Goal: Task Accomplishment & Management: Use online tool/utility

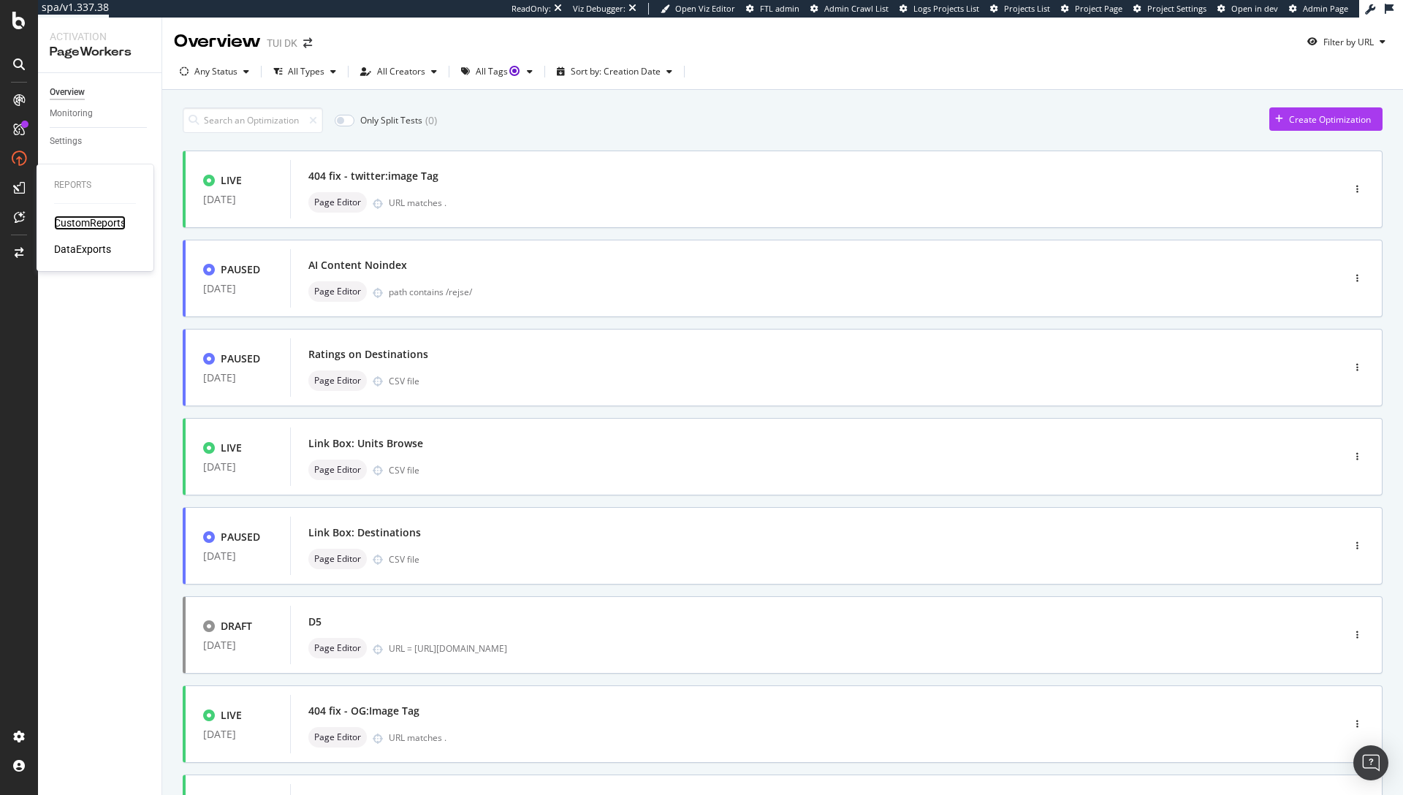
click at [87, 224] on div "CustomReports" at bounding box center [90, 223] width 72 height 15
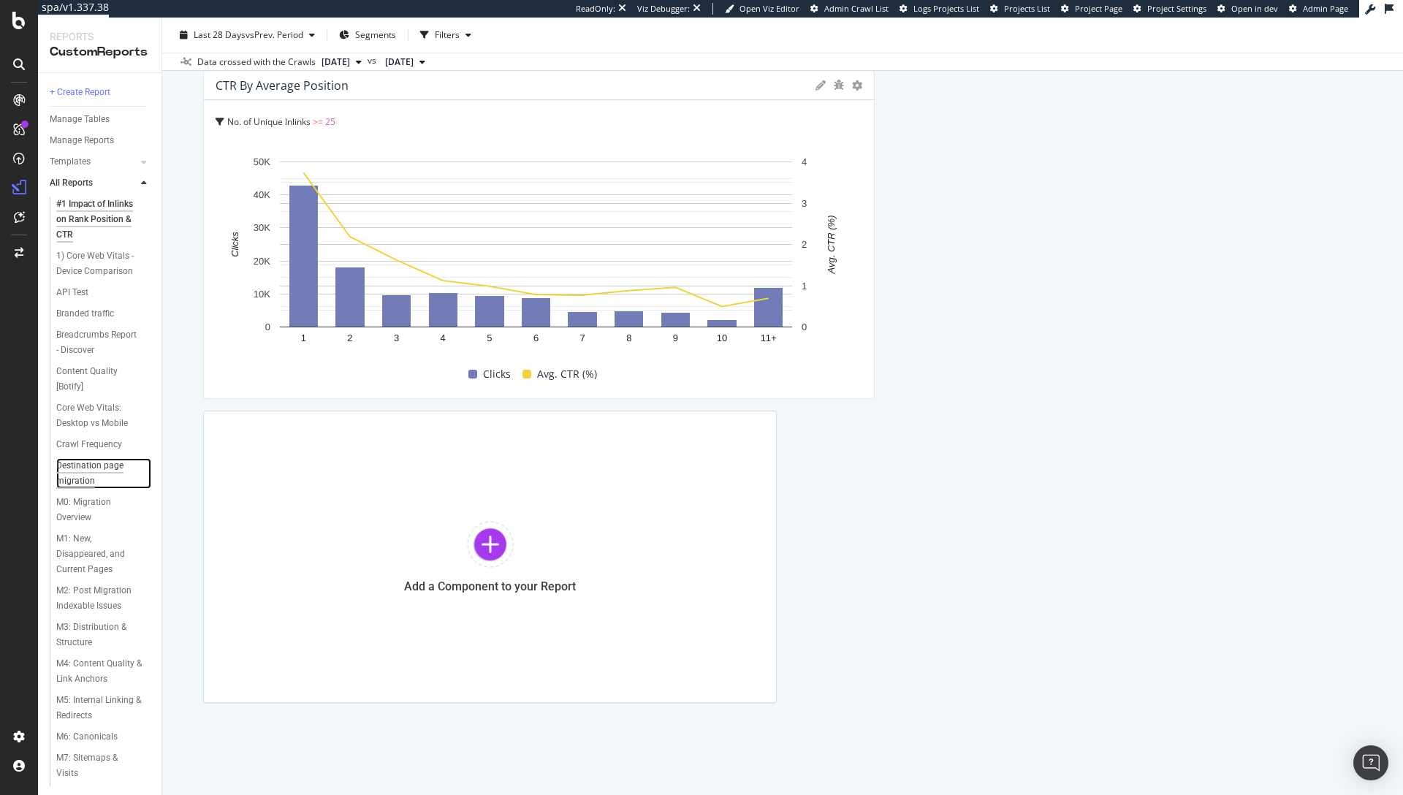
click at [83, 469] on div "Destination page migration" at bounding box center [98, 473] width 84 height 31
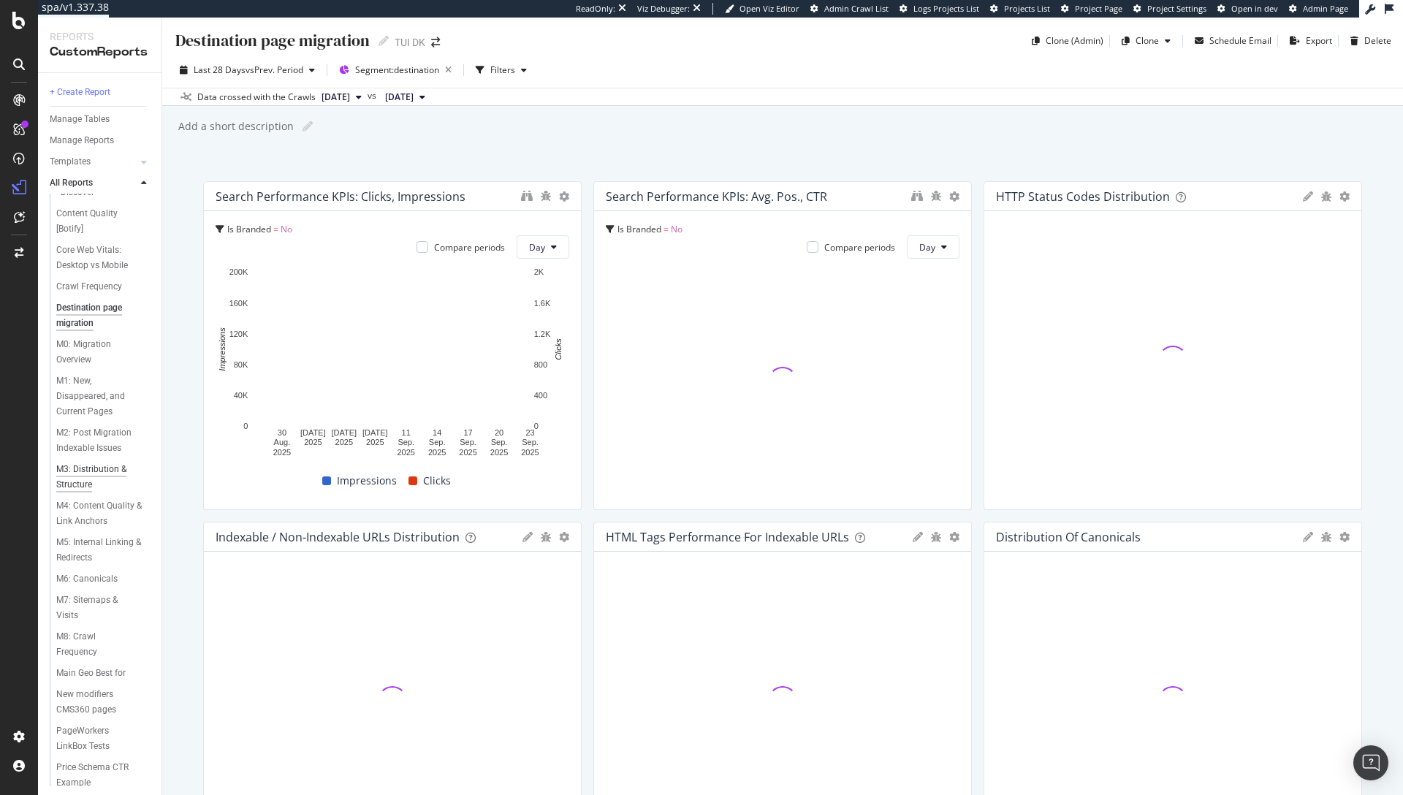
scroll to position [232, 0]
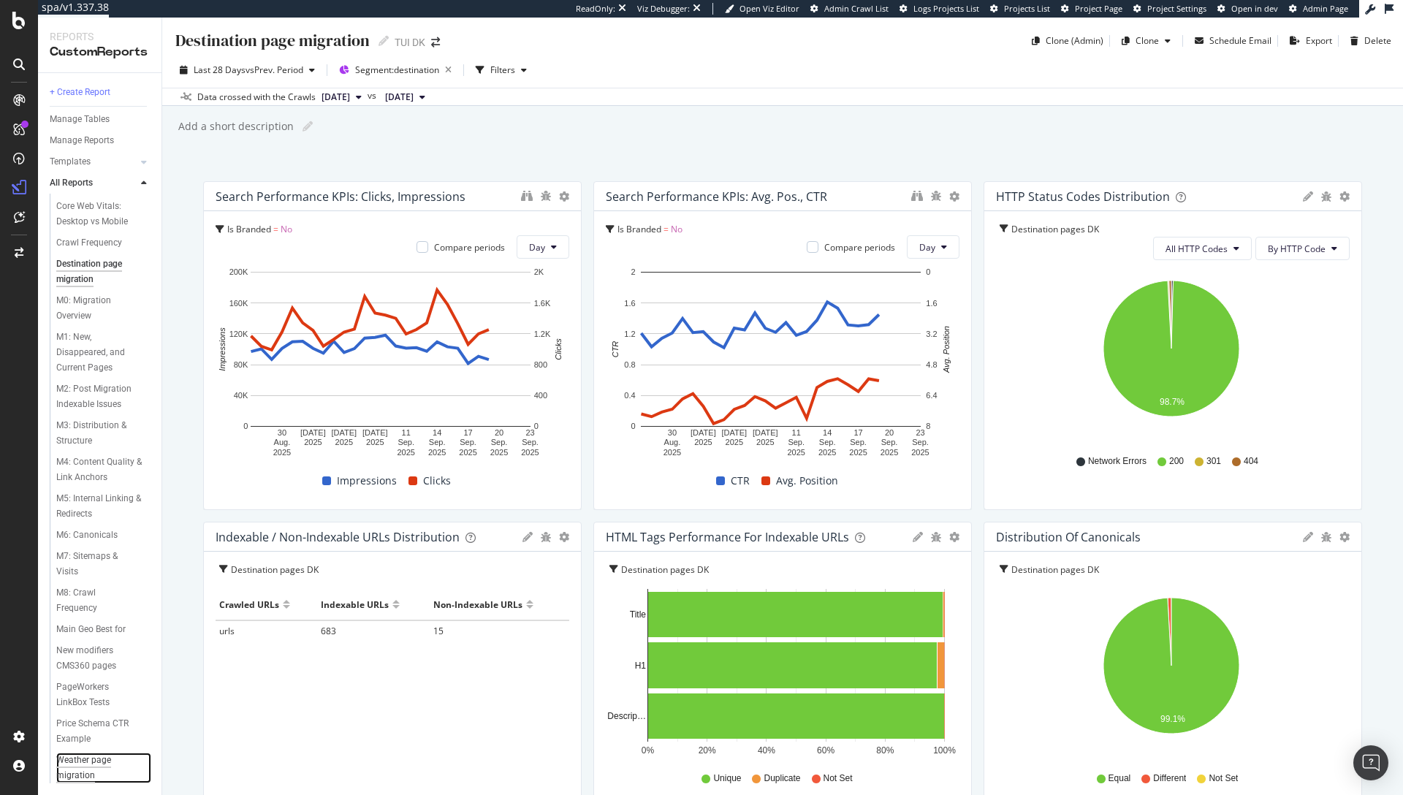
click at [92, 762] on div "Weather page migration" at bounding box center [97, 768] width 83 height 31
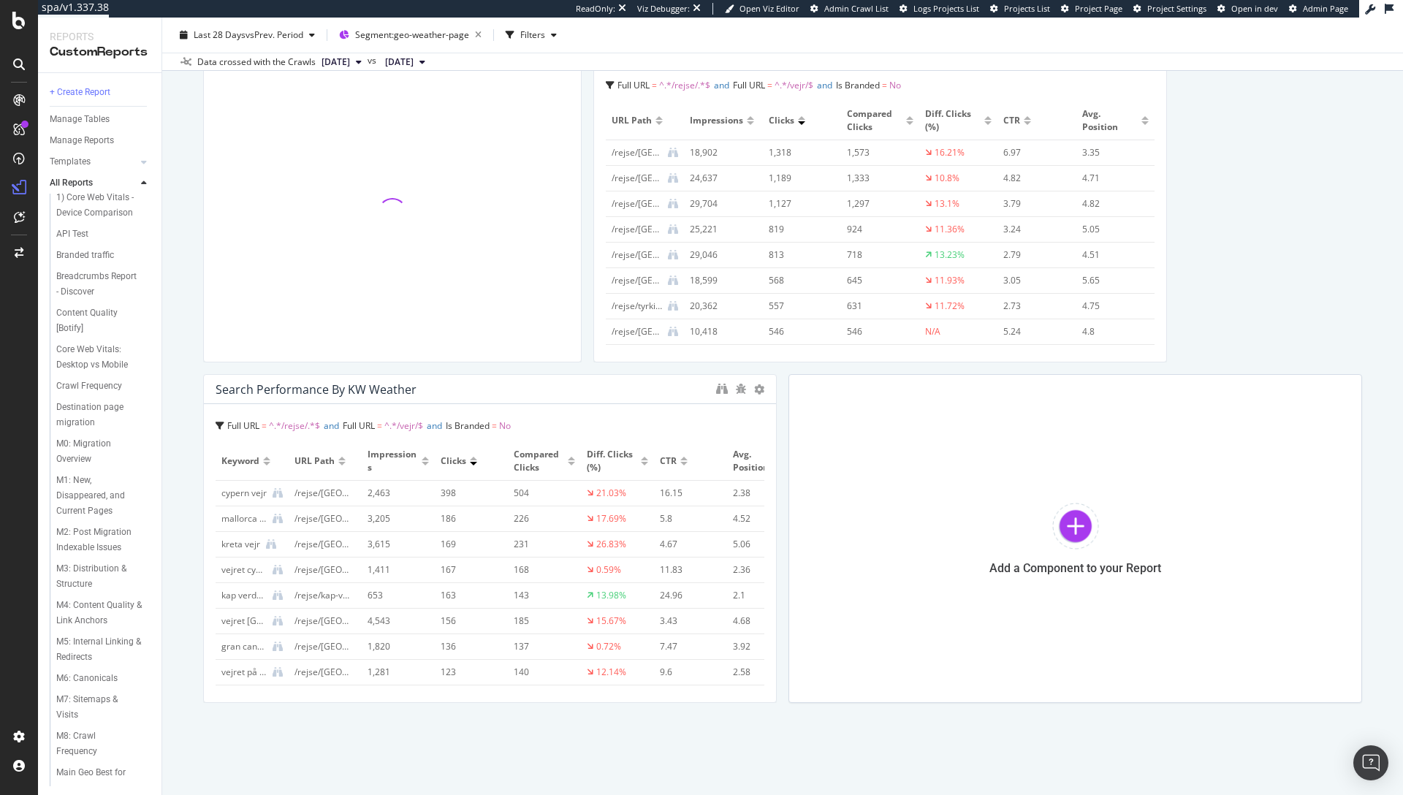
scroll to position [18, 0]
click at [86, 449] on div "Destination page migration" at bounding box center [98, 455] width 84 height 31
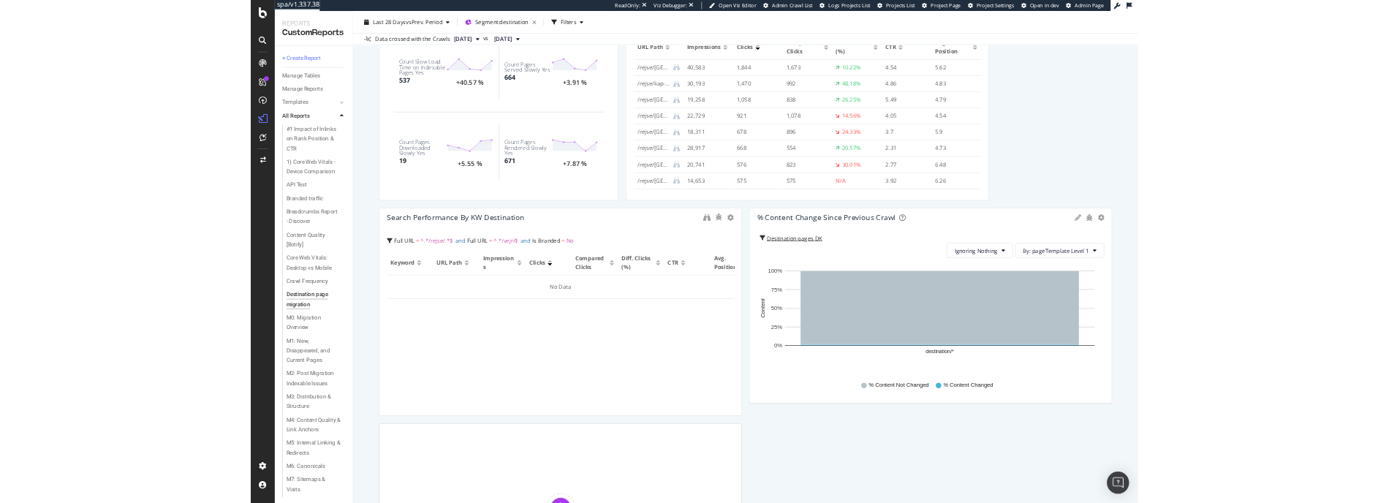
scroll to position [1262, 0]
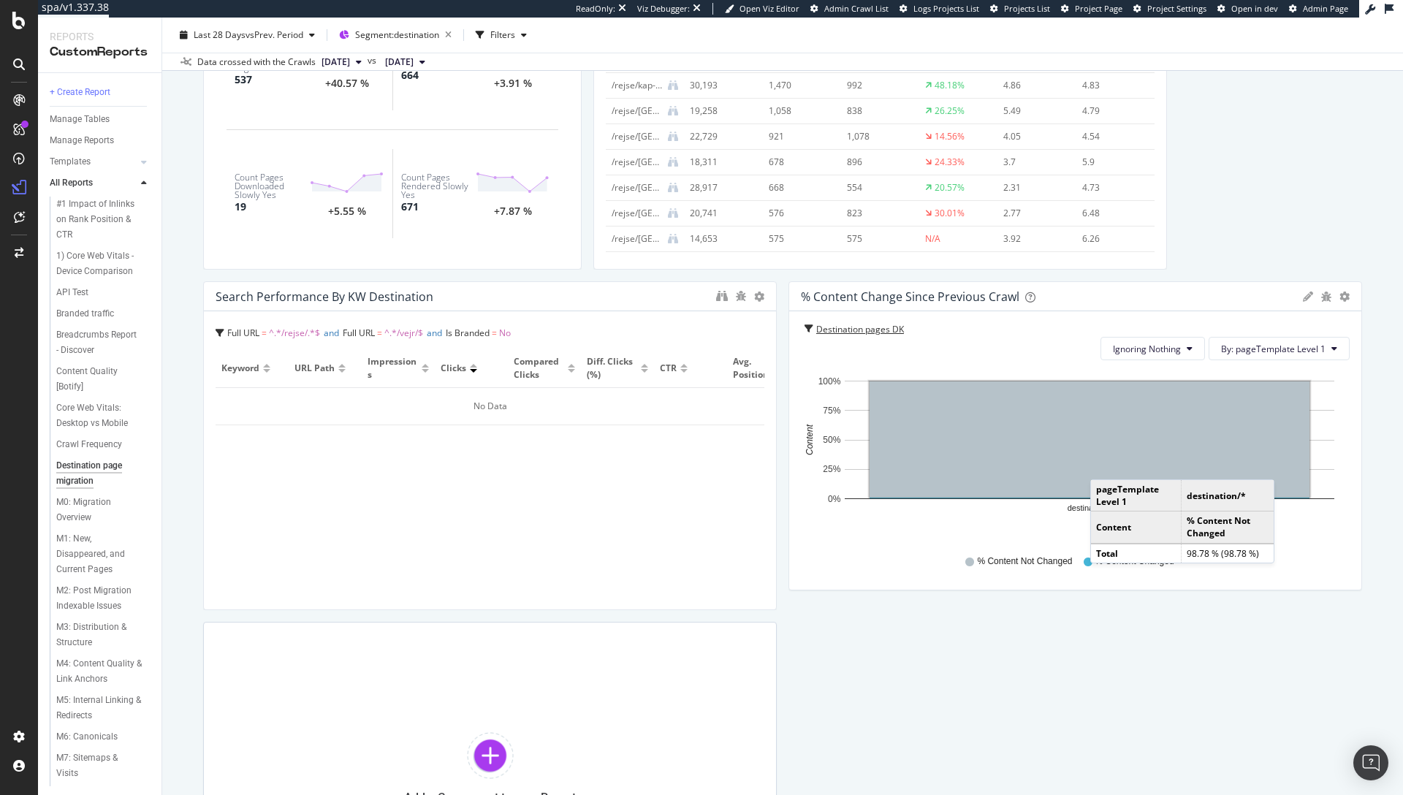
click at [848, 327] on div "Destination pages DK" at bounding box center [865, 330] width 99 height 14
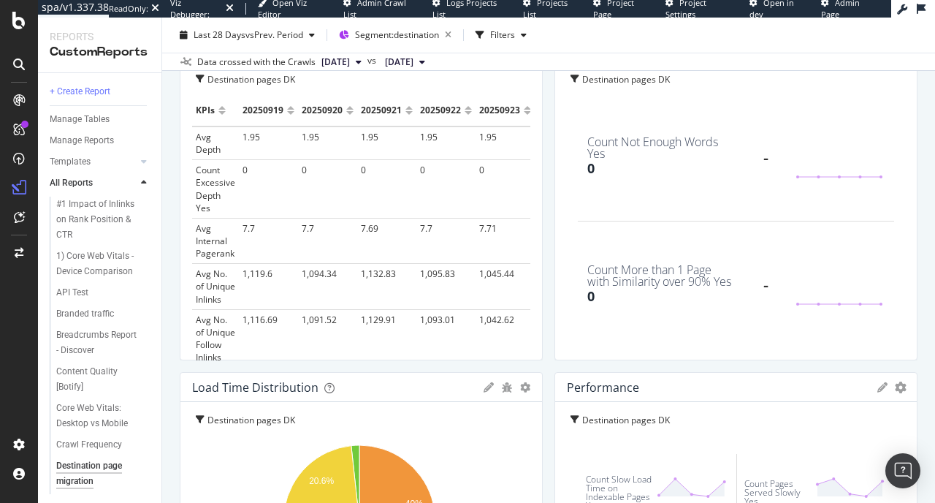
scroll to position [0, 0]
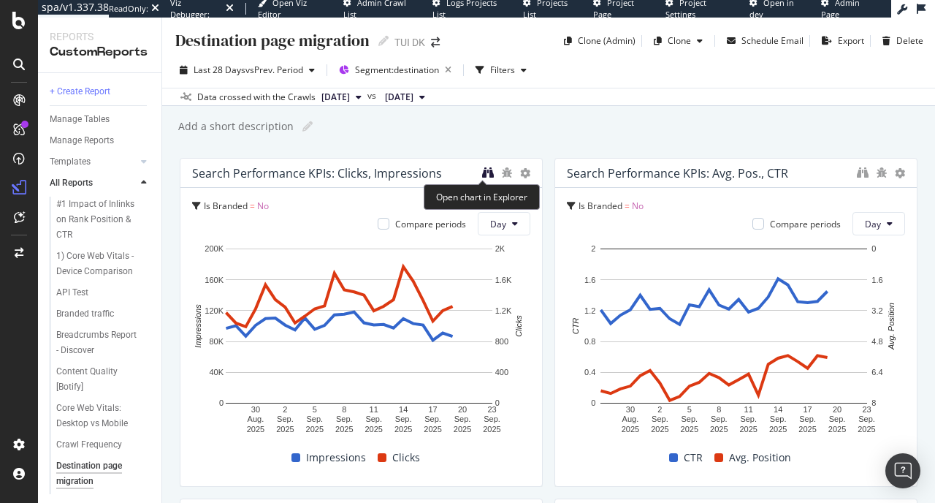
click at [482, 175] on icon "binoculars" at bounding box center [488, 173] width 12 height 12
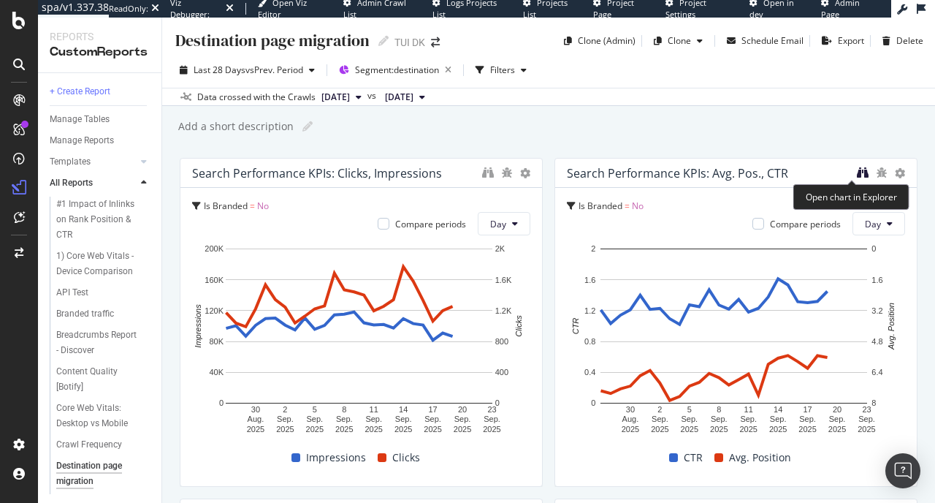
click at [857, 172] on icon "binoculars" at bounding box center [863, 173] width 12 height 12
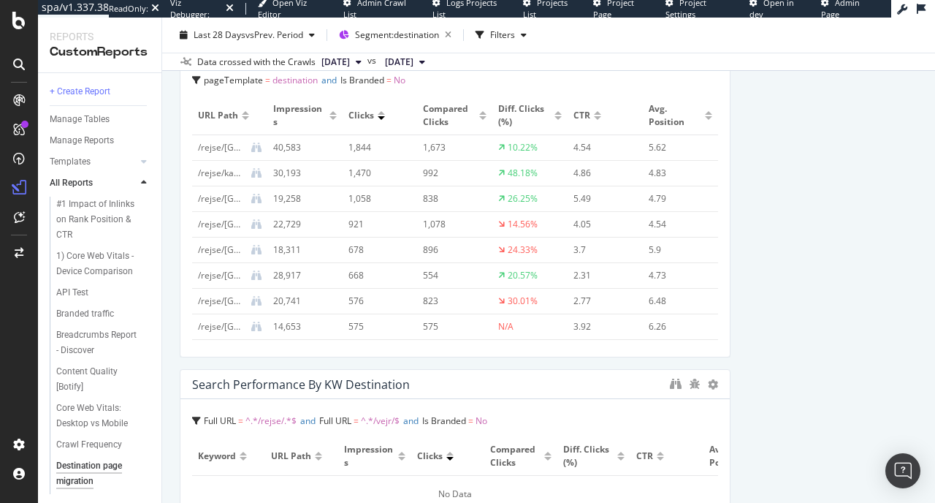
scroll to position [1717, 0]
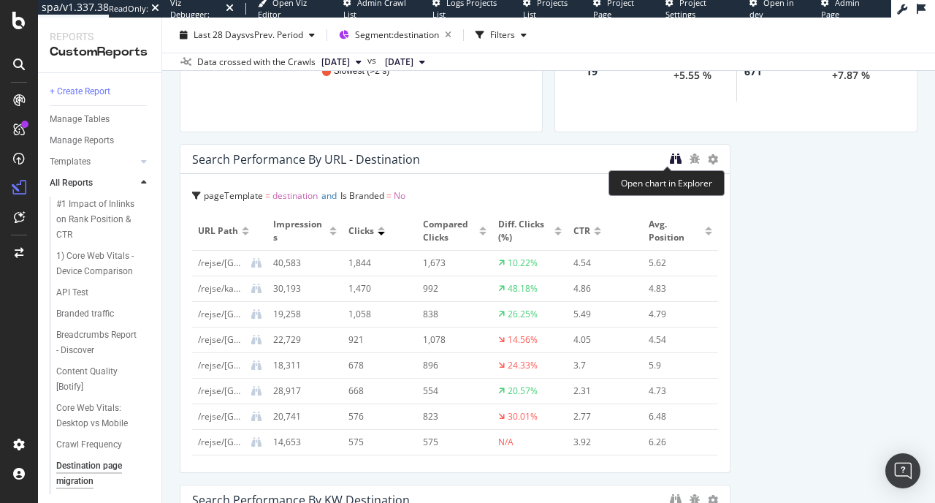
click at [670, 160] on icon "binoculars" at bounding box center [676, 159] width 12 height 12
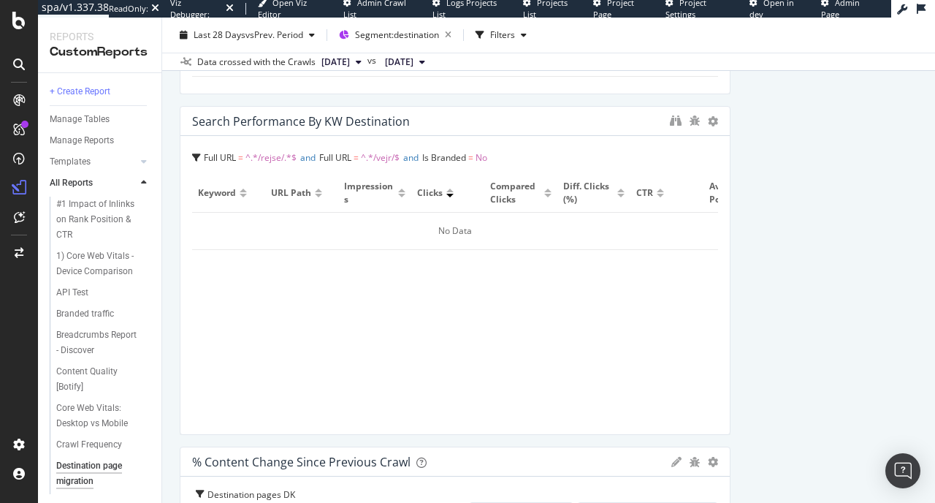
scroll to position [1972, 0]
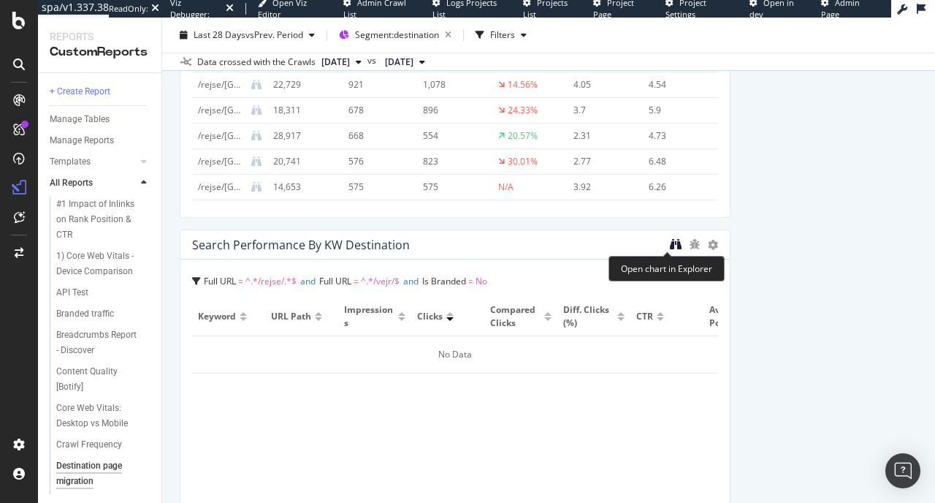
click at [670, 241] on icon "binoculars" at bounding box center [676, 244] width 12 height 12
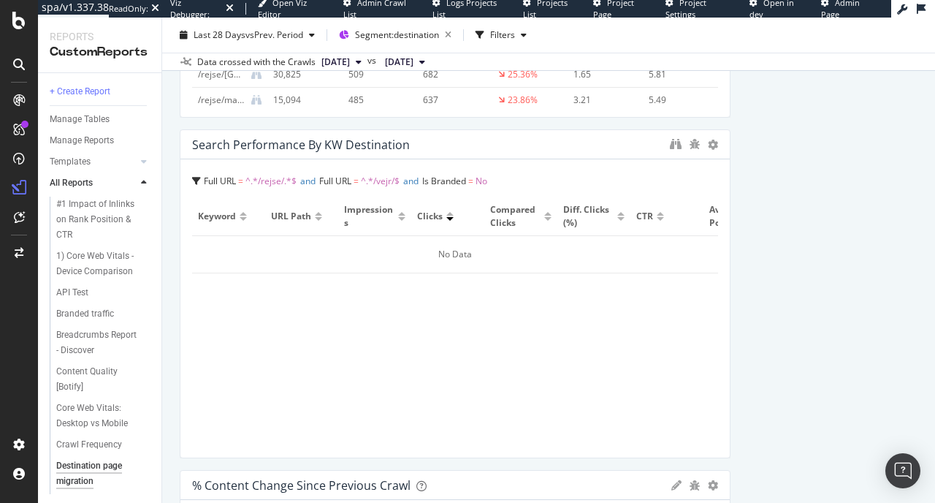
scroll to position [2400, 0]
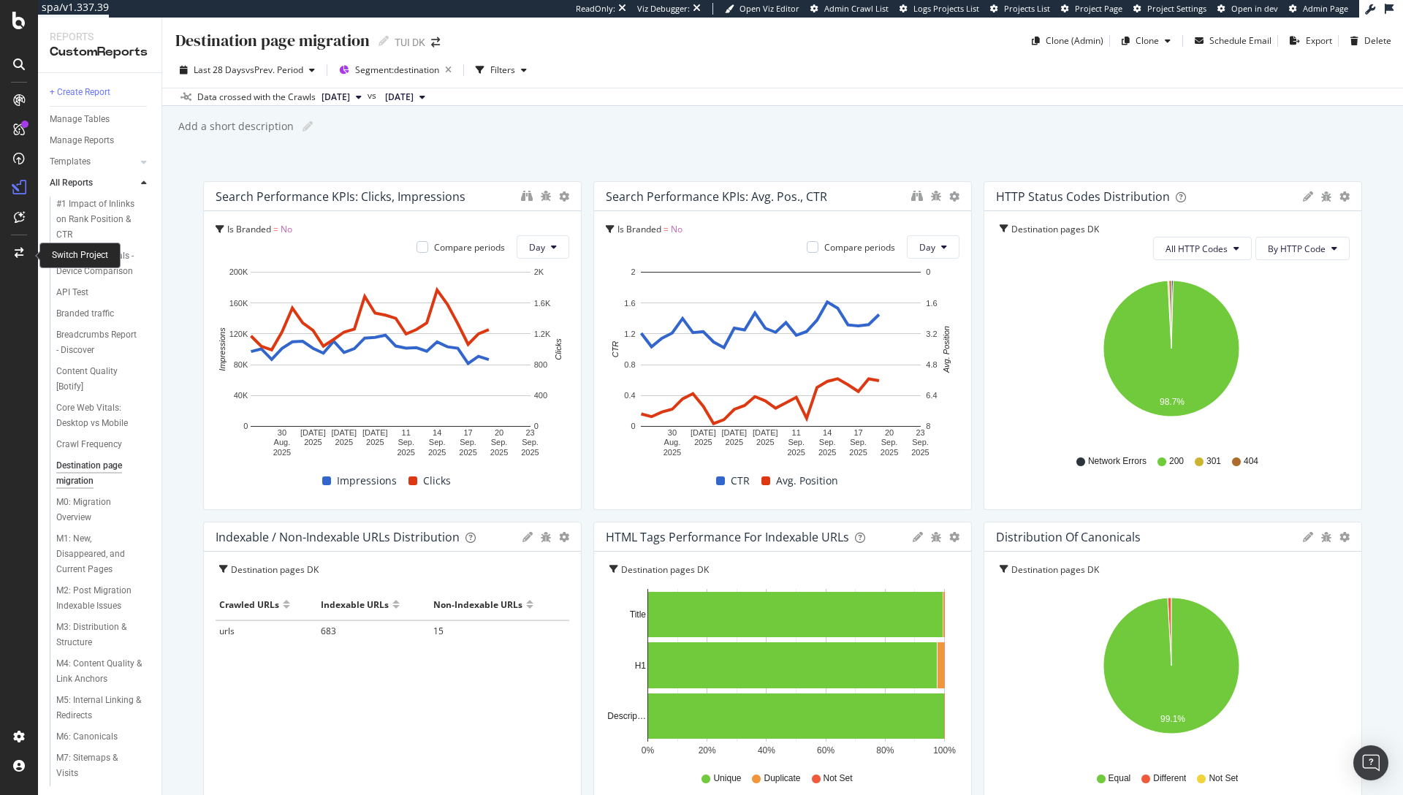
click at [26, 262] on div at bounding box center [18, 252] width 35 height 23
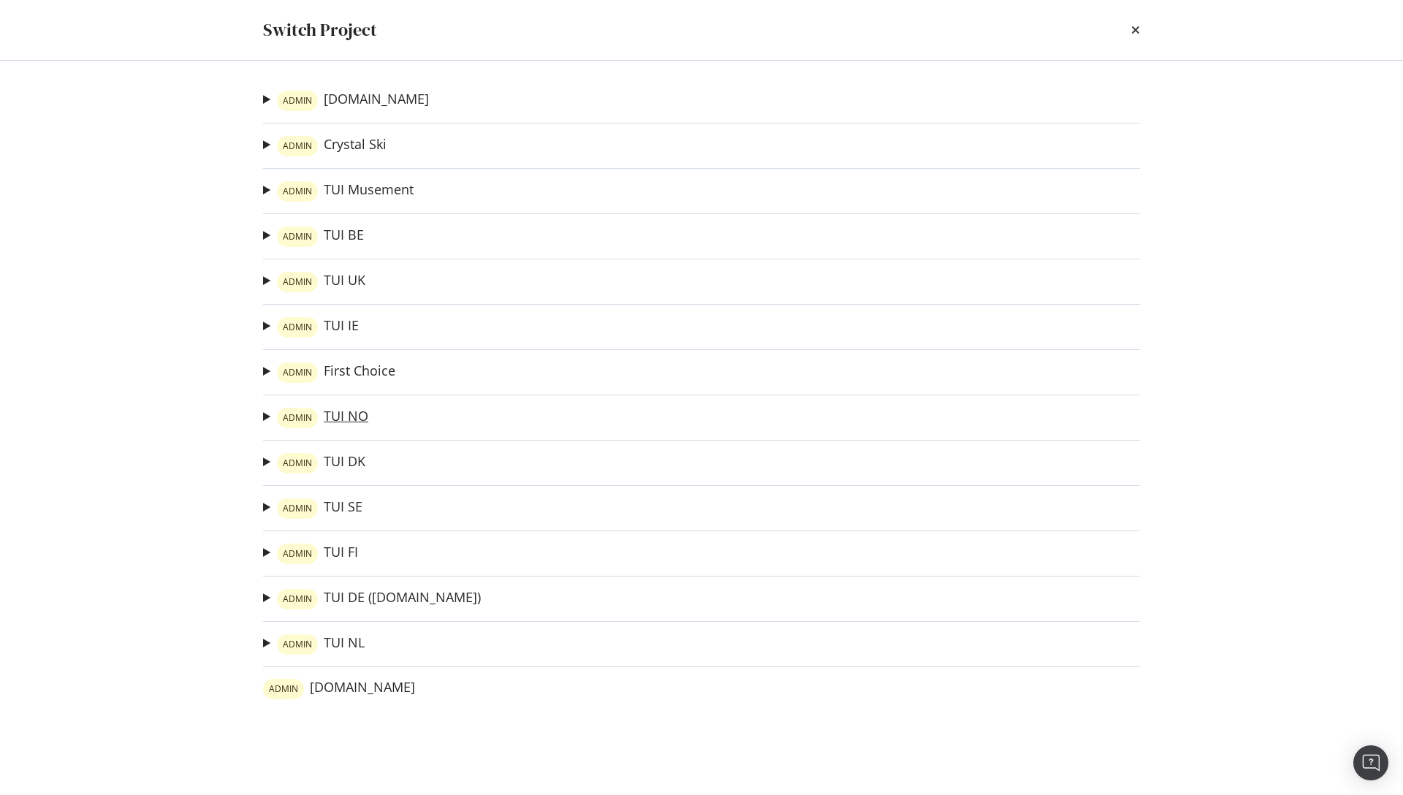
click at [345, 416] on link "ADMIN TUI NO" at bounding box center [322, 418] width 91 height 20
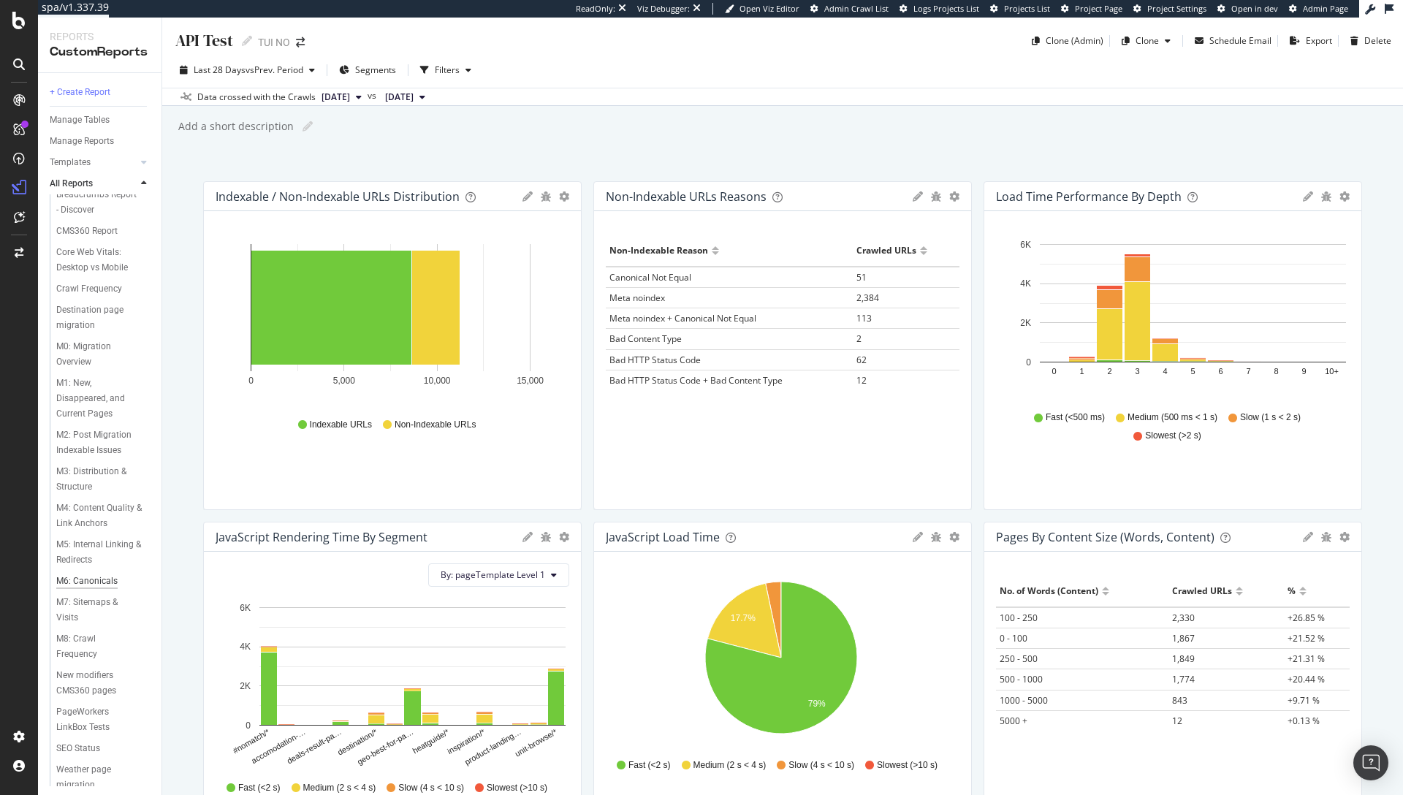
scroll to position [56, 0]
click at [91, 293] on div "Destination page migration" at bounding box center [98, 308] width 84 height 31
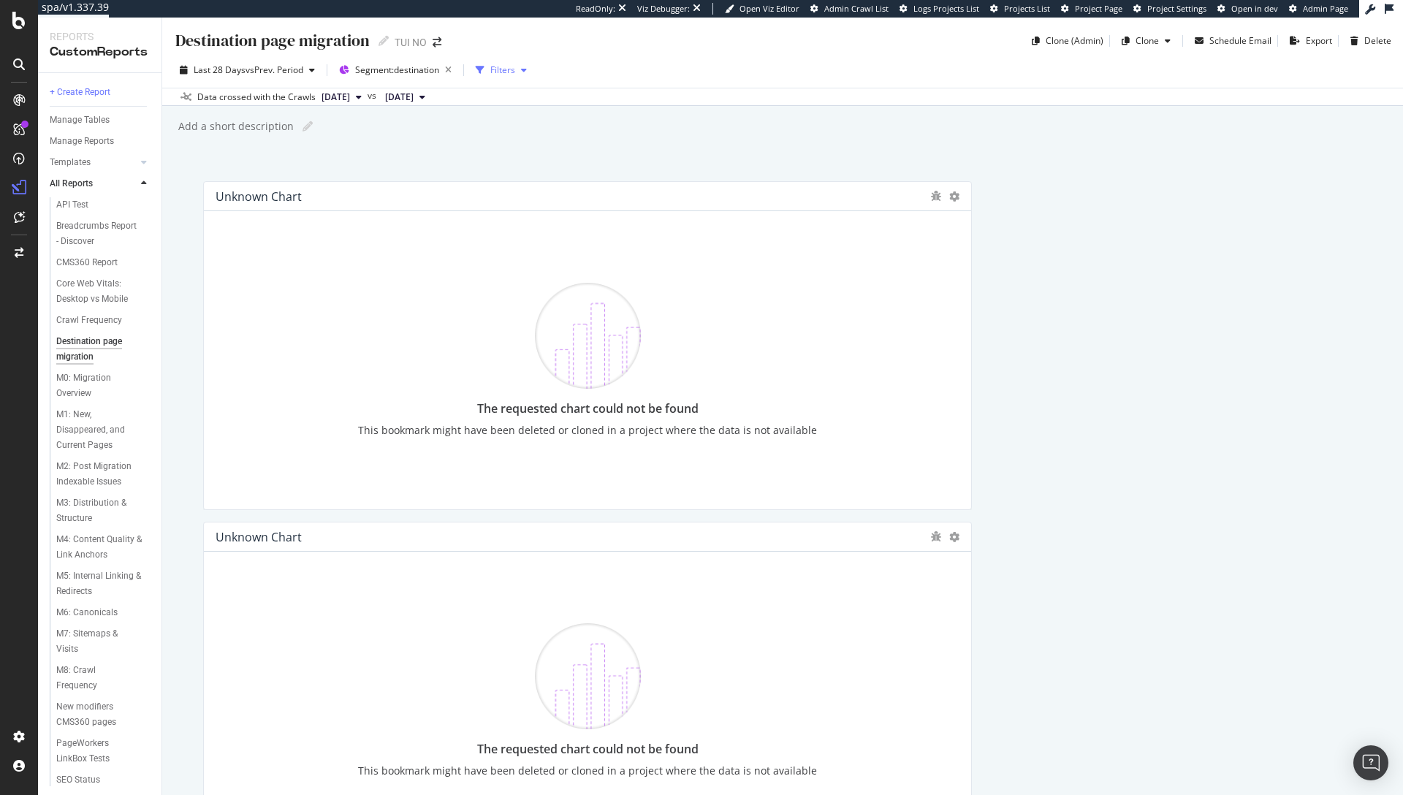
click at [513, 67] on div "Filters" at bounding box center [502, 70] width 25 height 12
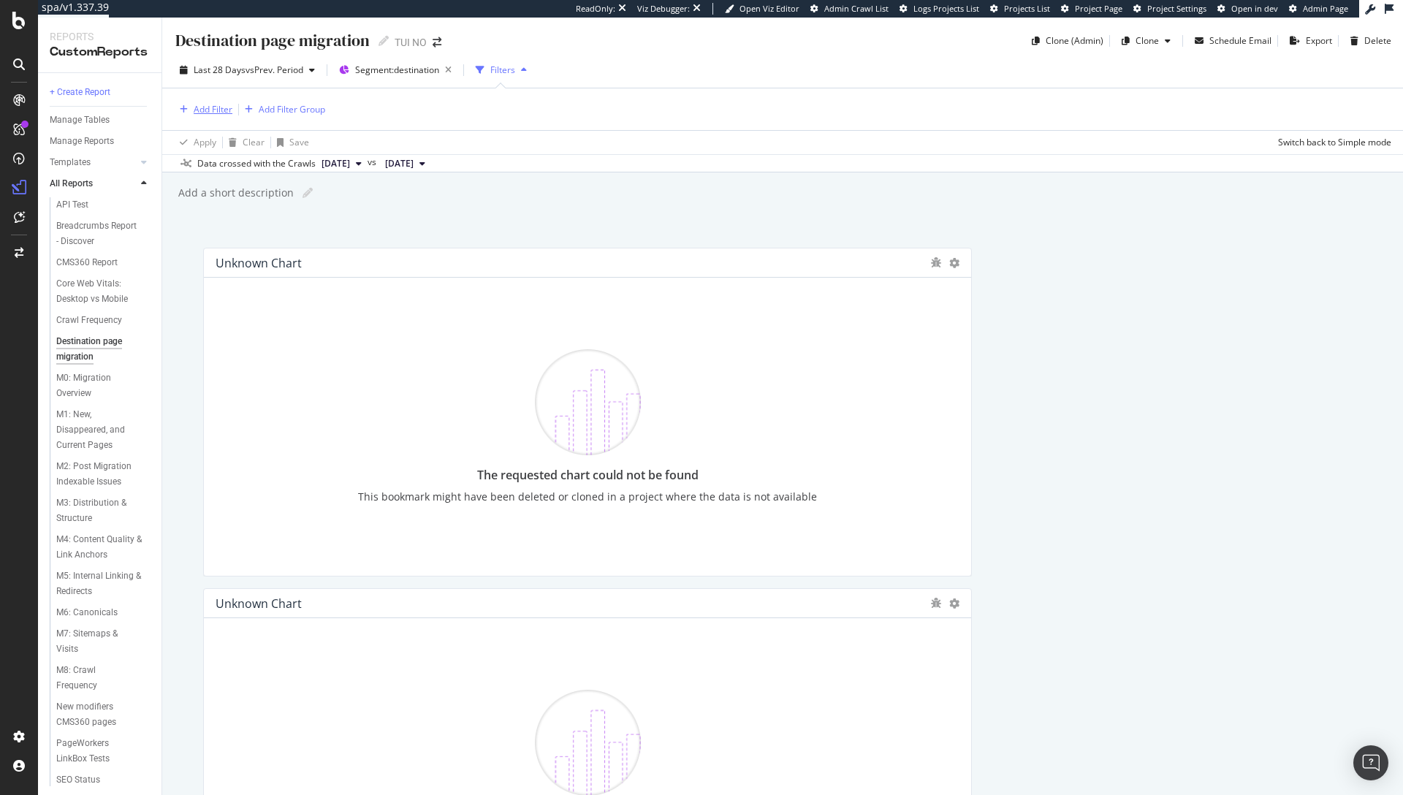
click at [215, 107] on div "Add Filter" at bounding box center [213, 109] width 39 height 12
click at [854, 218] on div "Destination page migration Destination page migration TUI NO Clone (Admin) Clon…" at bounding box center [782, 407] width 1241 height 778
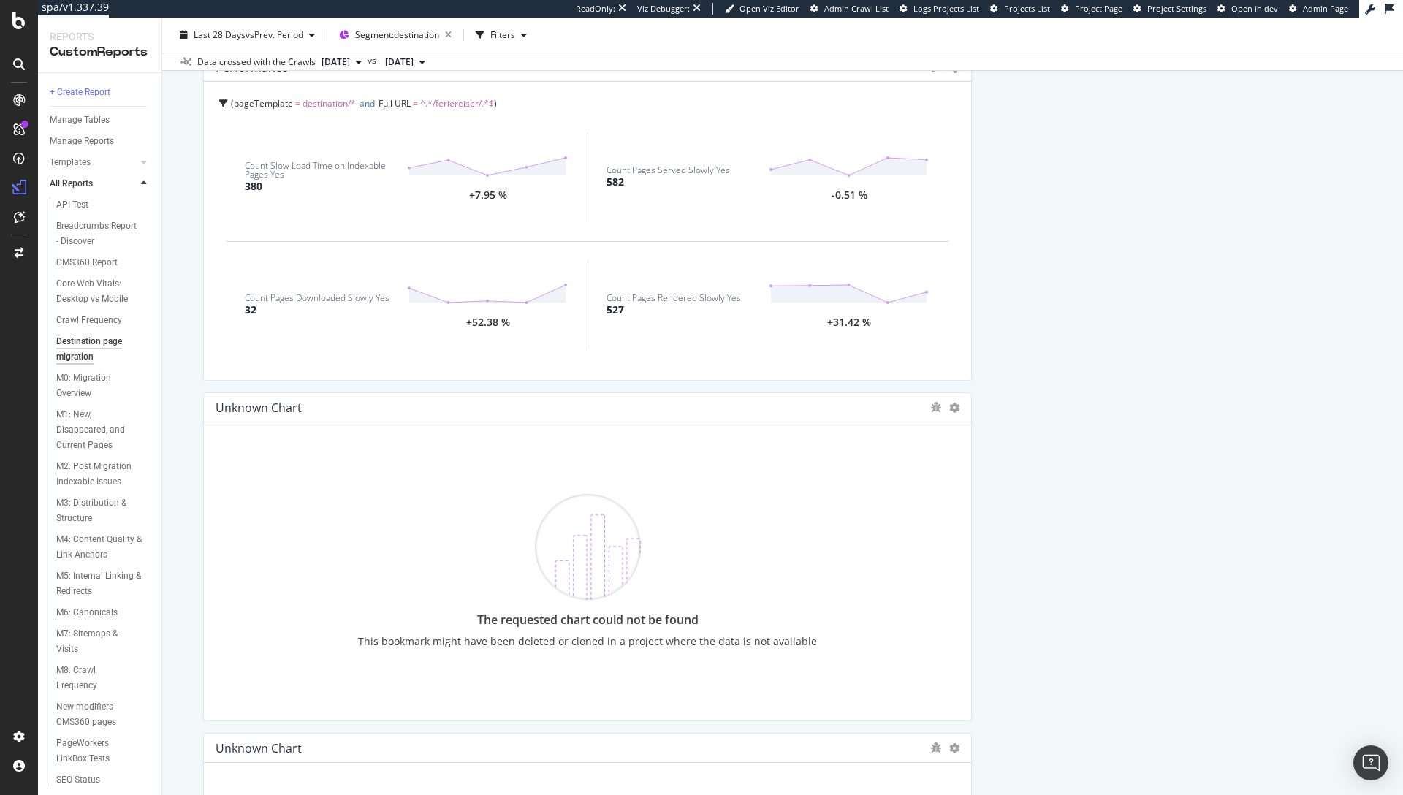
scroll to position [3787, 0]
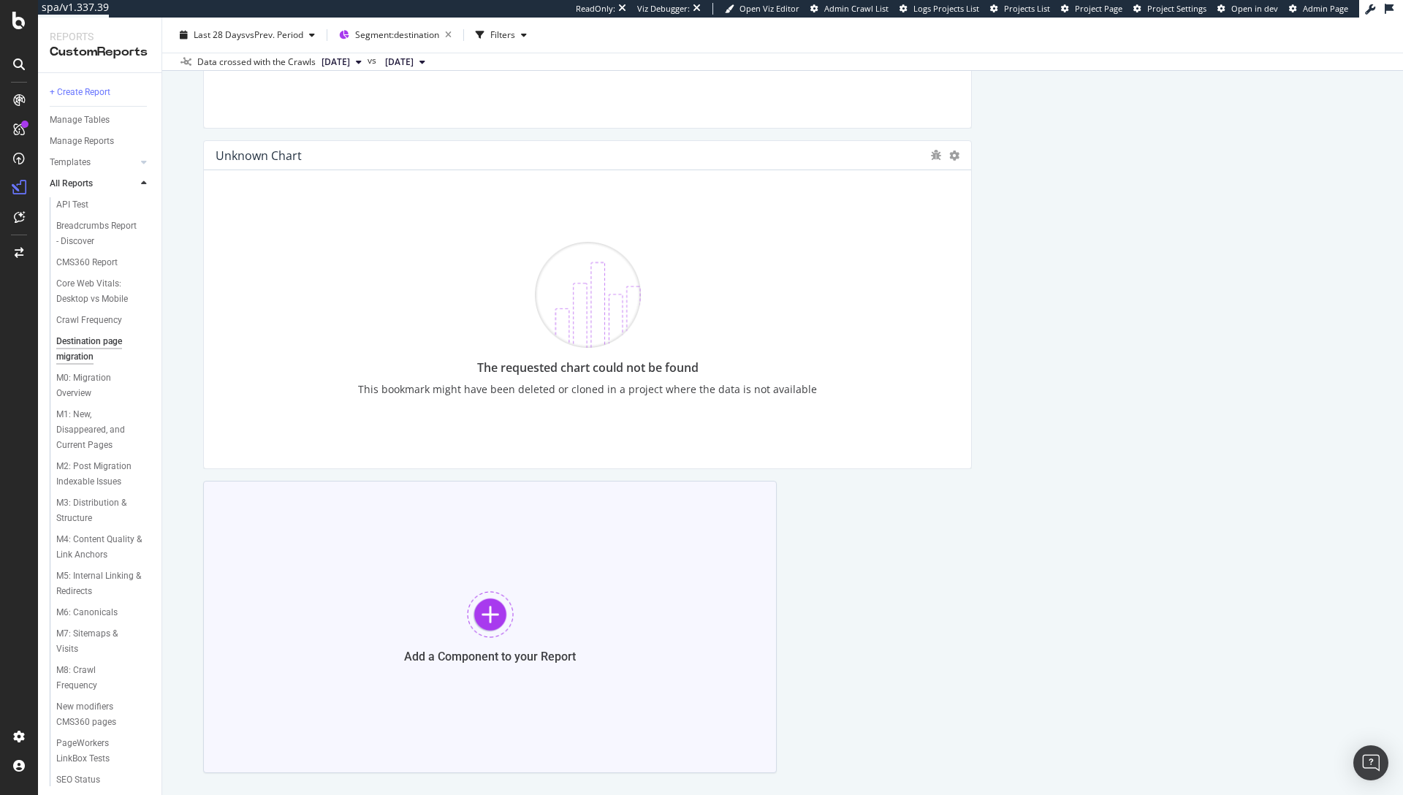
click at [482, 601] on div at bounding box center [490, 614] width 47 height 47
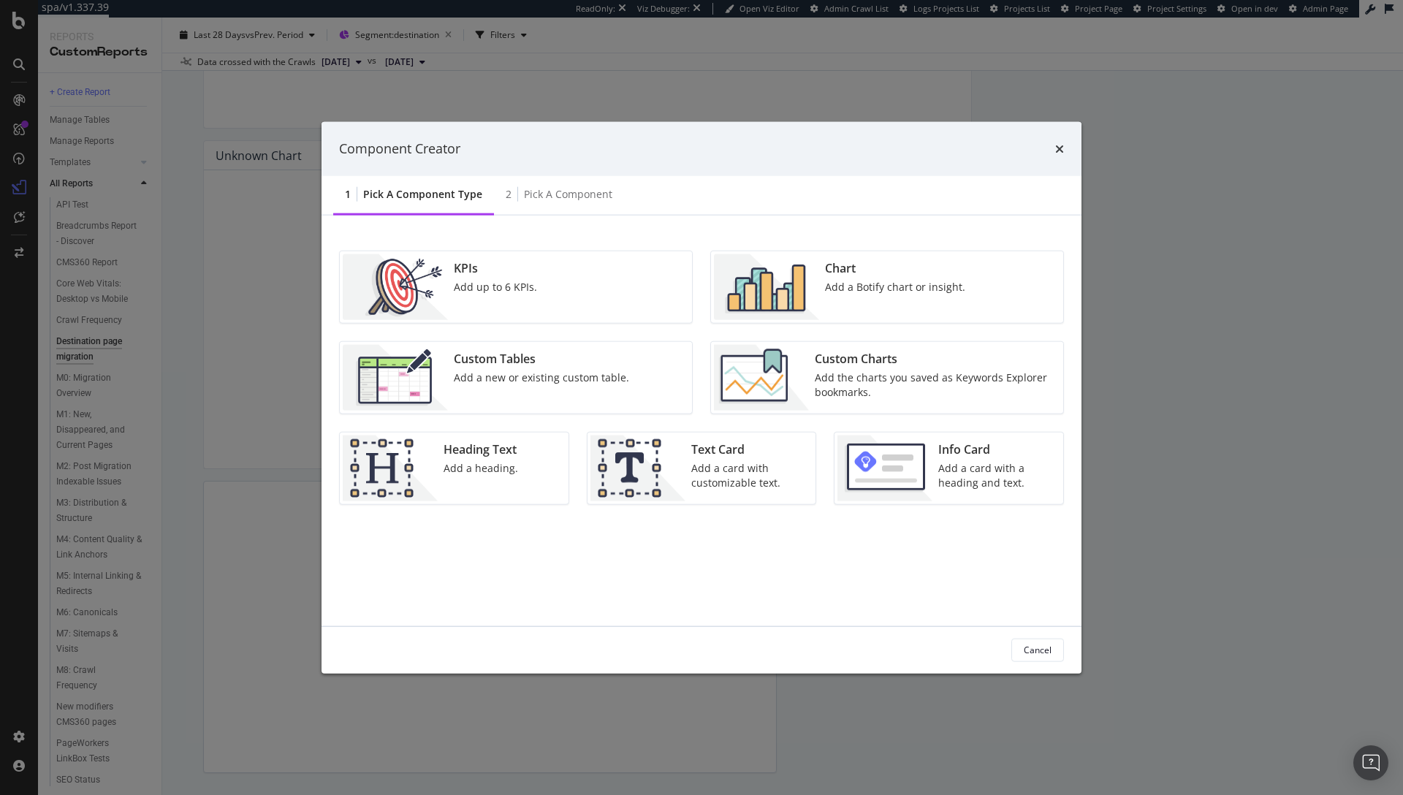
click at [769, 259] on img "modal" at bounding box center [766, 287] width 105 height 66
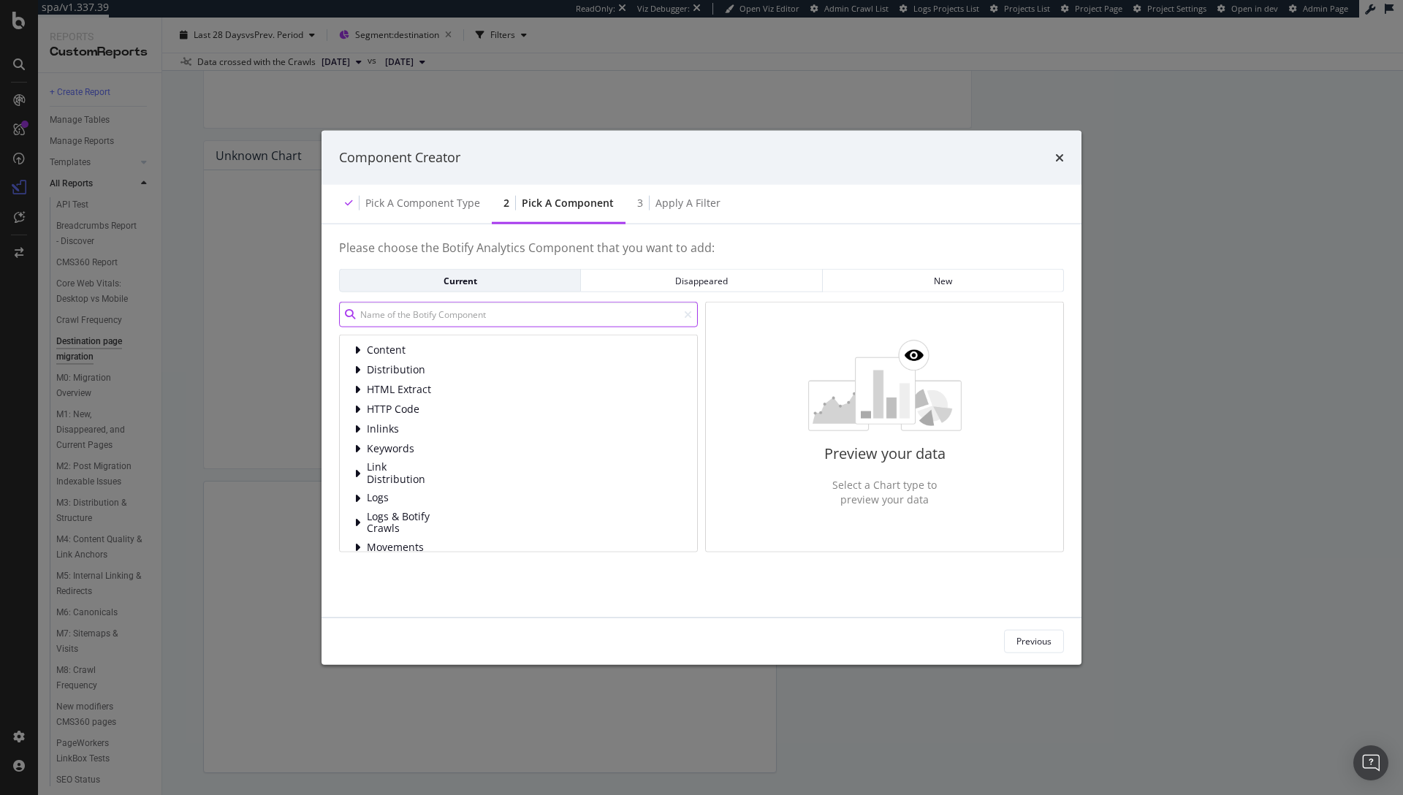
click at [535, 312] on input "modal" at bounding box center [518, 315] width 359 height 26
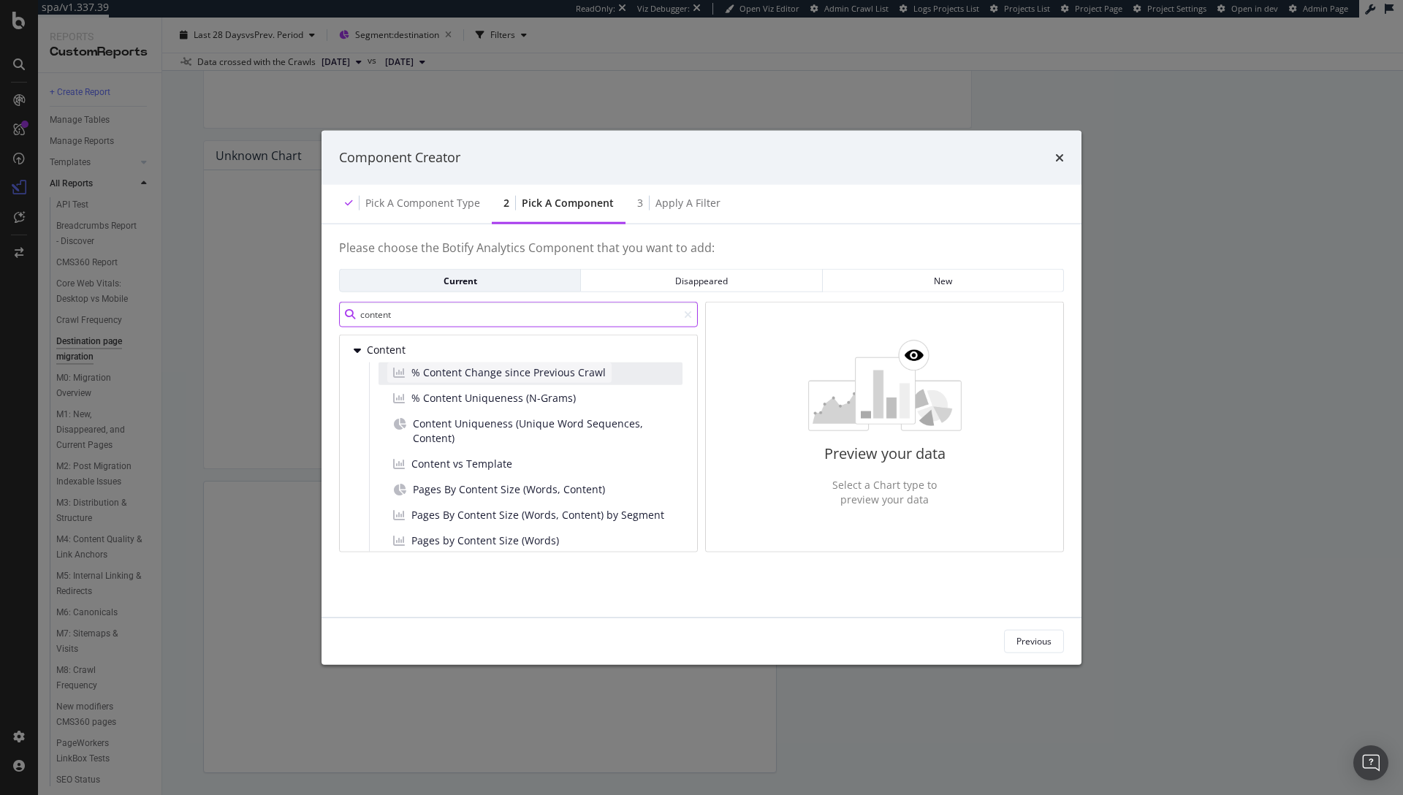
type input "content"
click at [532, 368] on span "% Content Change since Previous Crawl" at bounding box center [508, 372] width 194 height 15
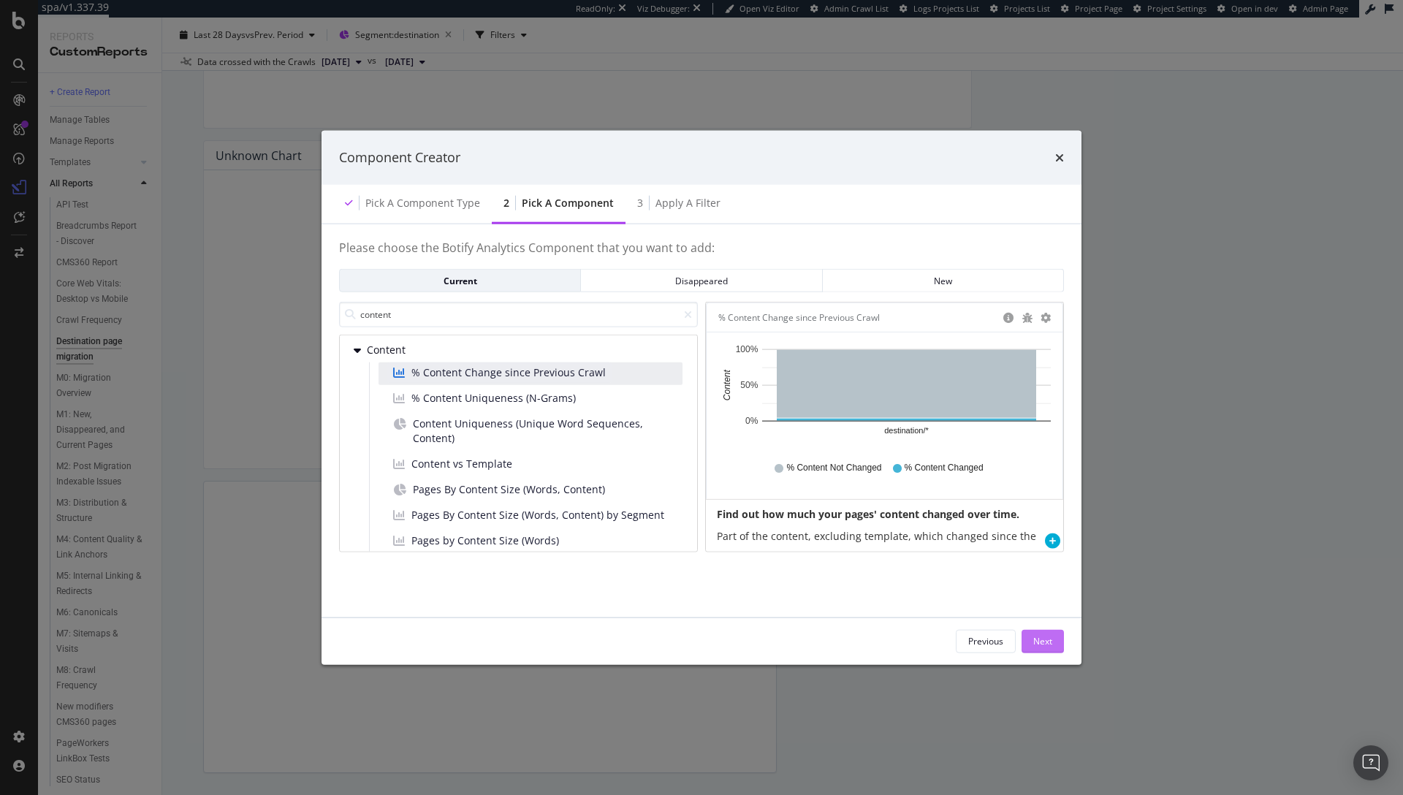
click at [1040, 640] on div "Next" at bounding box center [1042, 641] width 19 height 12
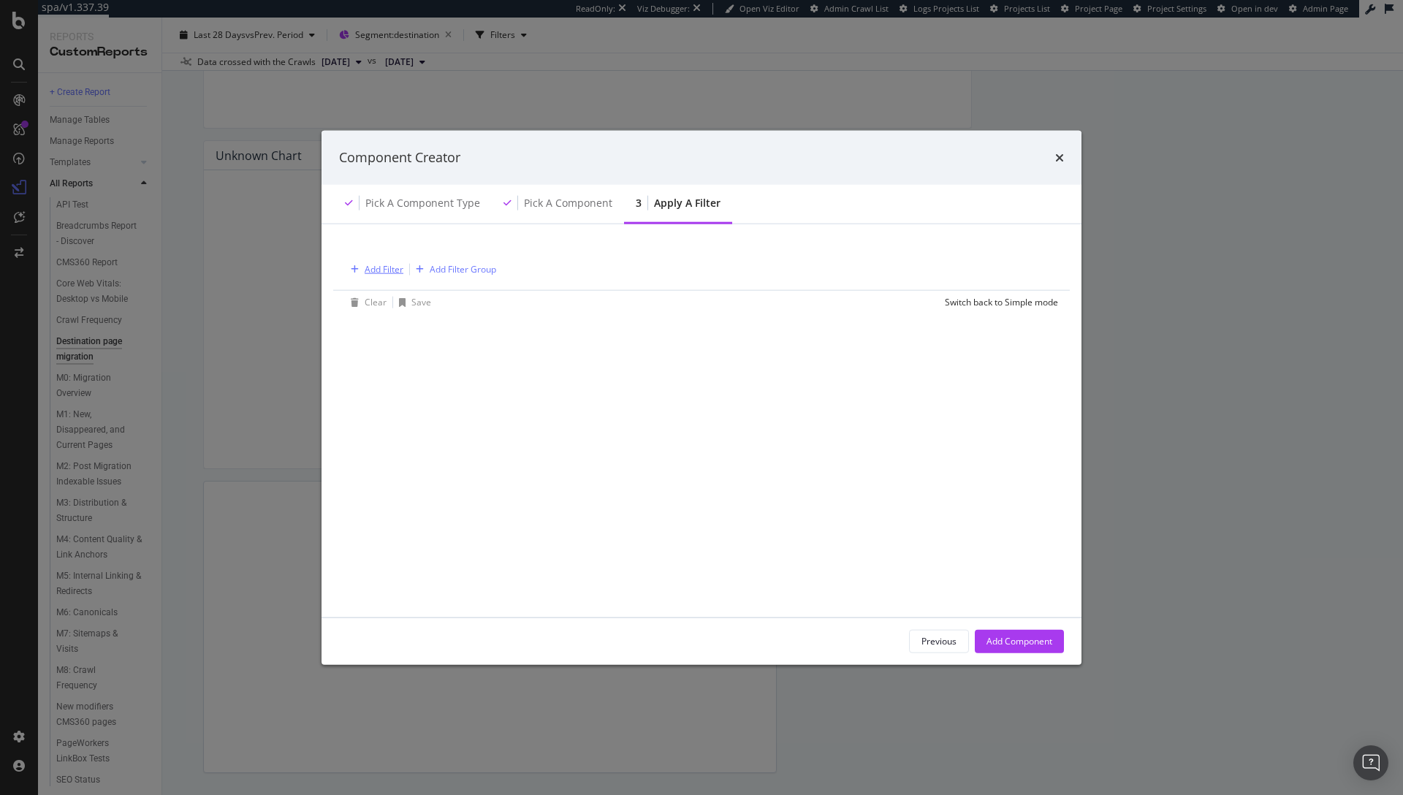
click at [383, 270] on div "Add Filter" at bounding box center [384, 269] width 39 height 12
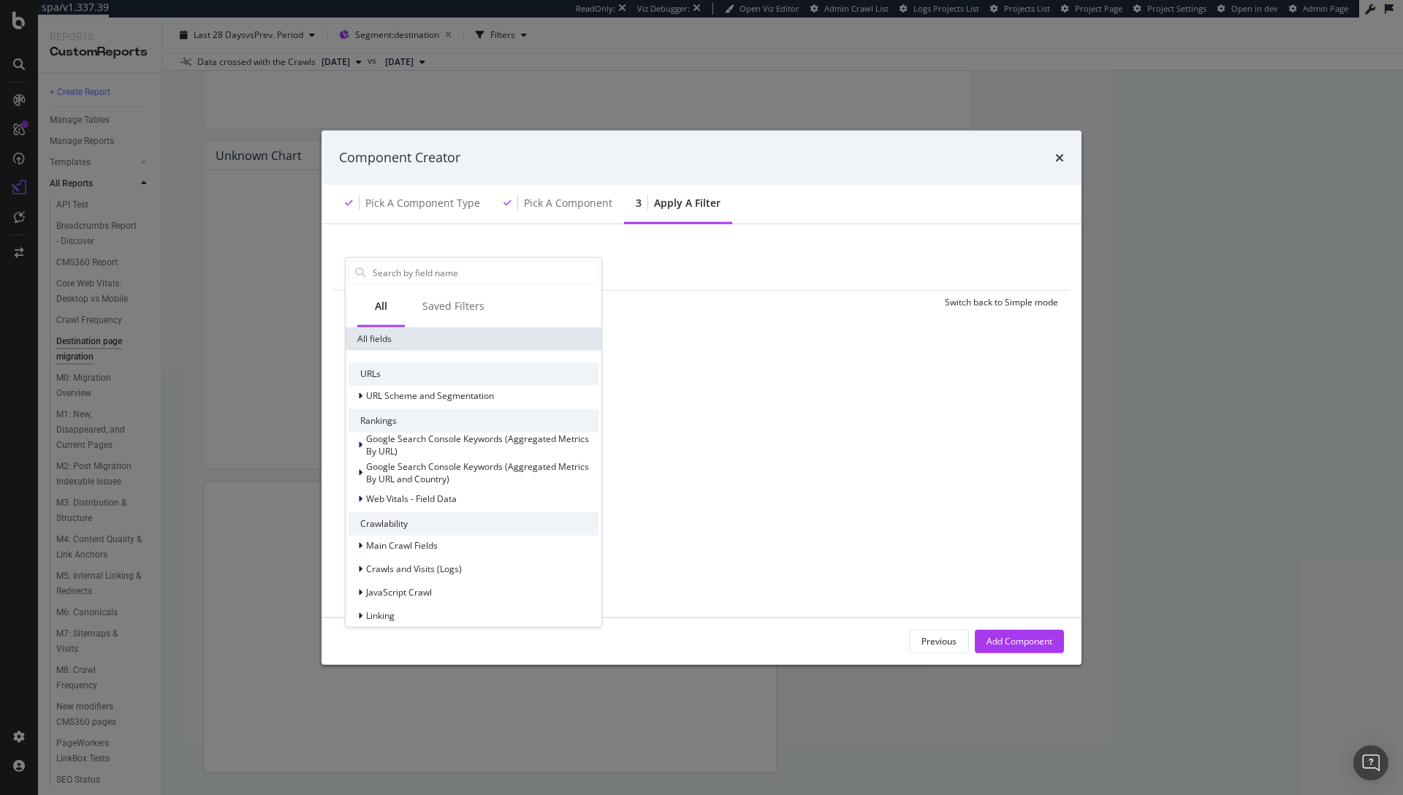
drag, startPoint x: 658, startPoint y: 374, endPoint x: 645, endPoint y: 363, distance: 17.1
click at [661, 373] on div "Add Filter Add Filter Group Clear Save Switch back to Simple mode All Saved Fil…" at bounding box center [701, 420] width 725 height 358
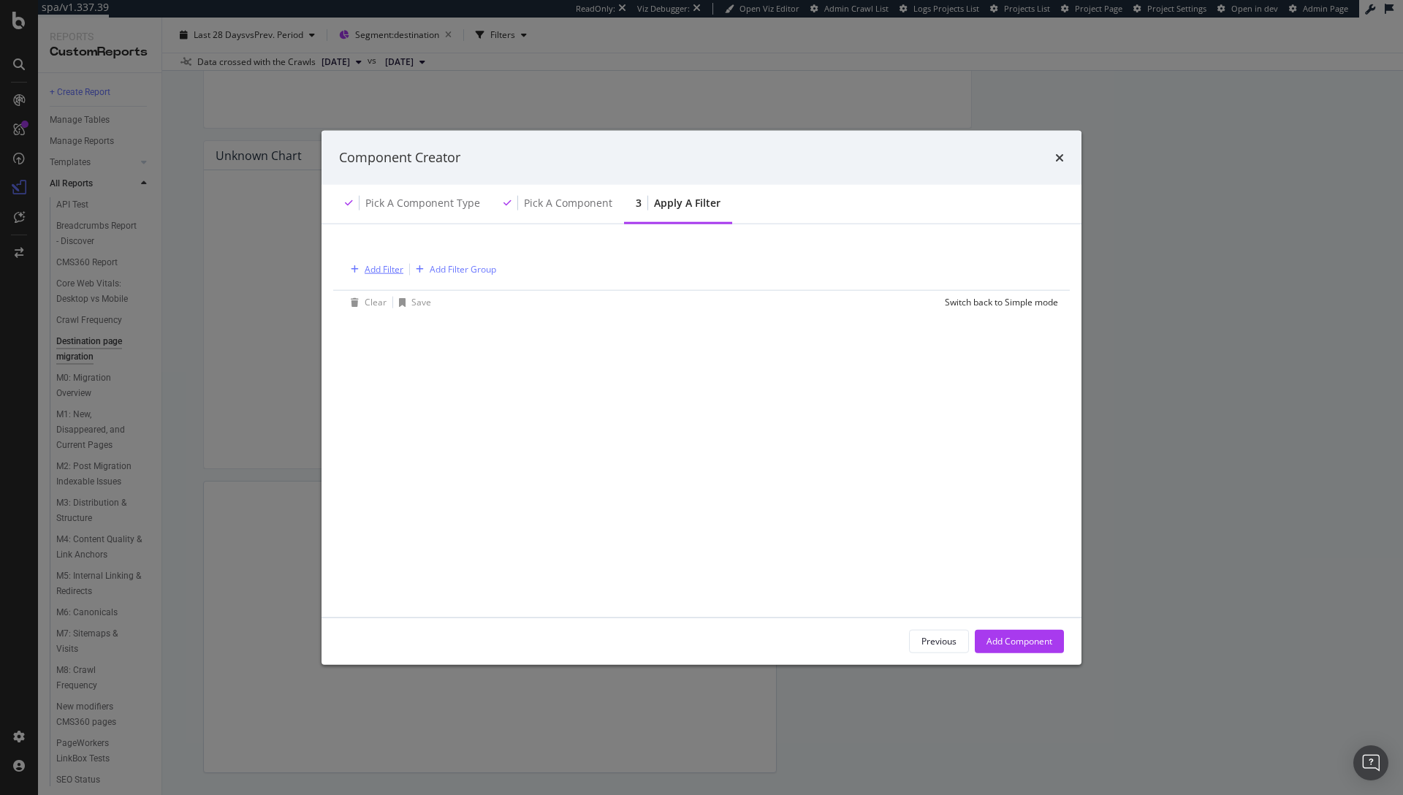
click at [379, 272] on div "Add Filter" at bounding box center [384, 269] width 39 height 12
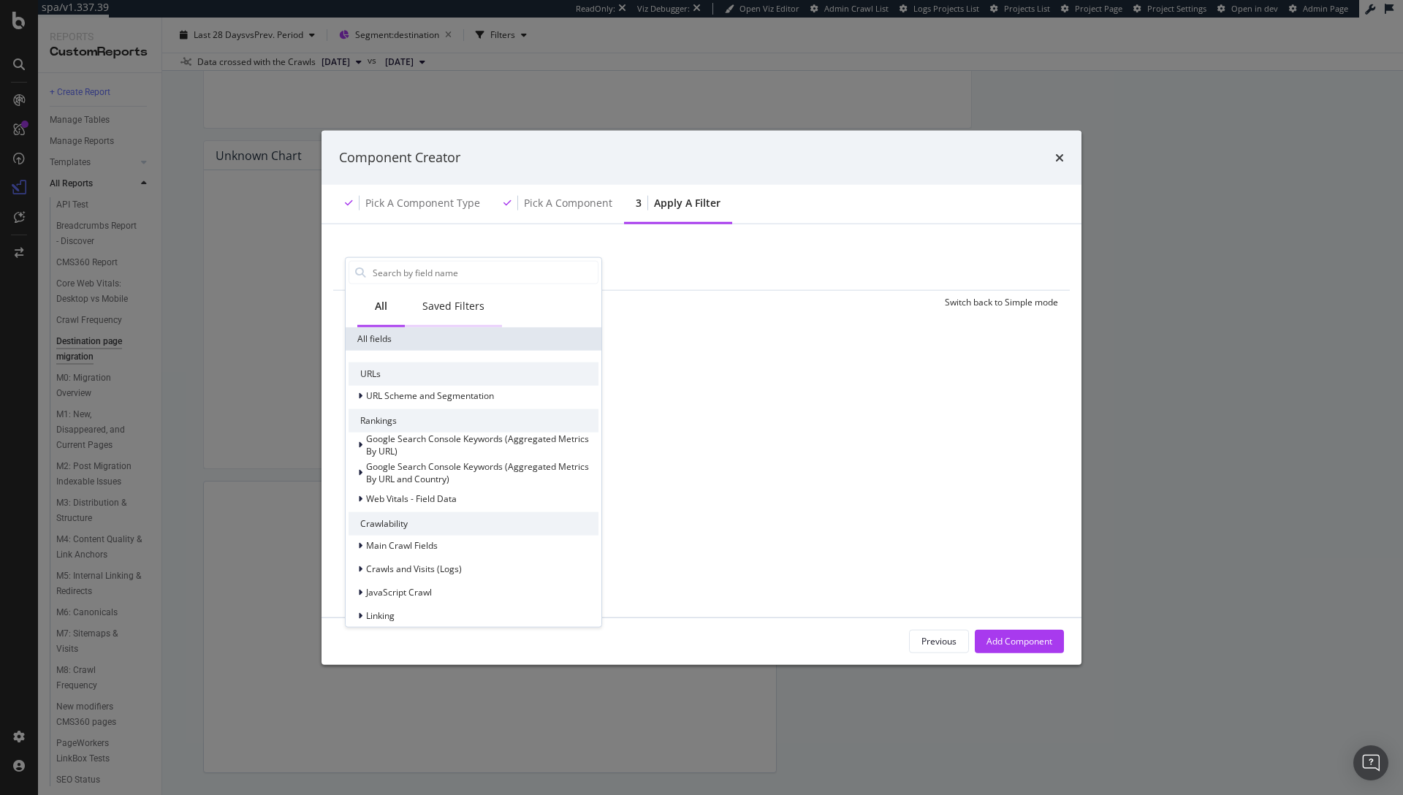
click at [433, 309] on div "Saved Filters" at bounding box center [453, 306] width 62 height 15
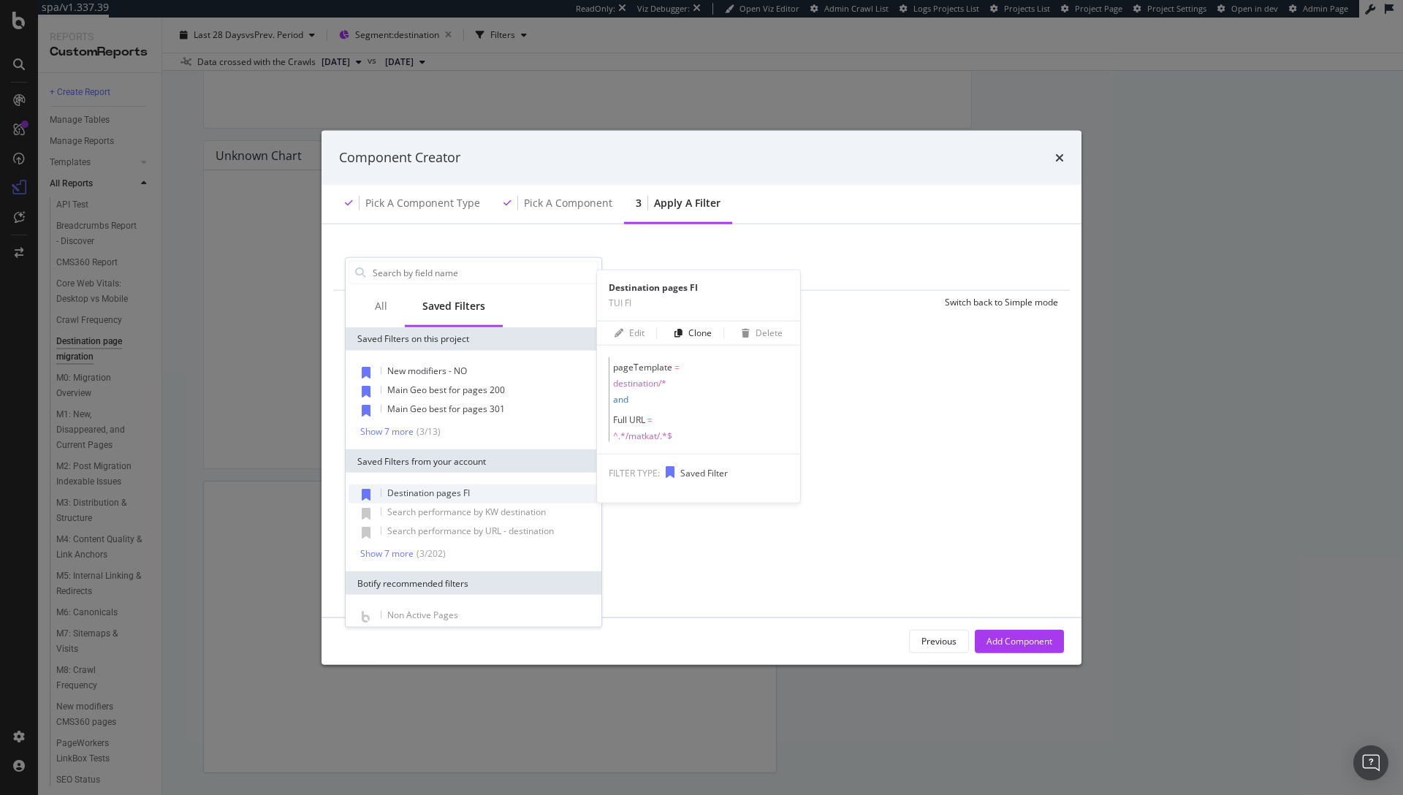
click at [471, 494] on div "Destination pages FI" at bounding box center [474, 494] width 250 height 19
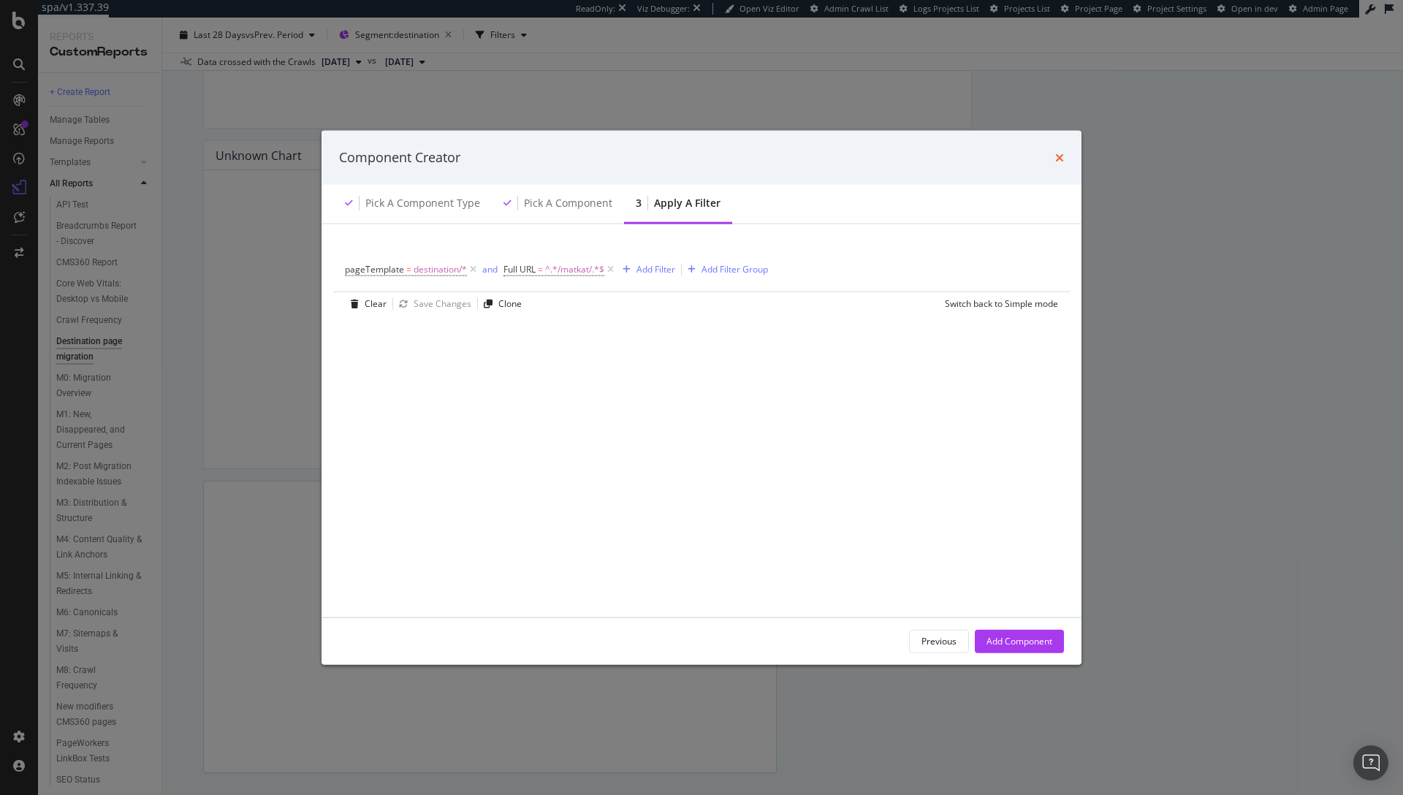
click at [1056, 159] on icon "times" at bounding box center [1059, 157] width 9 height 12
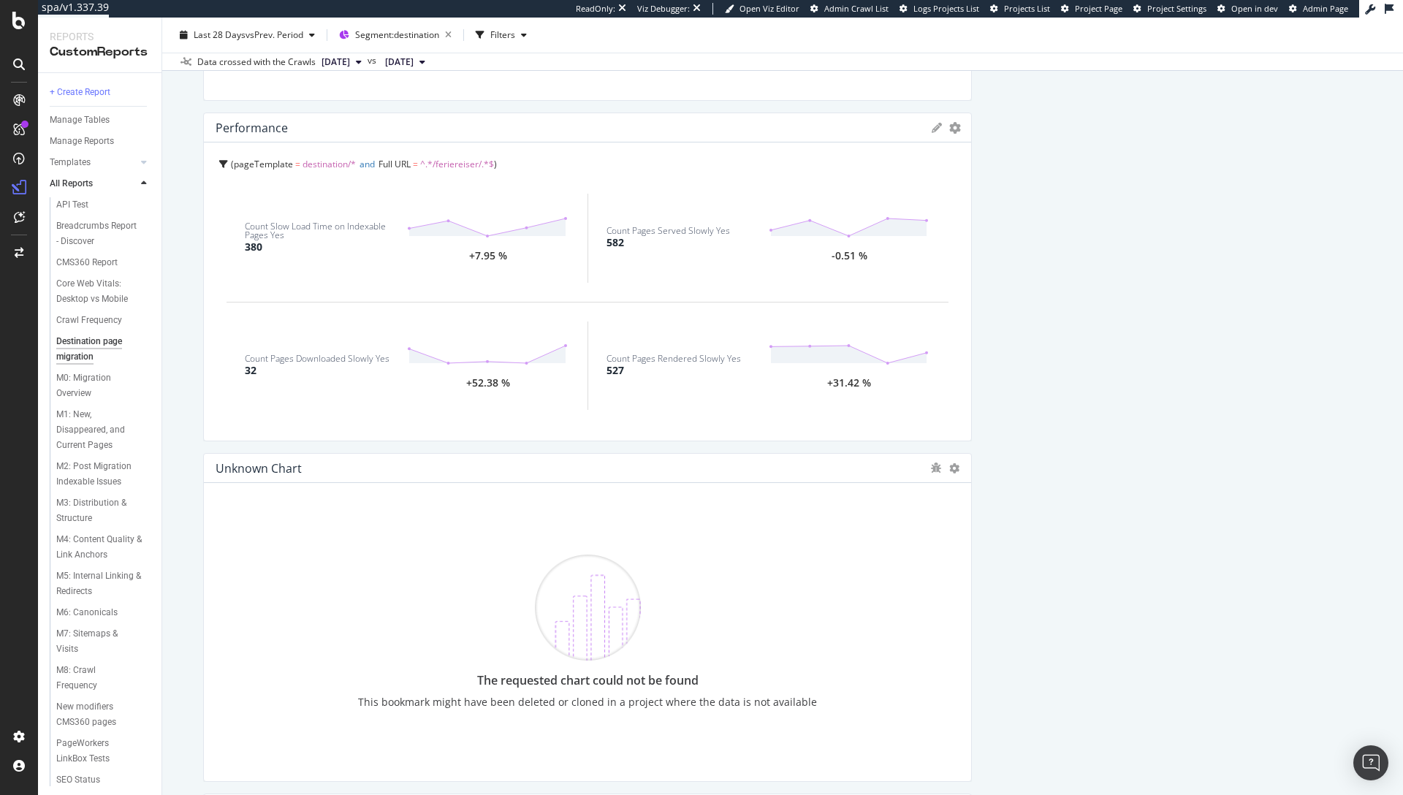
scroll to position [3130, 0]
click at [457, 167] on span "^.*/feriereiser/.*$" at bounding box center [457, 168] width 74 height 12
drag, startPoint x: 352, startPoint y: 228, endPoint x: 290, endPoint y: 227, distance: 62.1
click at [290, 227] on span "Full URL = ^.*/feriereiser/.*$" at bounding box center [303, 223] width 141 height 20
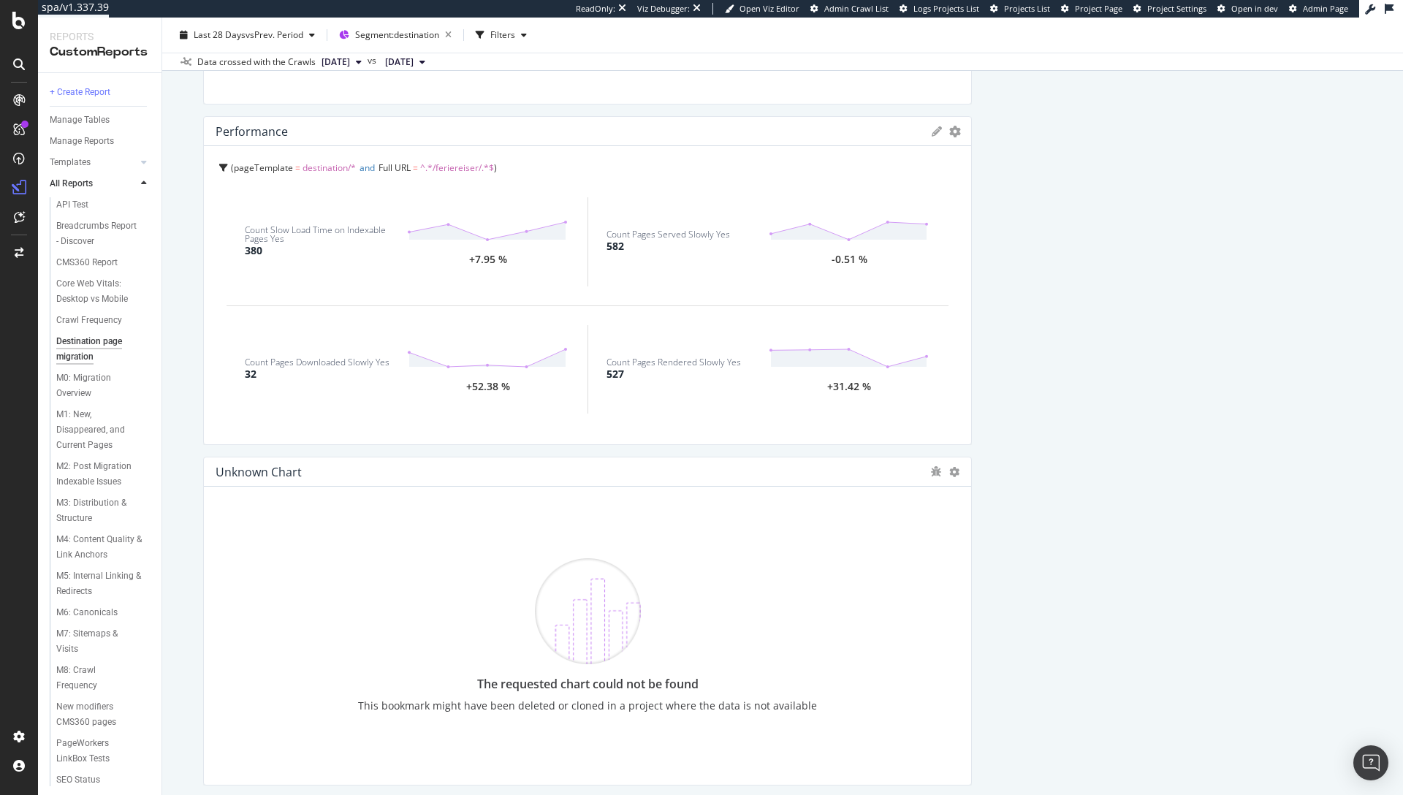
click at [932, 130] on icon at bounding box center [937, 131] width 10 height 10
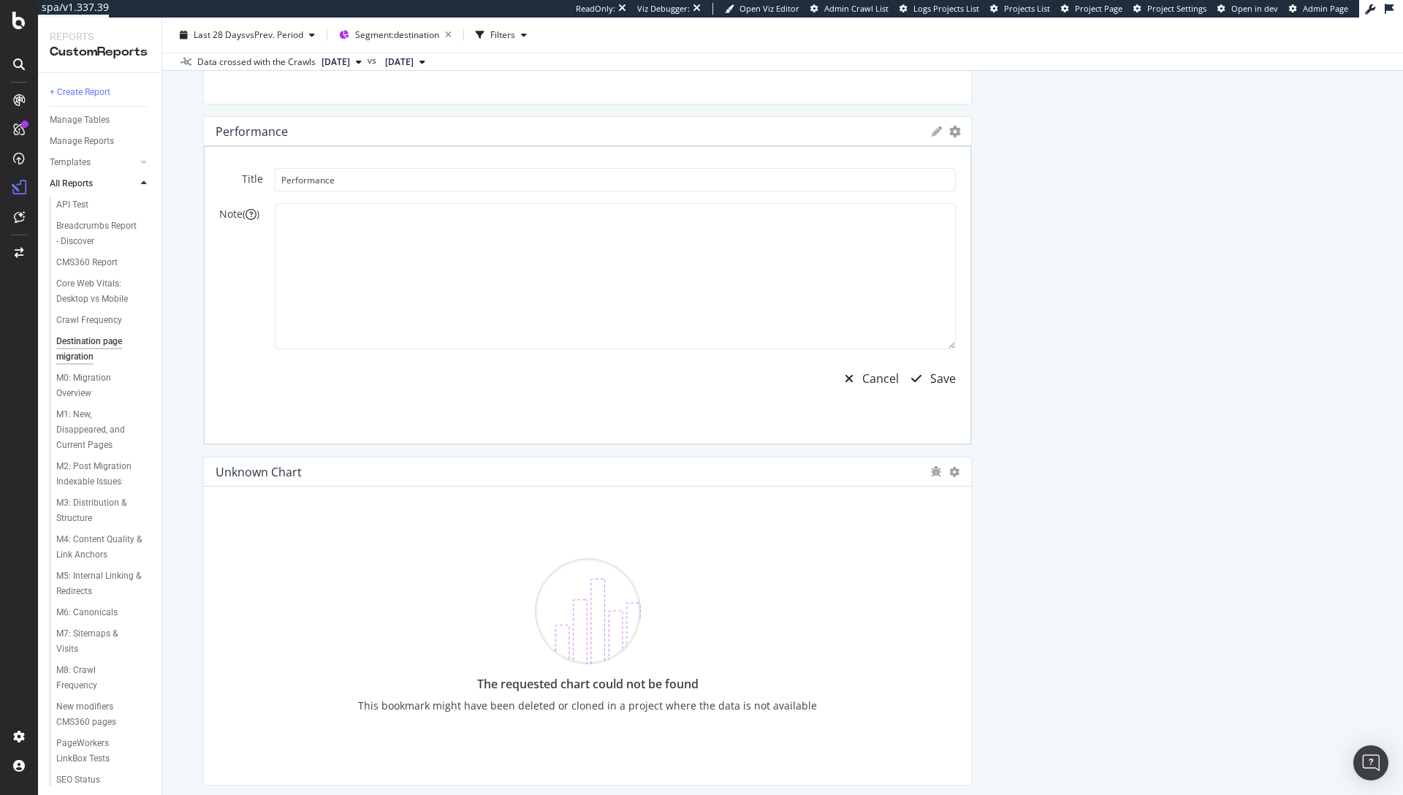
click at [932, 131] on icon at bounding box center [937, 131] width 10 height 10
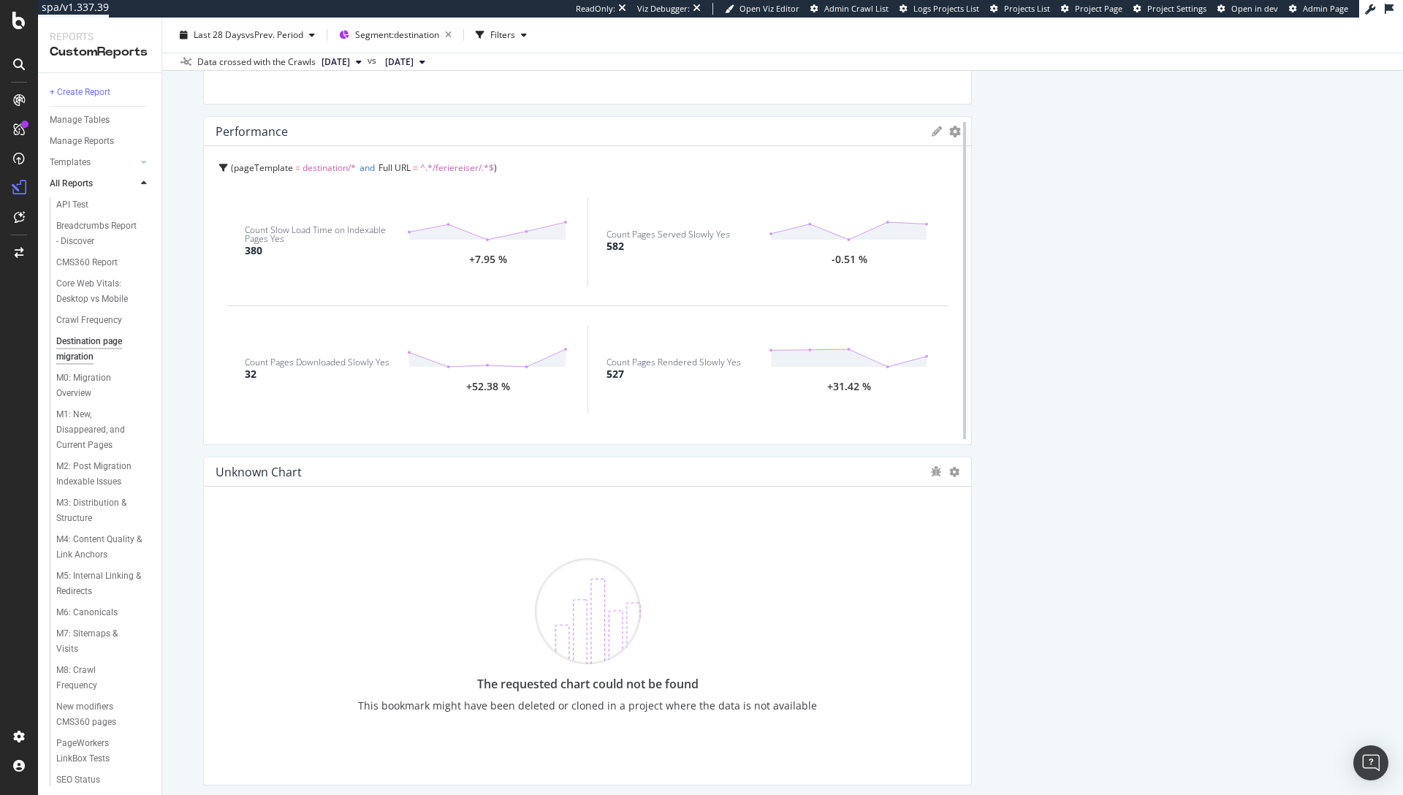
click at [963, 127] on div at bounding box center [964, 280] width 3 height 317
click at [949, 130] on icon "gear" at bounding box center [955, 132] width 12 height 12
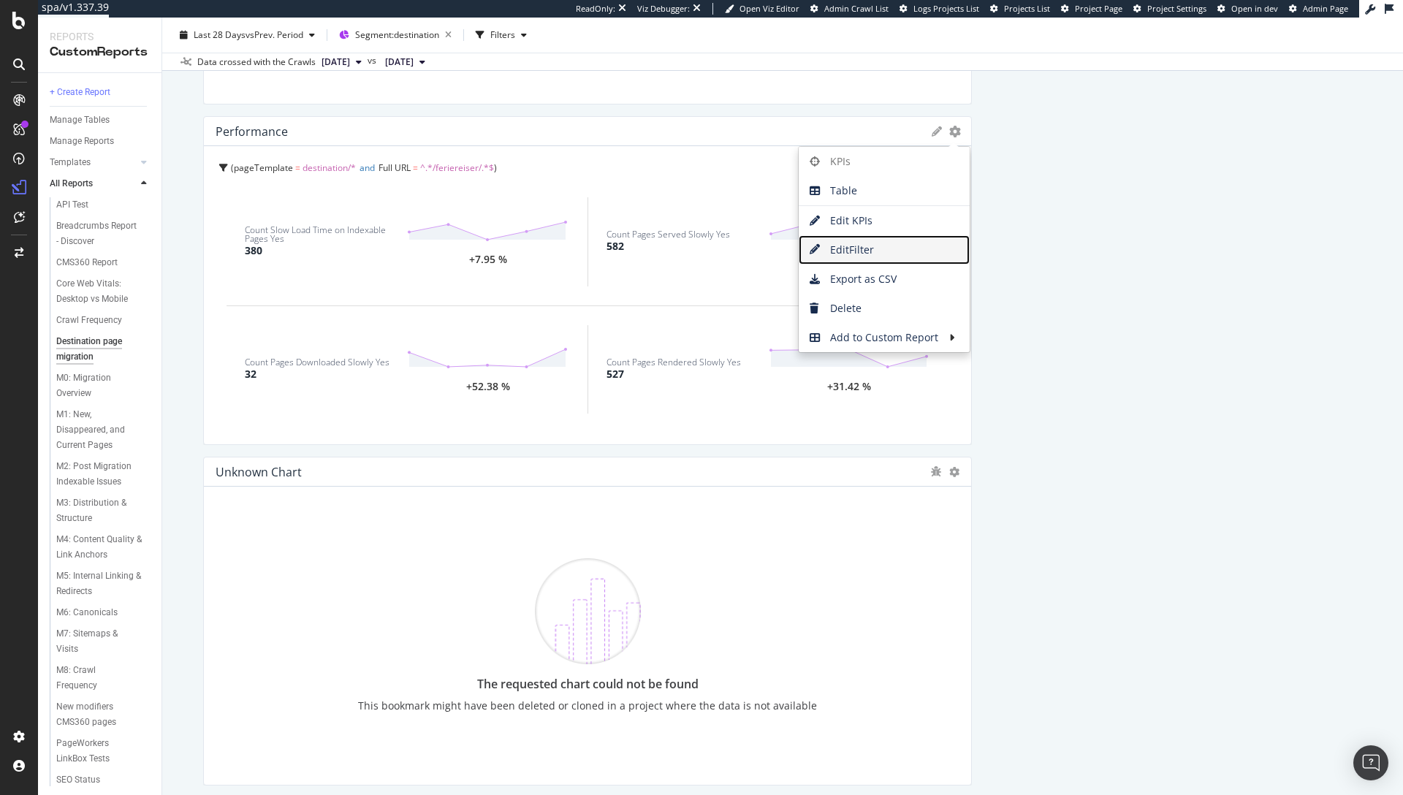
click at [862, 247] on span "Edit Filter" at bounding box center [884, 250] width 171 height 22
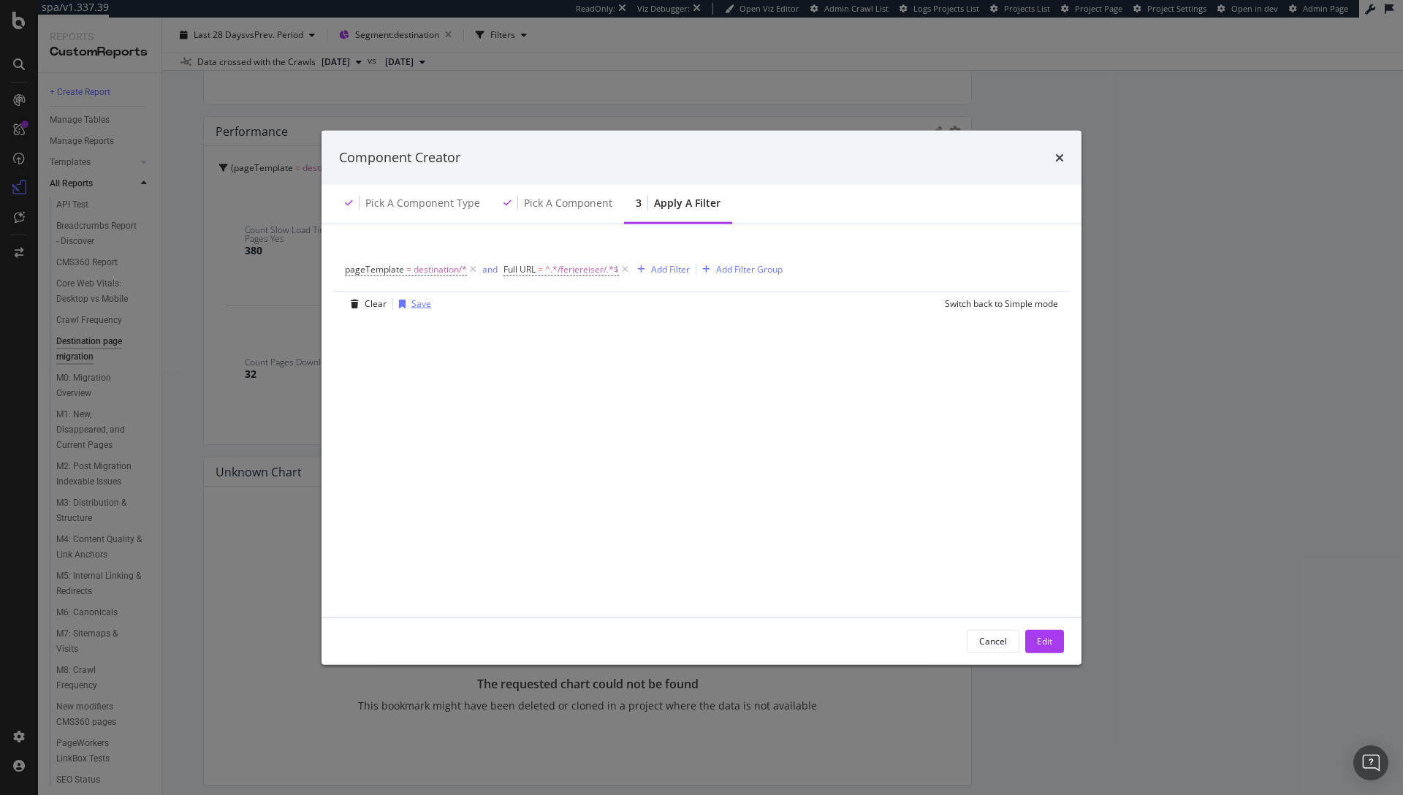
click at [414, 300] on div "Save" at bounding box center [421, 303] width 20 height 12
click at [471, 273] on input "Destination NO" at bounding box center [580, 272] width 309 height 22
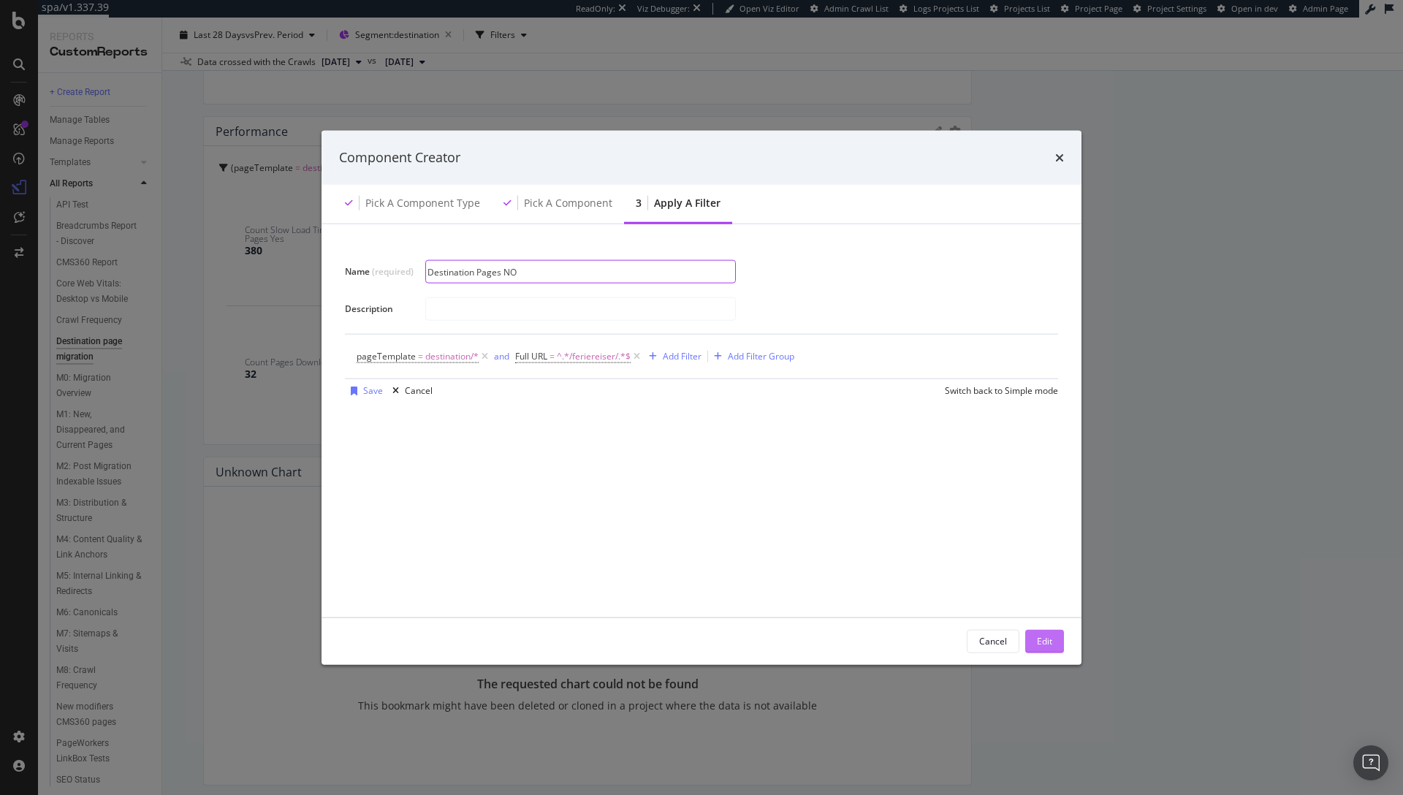
type input "Destination Pages NO"
click at [1048, 635] on div "Edit" at bounding box center [1044, 641] width 15 height 12
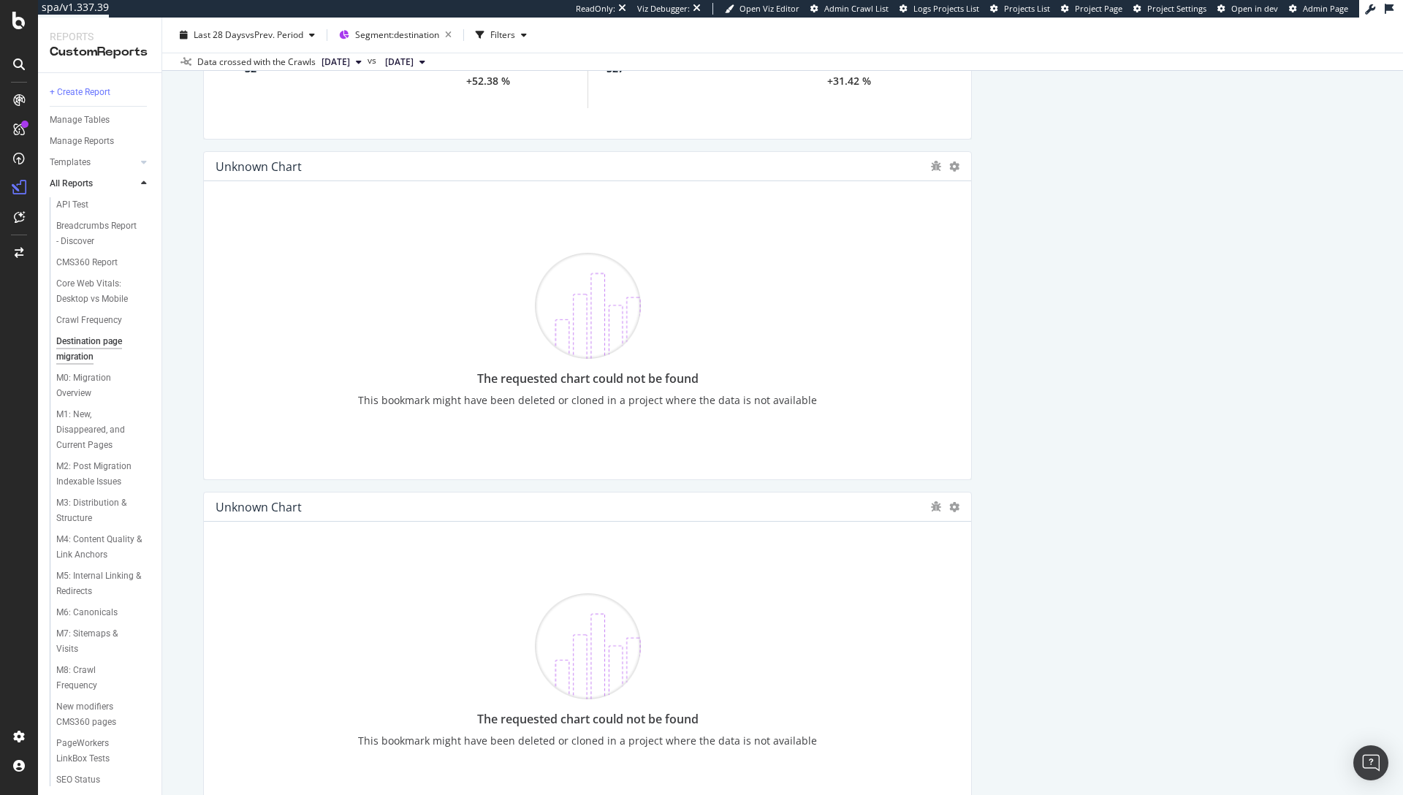
scroll to position [3857, 0]
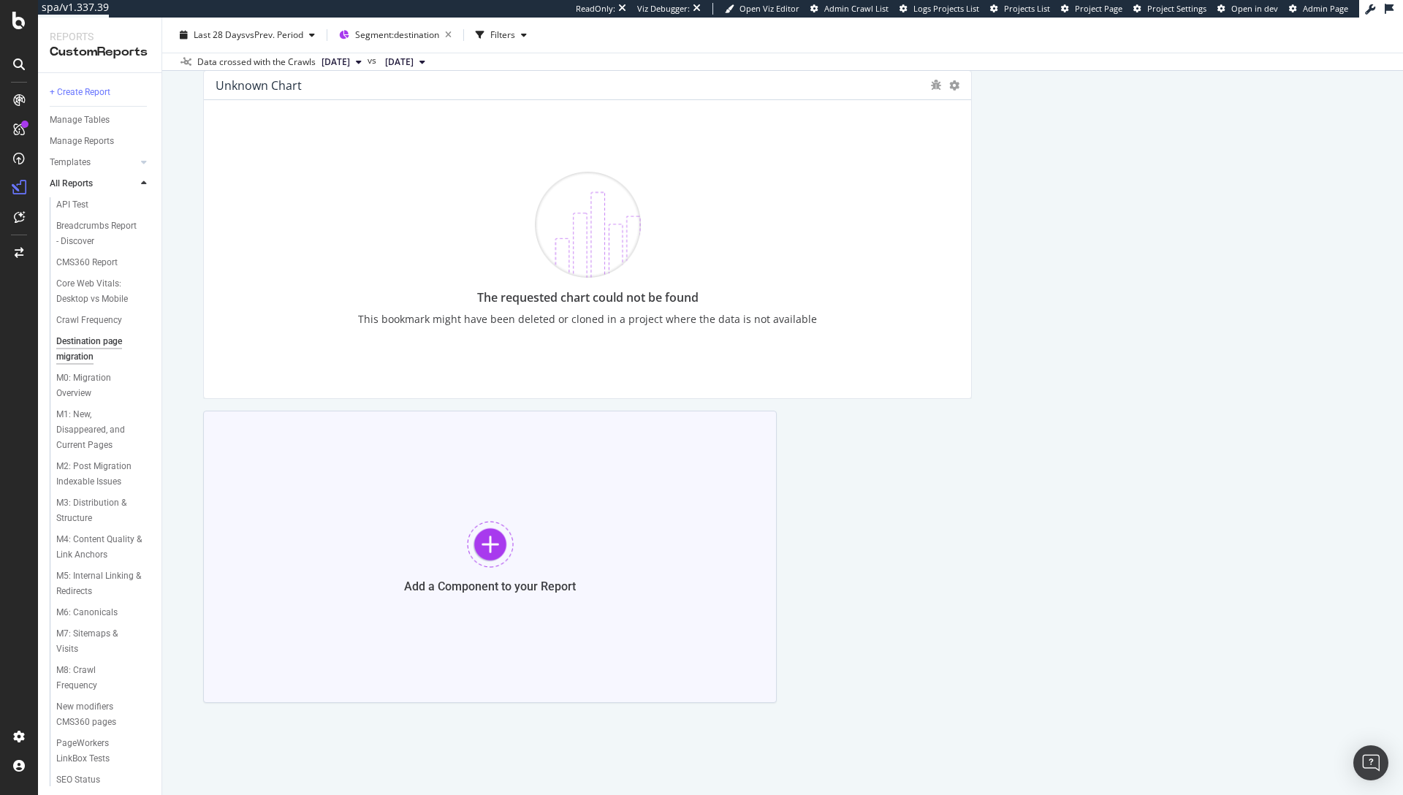
click at [492, 528] on div at bounding box center [490, 544] width 47 height 47
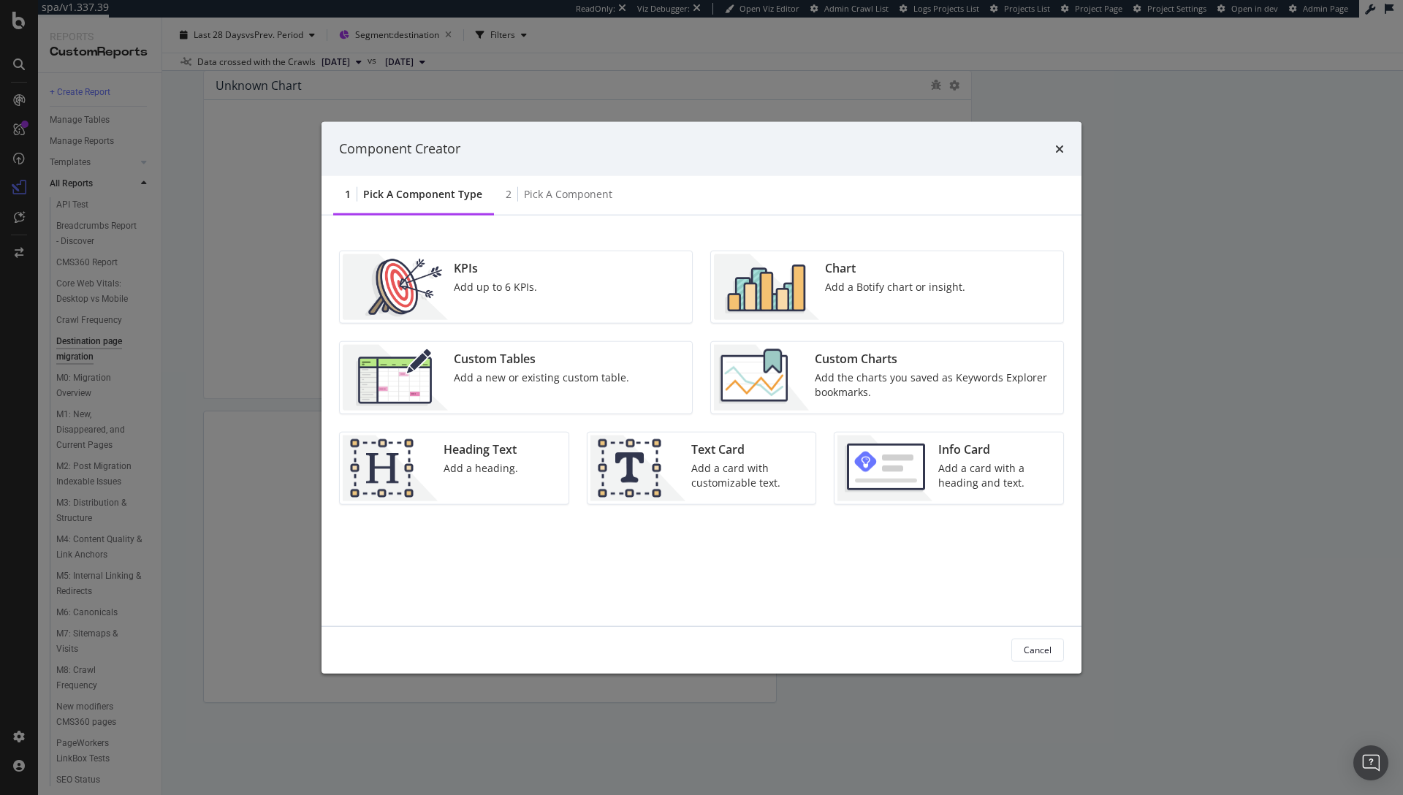
click at [877, 279] on div "Add a Botify chart or insight." at bounding box center [895, 286] width 140 height 15
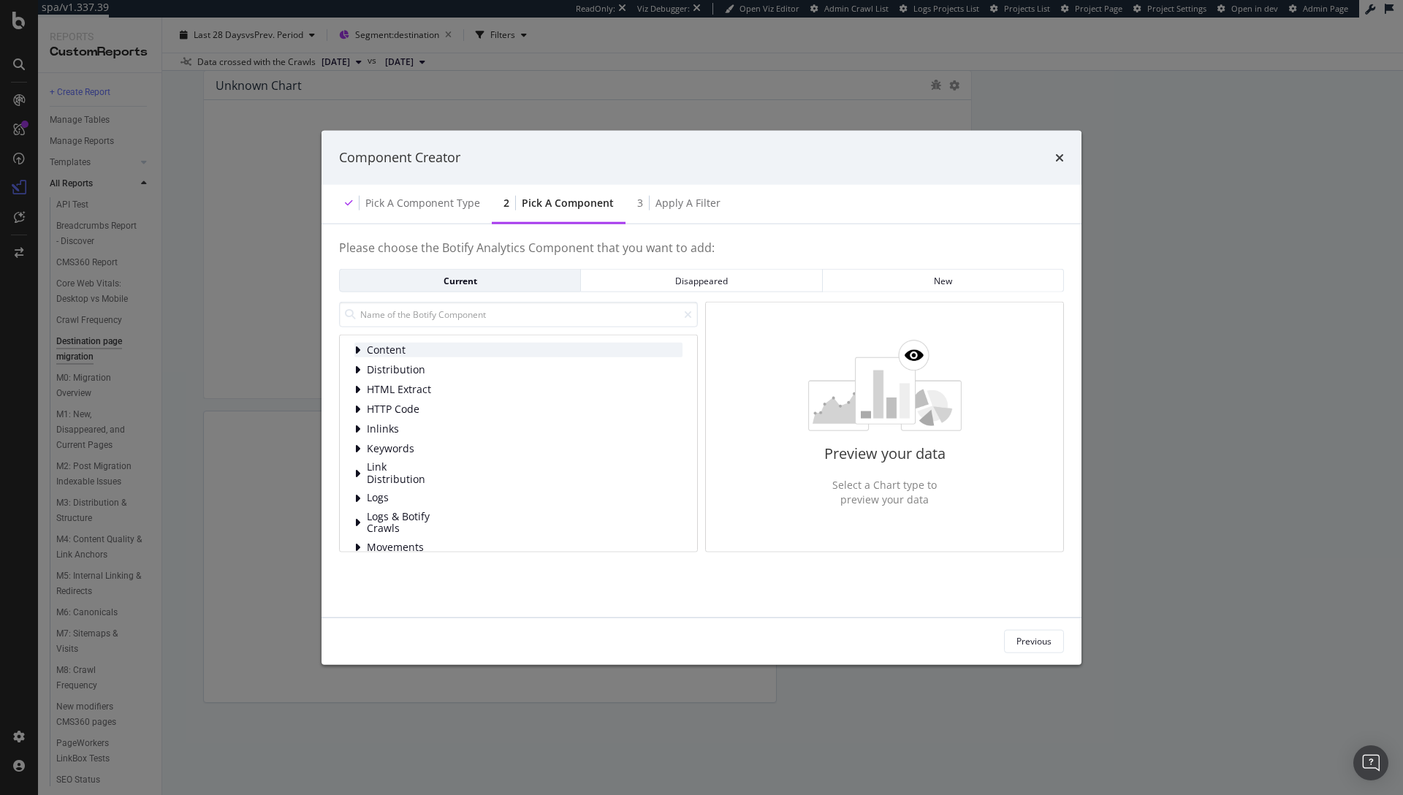
click at [376, 346] on span "Content" at bounding box center [399, 350] width 65 height 12
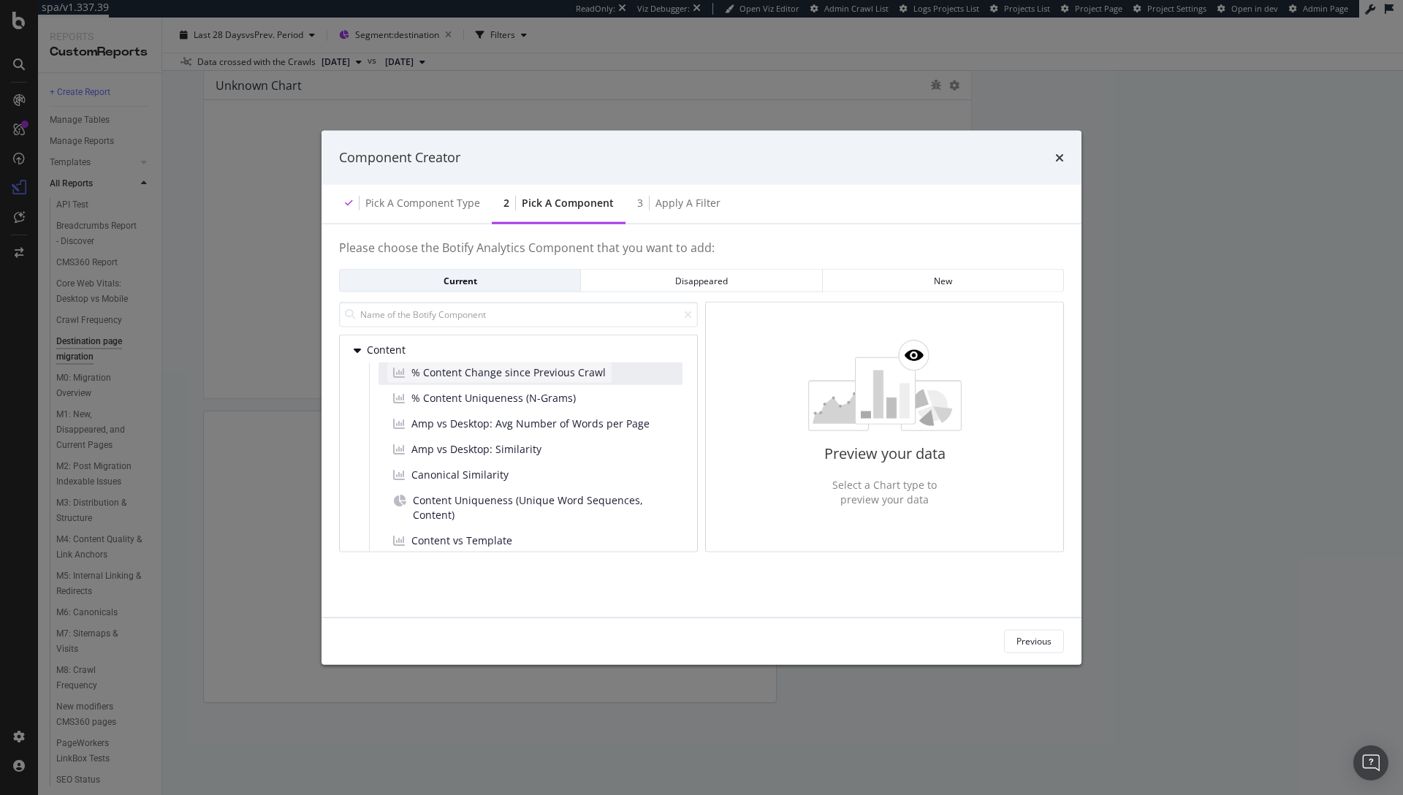
click at [450, 368] on span "% Content Change since Previous Crawl" at bounding box center [508, 372] width 194 height 15
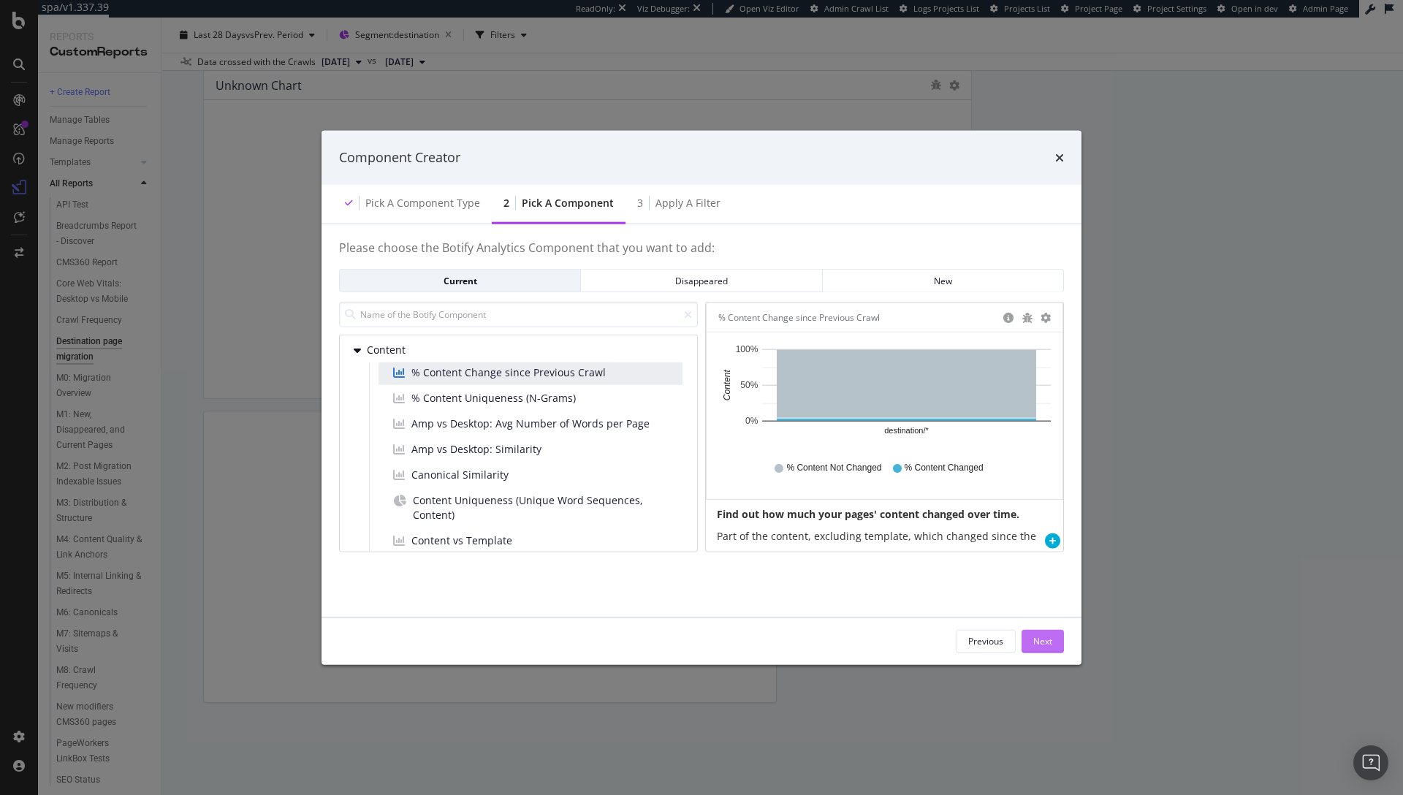
click at [1049, 634] on div "Next" at bounding box center [1042, 641] width 19 height 22
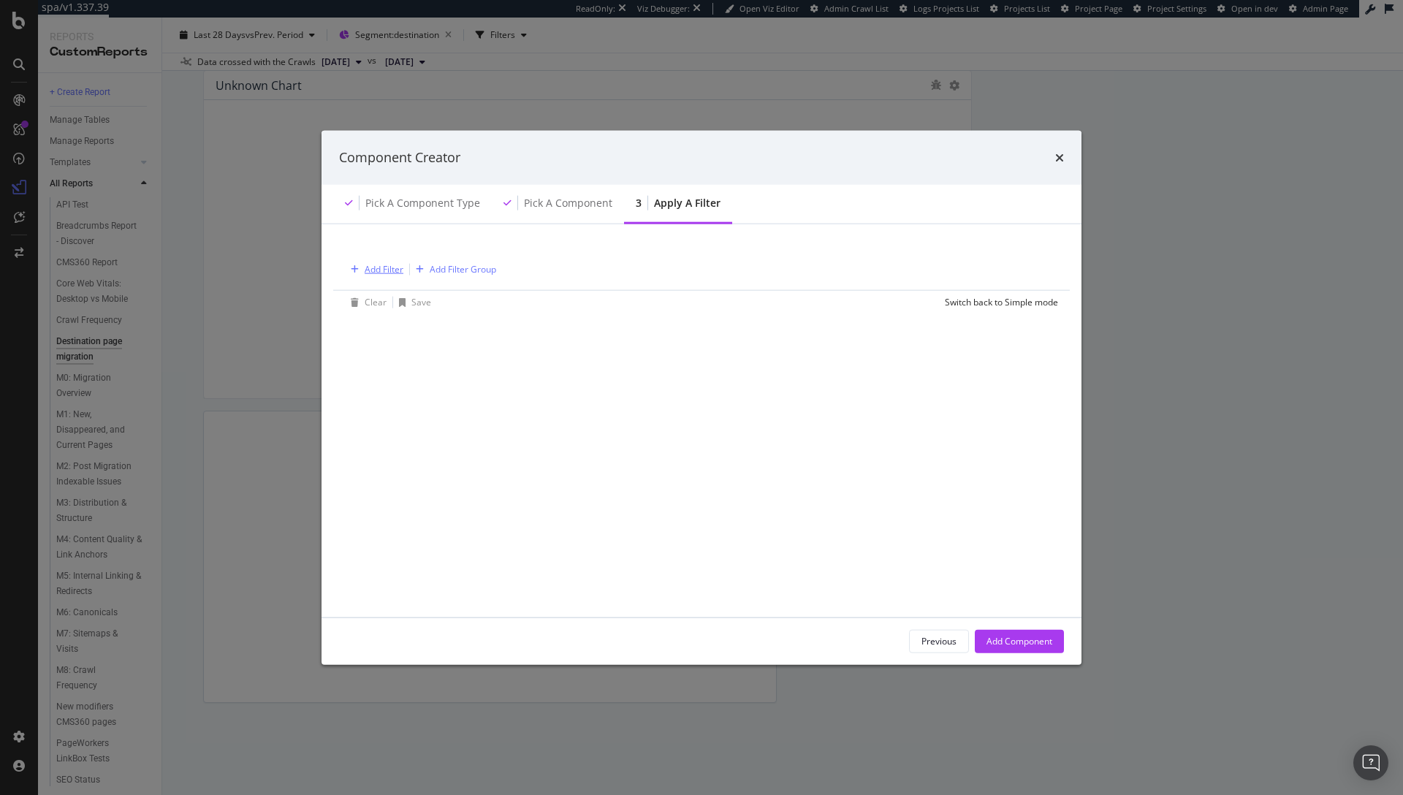
click at [389, 272] on div "Add Filter" at bounding box center [384, 269] width 39 height 12
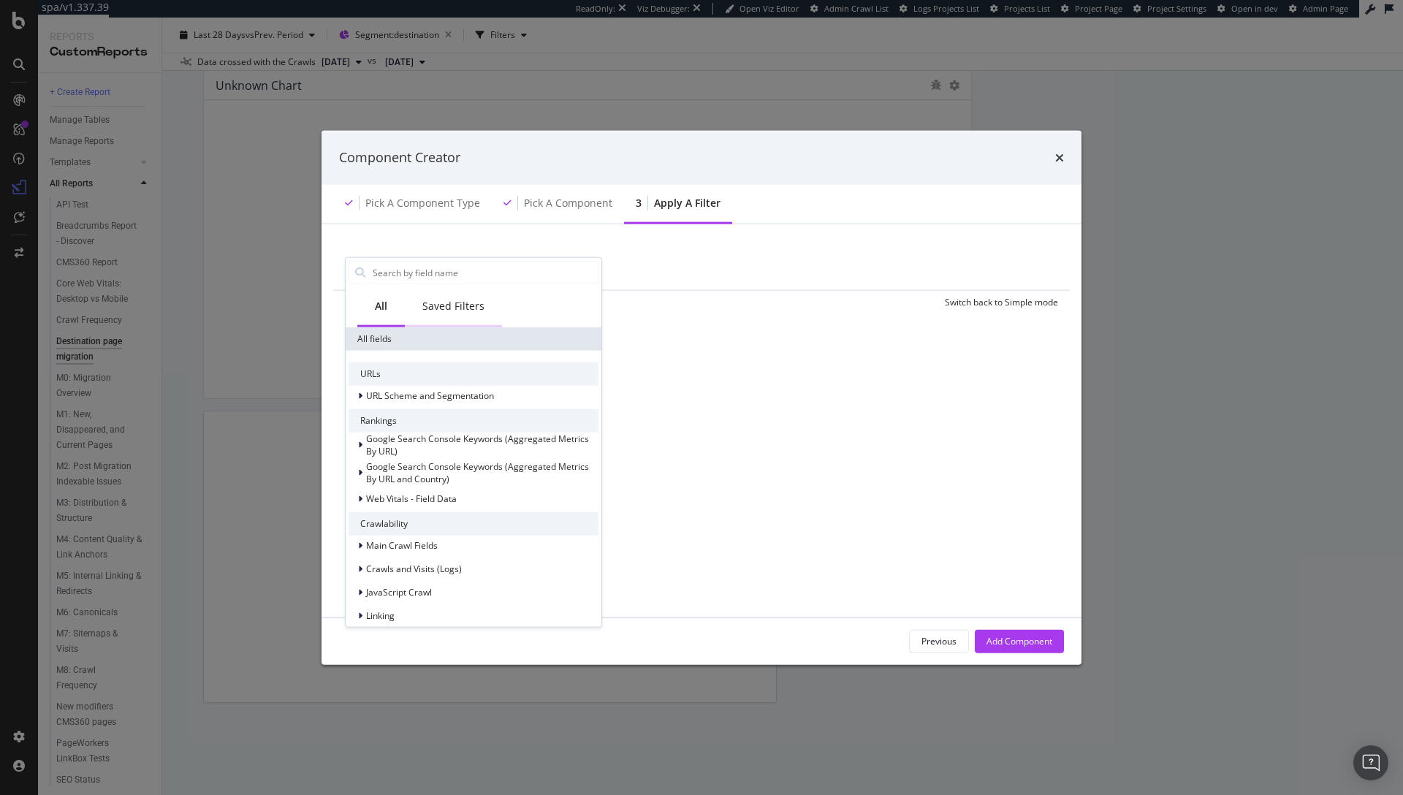
click at [428, 305] on div "Saved Filters" at bounding box center [453, 306] width 62 height 15
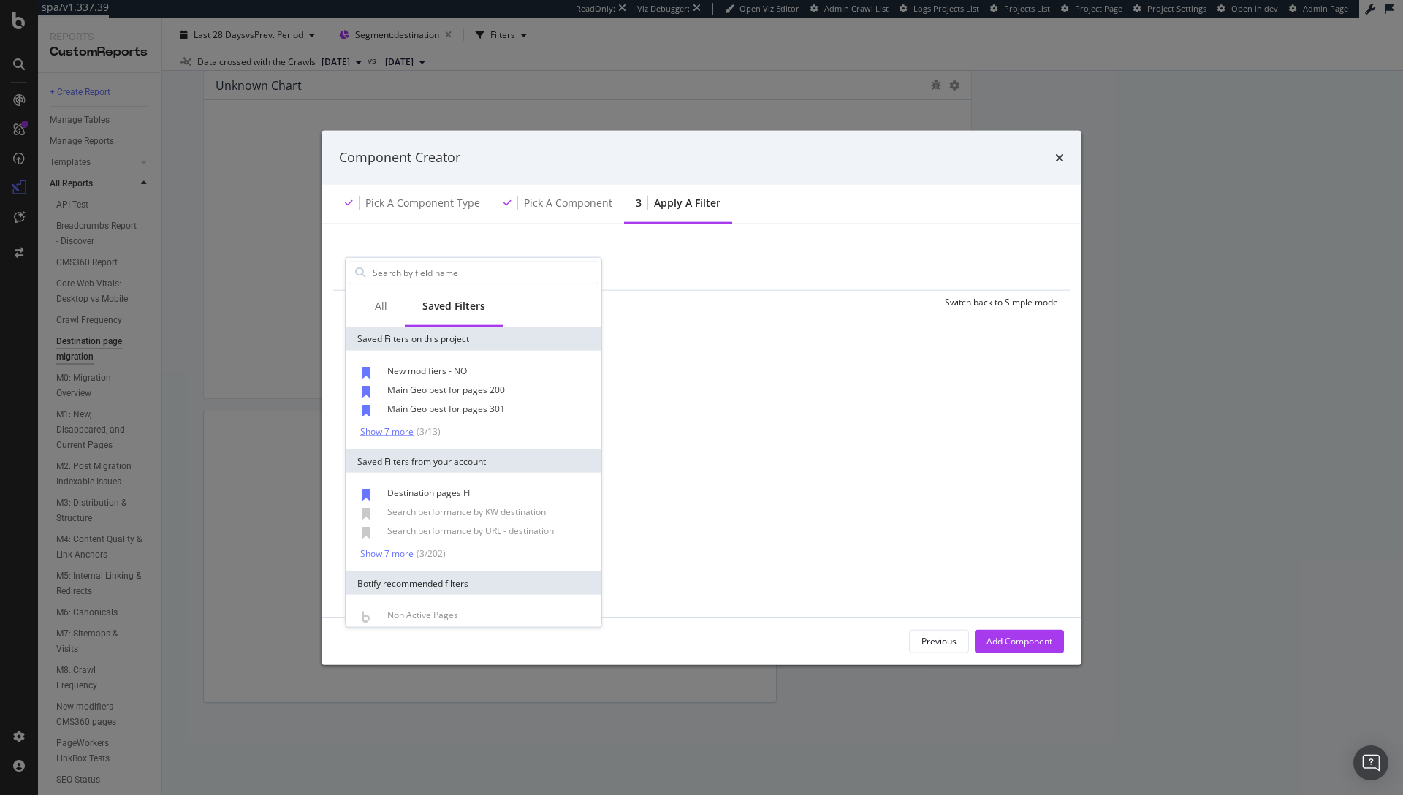
click at [399, 426] on div "Show 7 more" at bounding box center [386, 431] width 53 height 10
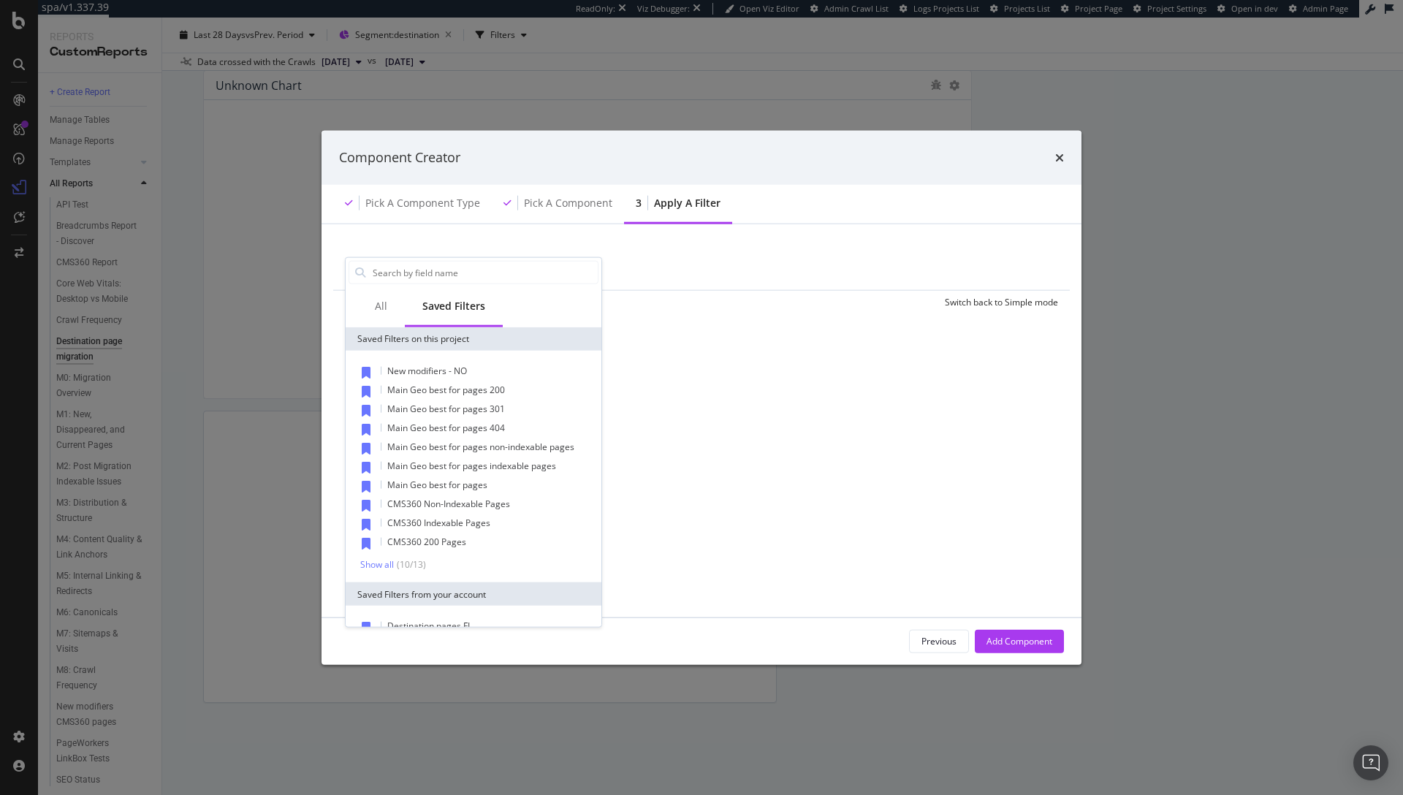
drag, startPoint x: 707, startPoint y: 248, endPoint x: 837, endPoint y: 208, distance: 135.7
click at [707, 248] on div "Add Filter Add Filter Group" at bounding box center [701, 268] width 713 height 42
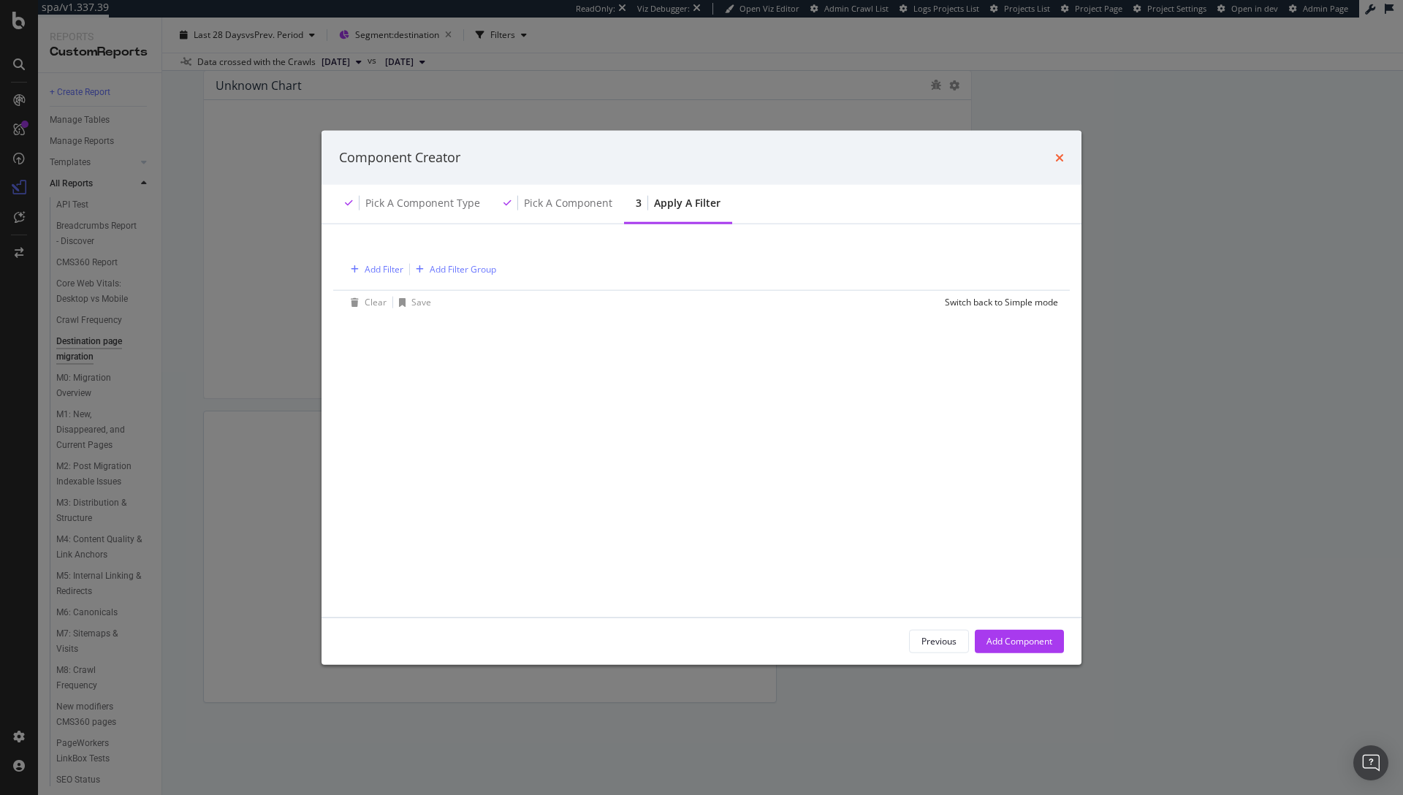
click at [1057, 159] on icon "times" at bounding box center [1059, 157] width 9 height 12
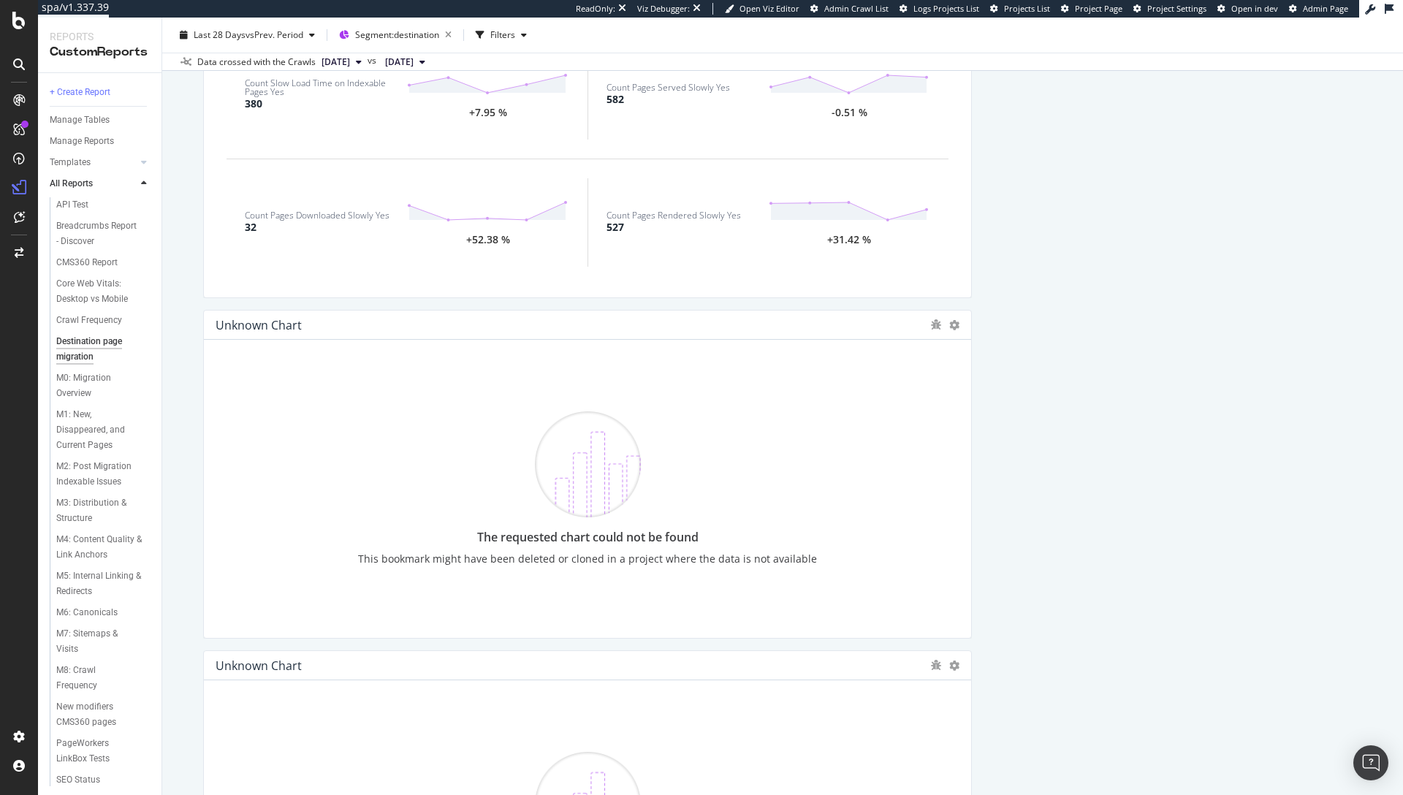
scroll to position [3857, 0]
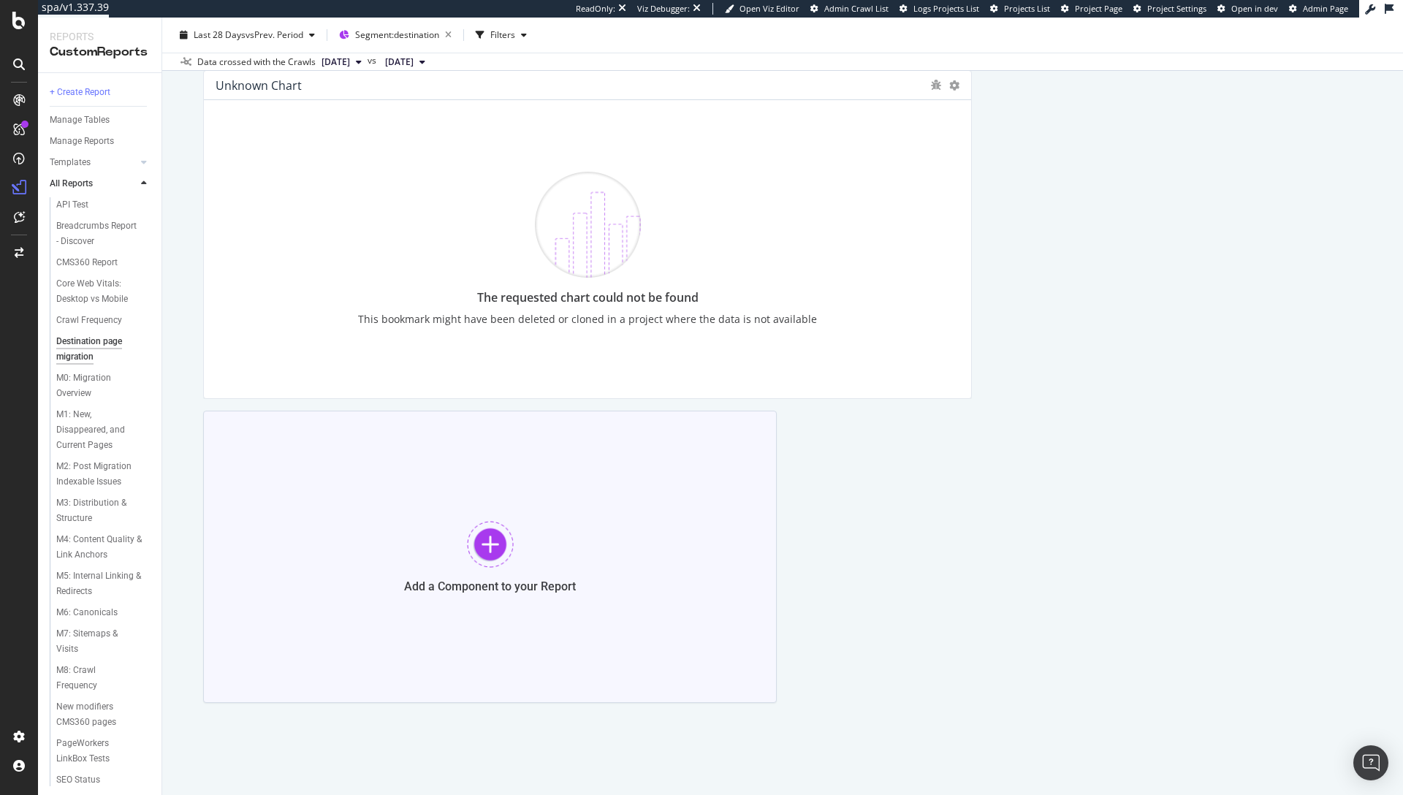
click at [511, 552] on div "Add a Component to your Report" at bounding box center [490, 557] width 574 height 292
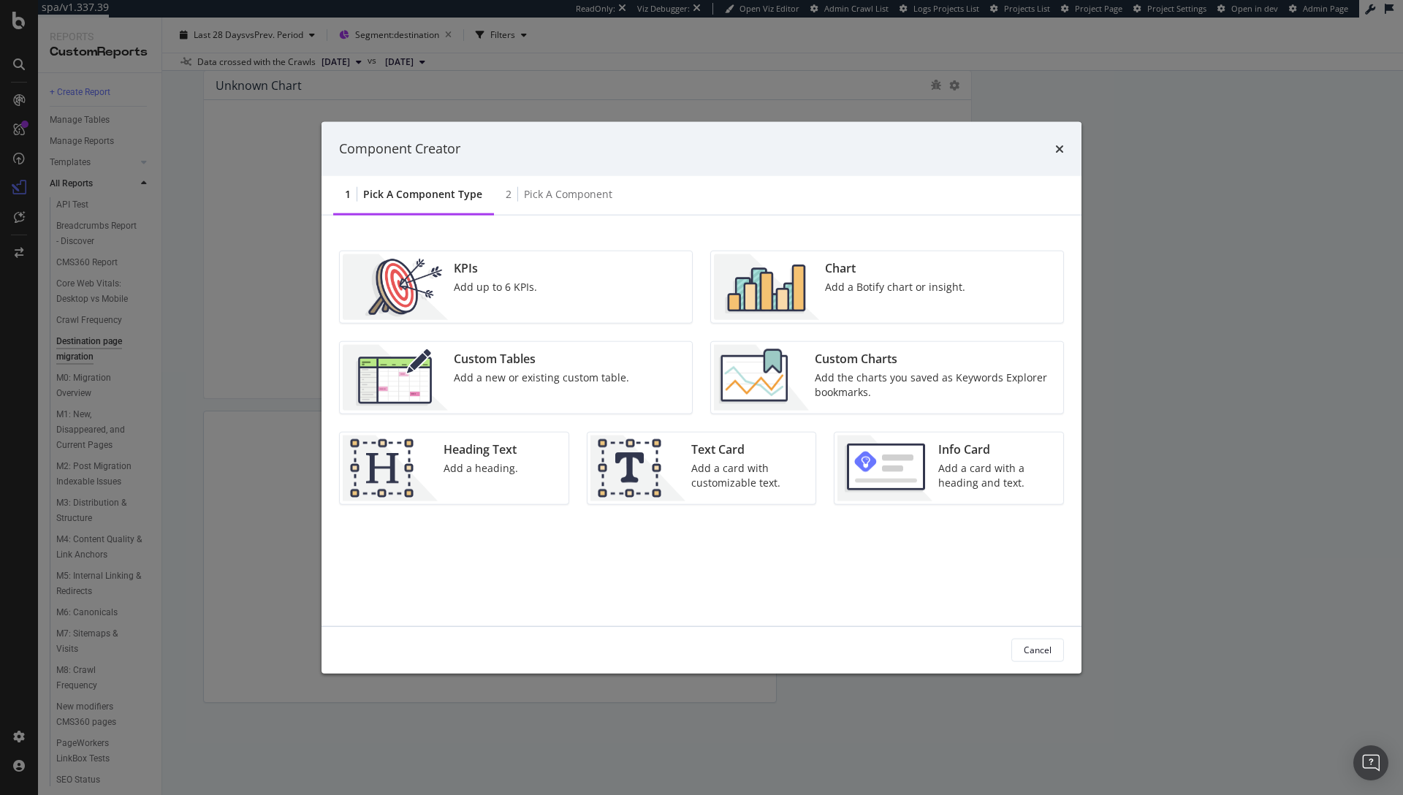
click at [837, 286] on div "Add a Botify chart or insight." at bounding box center [895, 286] width 140 height 15
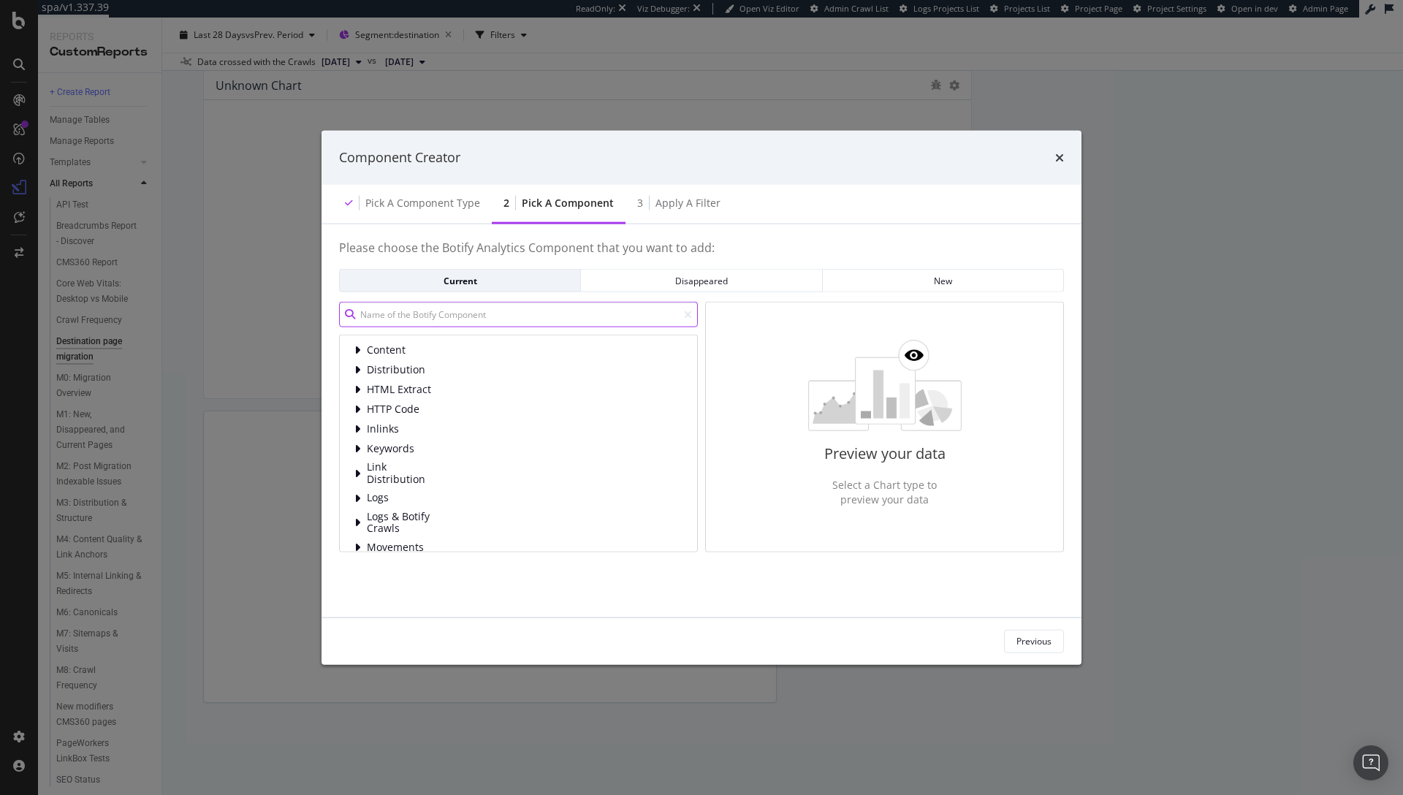
click at [449, 319] on input "modal" at bounding box center [518, 315] width 359 height 26
click at [390, 338] on div "Content Distribution HTML Extract HTTP Code Inlinks Keywords Link Distribution …" at bounding box center [518, 443] width 359 height 217
click at [392, 344] on span "Content" at bounding box center [399, 350] width 65 height 12
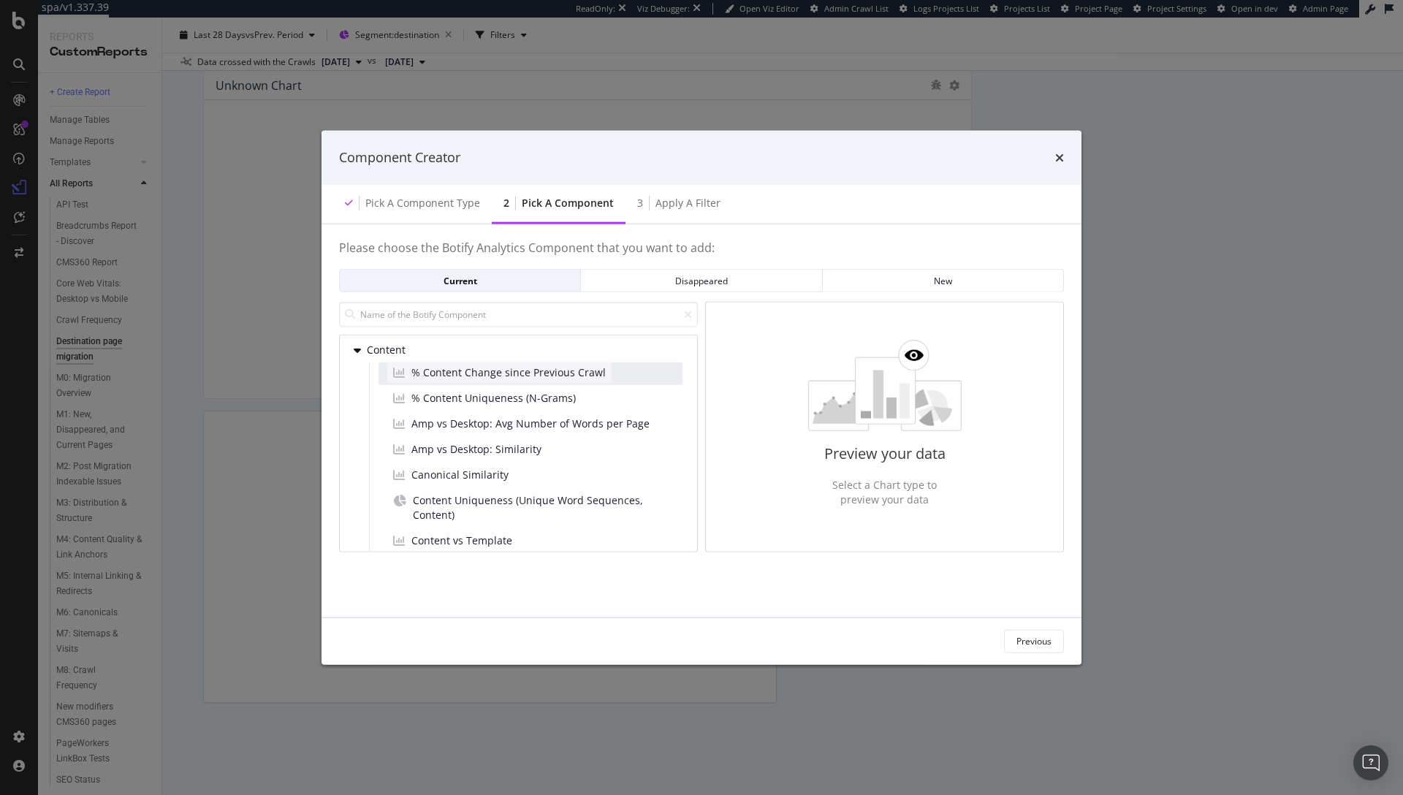
click at [430, 374] on span "% Content Change since Previous Crawl" at bounding box center [508, 372] width 194 height 15
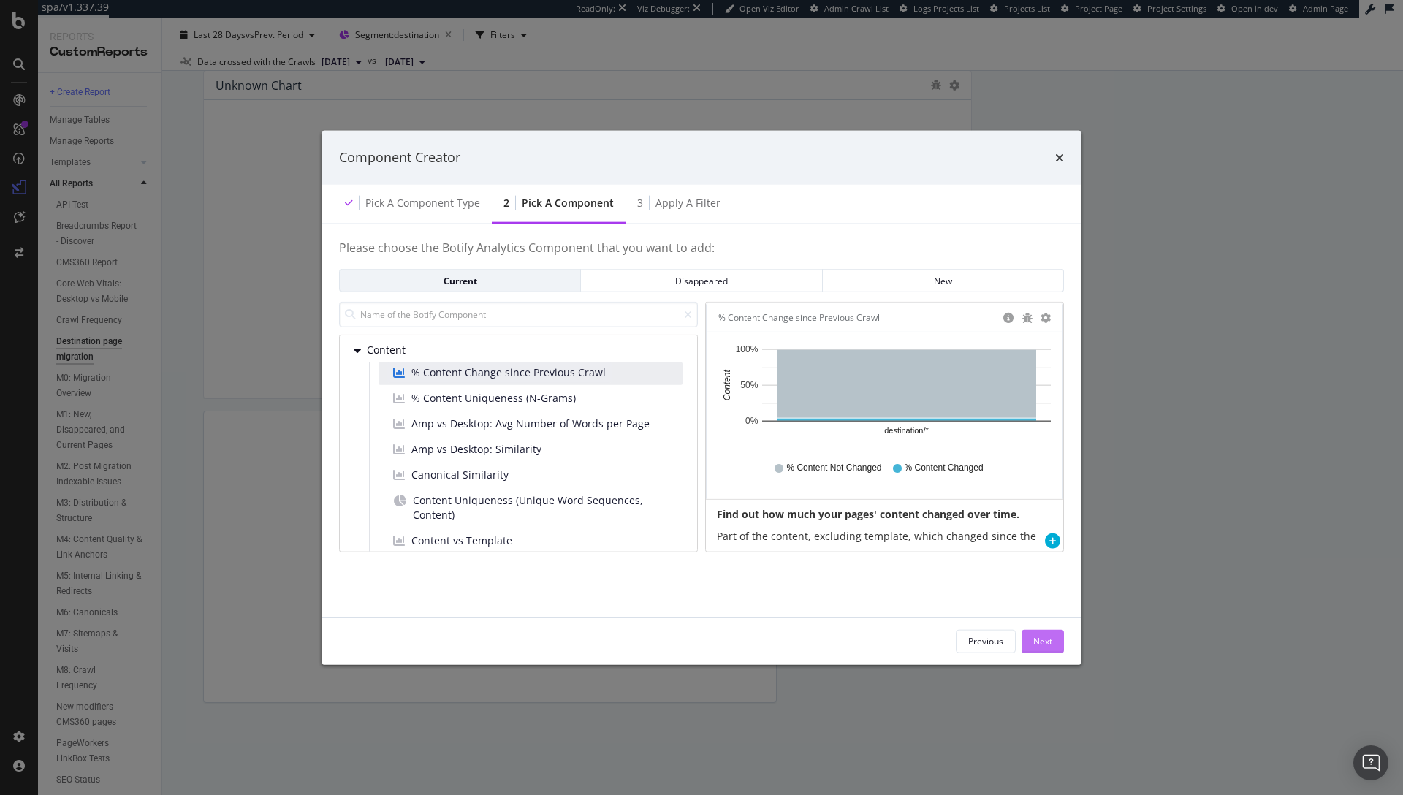
click at [1040, 642] on div "Next" at bounding box center [1042, 641] width 19 height 12
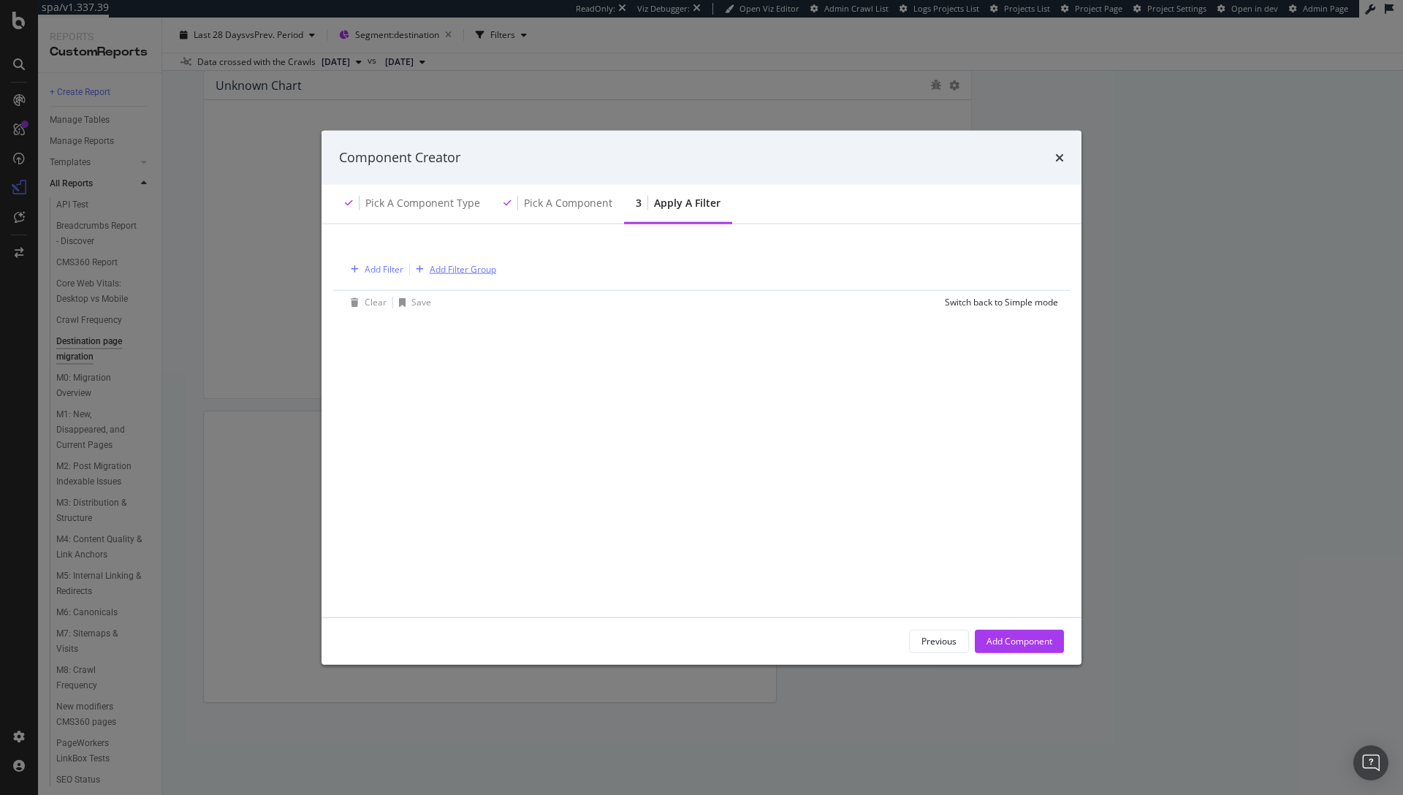
click at [457, 267] on div "Add Filter Group" at bounding box center [463, 269] width 67 height 12
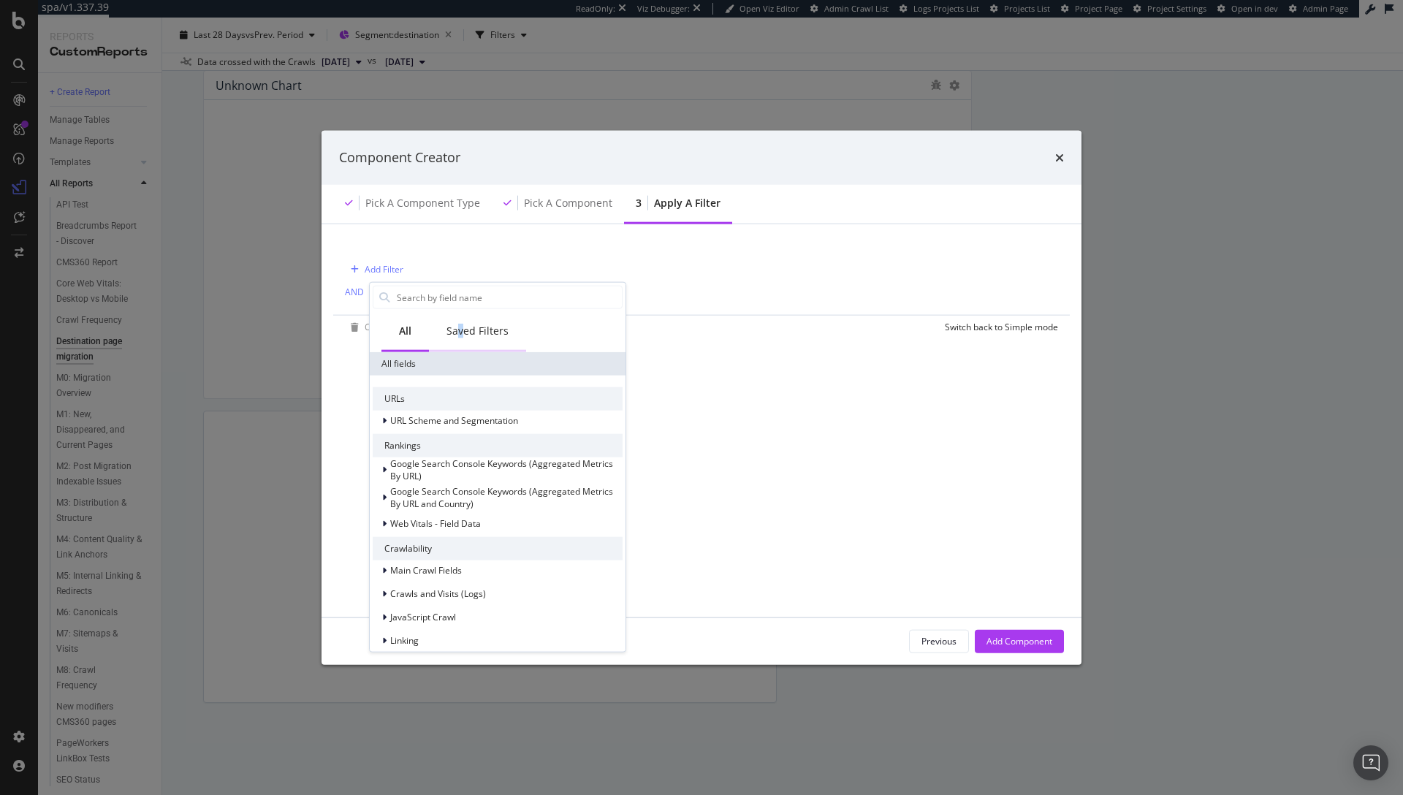
click at [460, 332] on div "Saved Filters" at bounding box center [478, 331] width 62 height 15
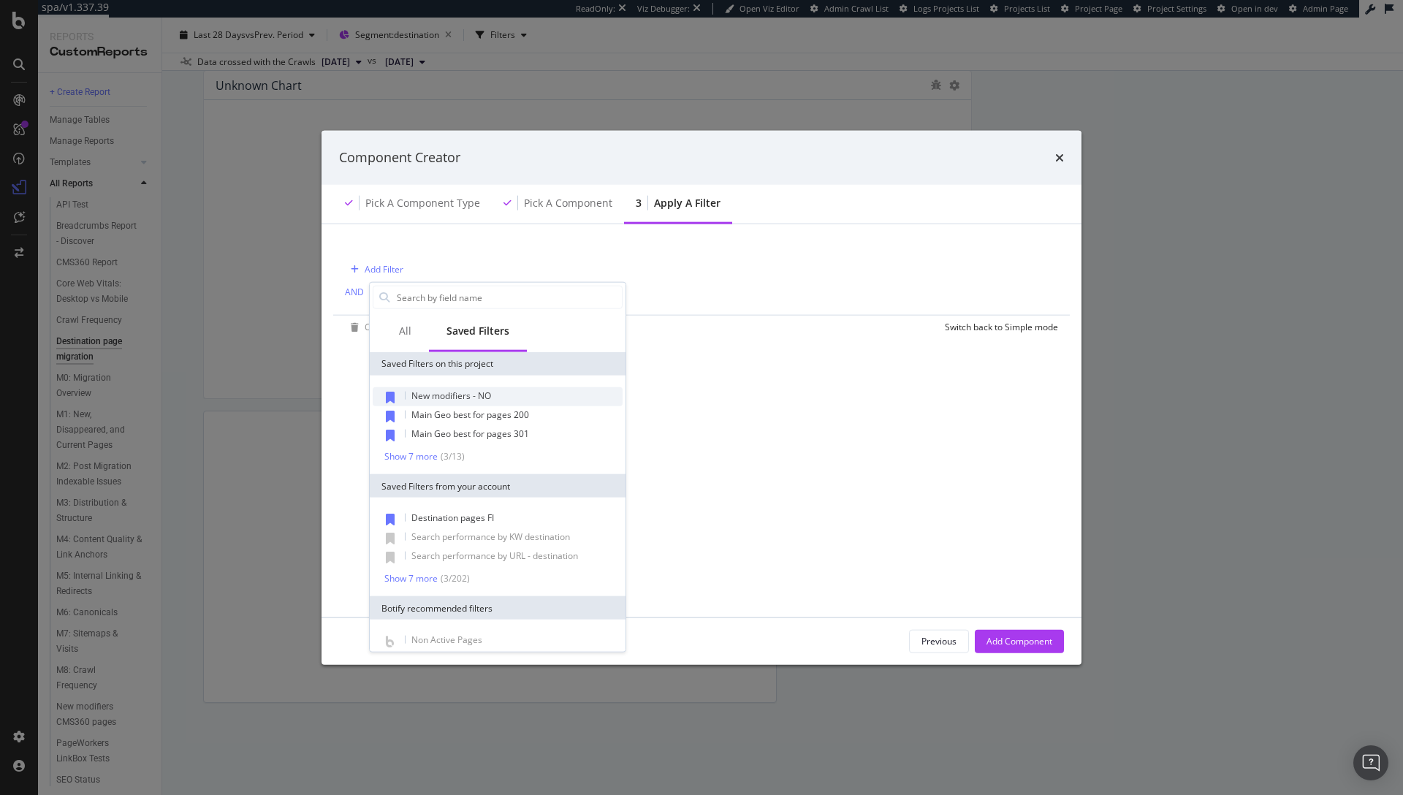
click at [455, 401] on div "New modifiers - NO" at bounding box center [498, 396] width 250 height 19
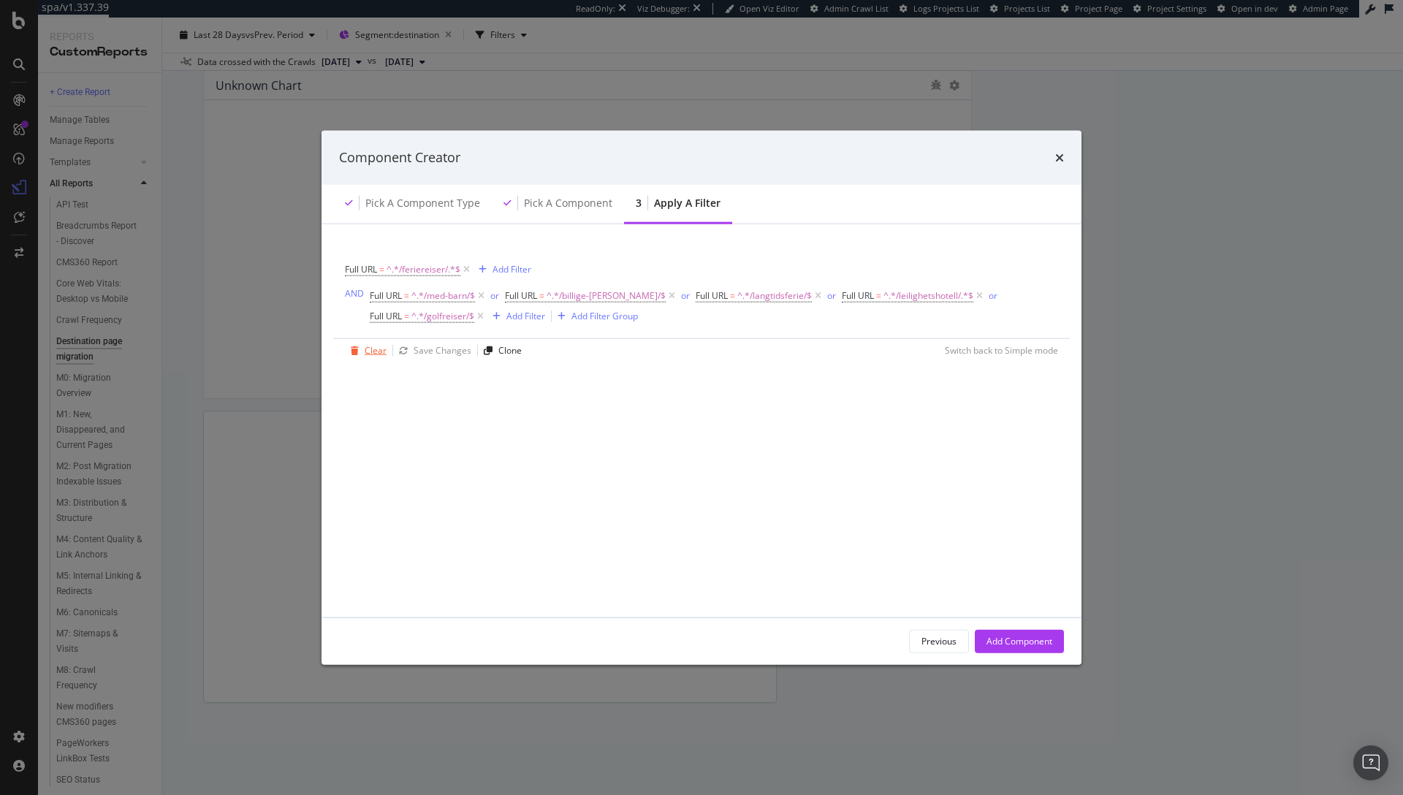
click at [369, 346] on div "Clear" at bounding box center [376, 350] width 22 height 12
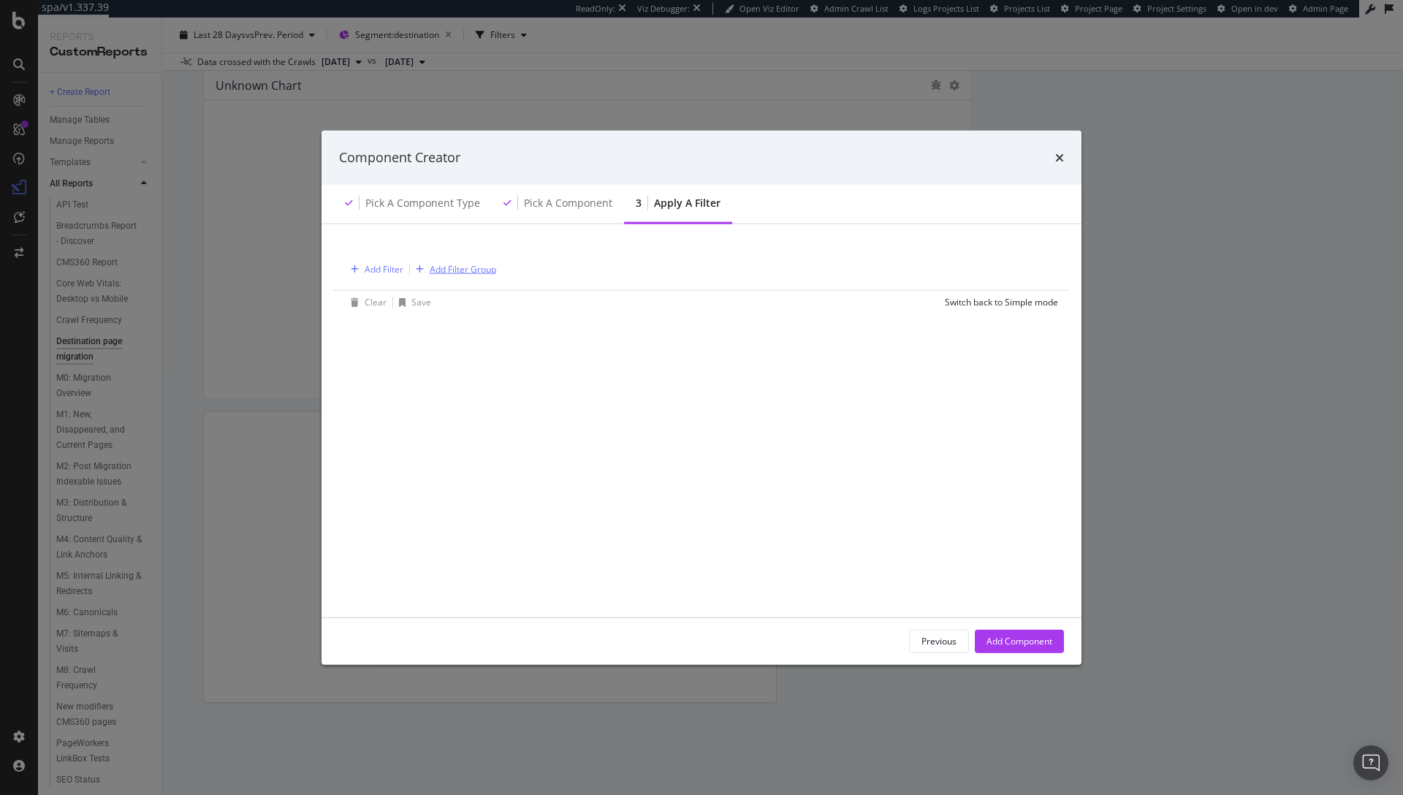
click at [452, 269] on div "Add Filter Group" at bounding box center [463, 269] width 67 height 12
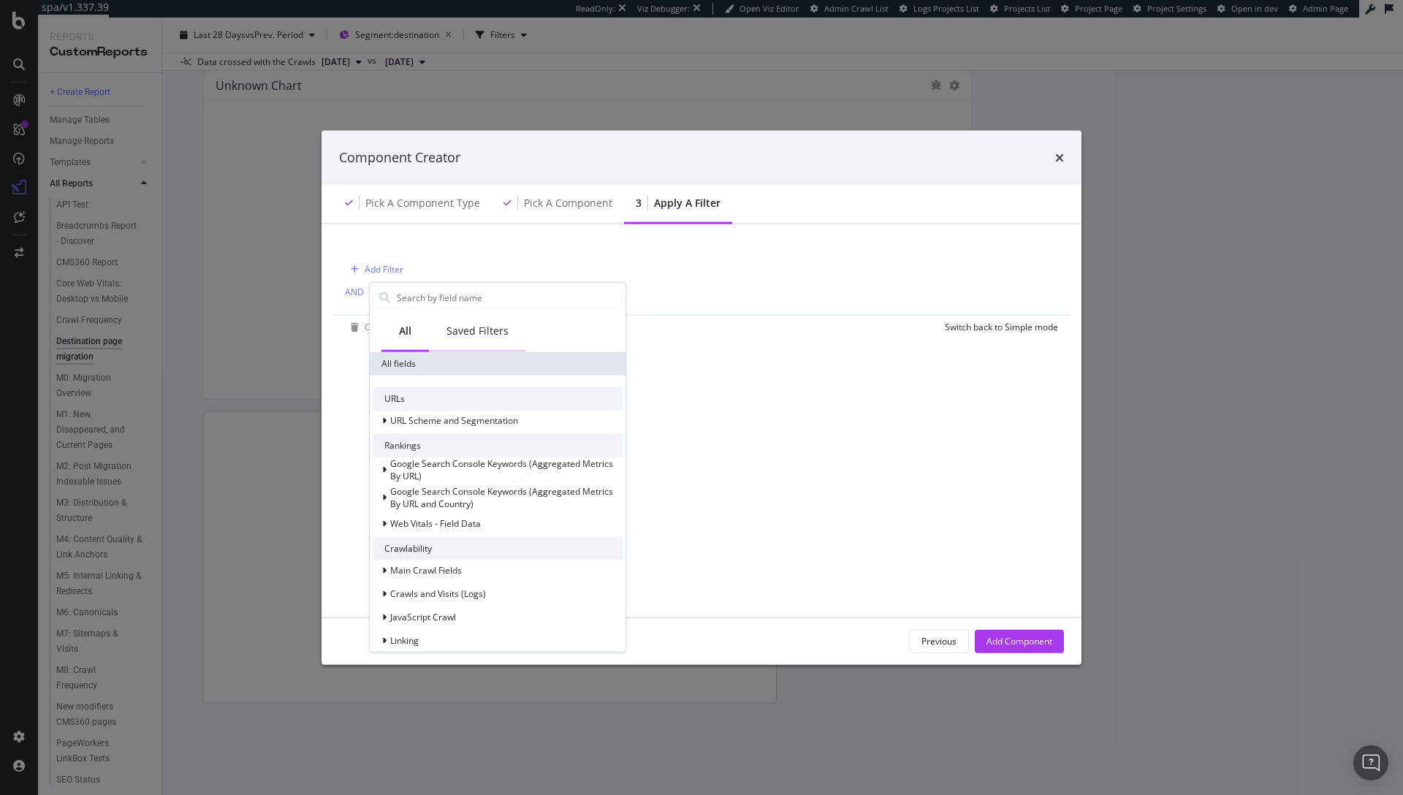
click at [476, 327] on div "Saved Filters" at bounding box center [478, 331] width 62 height 15
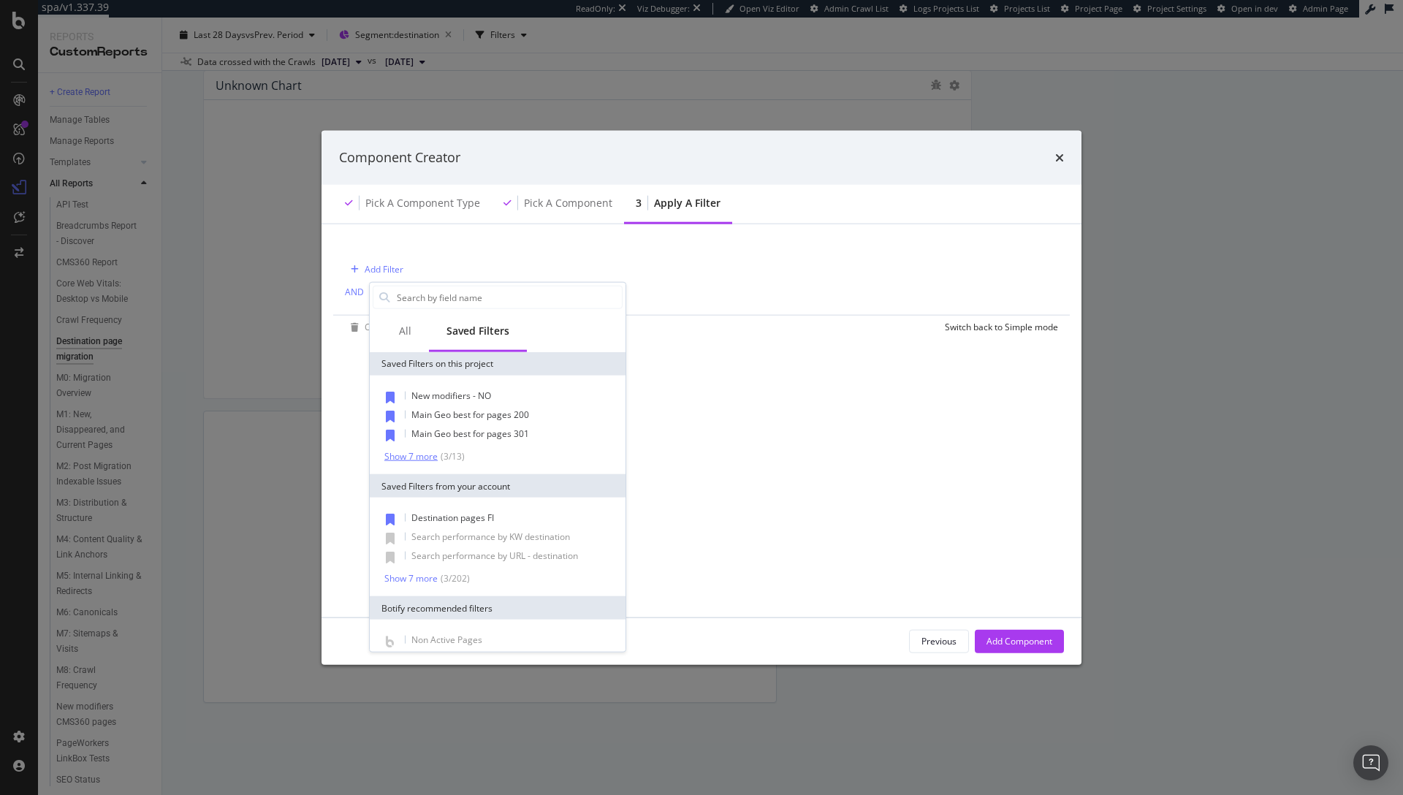
click at [415, 457] on div "Show 7 more" at bounding box center [410, 456] width 53 height 10
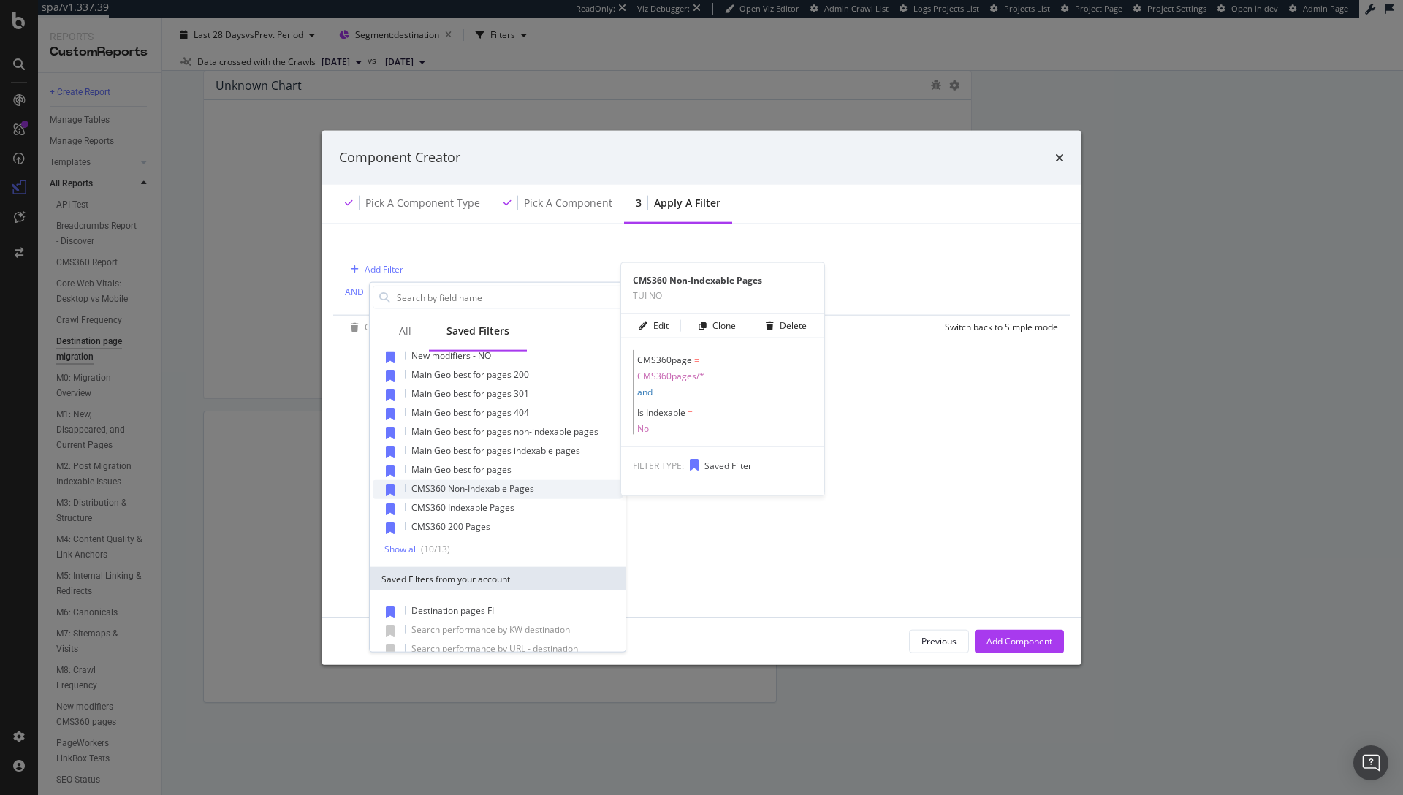
scroll to position [61, 0]
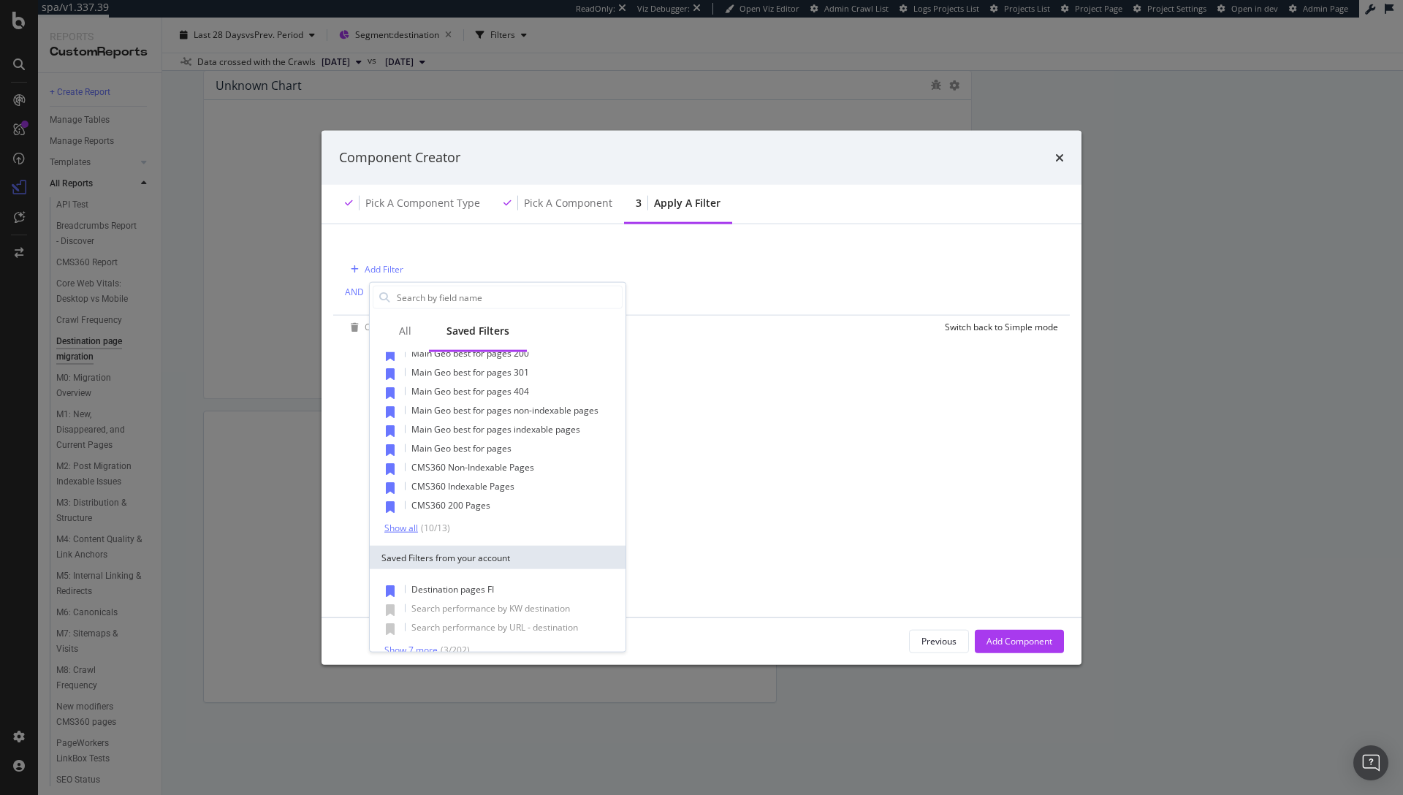
click at [413, 529] on div "Show all" at bounding box center [401, 528] width 34 height 10
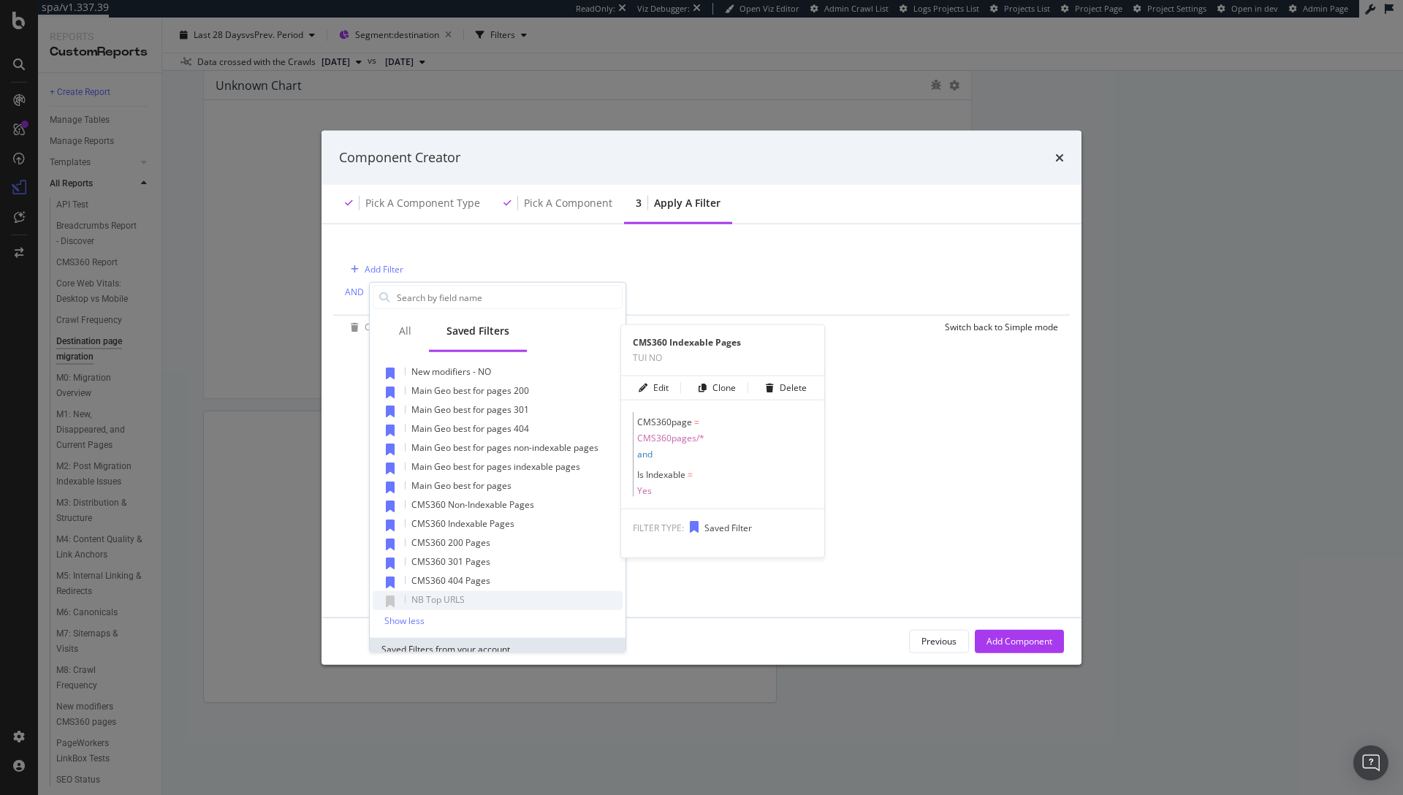
scroll to position [0, 0]
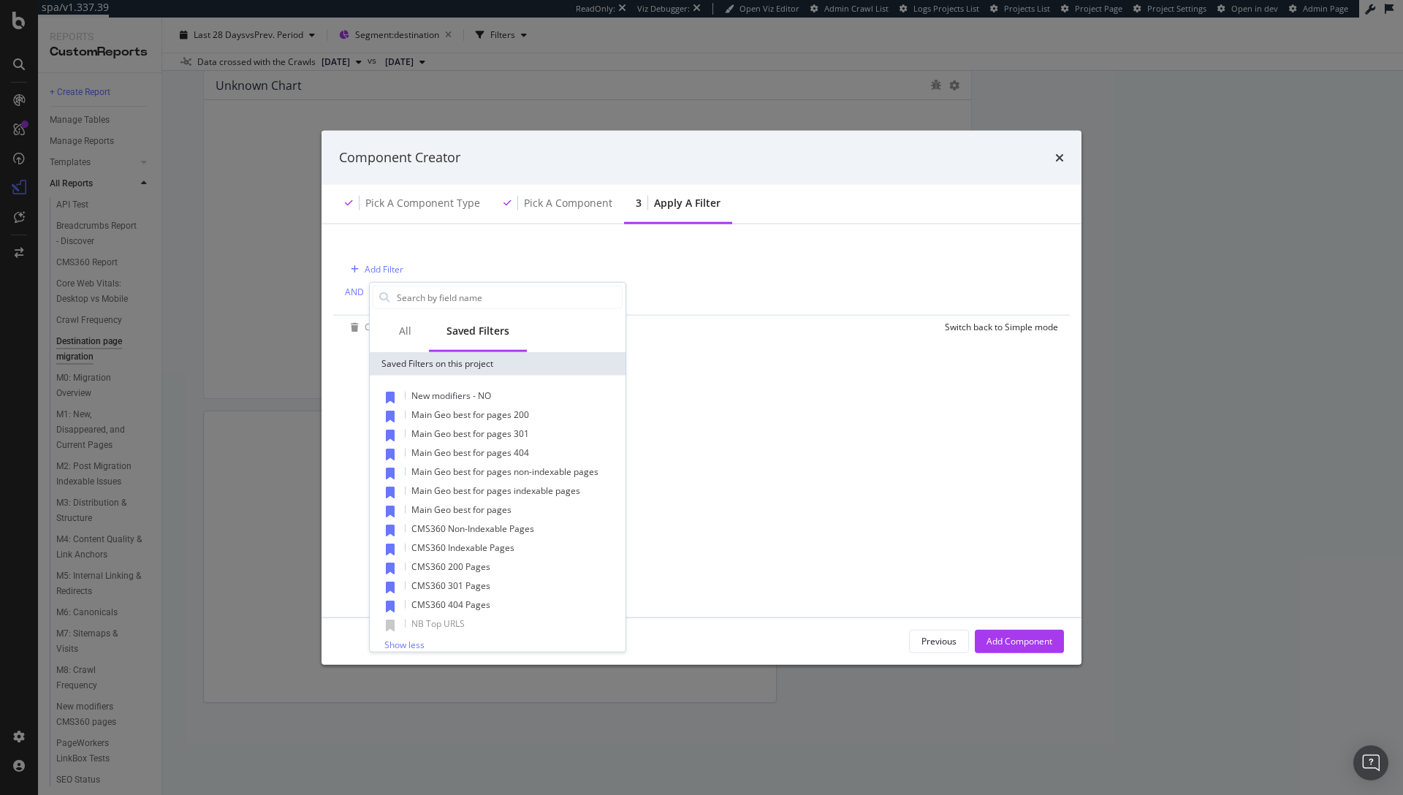
click at [627, 251] on div "Add Filter AND Add Filter" at bounding box center [701, 280] width 713 height 67
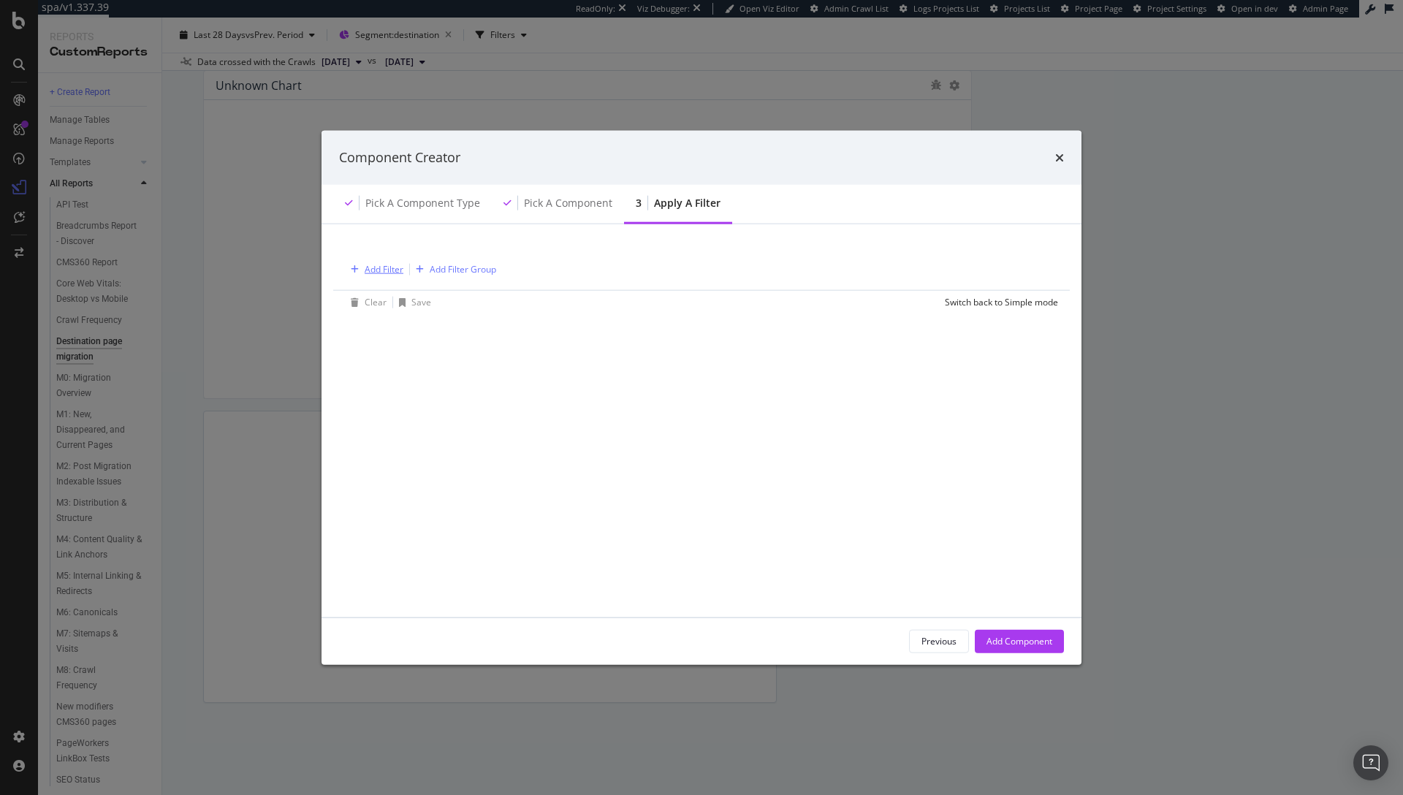
click at [396, 265] on div "Add Filter" at bounding box center [384, 269] width 39 height 12
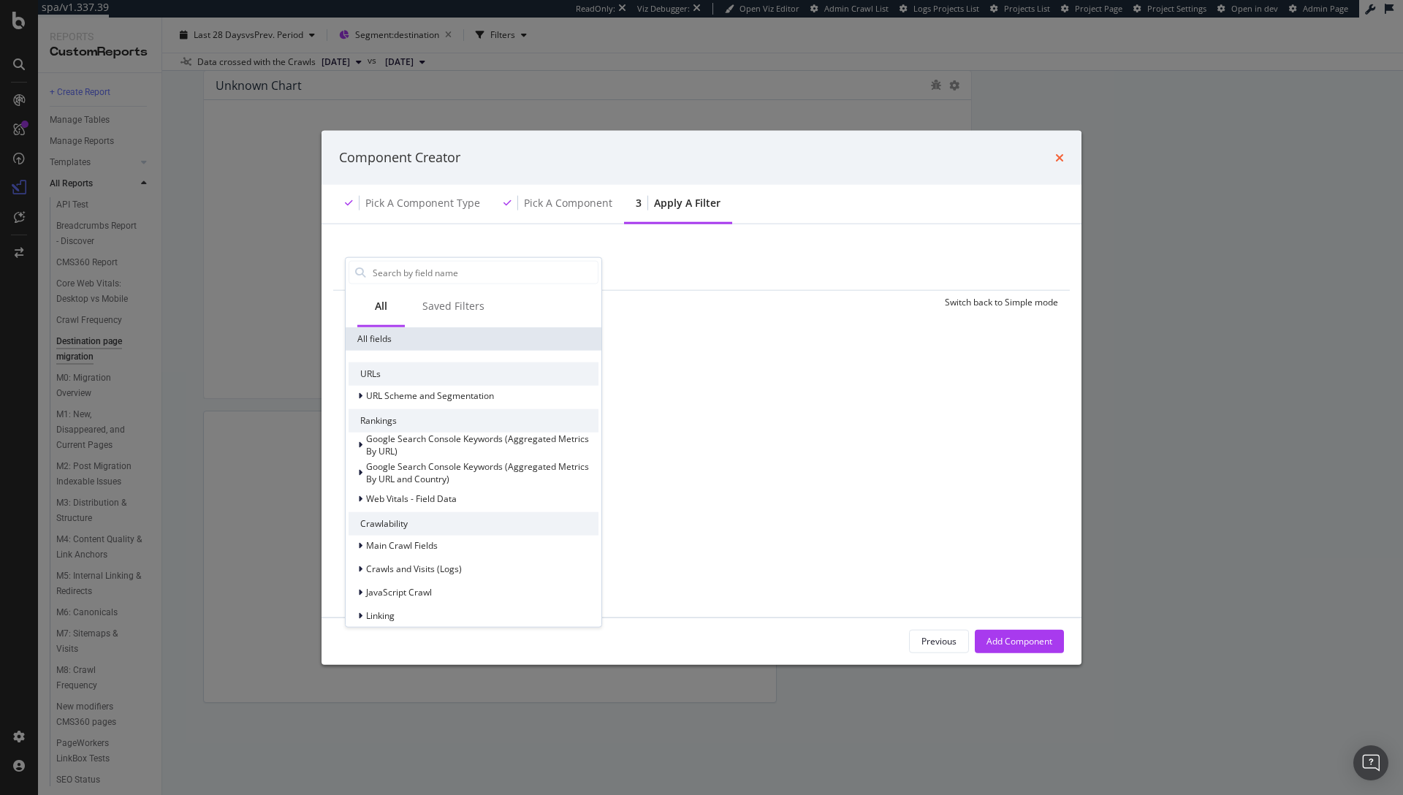
click at [1058, 158] on icon "times" at bounding box center [1059, 157] width 9 height 12
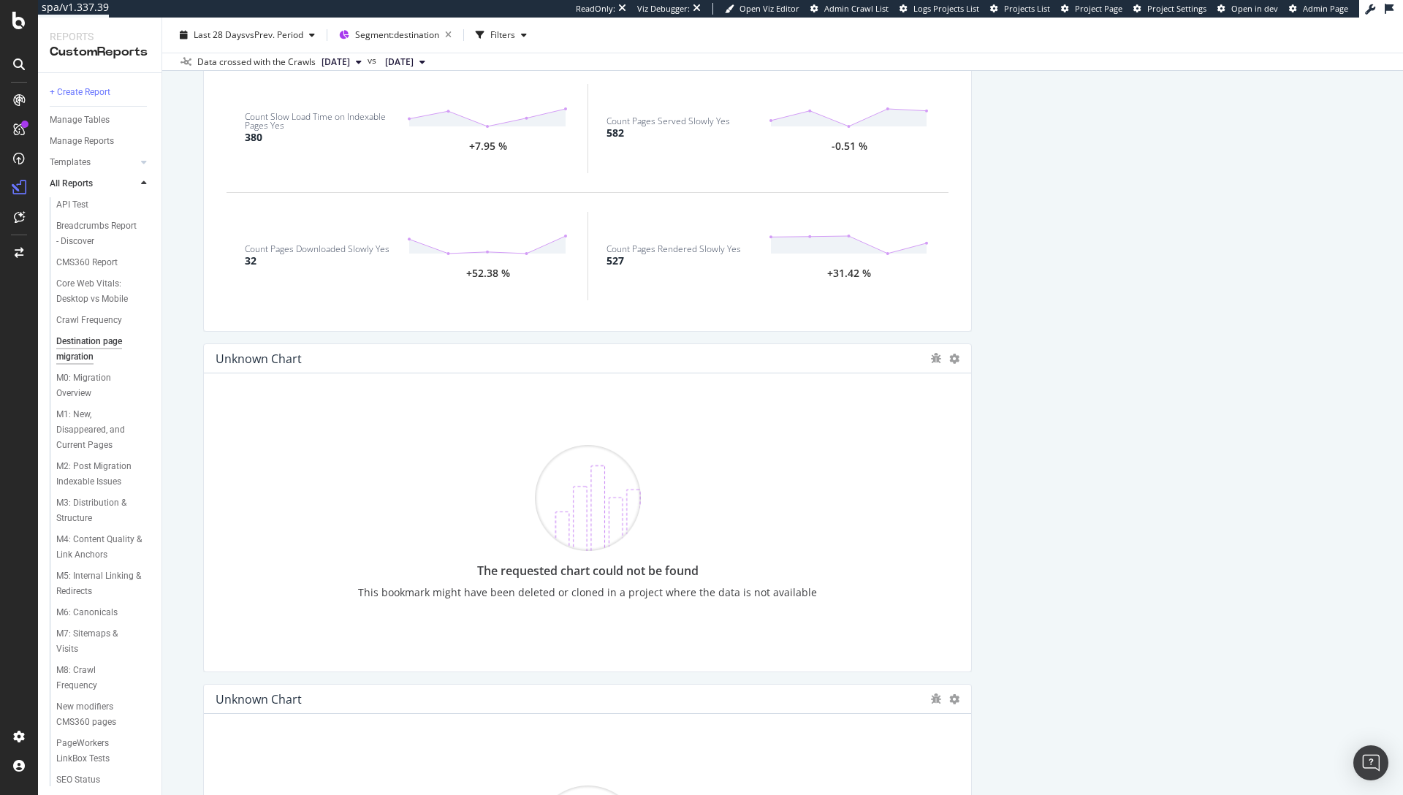
scroll to position [2704, 0]
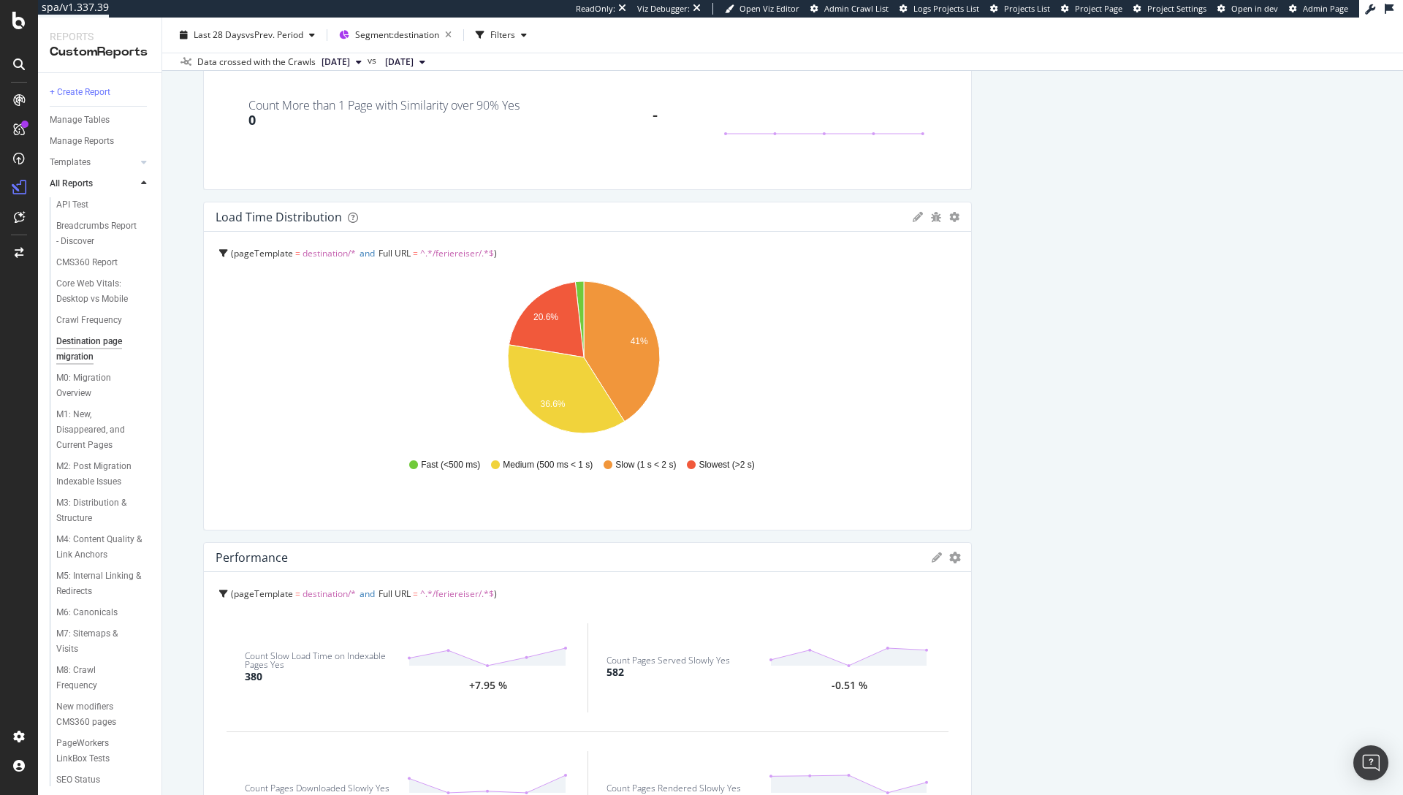
click at [425, 262] on div "pageTemplate = destination/* and Full URL = ^.*/feriereiser/.*$" at bounding box center [589, 253] width 740 height 20
click at [949, 213] on icon "gear" at bounding box center [954, 217] width 10 height 10
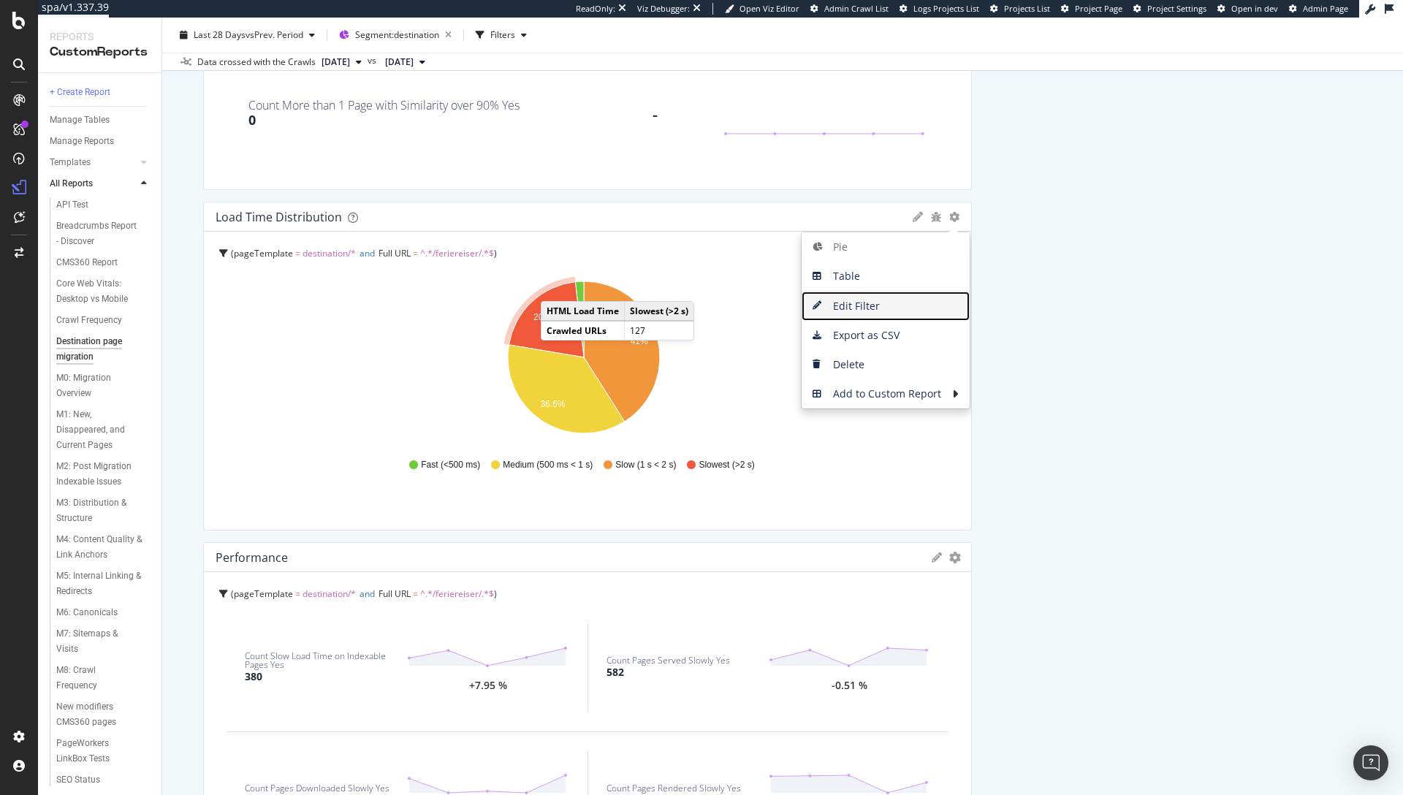
click at [879, 311] on span "Edit Filter" at bounding box center [886, 306] width 168 height 22
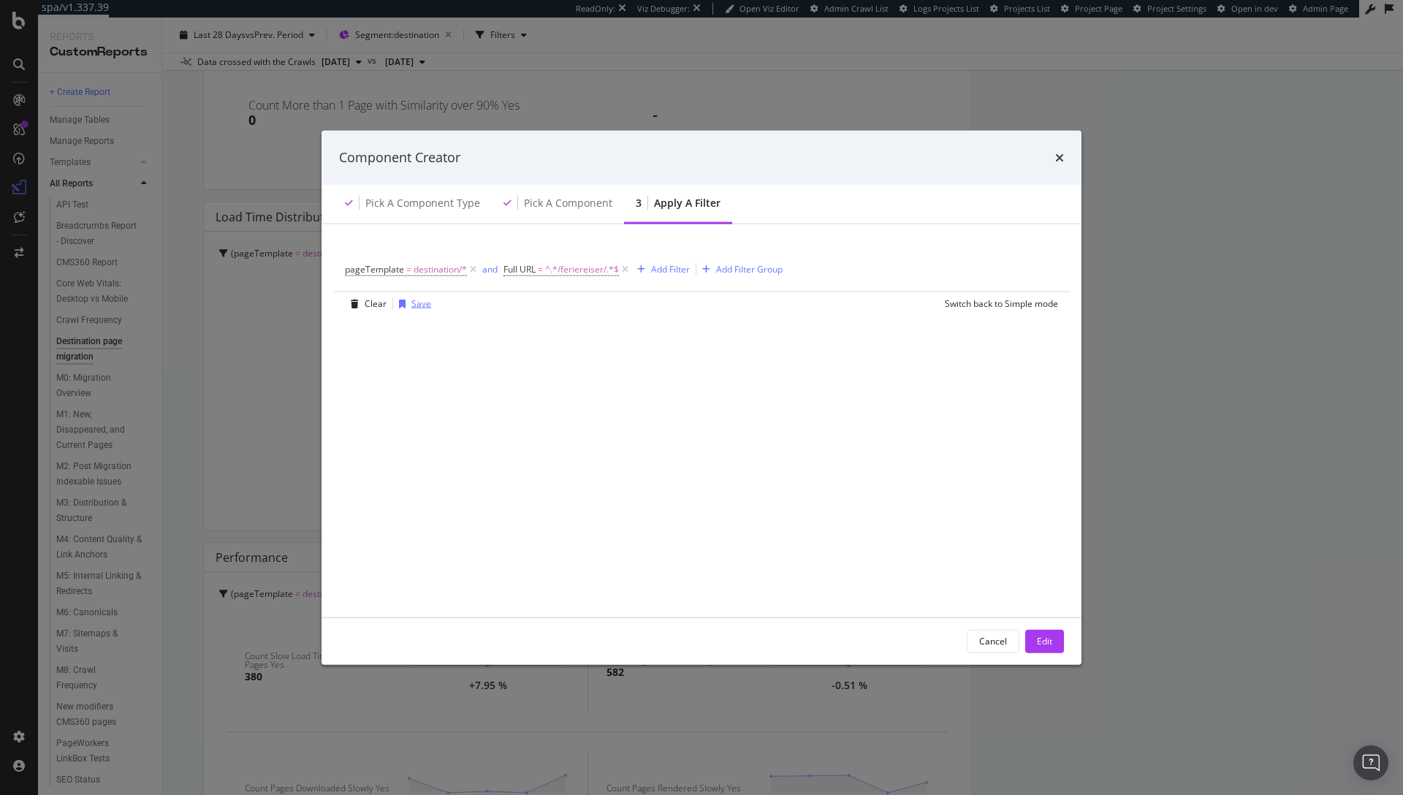
click at [417, 303] on div "Save" at bounding box center [421, 303] width 20 height 12
type input "Dest"
click at [572, 276] on input "Dest" at bounding box center [580, 272] width 309 height 22
click at [555, 277] on input "Dest" at bounding box center [580, 272] width 309 height 22
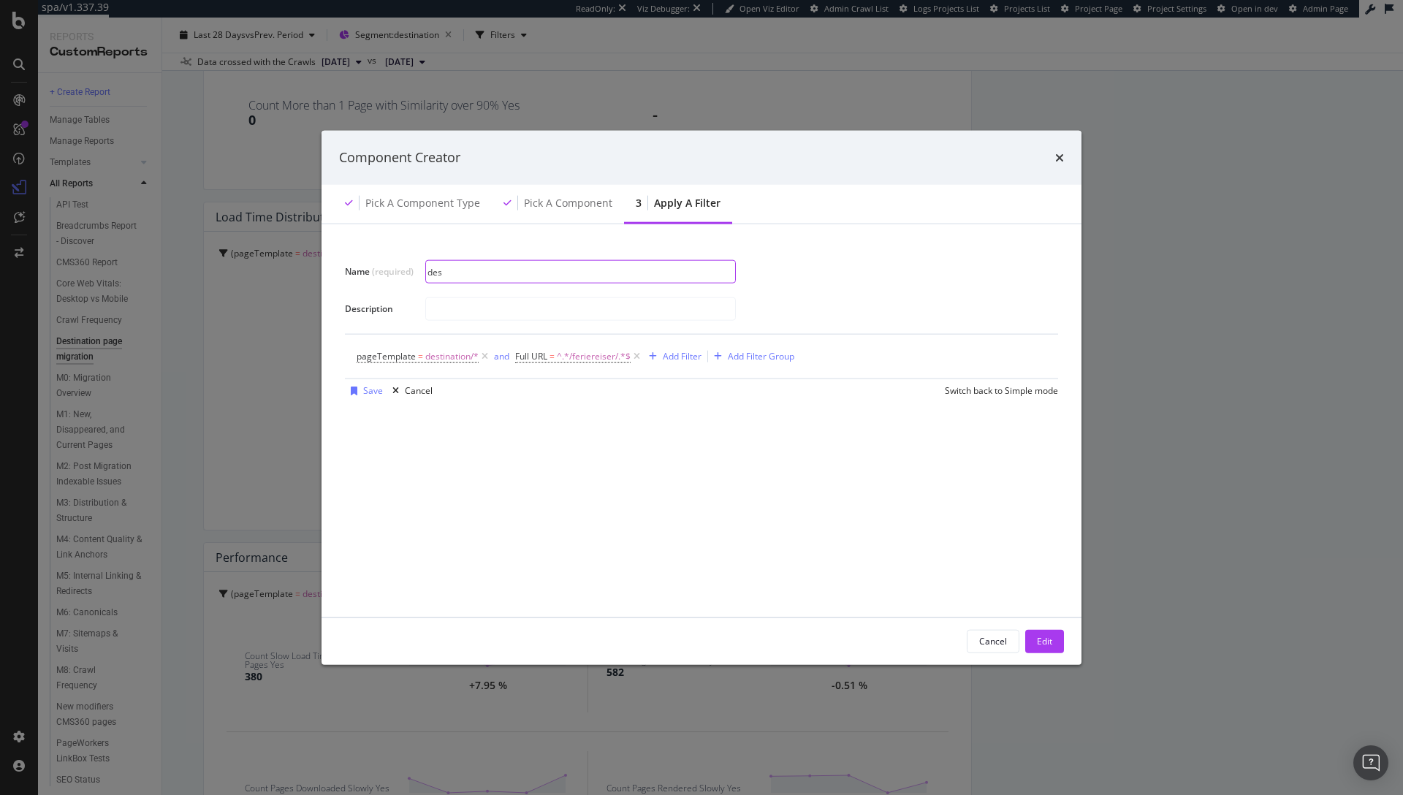
click at [580, 276] on input "des" at bounding box center [580, 272] width 309 height 22
type input "D"
click at [987, 641] on div "Cancel" at bounding box center [993, 641] width 28 height 12
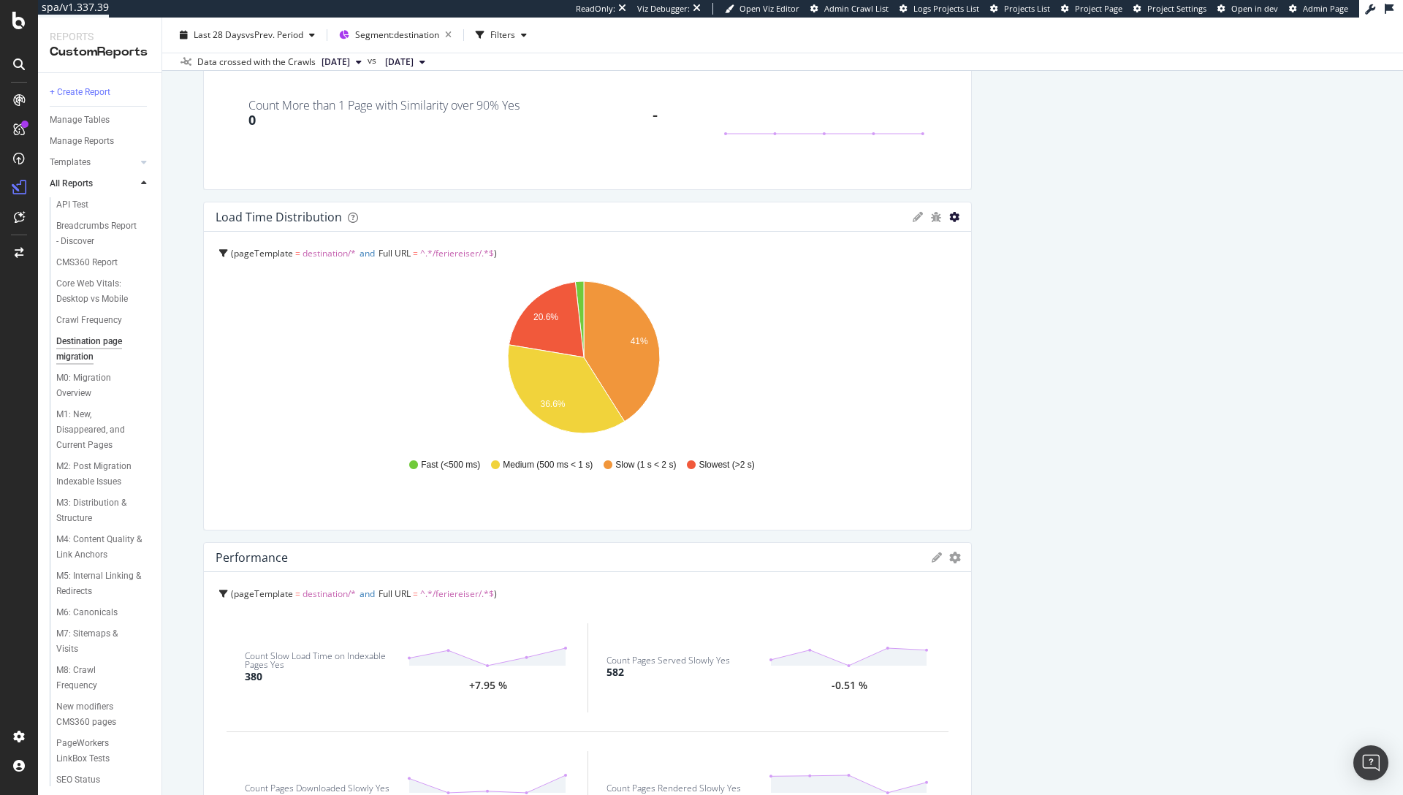
click at [949, 219] on icon "gear" at bounding box center [954, 217] width 10 height 10
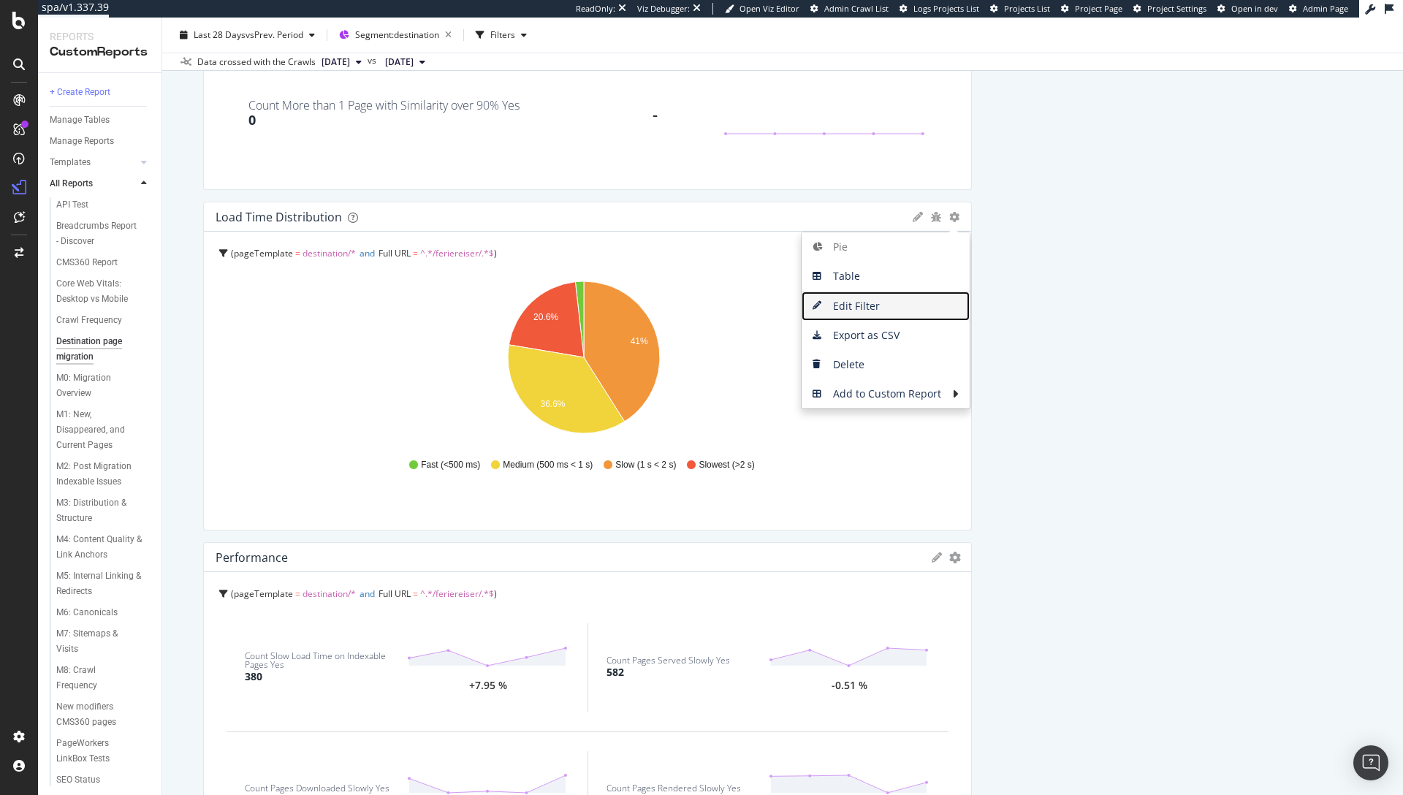
click at [875, 311] on span "Edit Filter" at bounding box center [886, 306] width 168 height 22
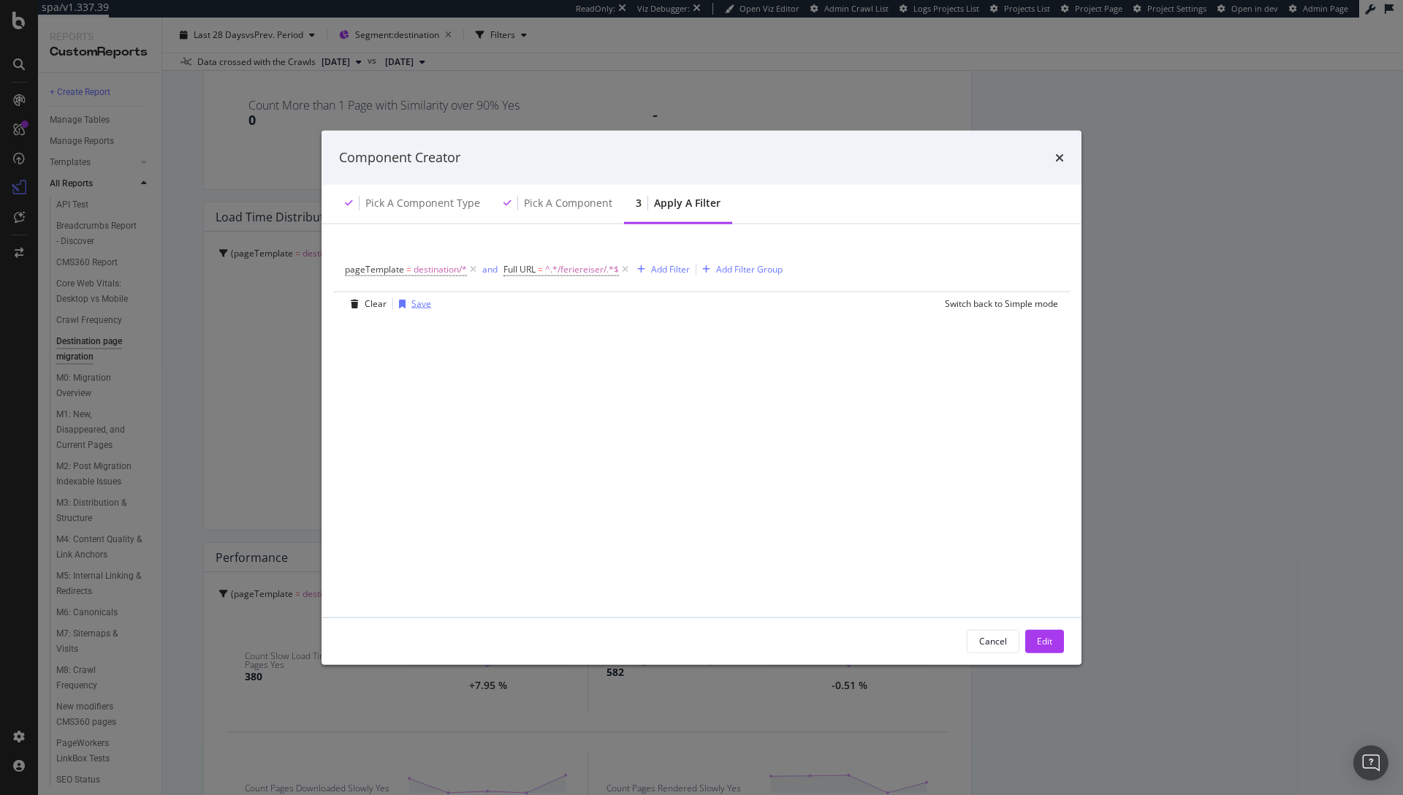
click at [412, 306] on div "Save" at bounding box center [421, 303] width 20 height 12
click at [487, 272] on input "modal" at bounding box center [580, 272] width 309 height 22
type input "d"
type input "Destination Pages NO"
click at [376, 392] on div "Save" at bounding box center [373, 390] width 20 height 12
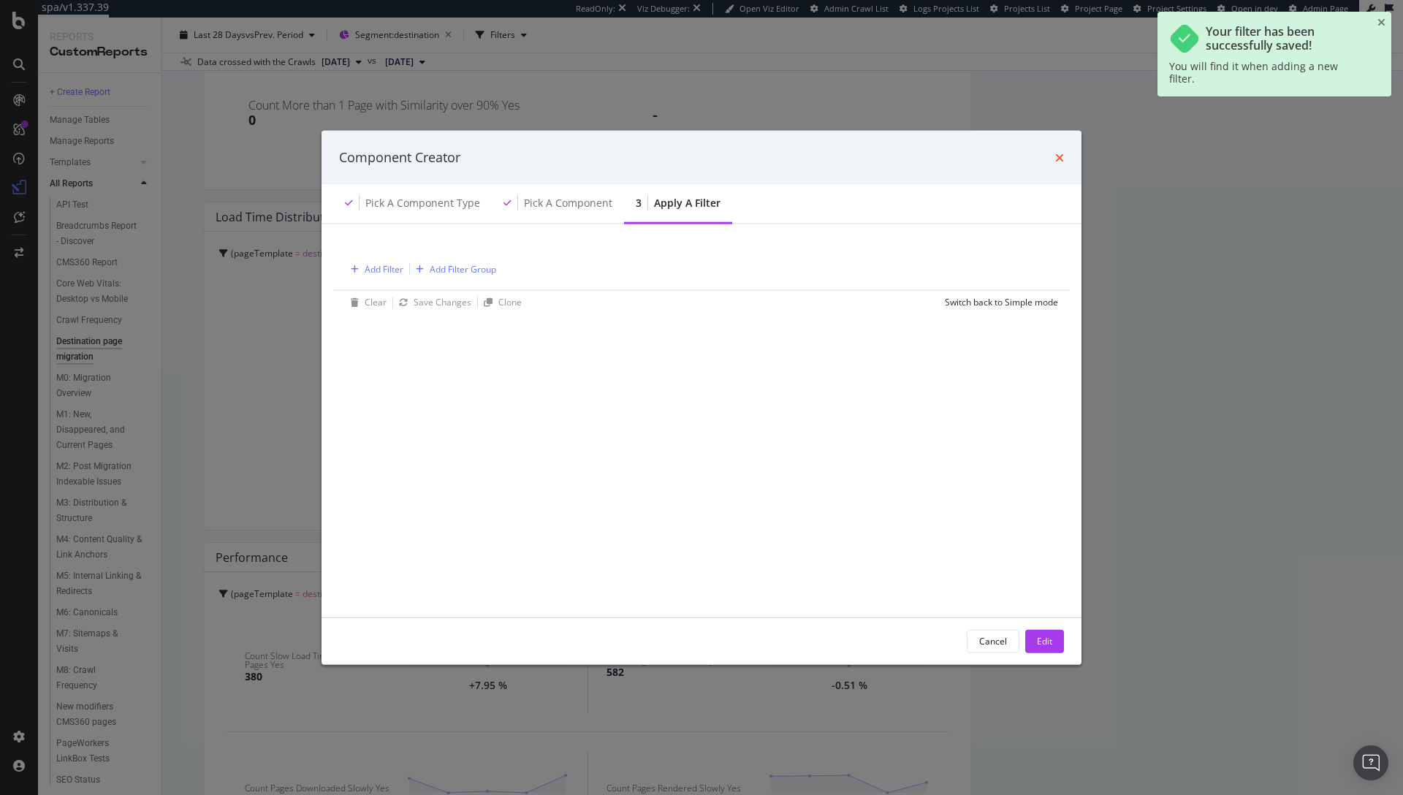
click at [1061, 159] on icon "times" at bounding box center [1059, 157] width 9 height 12
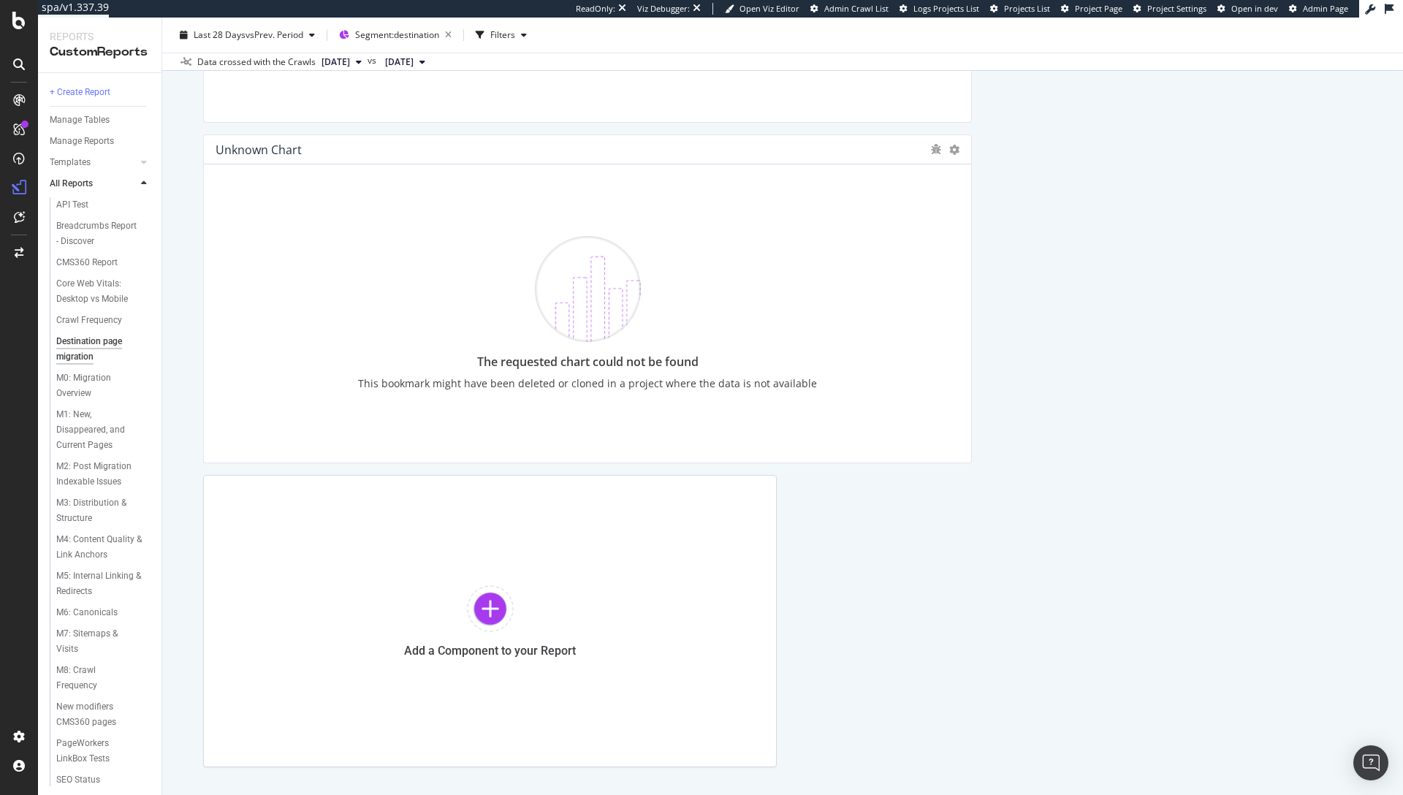
scroll to position [3857, 0]
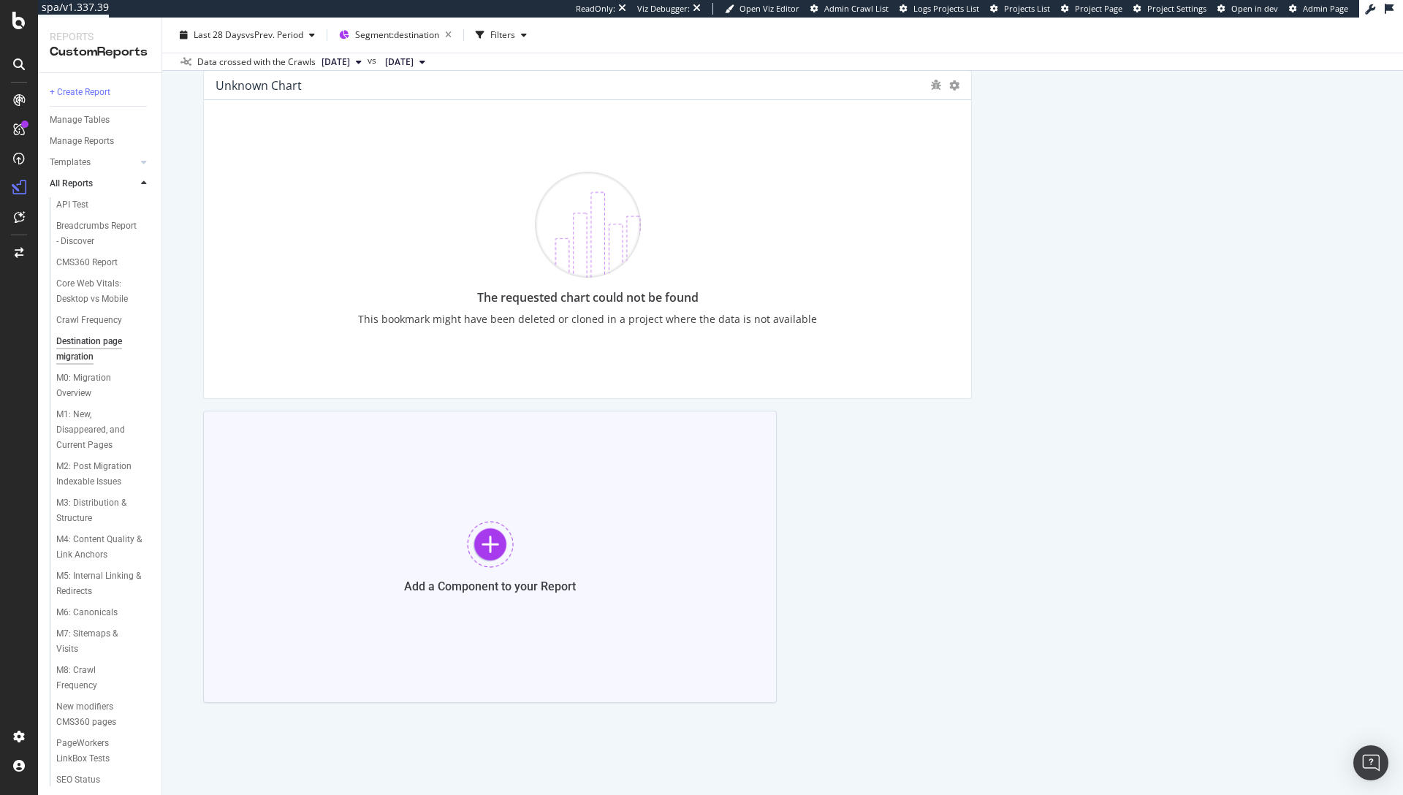
click at [460, 523] on div "Add a Component to your Report" at bounding box center [490, 557] width 574 height 292
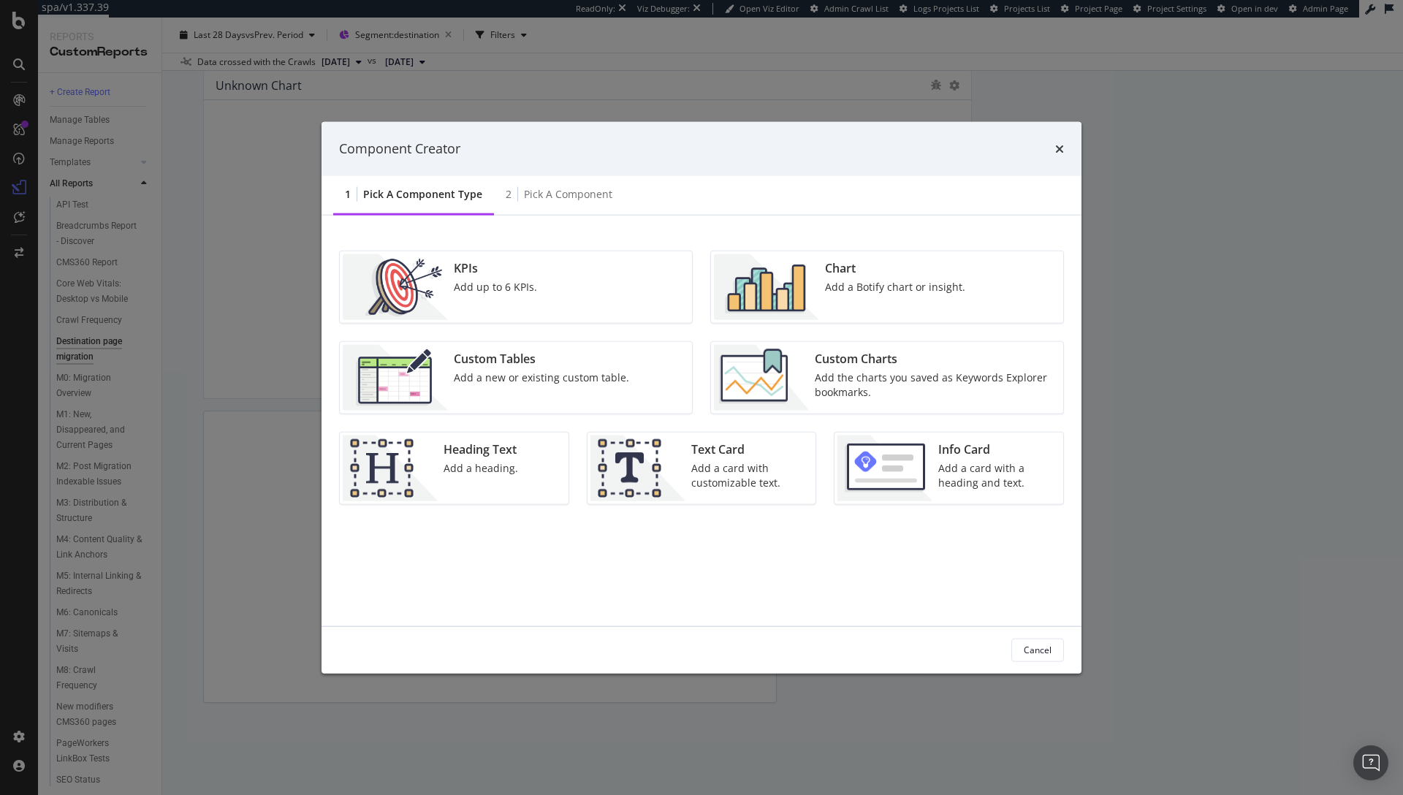
click at [865, 299] on div "Chart Add a Botify chart or insight." at bounding box center [895, 287] width 152 height 66
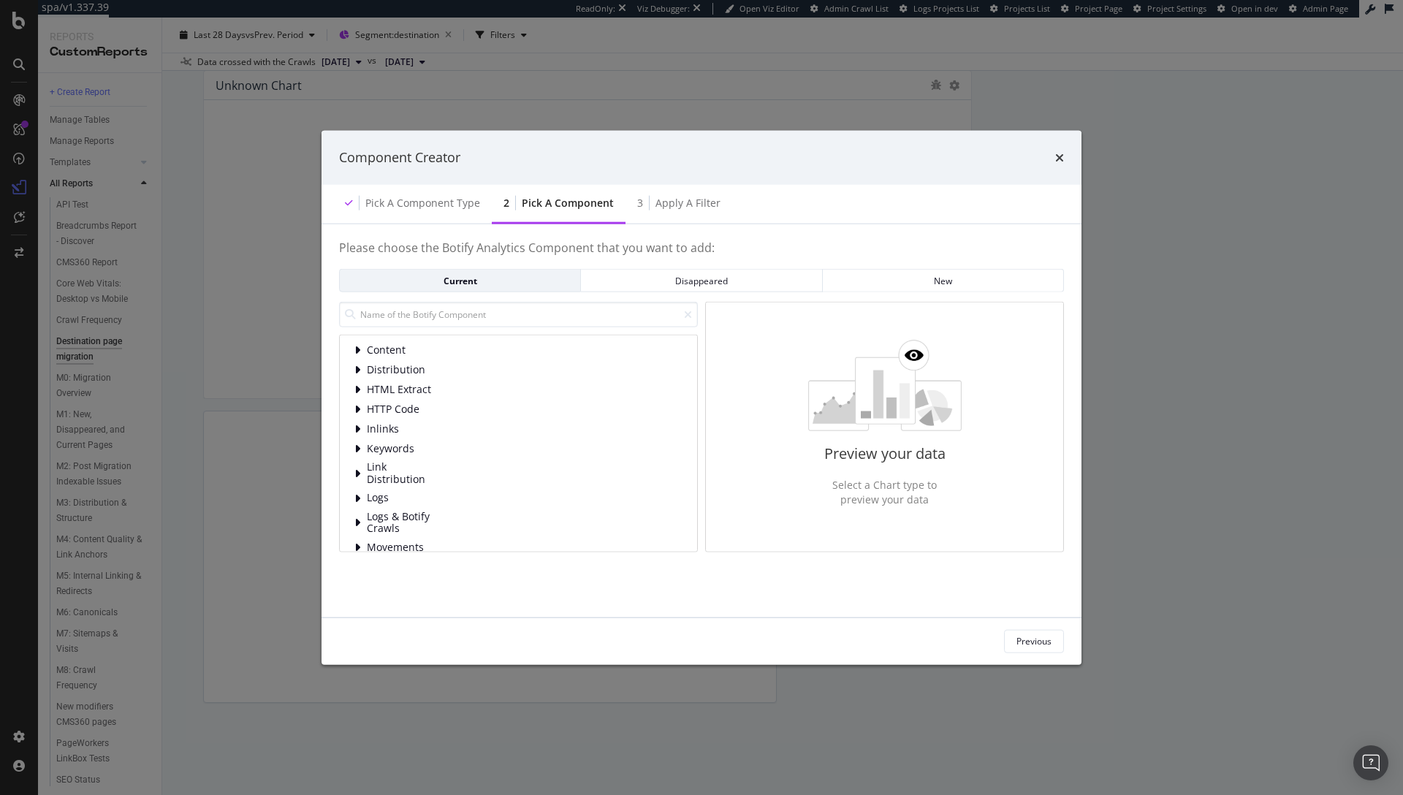
click at [457, 341] on div "Content Distribution HTML Extract HTTP Code Inlinks Keywords Link Distribution …" at bounding box center [518, 443] width 359 height 217
click at [443, 352] on div "Content" at bounding box center [518, 350] width 328 height 15
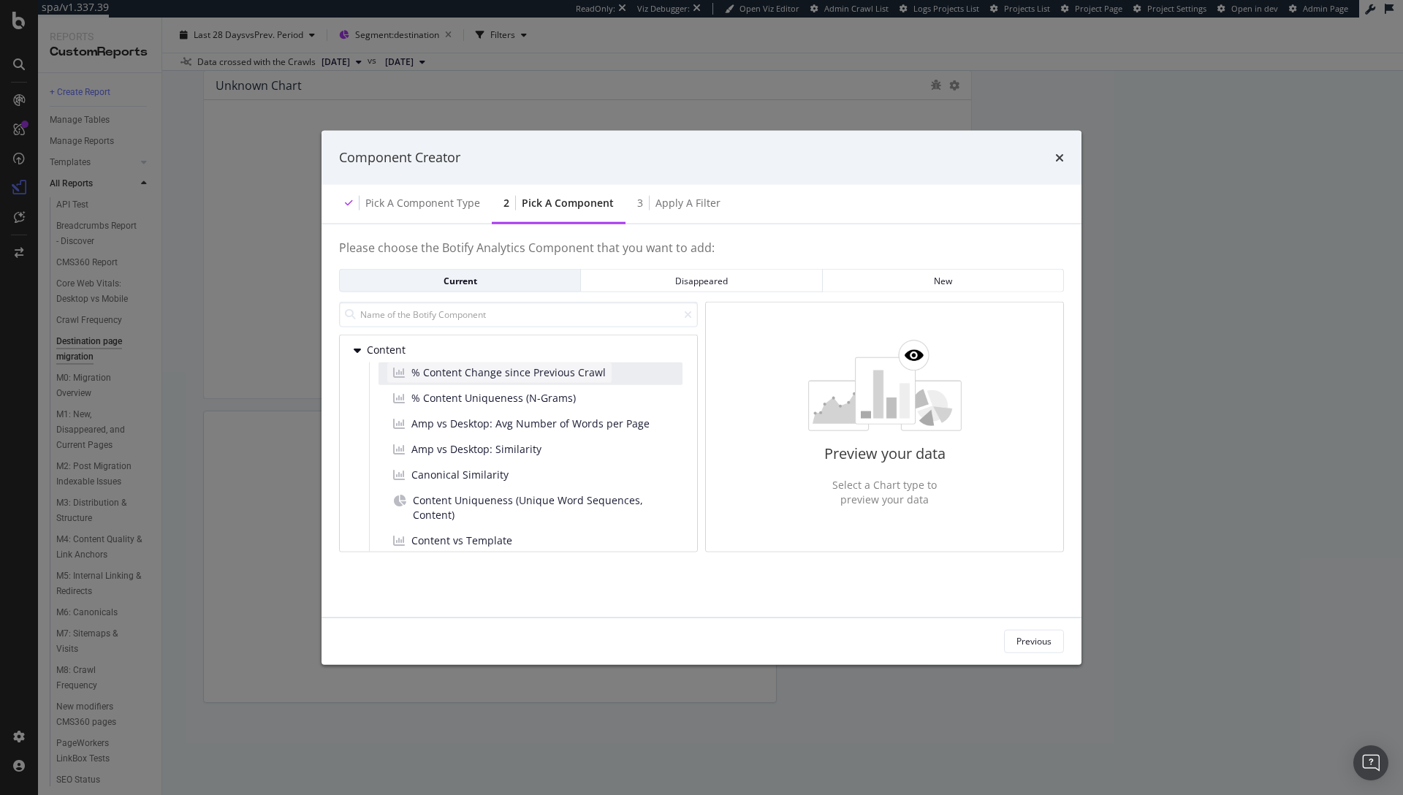
click at [444, 370] on span "% Content Change since Previous Crawl" at bounding box center [508, 372] width 194 height 15
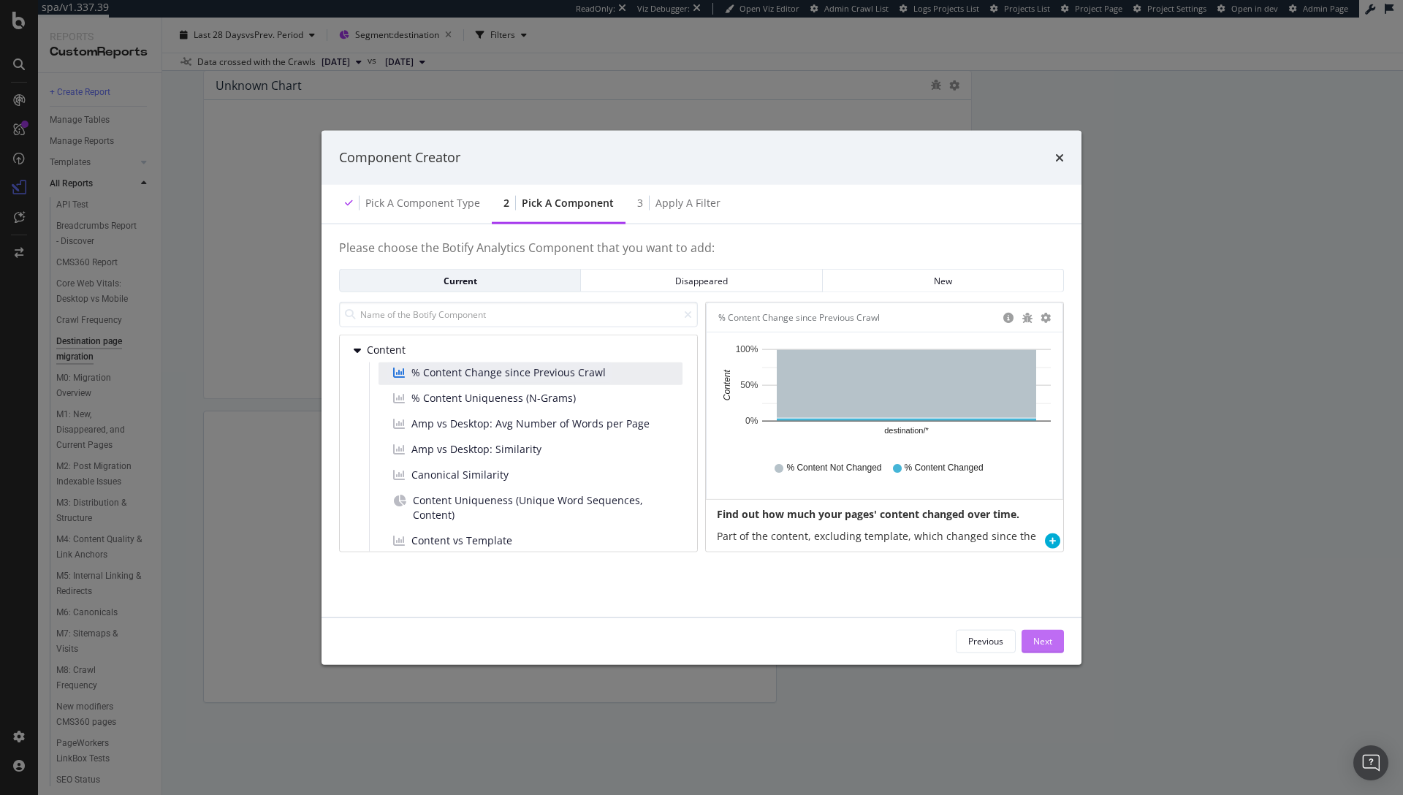
drag, startPoint x: 1030, startPoint y: 642, endPoint x: 1020, endPoint y: 637, distance: 11.1
click at [1030, 642] on button "Next" at bounding box center [1043, 640] width 42 height 23
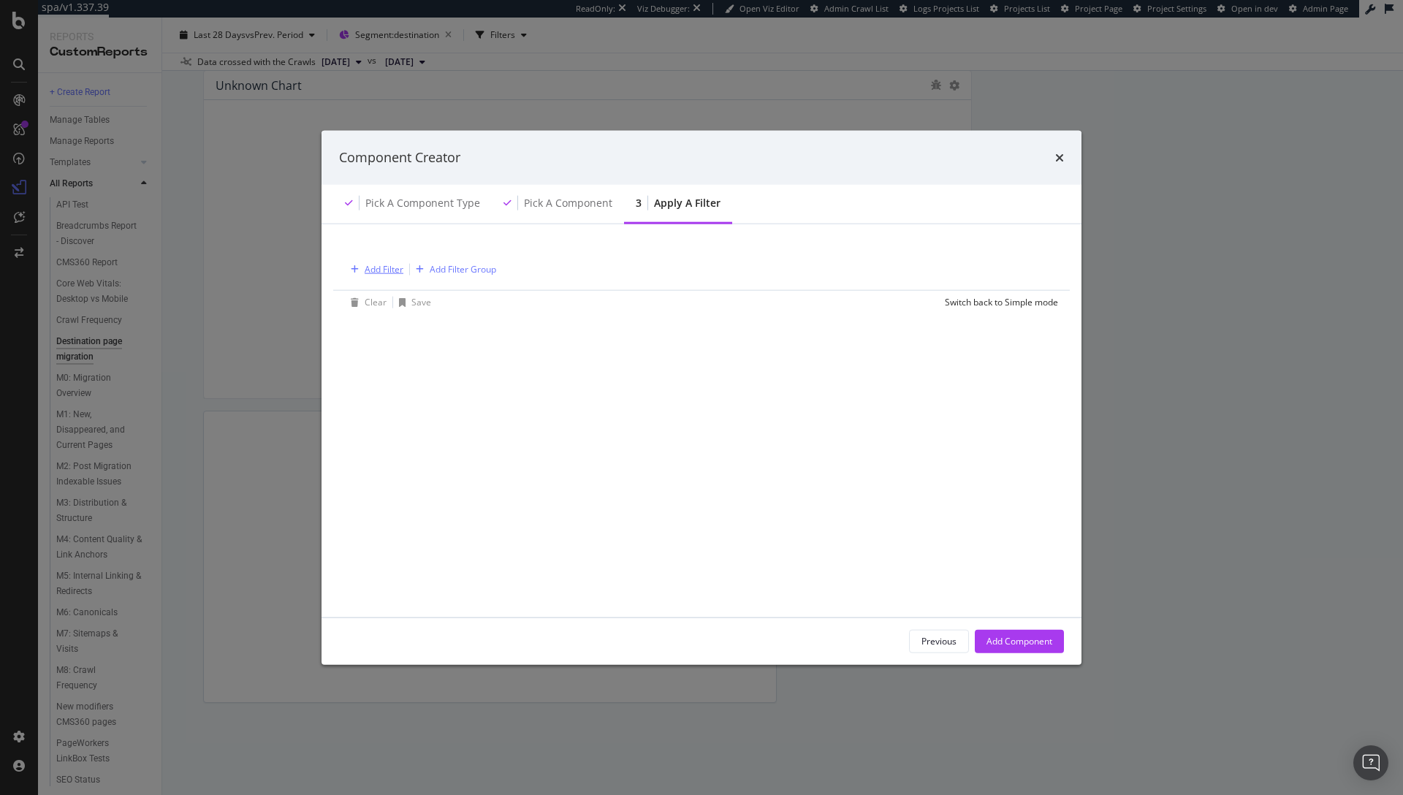
click at [391, 267] on div "Add Filter" at bounding box center [384, 269] width 39 height 12
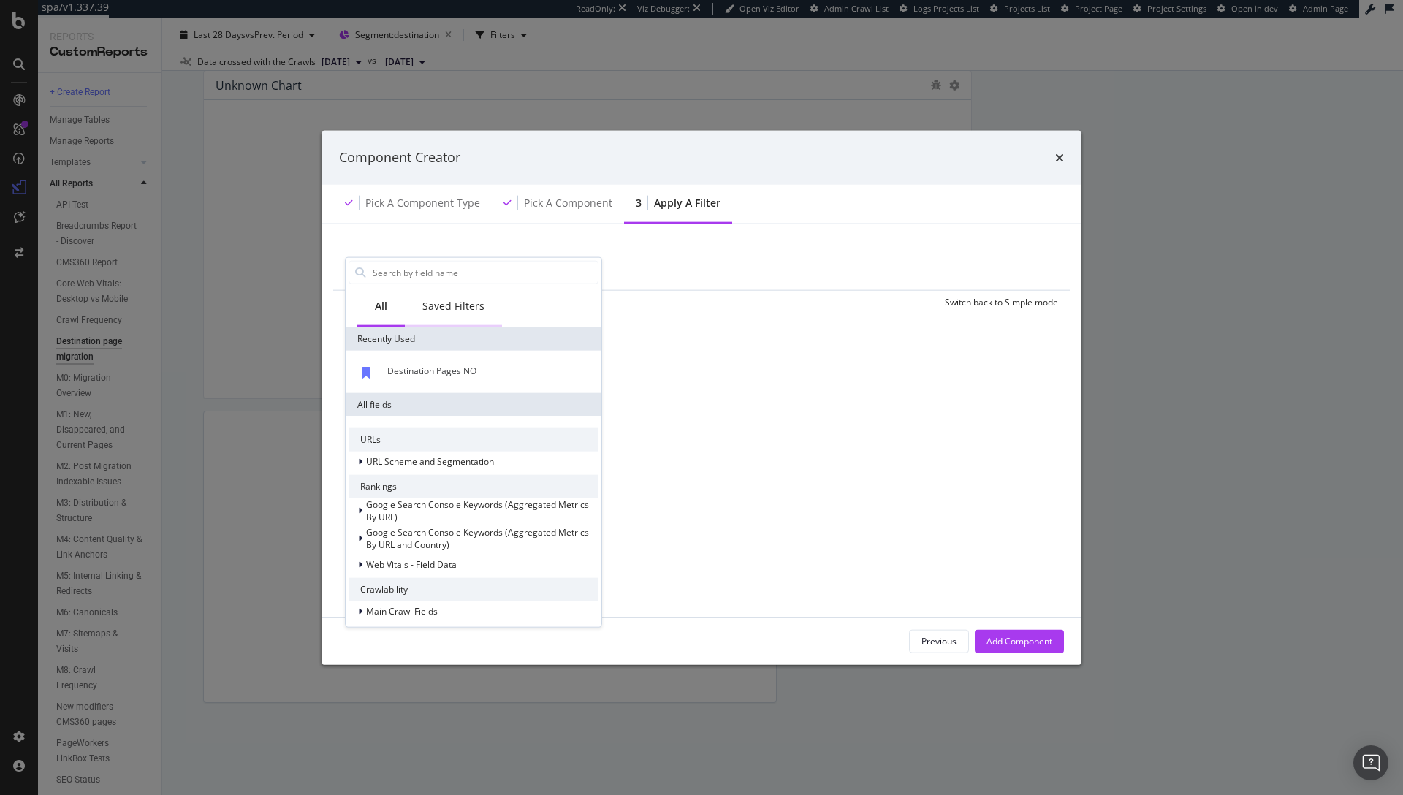
click at [452, 301] on div "Saved Filters" at bounding box center [453, 306] width 62 height 15
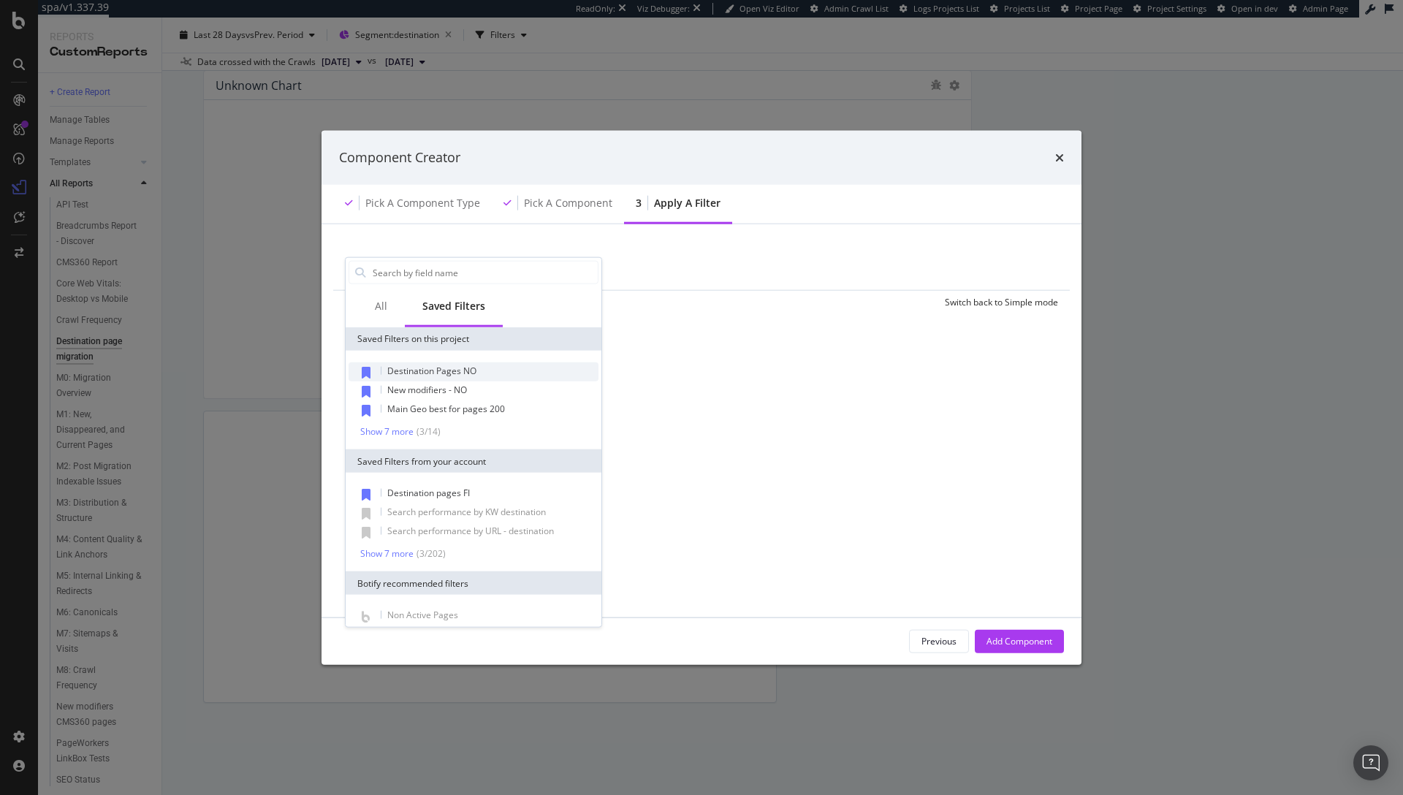
click at [445, 371] on span "Destination Pages NO" at bounding box center [431, 371] width 89 height 12
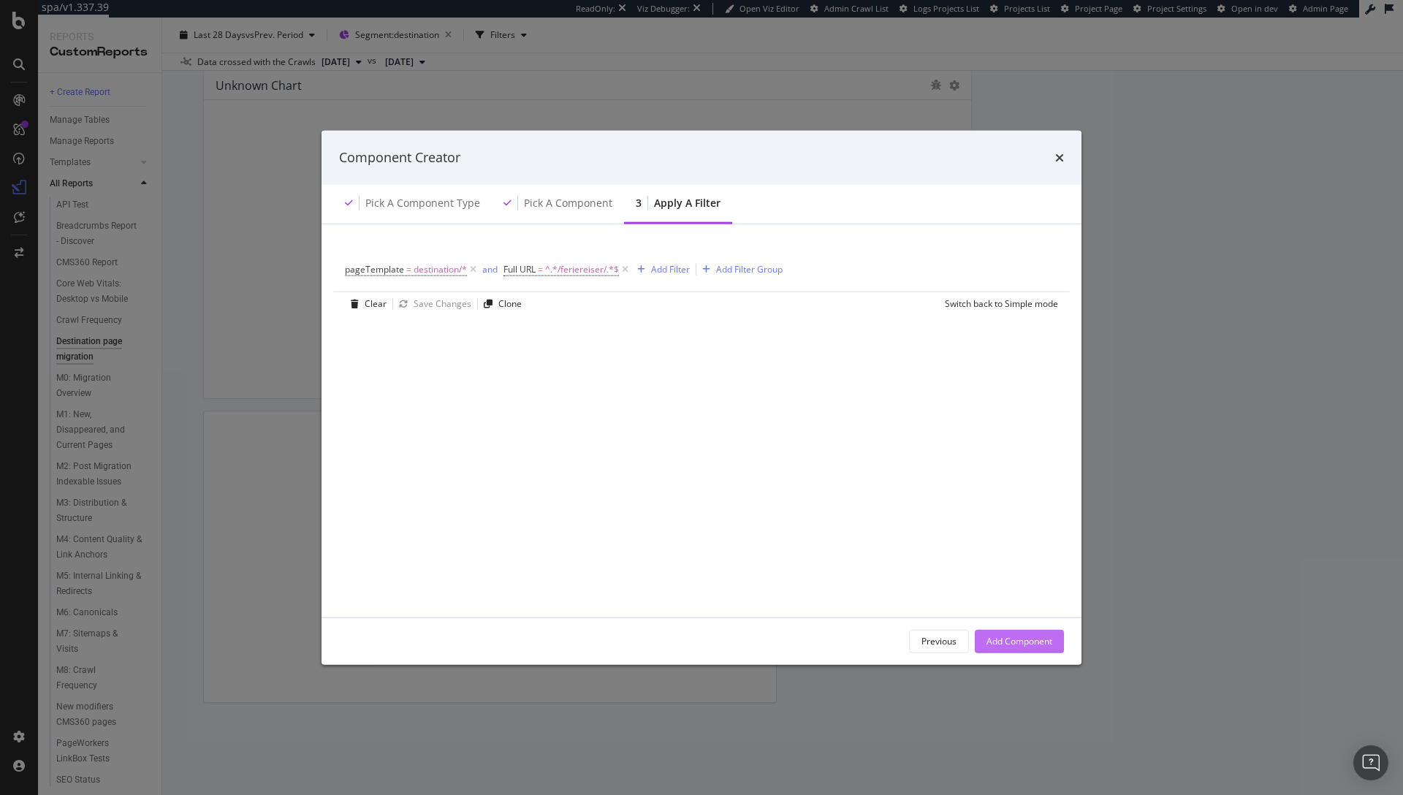
click at [1020, 647] on div "Add Component" at bounding box center [1020, 641] width 66 height 12
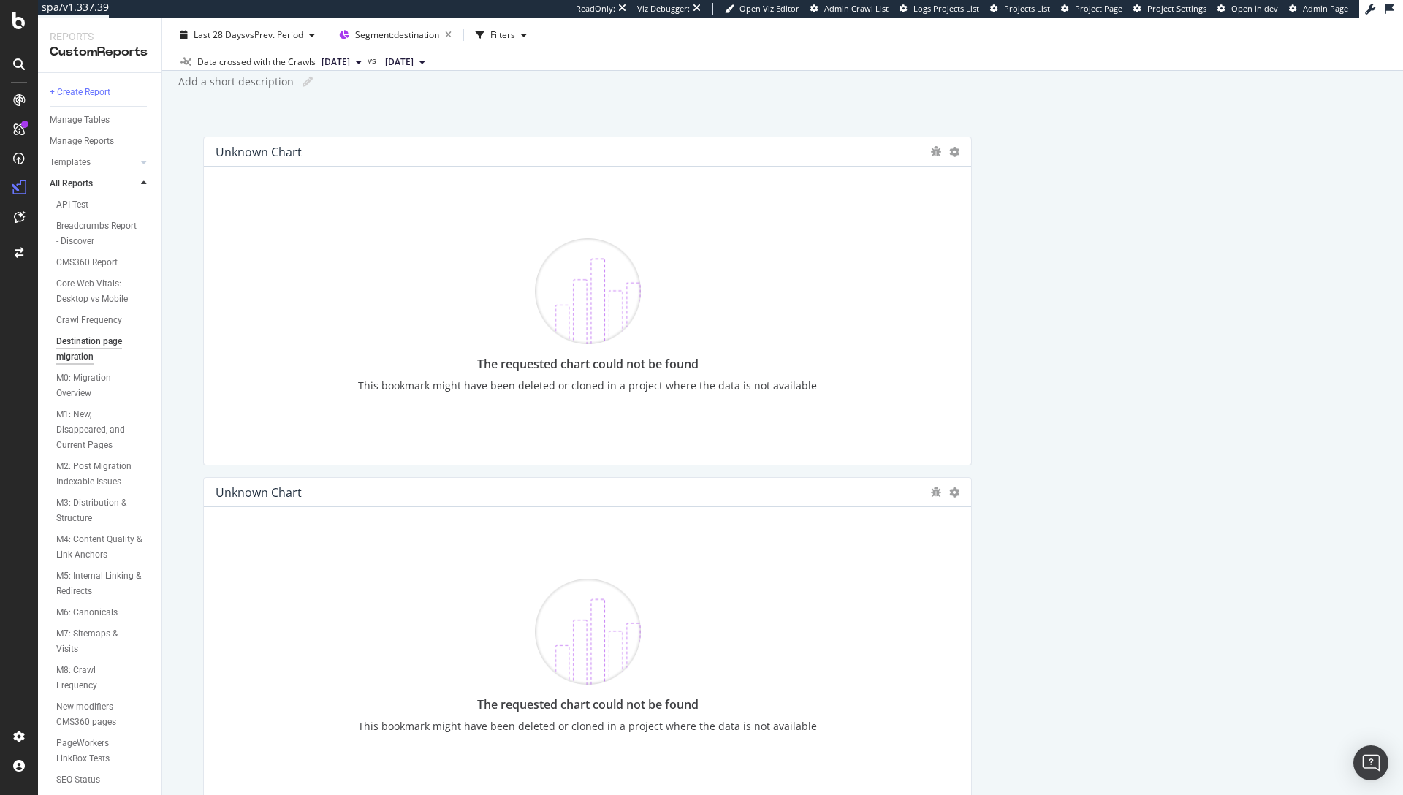
scroll to position [0, 0]
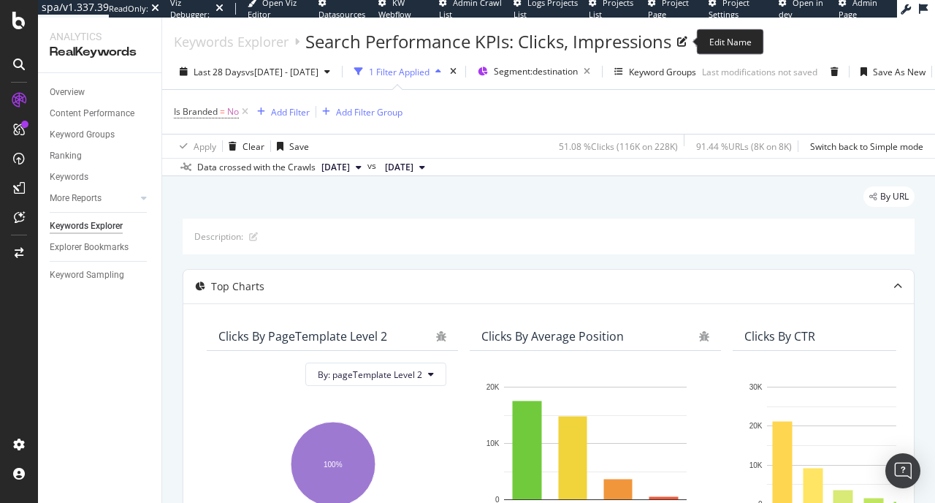
click at [396, 34] on div "Search Performance KPIs: Clicks, Impressions" at bounding box center [488, 41] width 366 height 25
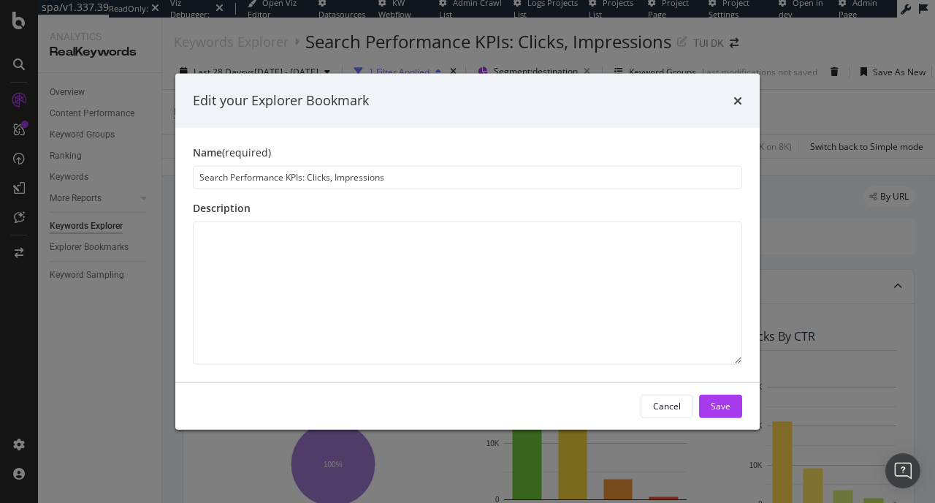
click at [368, 176] on input "Search Performance KPIs: Clicks, Impressions" at bounding box center [468, 176] width 550 height 23
click at [368, 177] on input "Search Performance KPIs: Clicks, Impressions" at bounding box center [468, 176] width 550 height 23
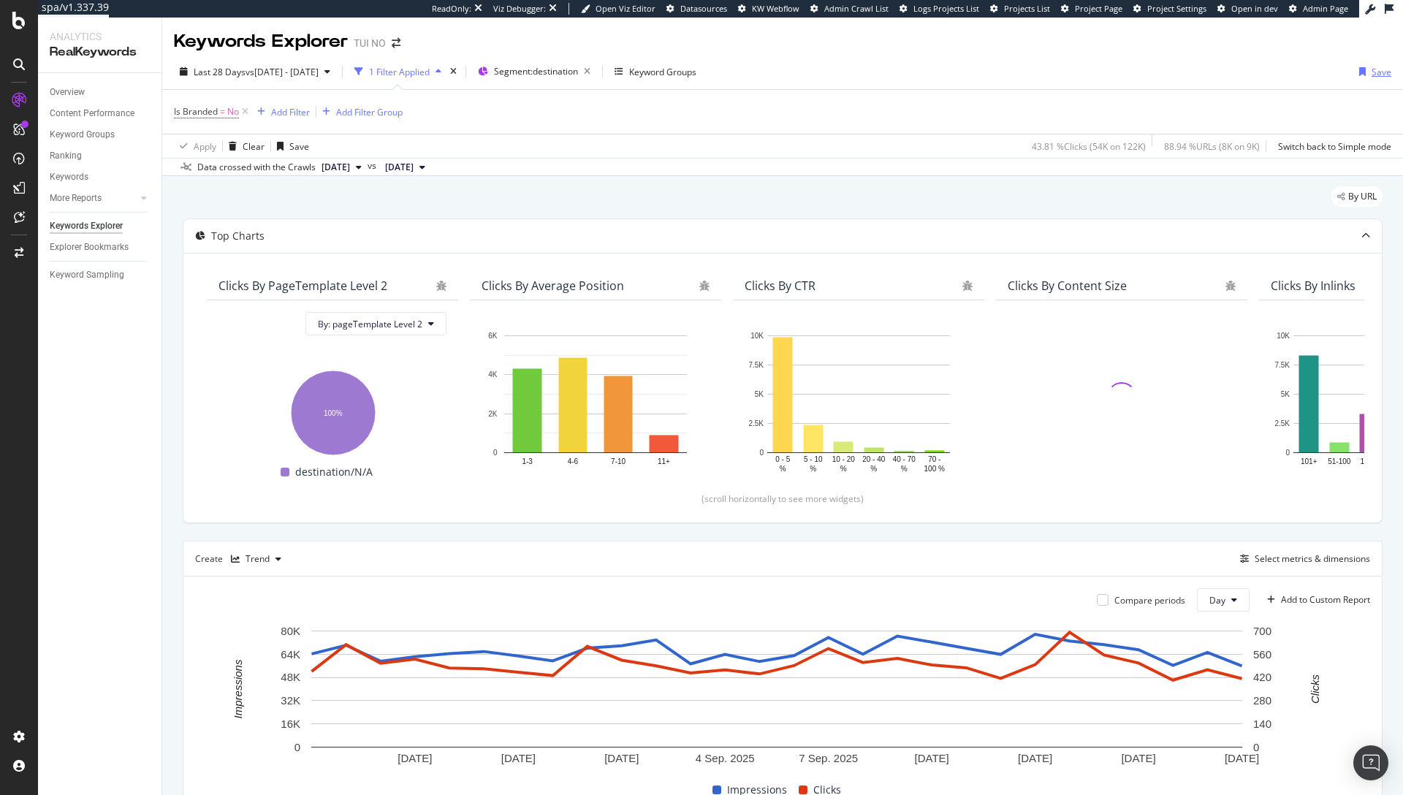
click at [1372, 72] on div "Save" at bounding box center [1382, 72] width 20 height 12
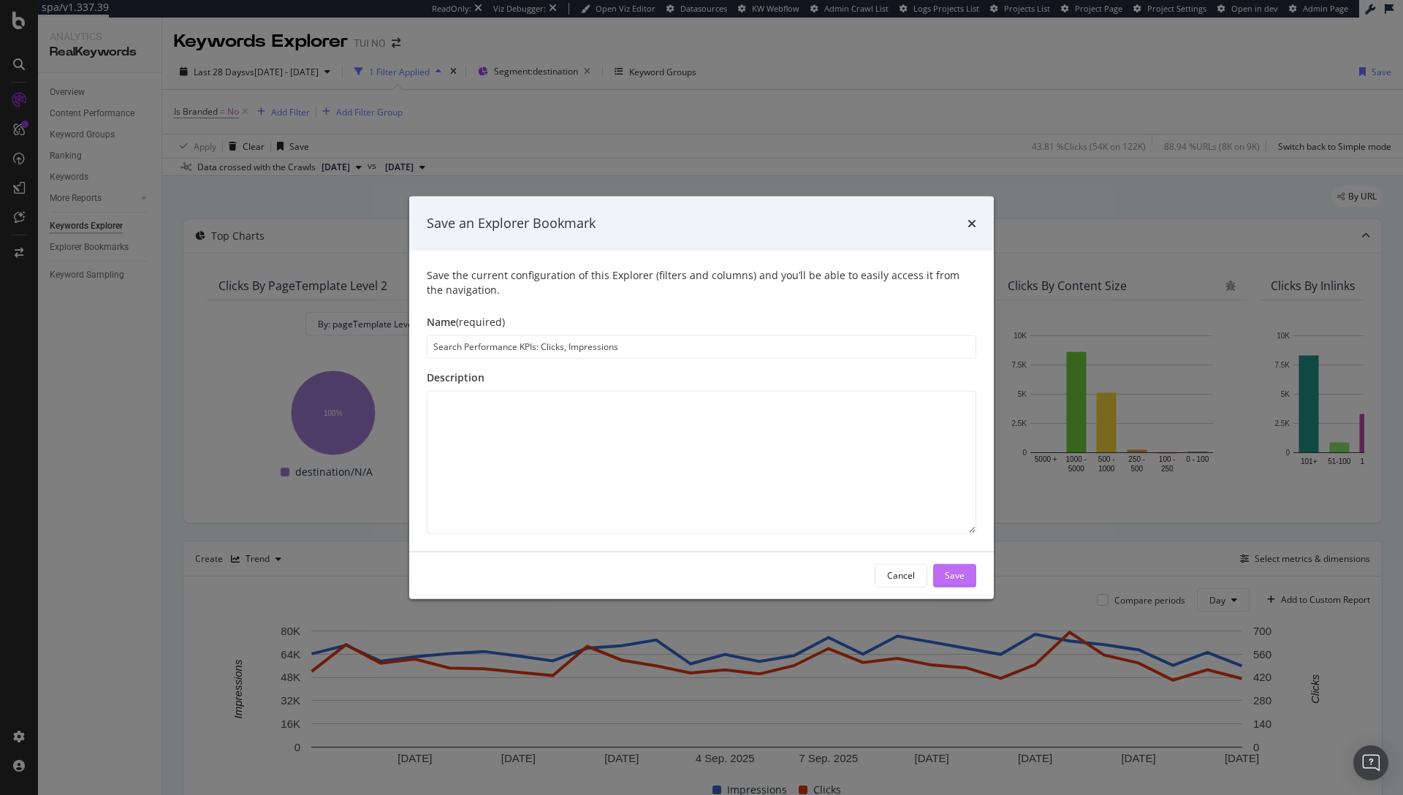
type input "Search Performance KPIs: Clicks, Impressions"
click at [954, 577] on div "Save" at bounding box center [955, 575] width 20 height 12
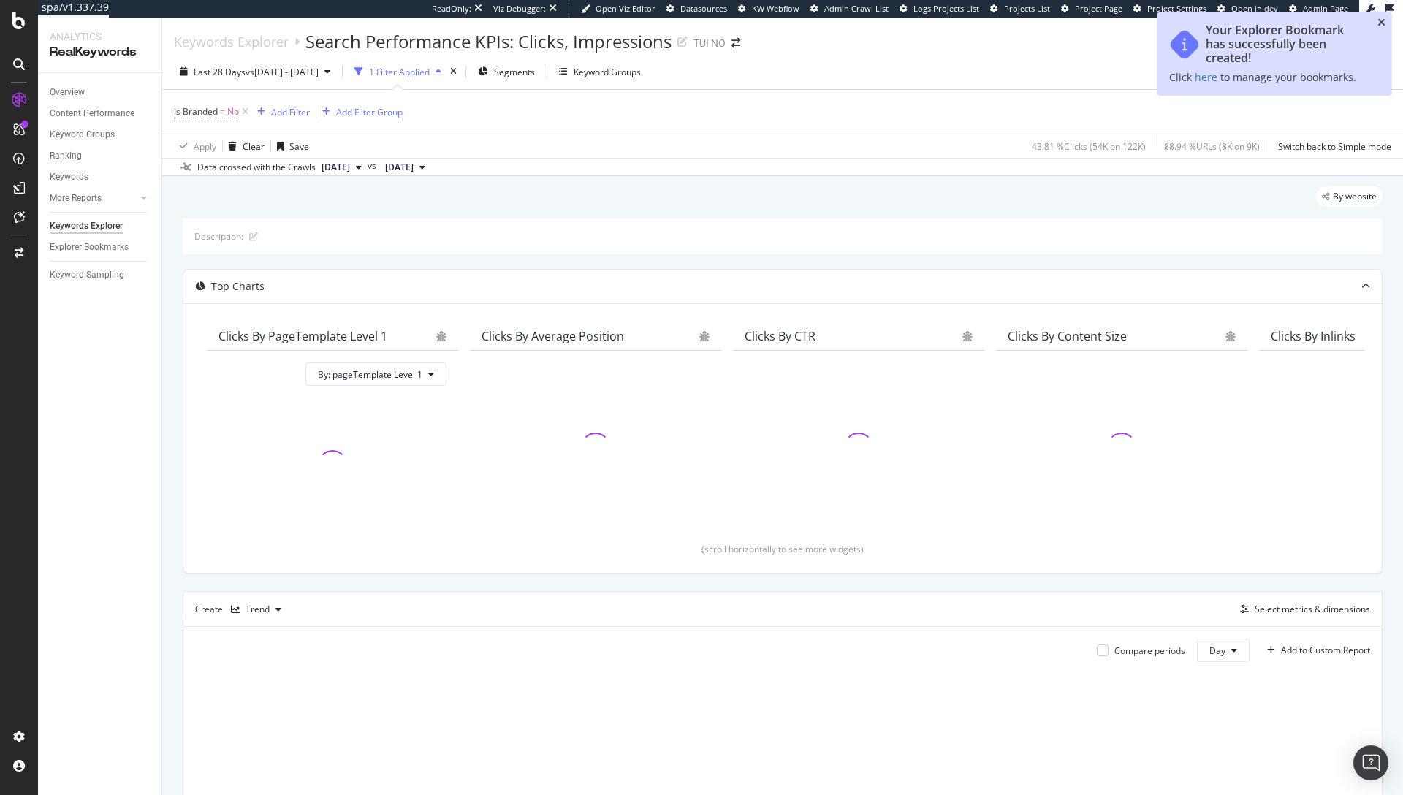
click at [1378, 23] on icon "close toast" at bounding box center [1382, 23] width 8 height 10
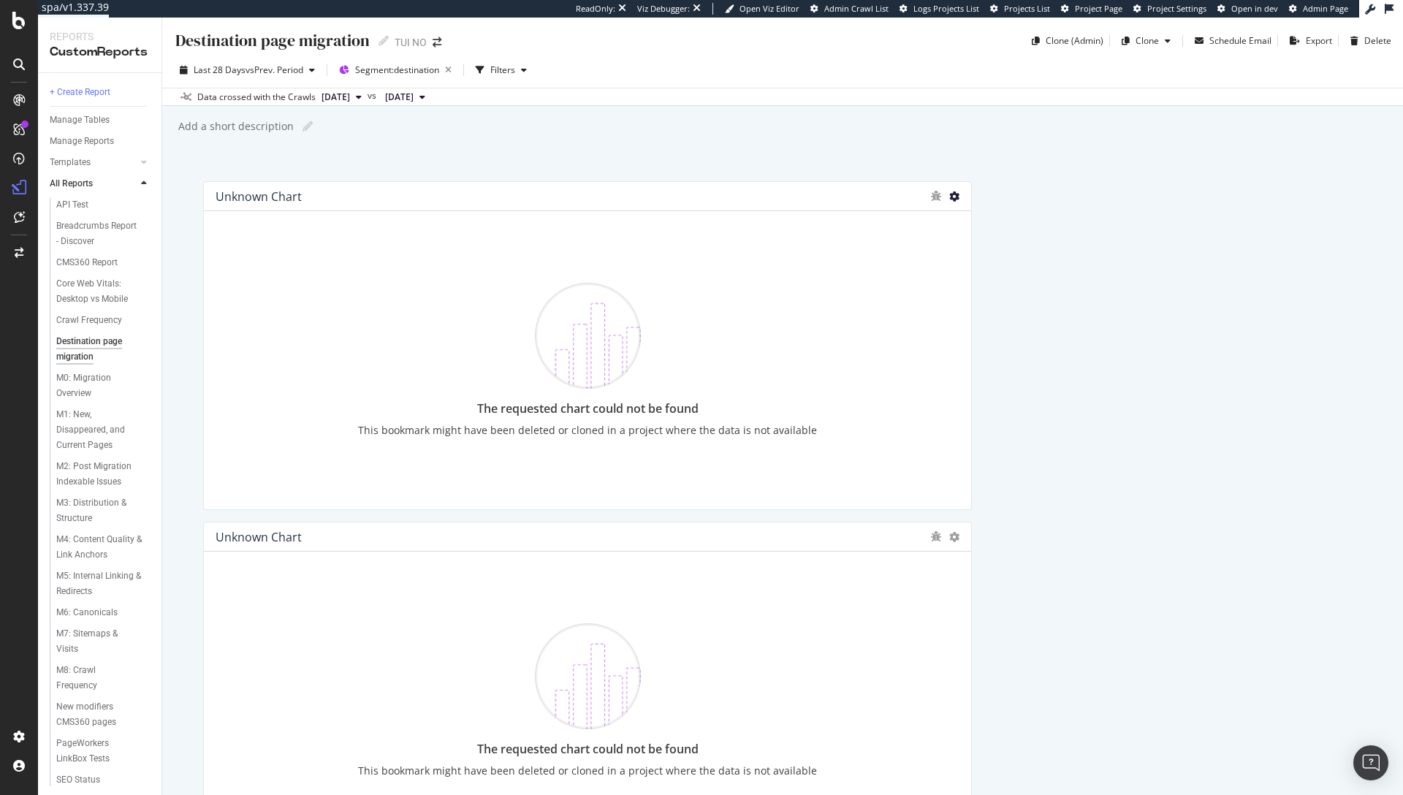
click at [949, 196] on icon at bounding box center [954, 196] width 10 height 10
click at [790, 121] on div "Add a short description Add a short description" at bounding box center [790, 126] width 1226 height 22
click at [1060, 176] on div "Destination page migration Destination page migration TUI NO Clone (Admin) Clon…" at bounding box center [782, 407] width 1241 height 778
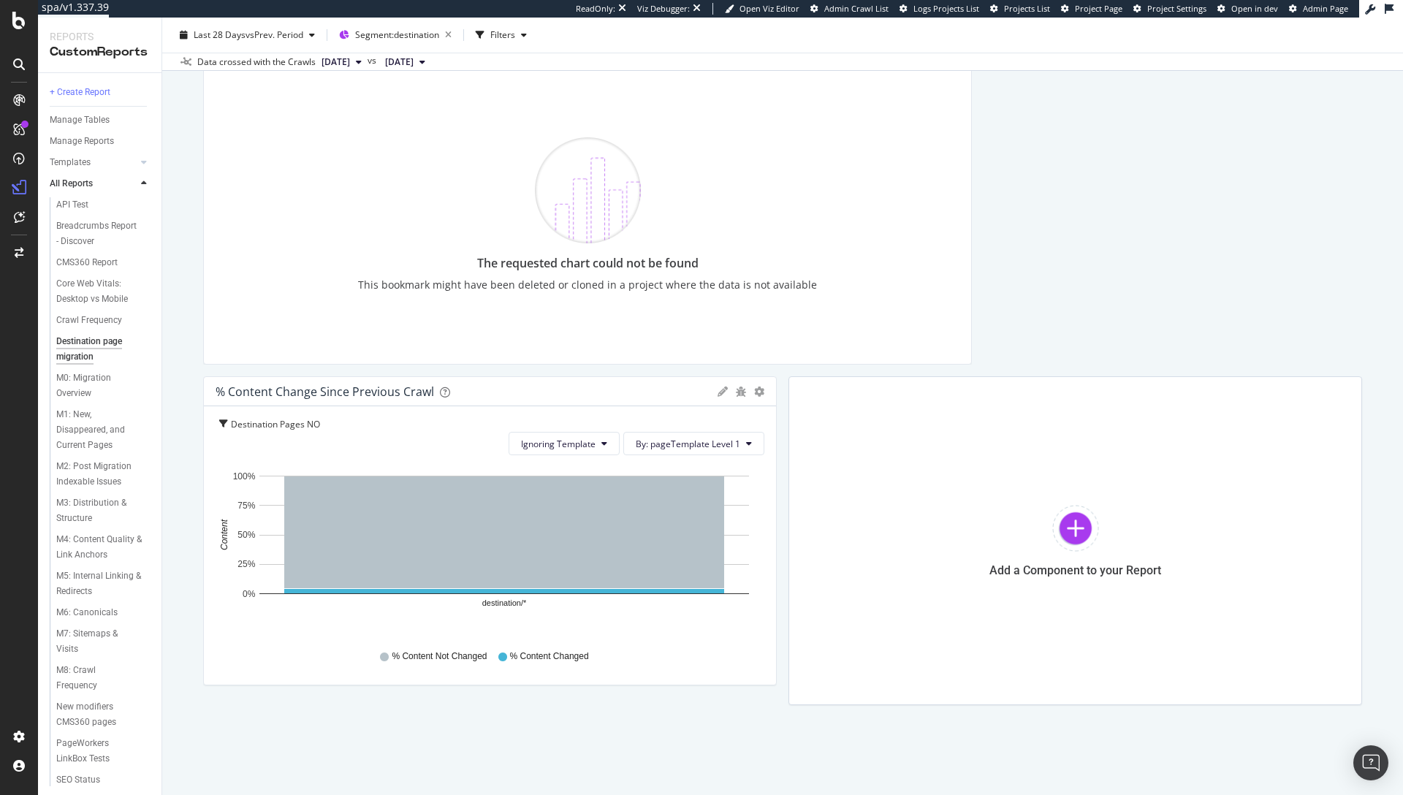
scroll to position [3894, 0]
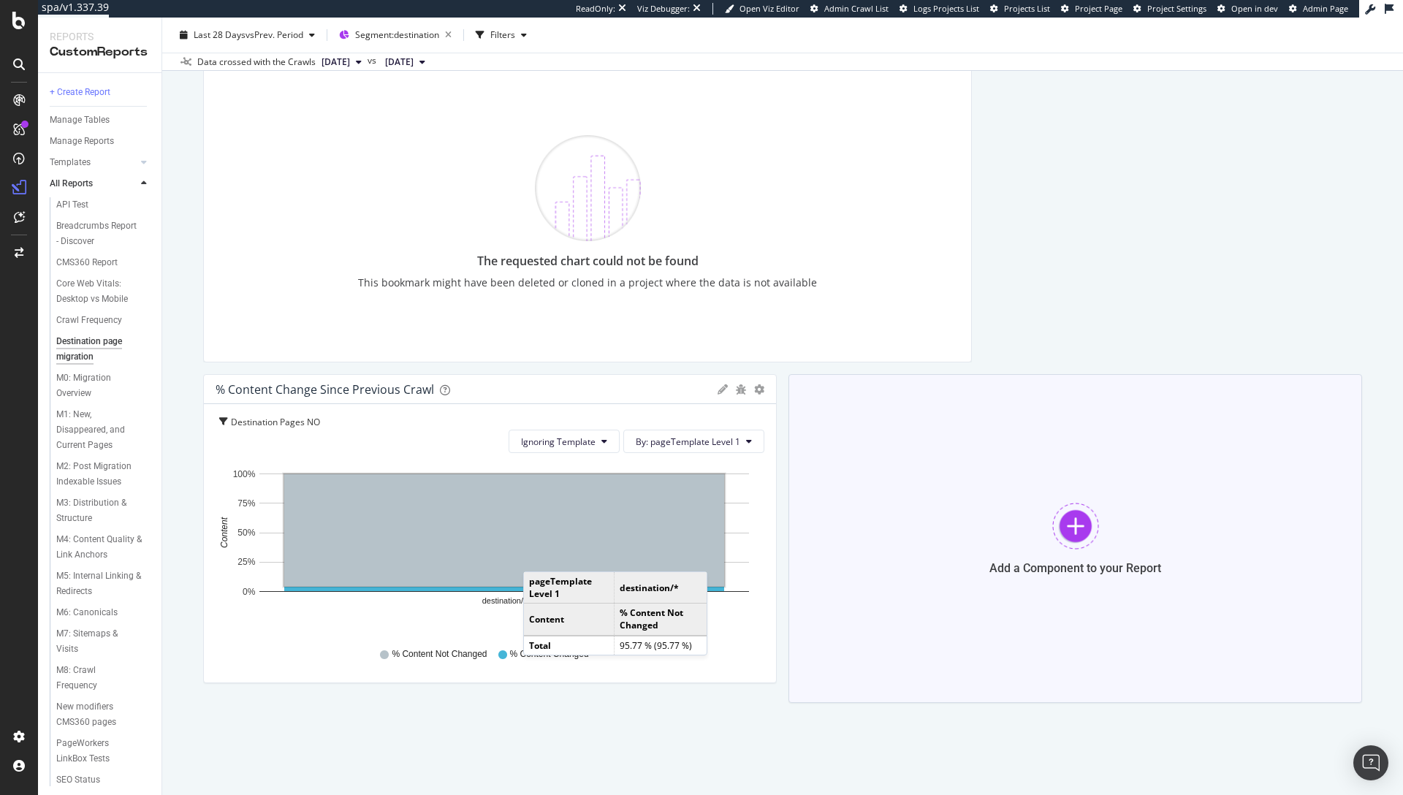
click at [1180, 479] on div "Add a Component to your Report" at bounding box center [1076, 538] width 574 height 329
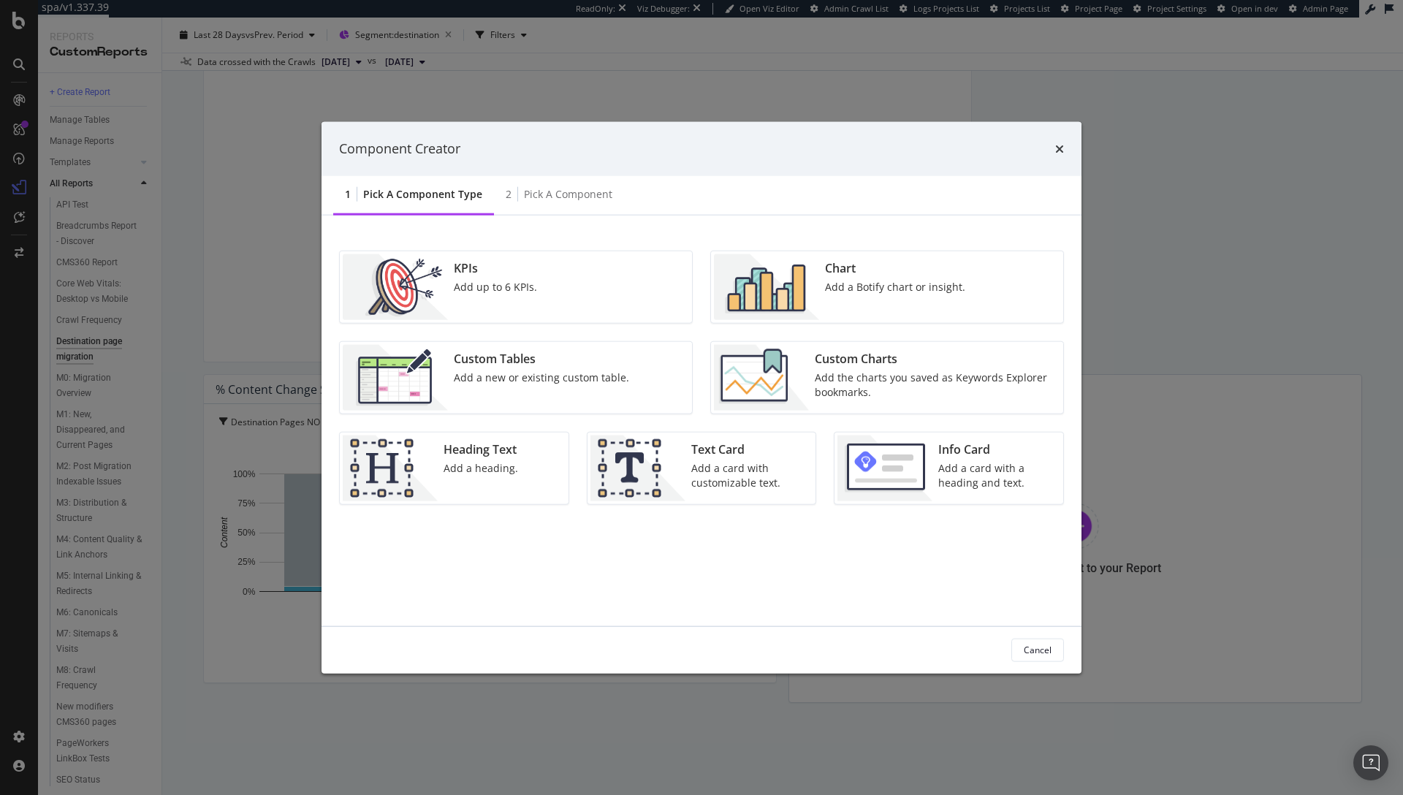
click at [883, 379] on div "Add the charts you saved as Keywords Explorer bookmarks." at bounding box center [935, 384] width 240 height 29
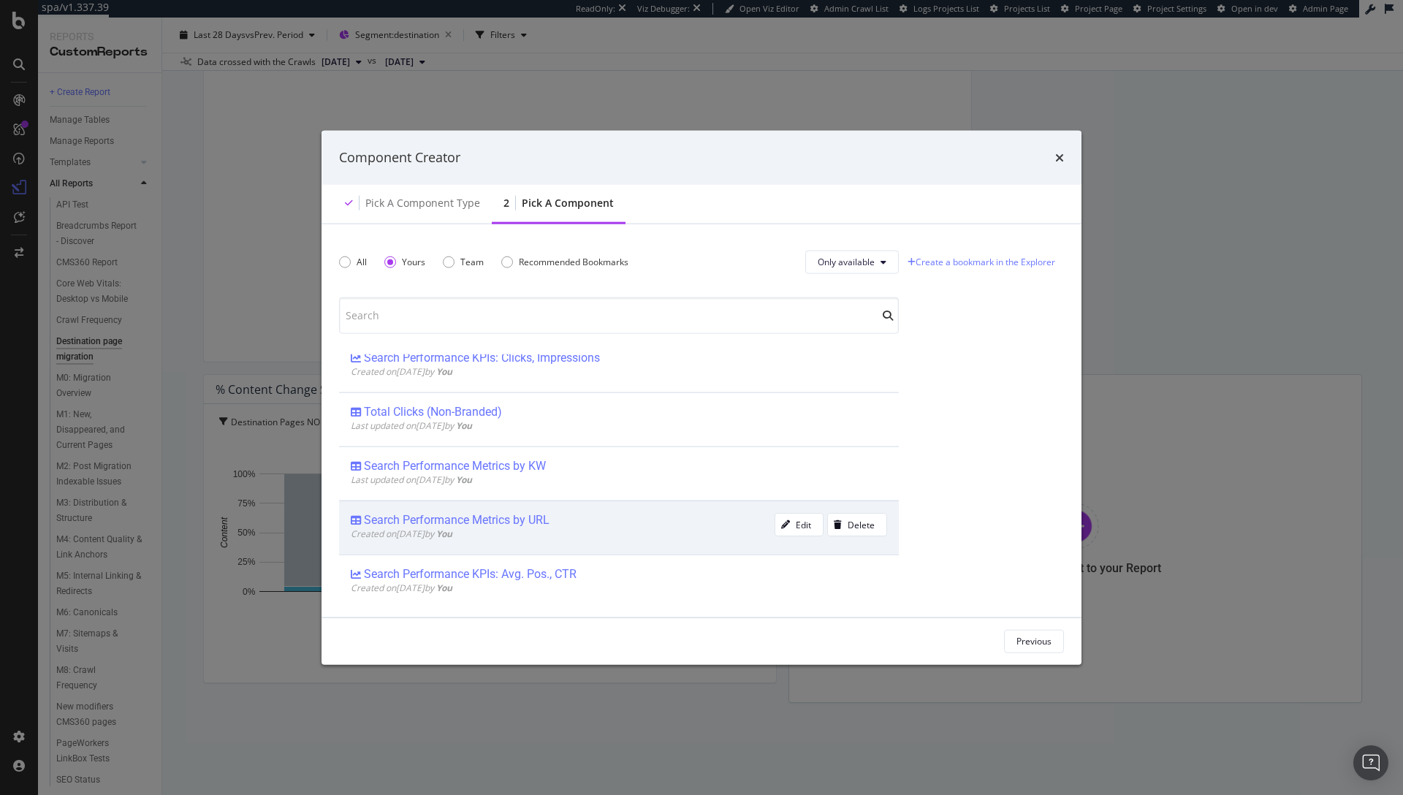
scroll to position [0, 0]
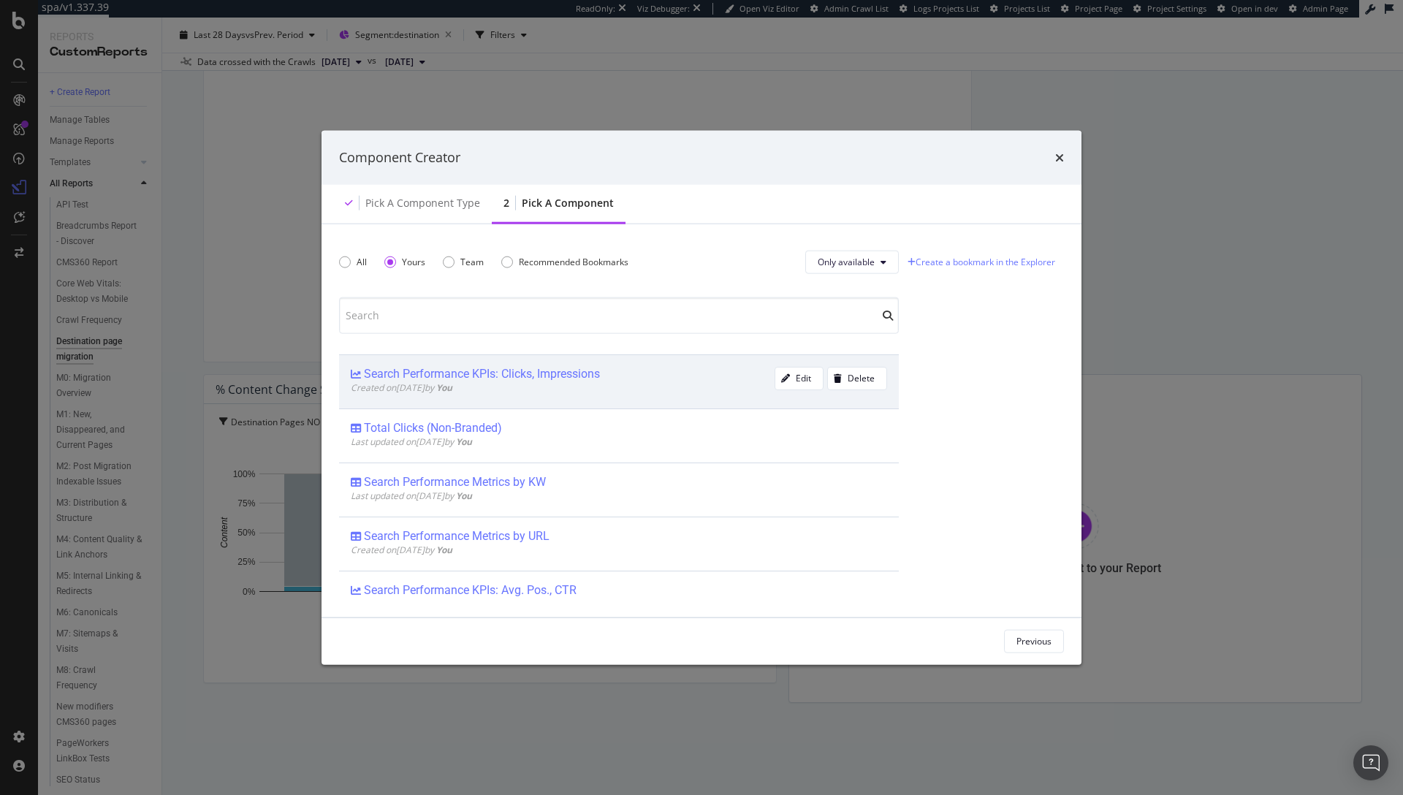
click at [525, 380] on div "Search Performance KPIs: Clicks, Impressions" at bounding box center [482, 373] width 236 height 15
click at [1022, 643] on div "Add Component" at bounding box center [1020, 641] width 66 height 12
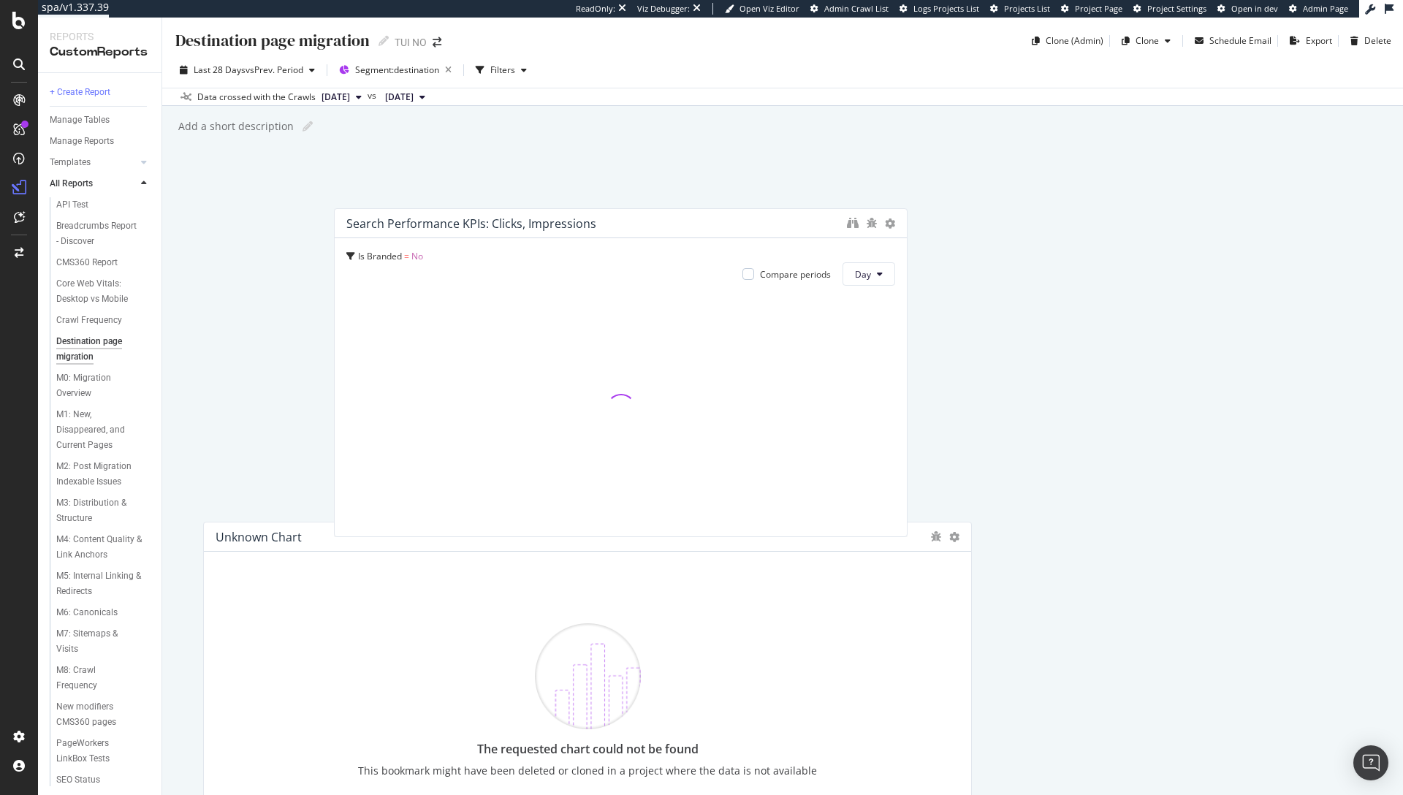
drag, startPoint x: 952, startPoint y: 389, endPoint x: 409, endPoint y: 187, distance: 579.9
click at [409, 209] on div "Search Performance KPIs: Clicks, Impressions" at bounding box center [621, 223] width 572 height 29
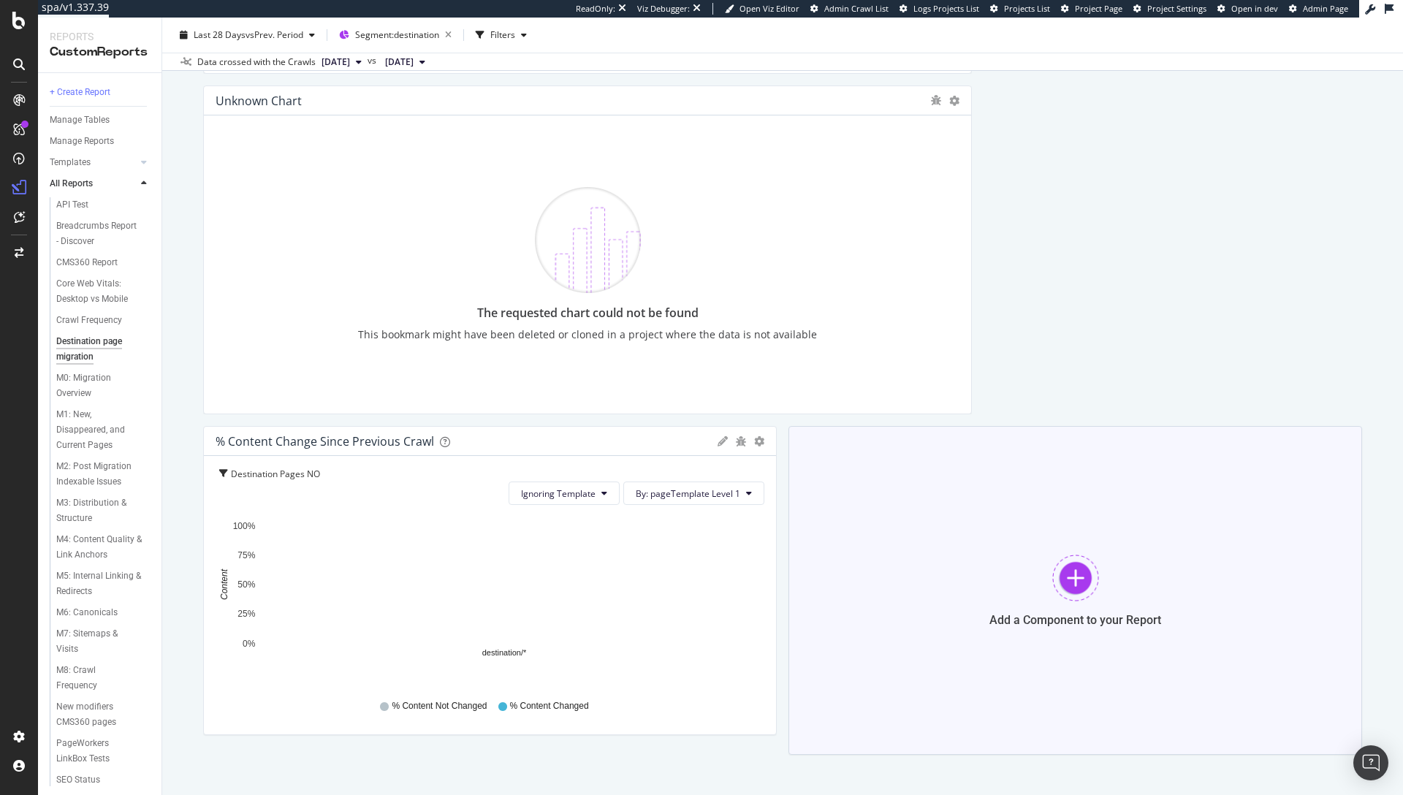
scroll to position [4234, 0]
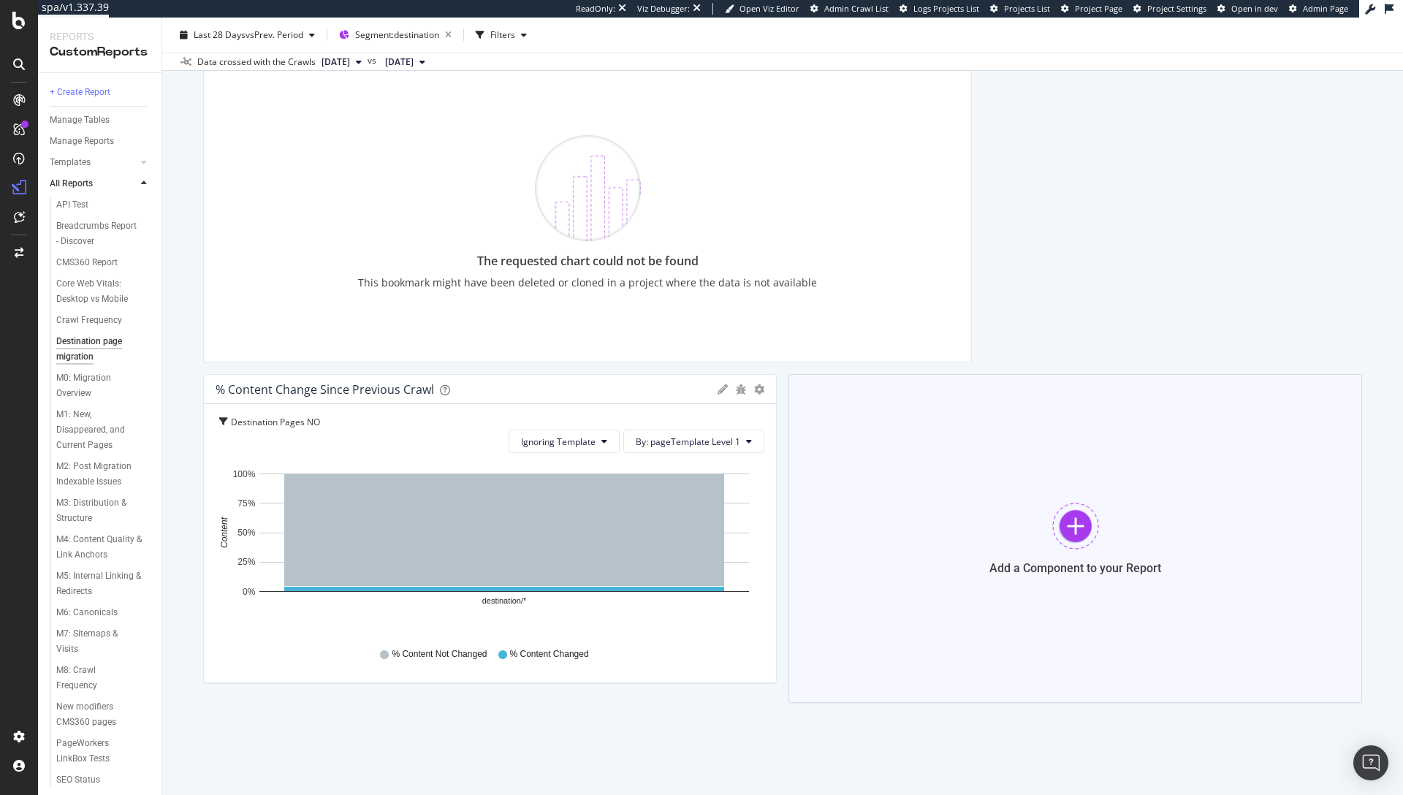
click at [1060, 543] on div at bounding box center [1075, 526] width 47 height 47
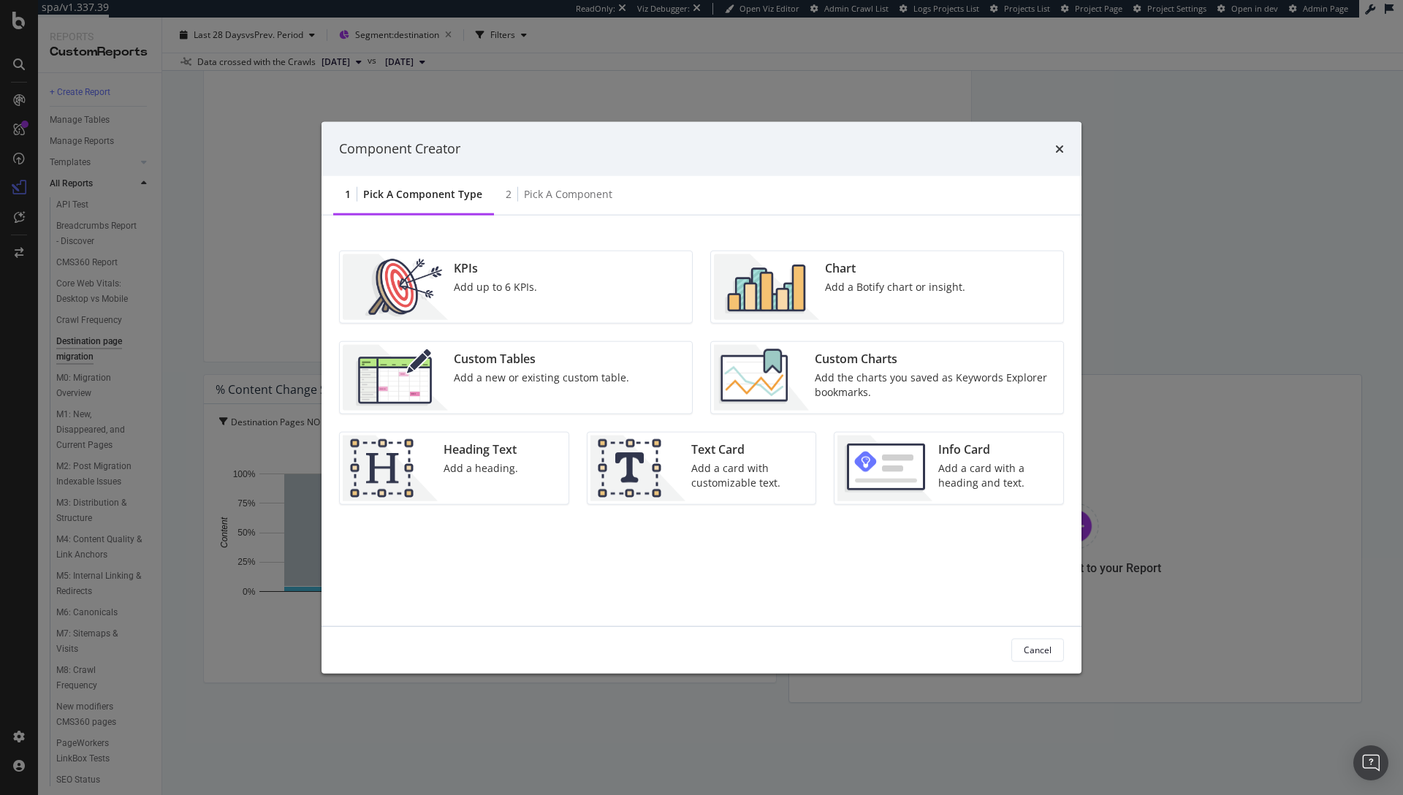
click at [822, 367] on div "Custom Charts Add the charts you saved as Keywords Explorer bookmarks." at bounding box center [934, 377] width 251 height 66
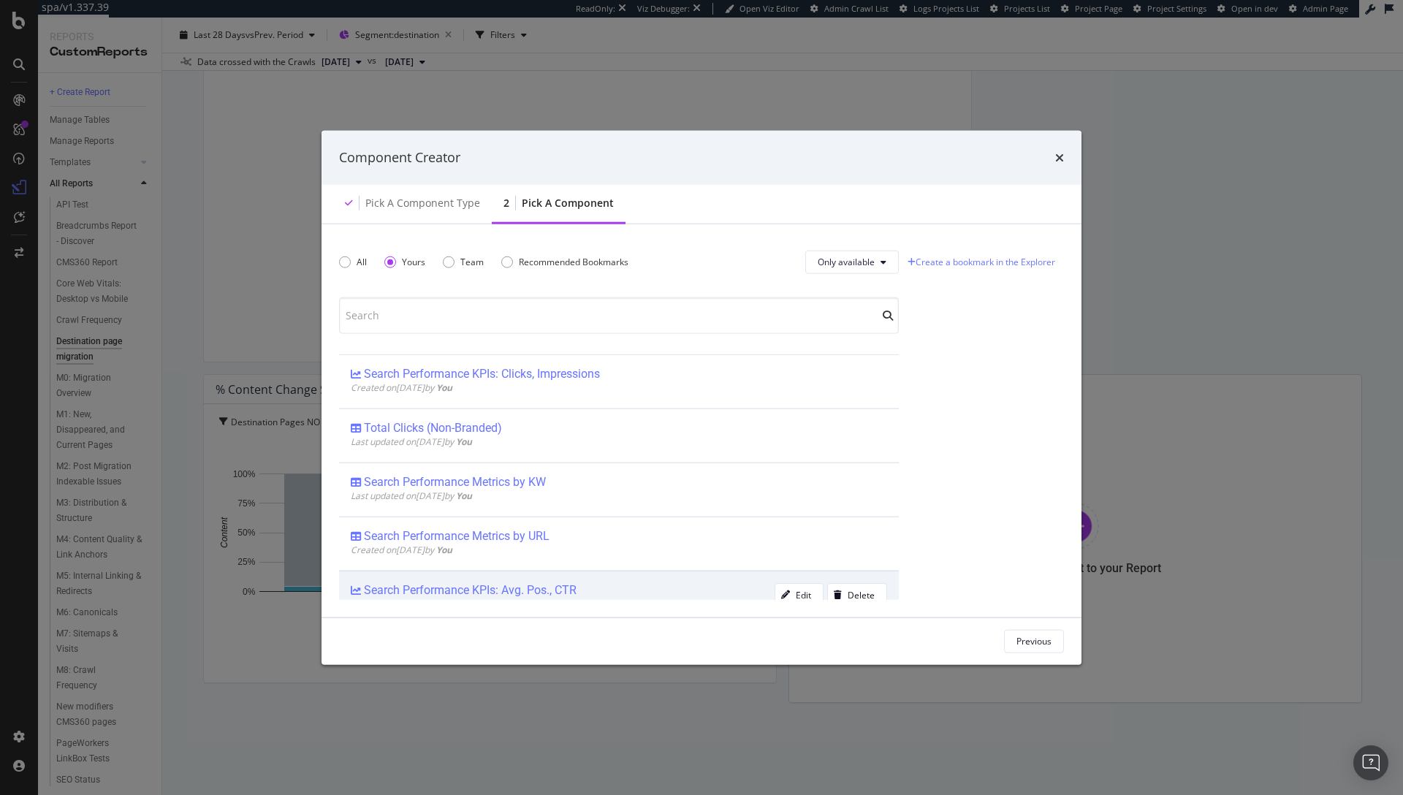
click at [517, 586] on div "Search Performance KPIs: Avg. Pos., CTR" at bounding box center [470, 590] width 213 height 15
click at [1009, 645] on div "Add Component" at bounding box center [1020, 641] width 66 height 12
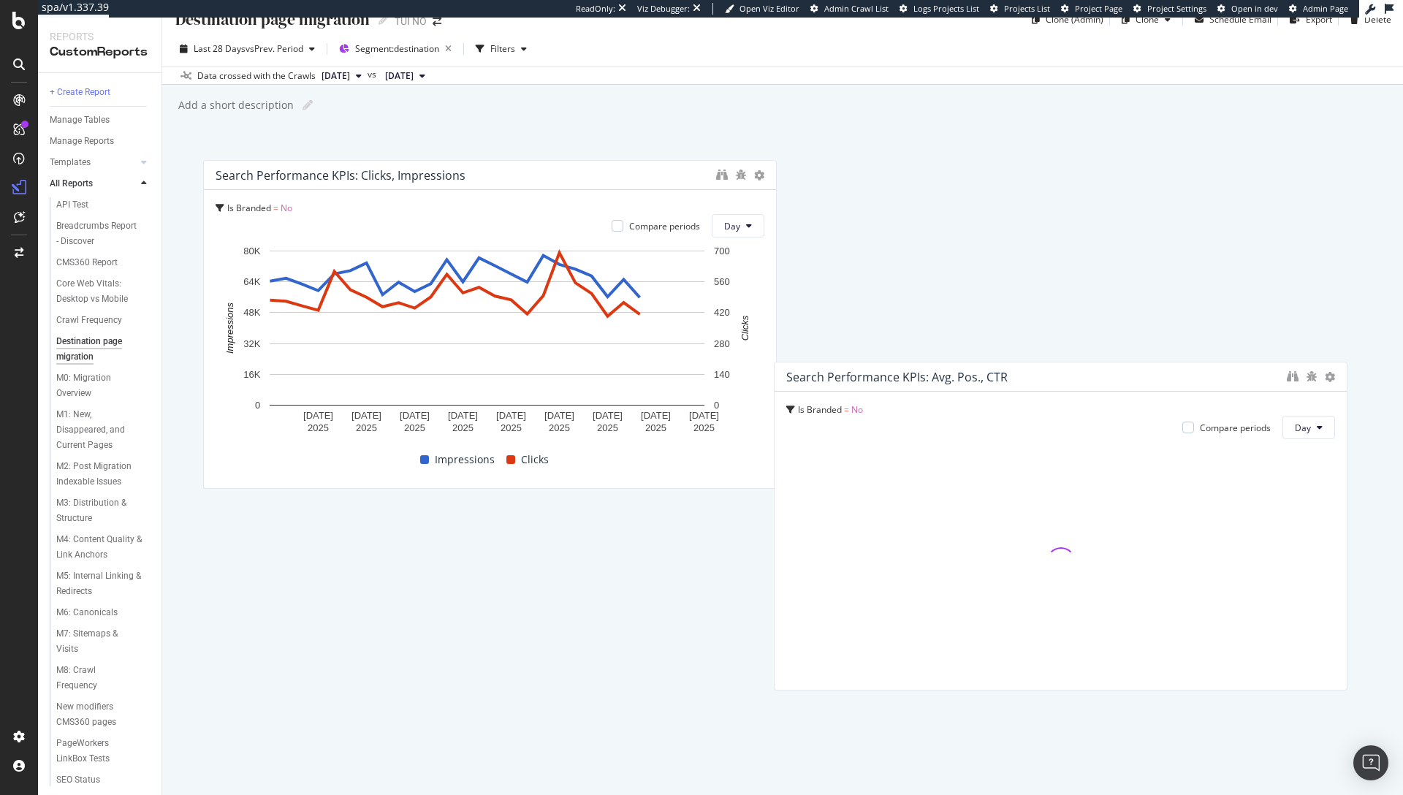
scroll to position [0, 0]
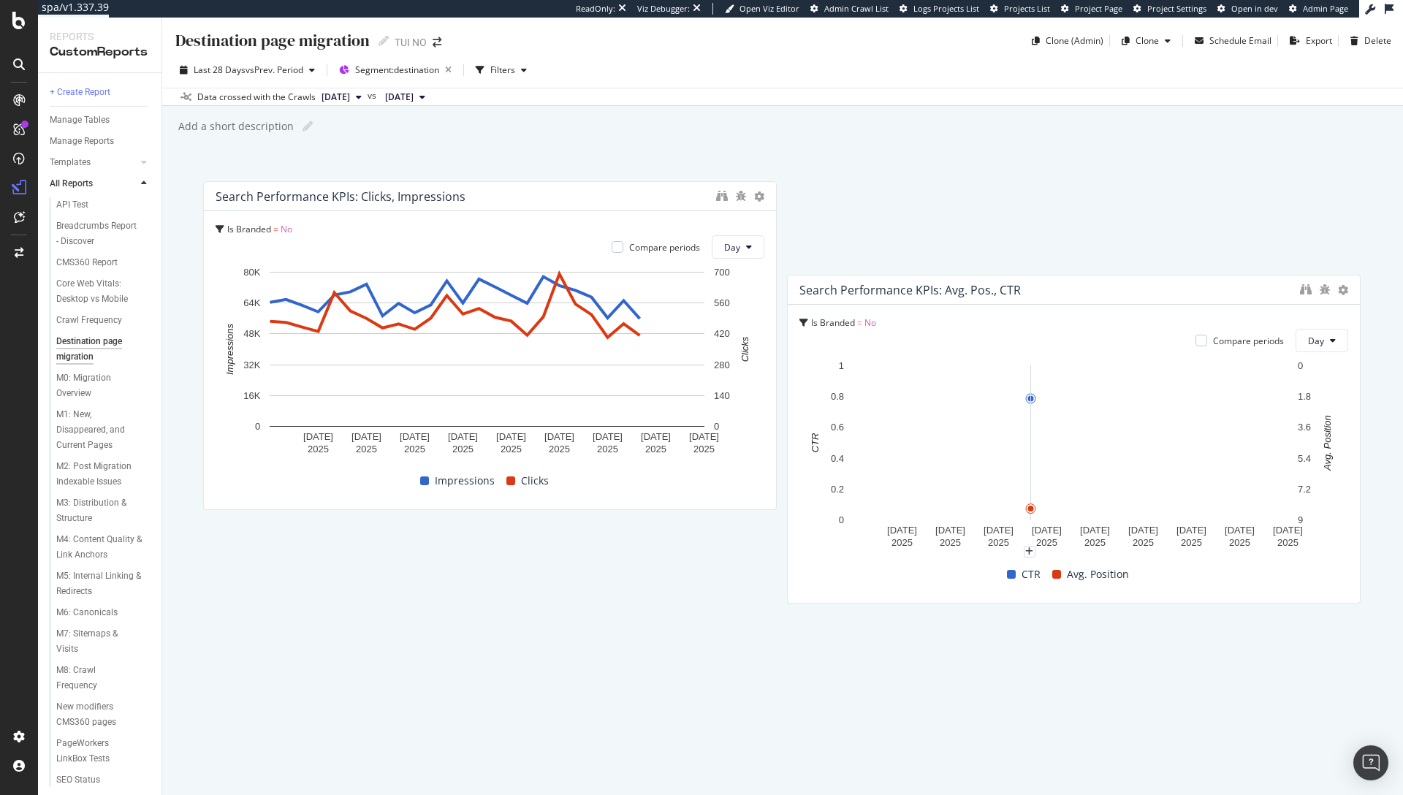
drag, startPoint x: 1019, startPoint y: 662, endPoint x: 1016, endPoint y: 380, distance: 282.1
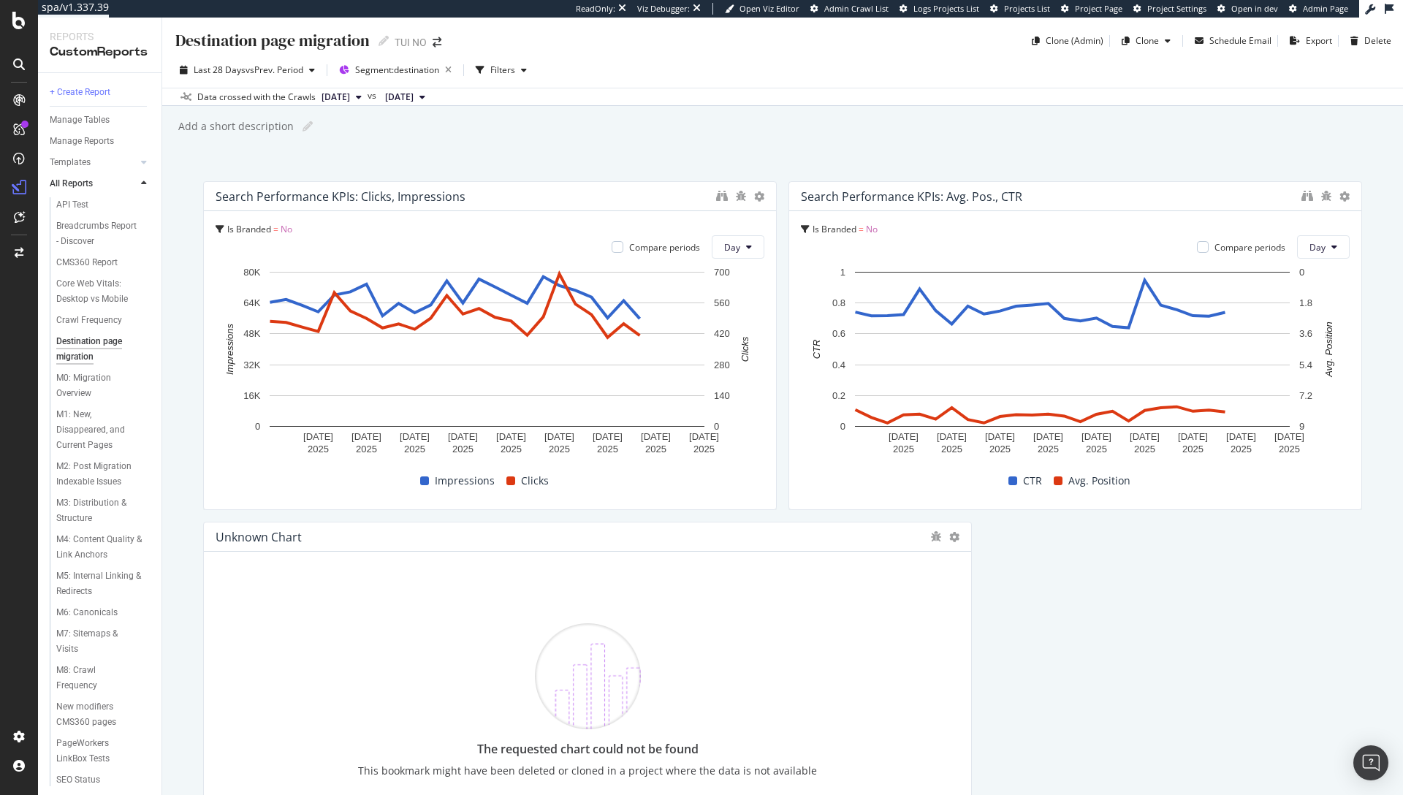
click at [813, 532] on div "Unknown chart" at bounding box center [569, 537] width 707 height 15
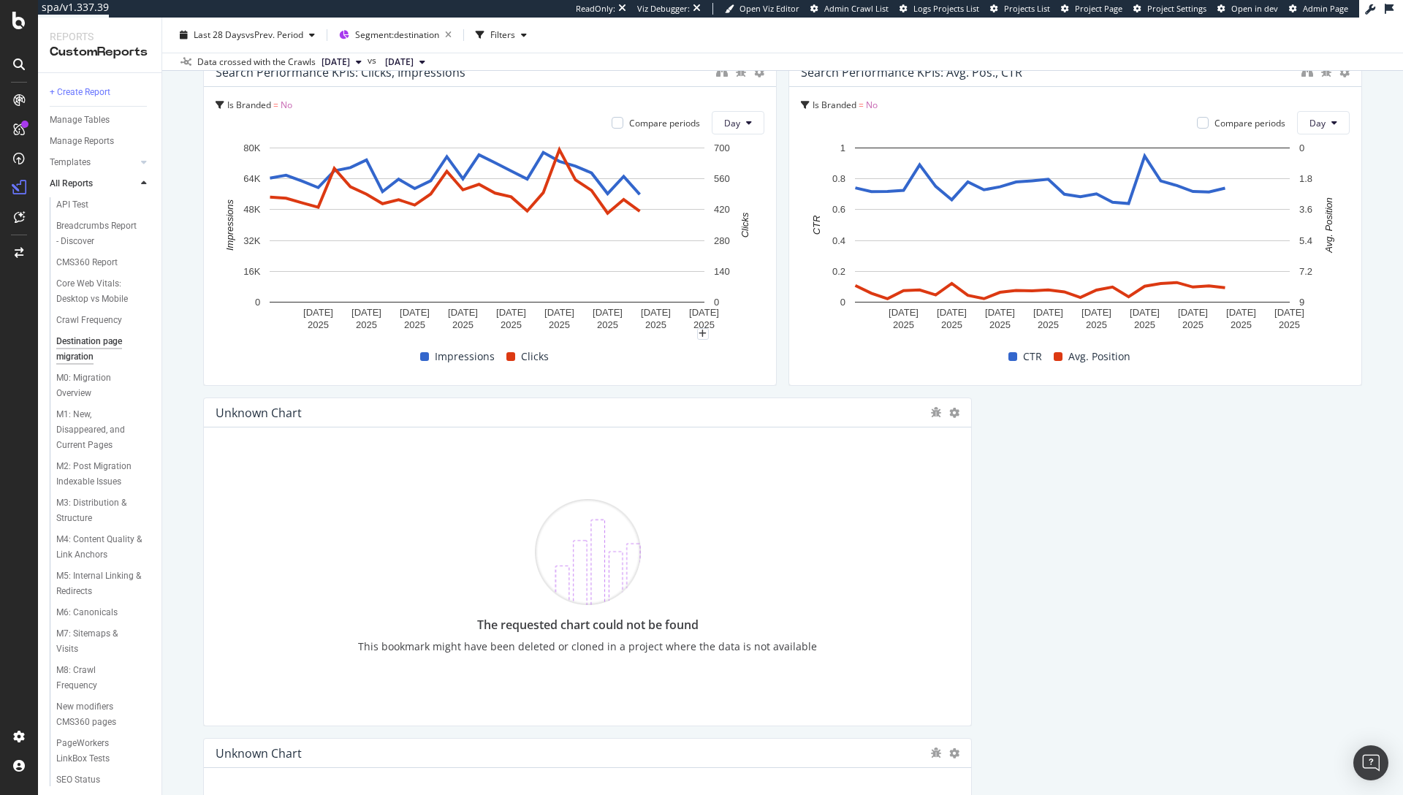
scroll to position [126, 0]
click at [949, 411] on icon at bounding box center [954, 411] width 10 height 10
click at [975, 434] on div "Delete" at bounding box center [980, 433] width 74 height 21
click at [949, 410] on icon at bounding box center [954, 411] width 10 height 10
click at [971, 438] on span at bounding box center [963, 434] width 18 height 18
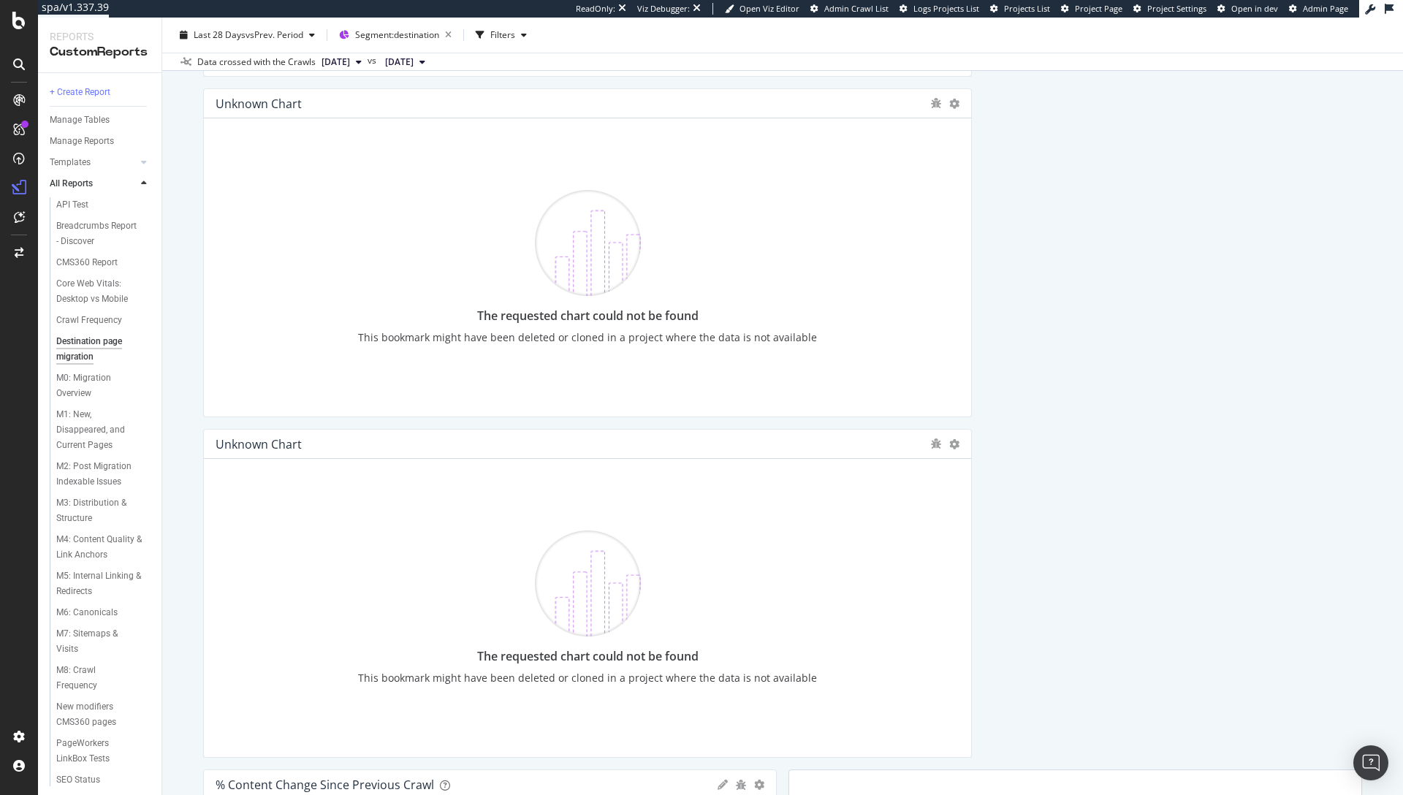
scroll to position [3148, 0]
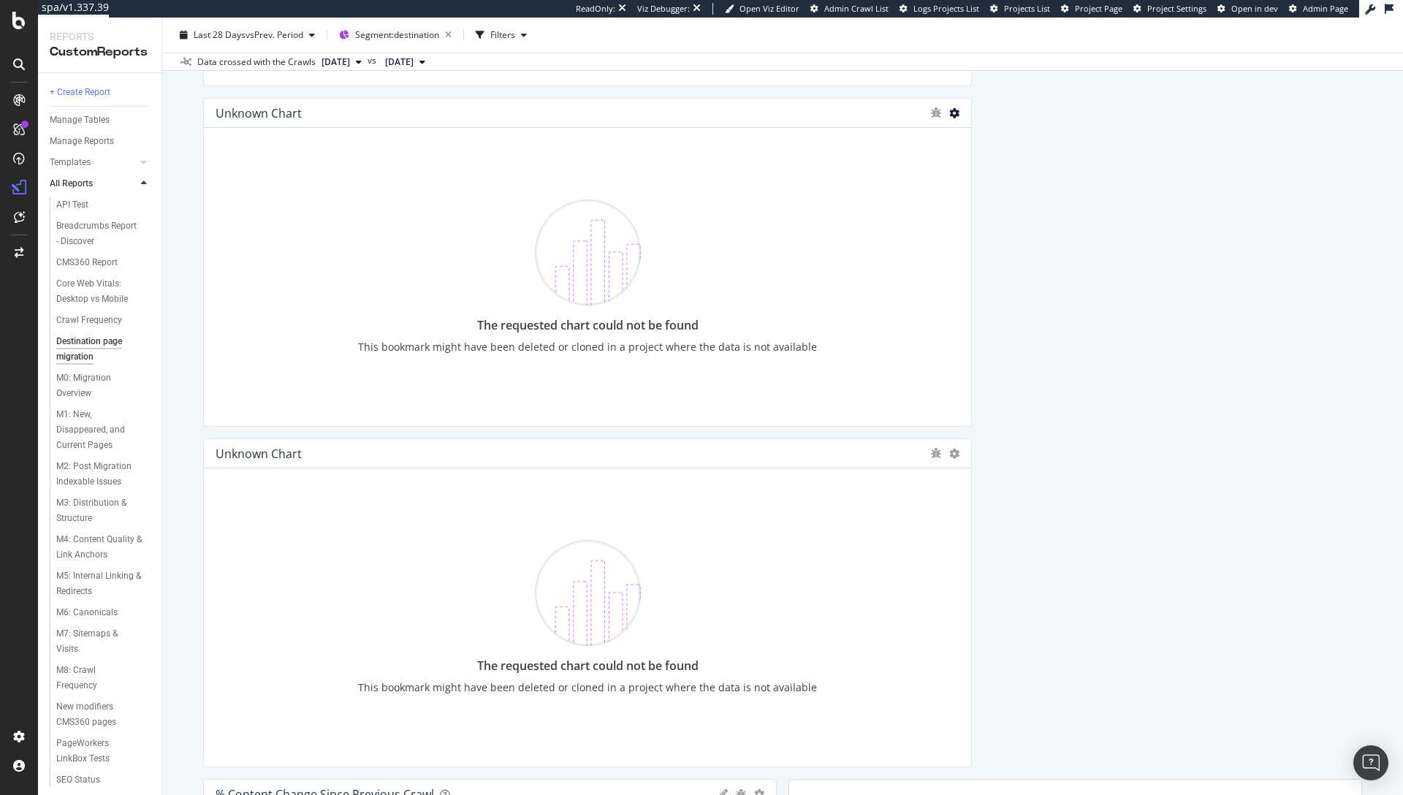
click at [949, 114] on icon at bounding box center [954, 113] width 10 height 10
drag, startPoint x: 978, startPoint y: 137, endPoint x: 953, endPoint y: 118, distance: 30.8
click at [979, 137] on span "Delete" at bounding box center [991, 135] width 27 height 13
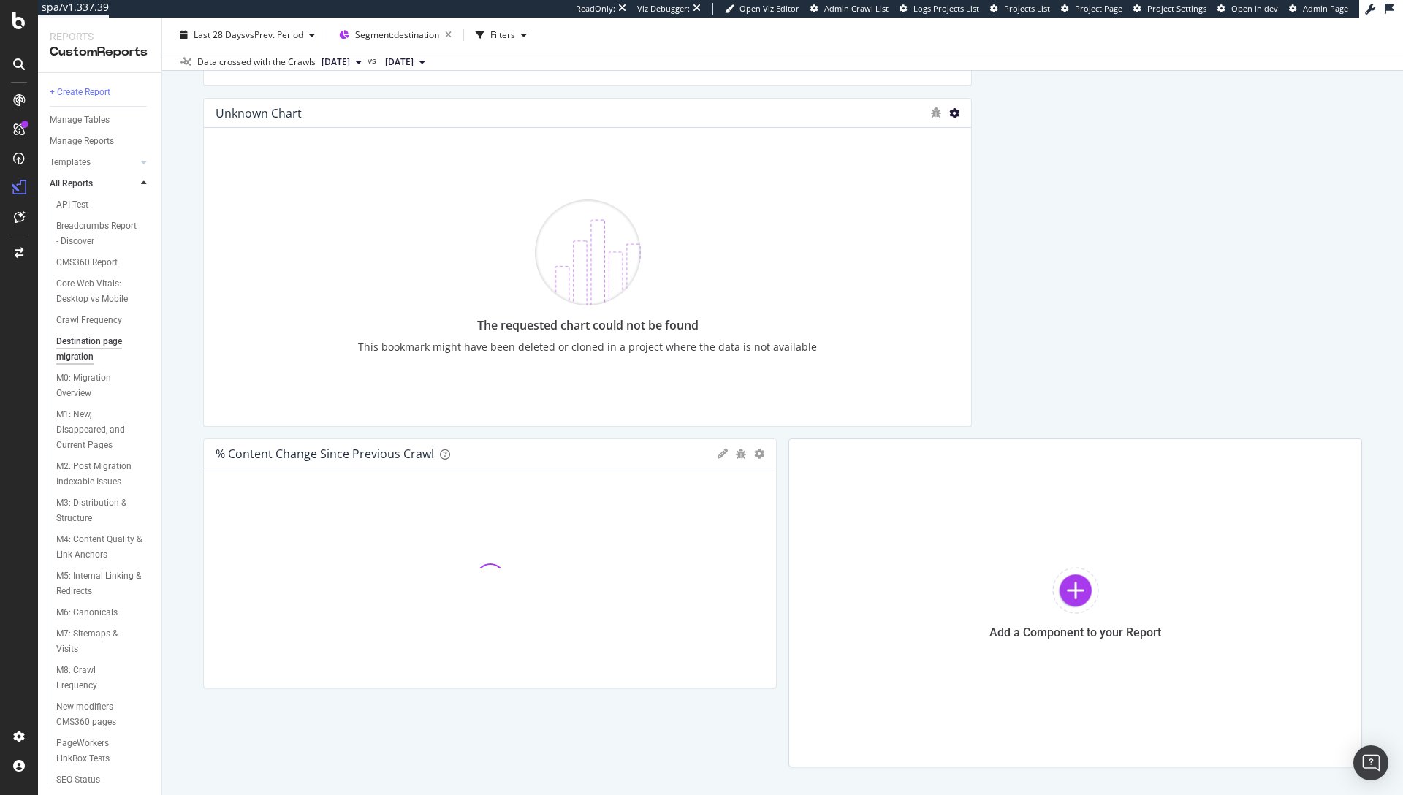
click at [949, 114] on icon at bounding box center [954, 113] width 10 height 10
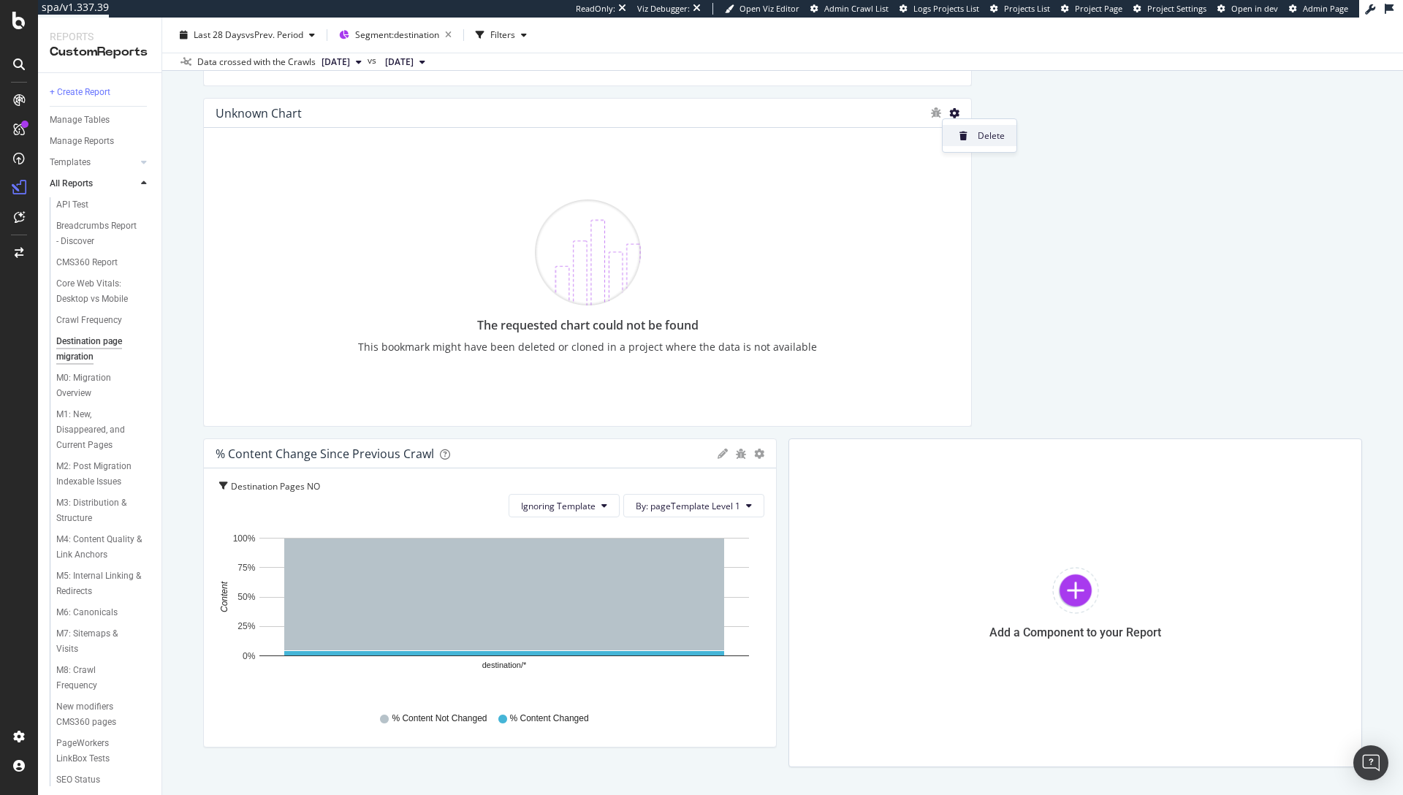
click at [964, 136] on icon at bounding box center [964, 136] width 8 height 9
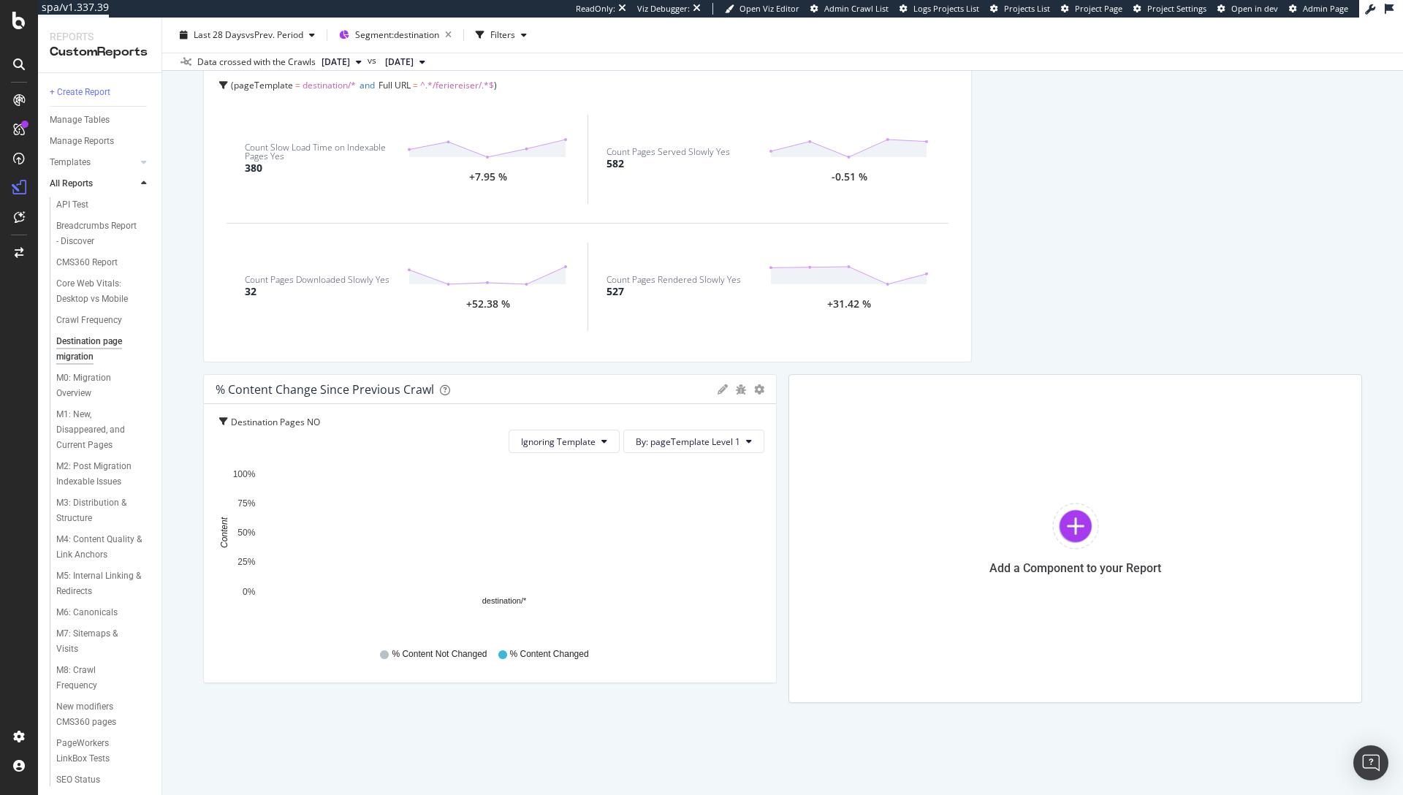
scroll to position [2872, 0]
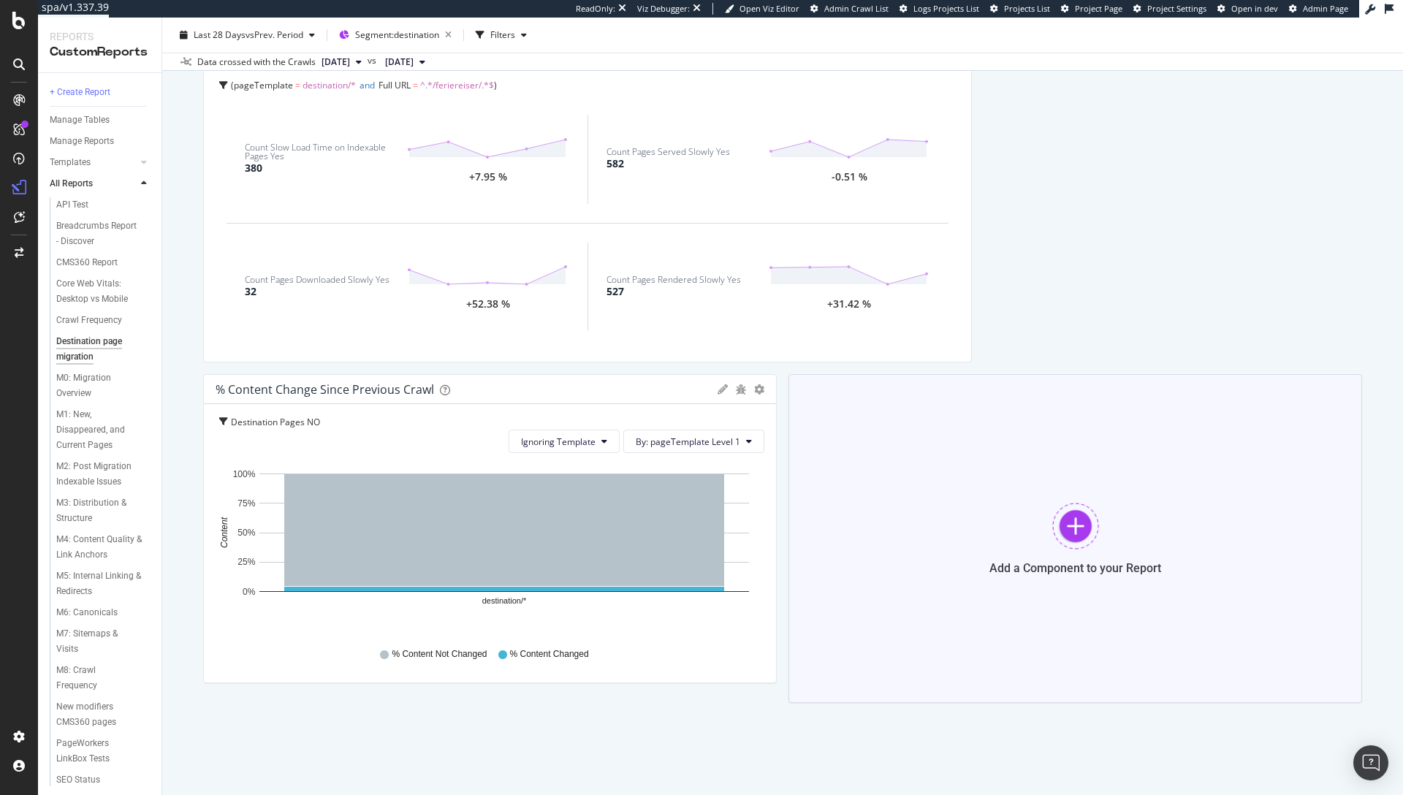
click at [1073, 515] on div at bounding box center [1075, 526] width 47 height 47
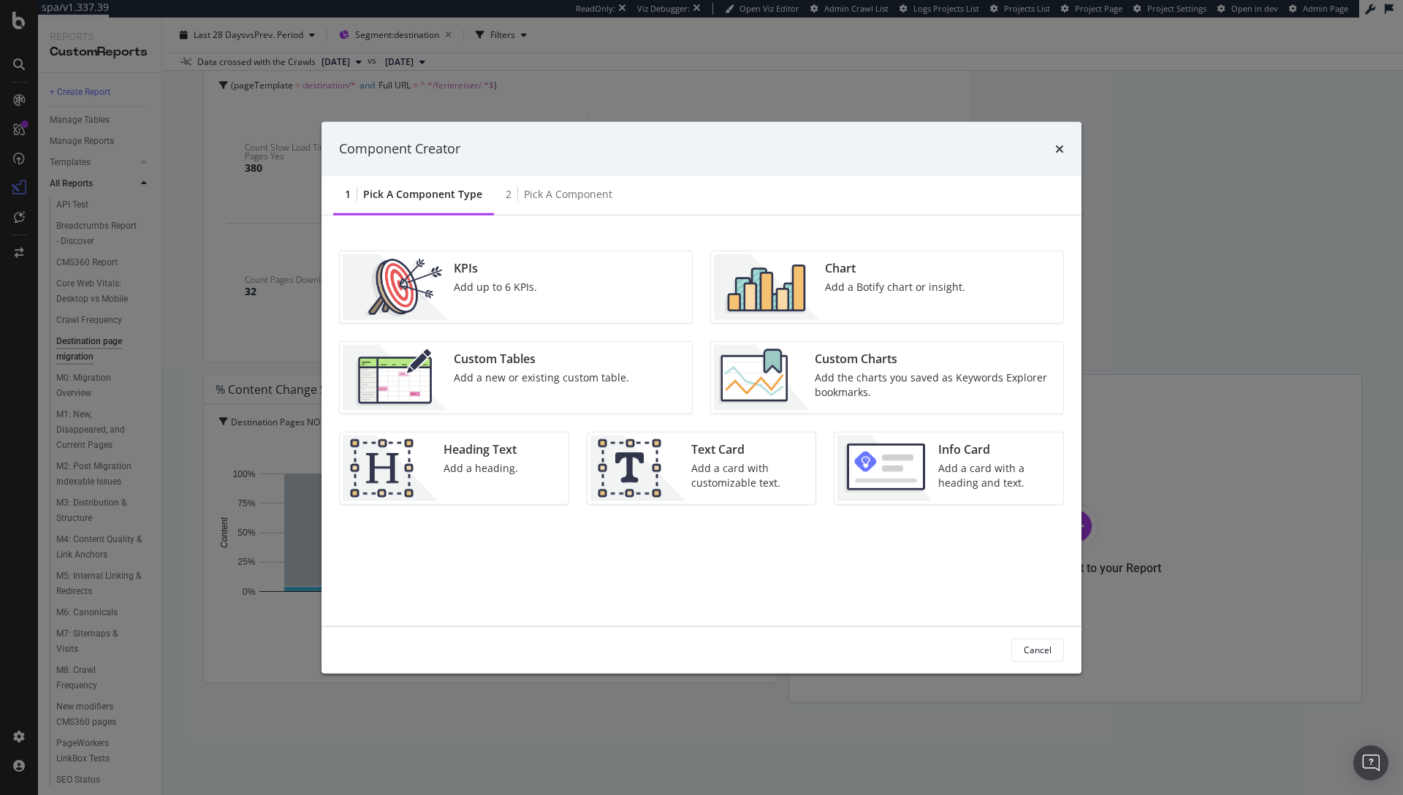
click at [891, 284] on div "Add a Botify chart or insight." at bounding box center [895, 286] width 140 height 15
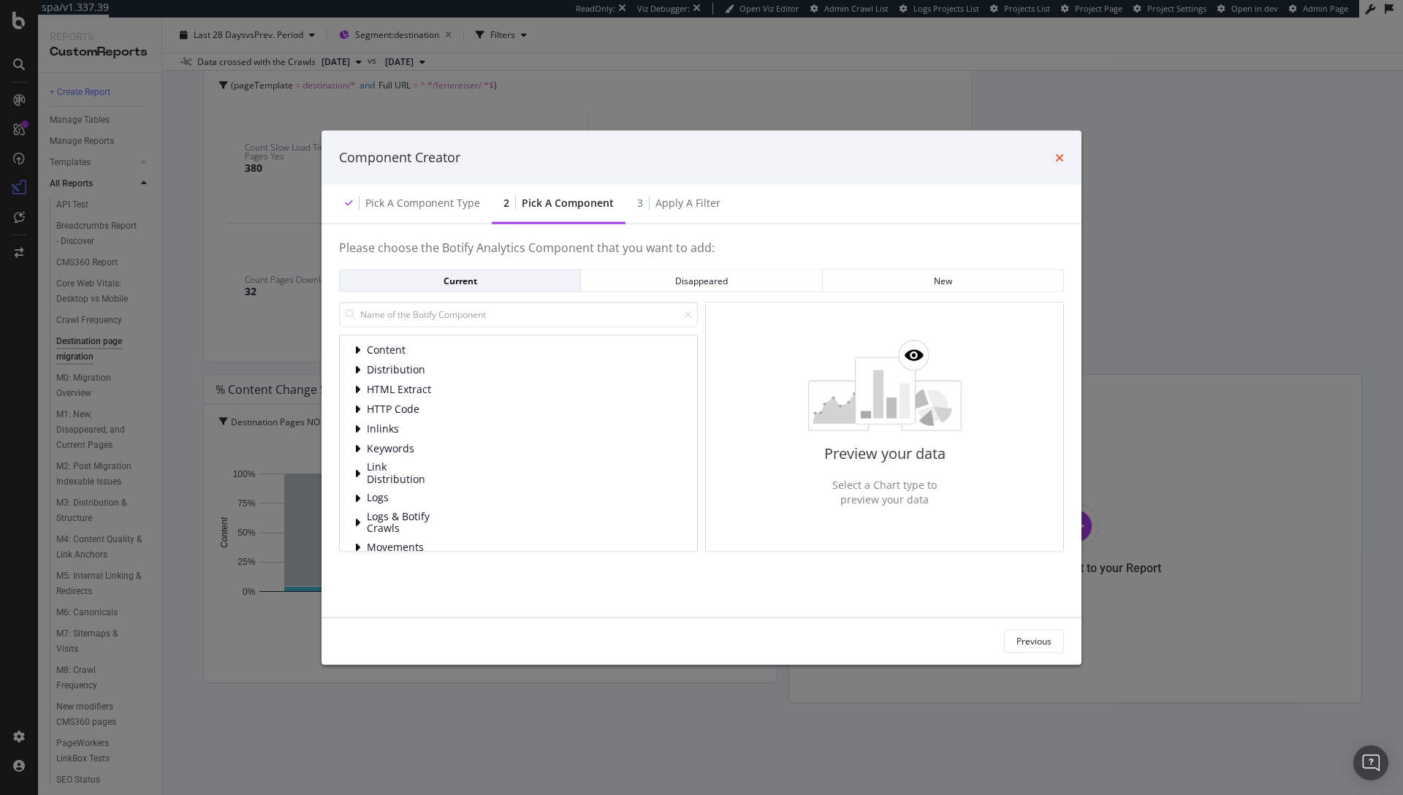
click at [1055, 162] on icon "times" at bounding box center [1059, 157] width 9 height 12
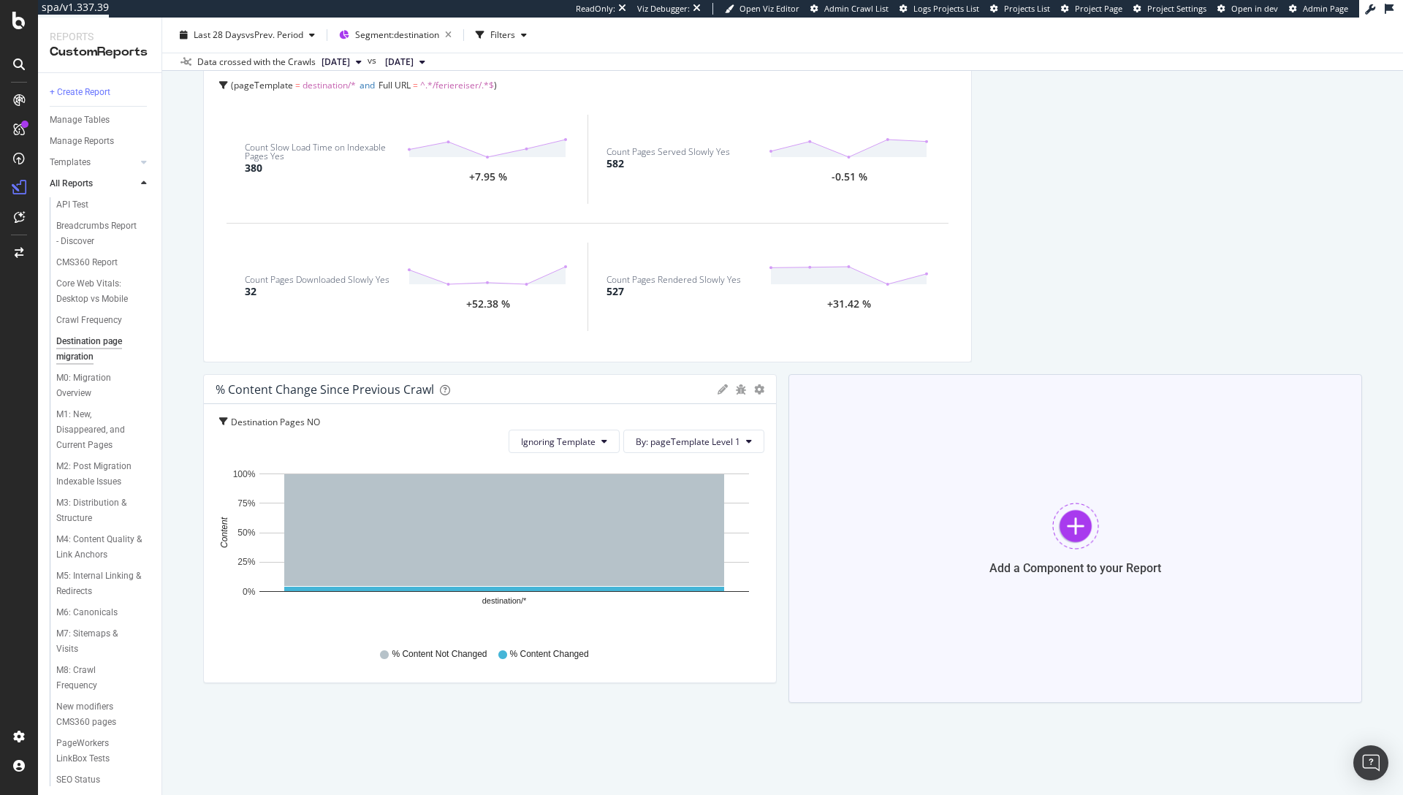
click at [1060, 531] on div at bounding box center [1075, 526] width 47 height 47
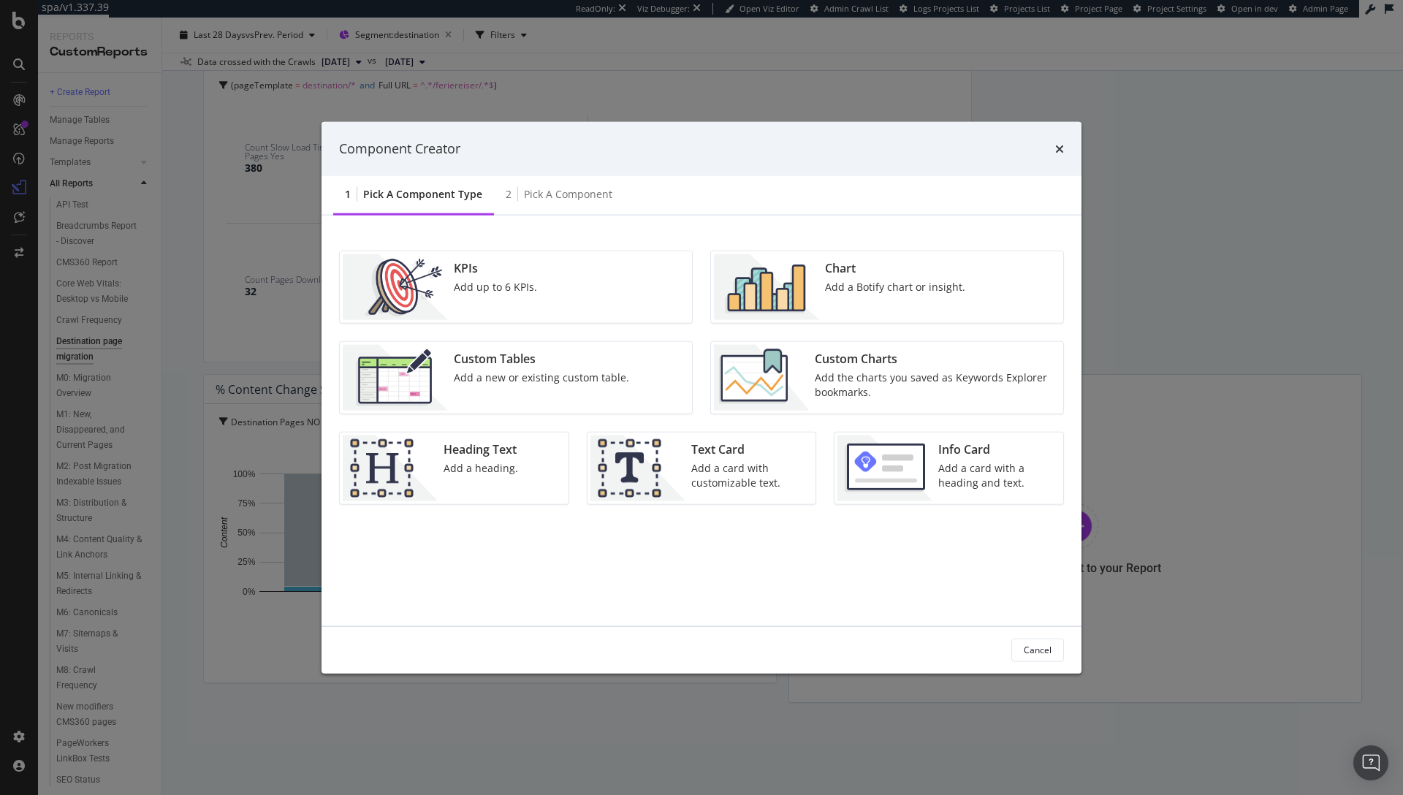
click at [854, 372] on div "Add the charts you saved as Keywords Explorer bookmarks." at bounding box center [935, 384] width 240 height 29
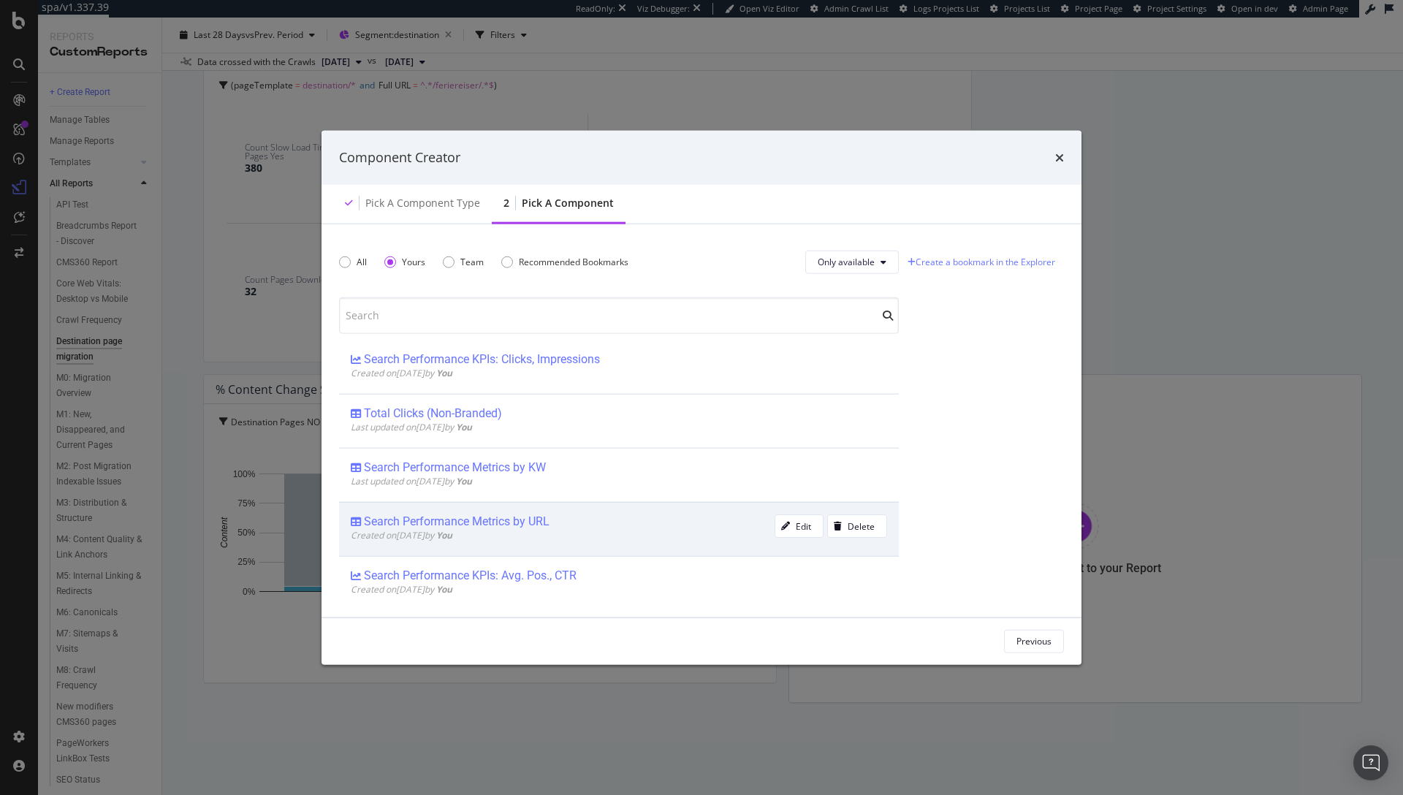
scroll to position [17, 0]
click at [509, 513] on div "Search Performance Metrics by URL" at bounding box center [457, 519] width 186 height 15
click at [1009, 642] on div "Add Component" at bounding box center [1020, 641] width 66 height 12
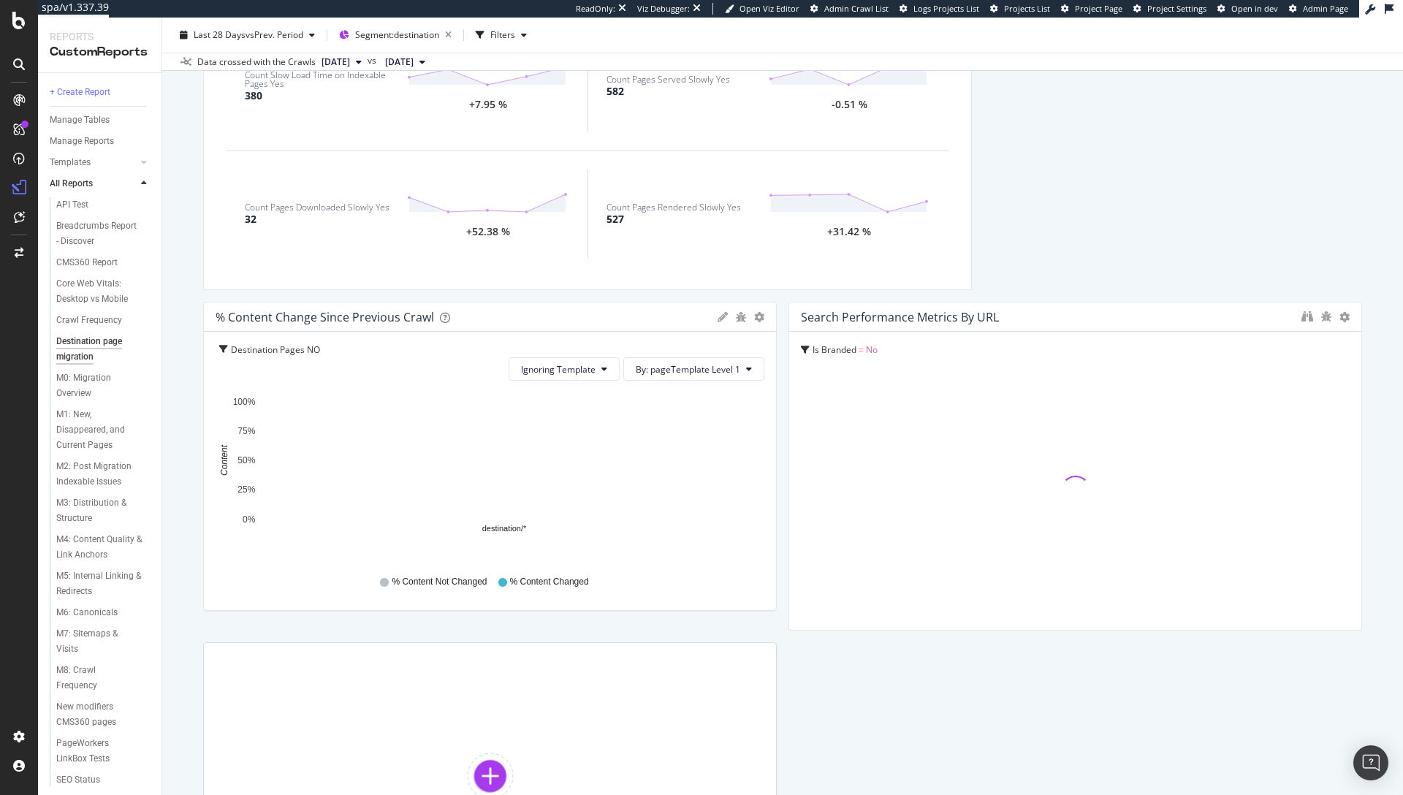
scroll to position [2914, 0]
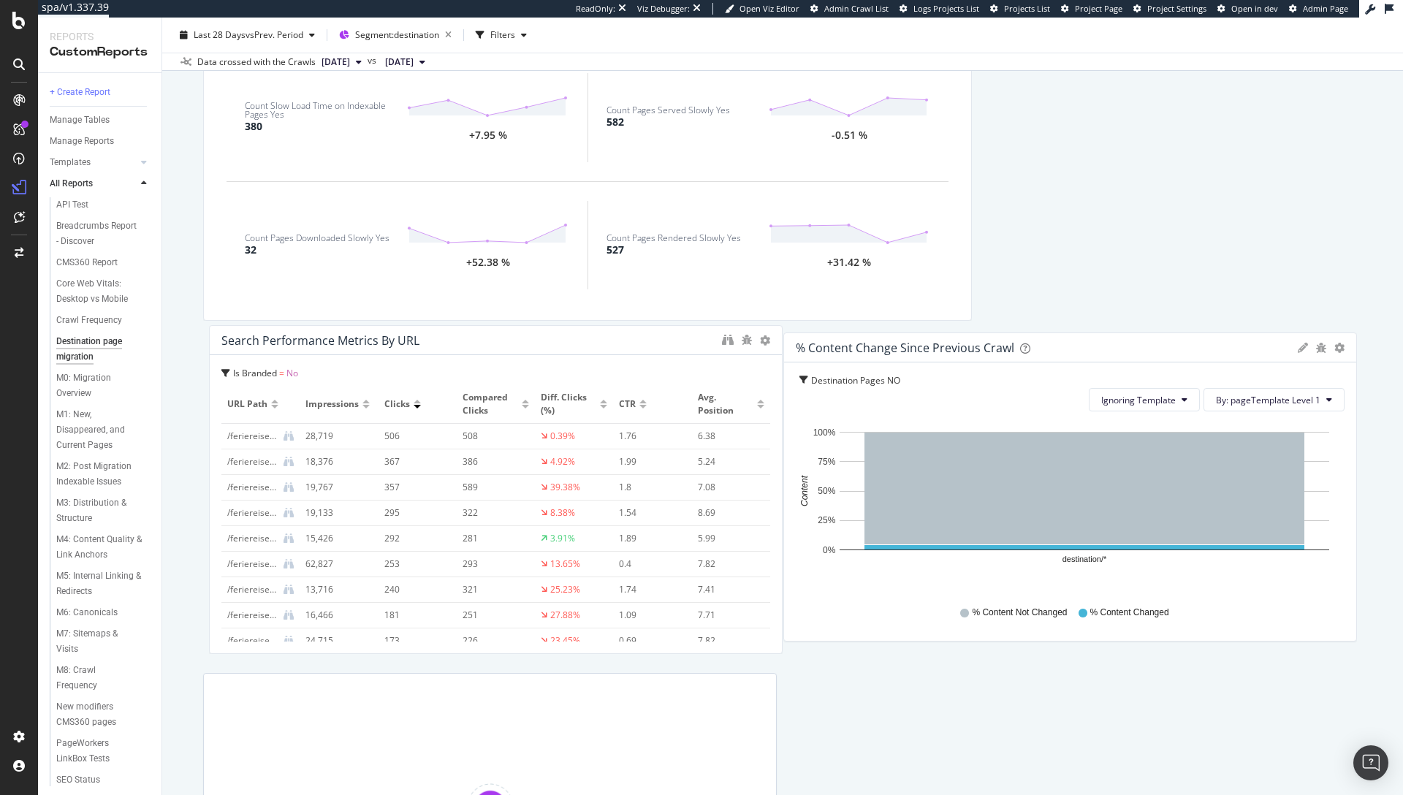
drag, startPoint x: 998, startPoint y: 343, endPoint x: 264, endPoint y: 337, distance: 733.8
click at [264, 337] on div "Search Performance Metrics by URL" at bounding box center [467, 340] width 493 height 15
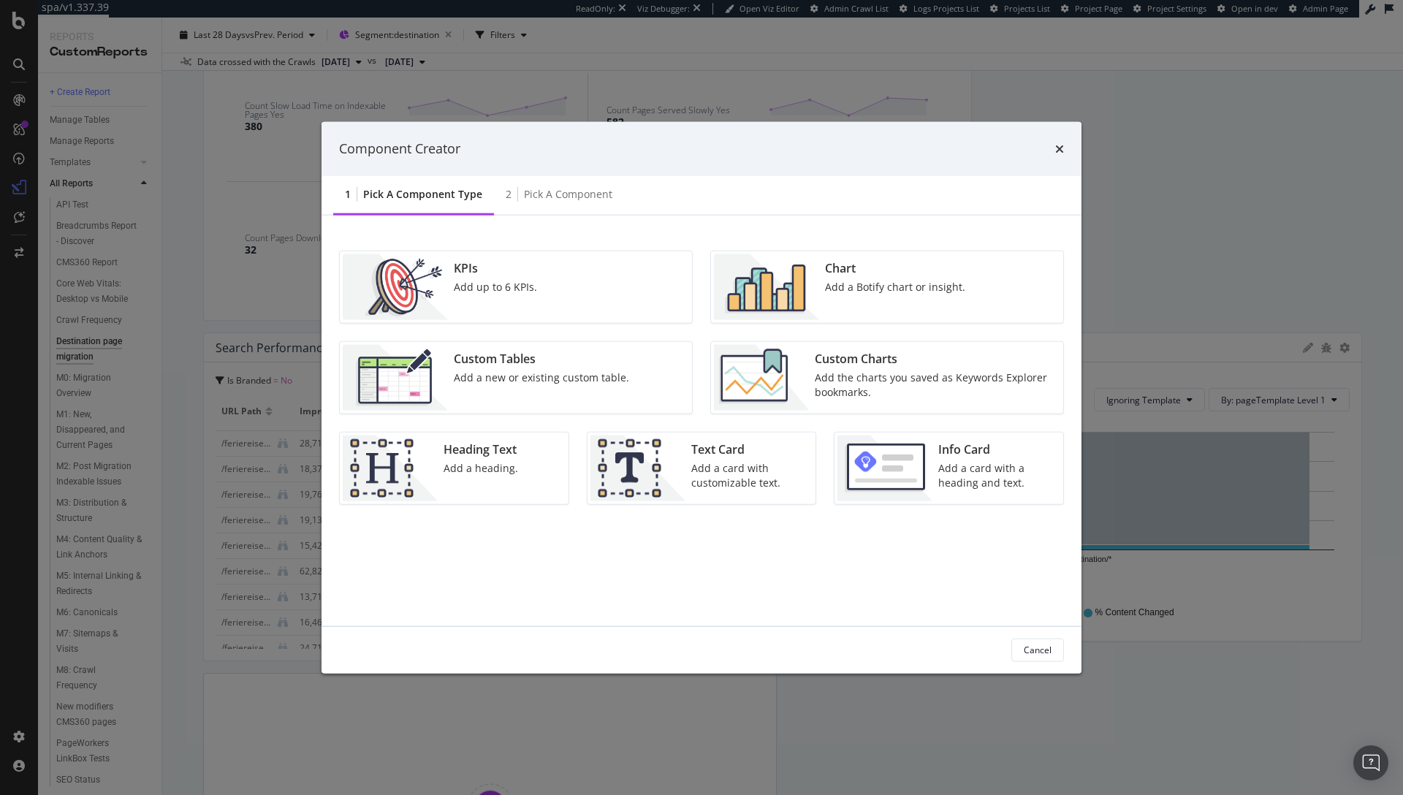
click at [756, 364] on img "modal" at bounding box center [761, 377] width 95 height 66
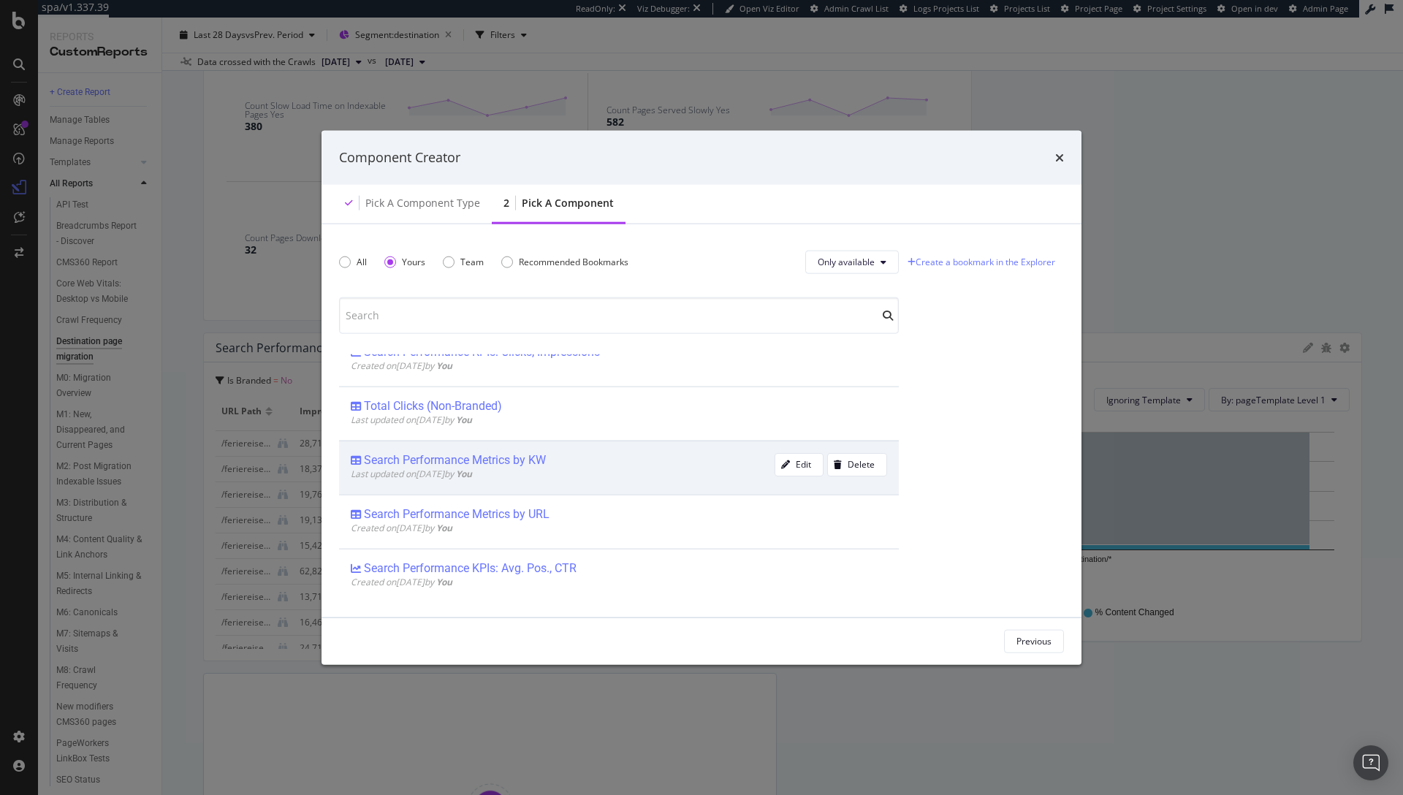
scroll to position [0, 0]
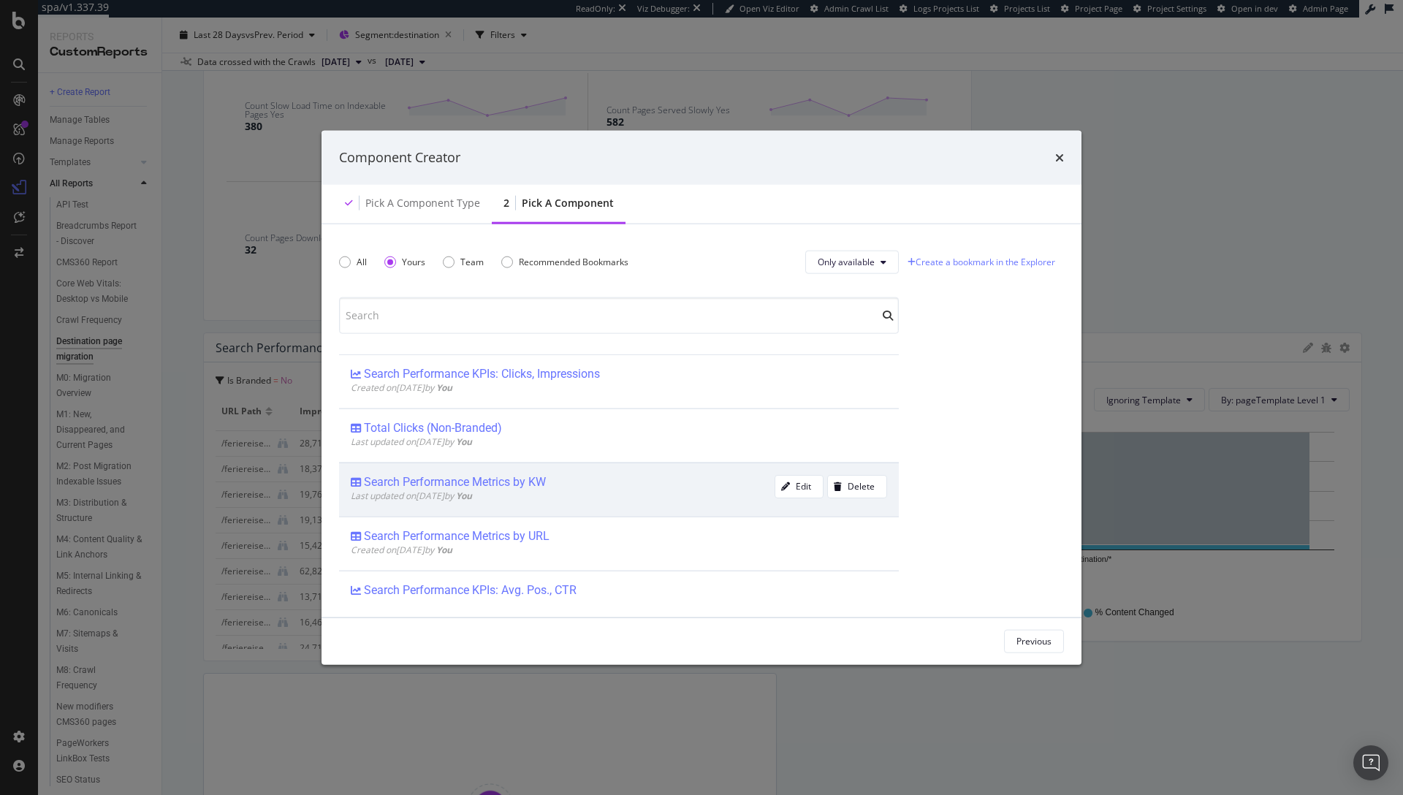
click at [501, 480] on div "Search Performance Metrics by KW" at bounding box center [455, 482] width 182 height 15
drag, startPoint x: 1019, startPoint y: 637, endPoint x: 1011, endPoint y: 648, distance: 13.0
click at [1019, 638] on div "Add Component" at bounding box center [1020, 641] width 66 height 12
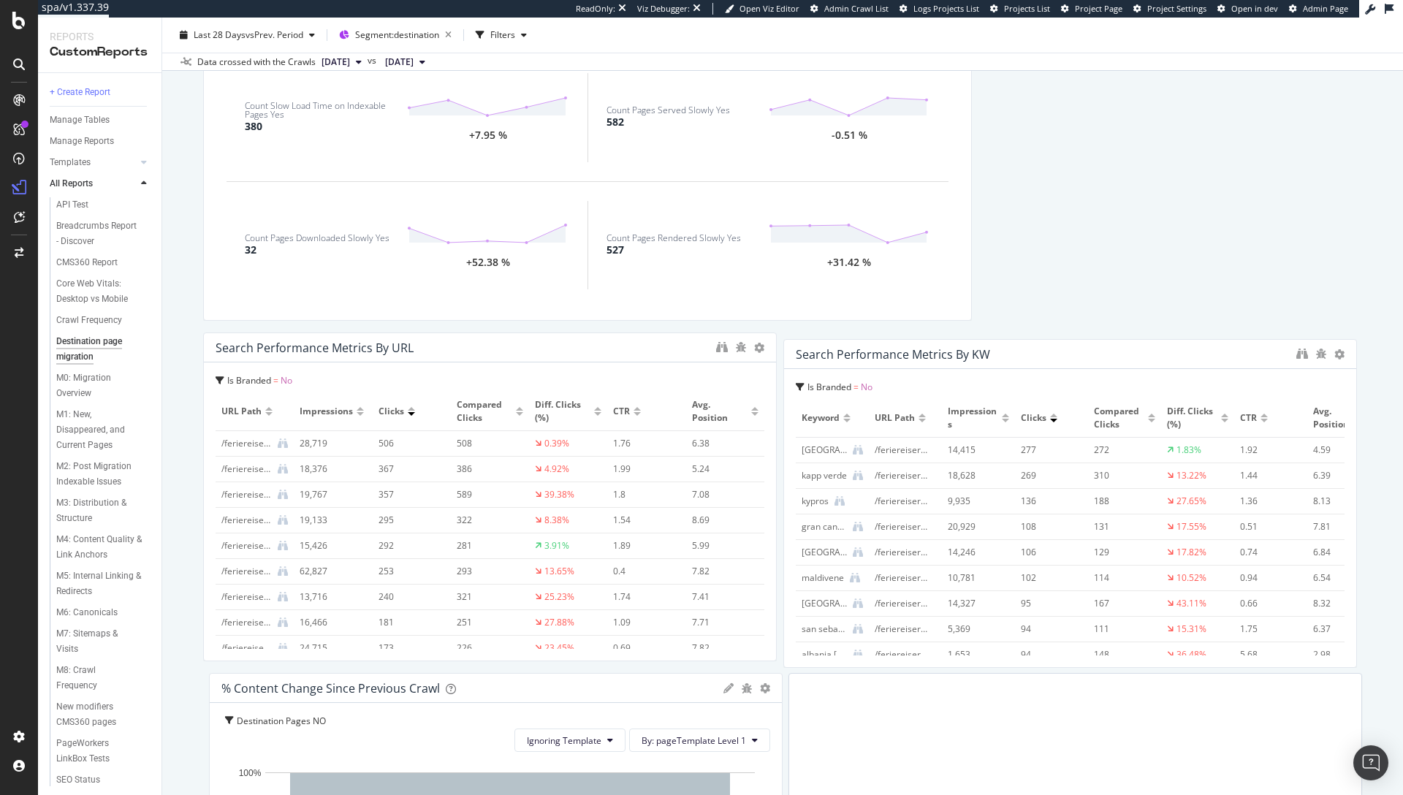
drag, startPoint x: 574, startPoint y: 695, endPoint x: 1159, endPoint y: 361, distance: 674.0
click at [1159, 361] on div "Search Performance Metrics by KW" at bounding box center [1070, 354] width 572 height 29
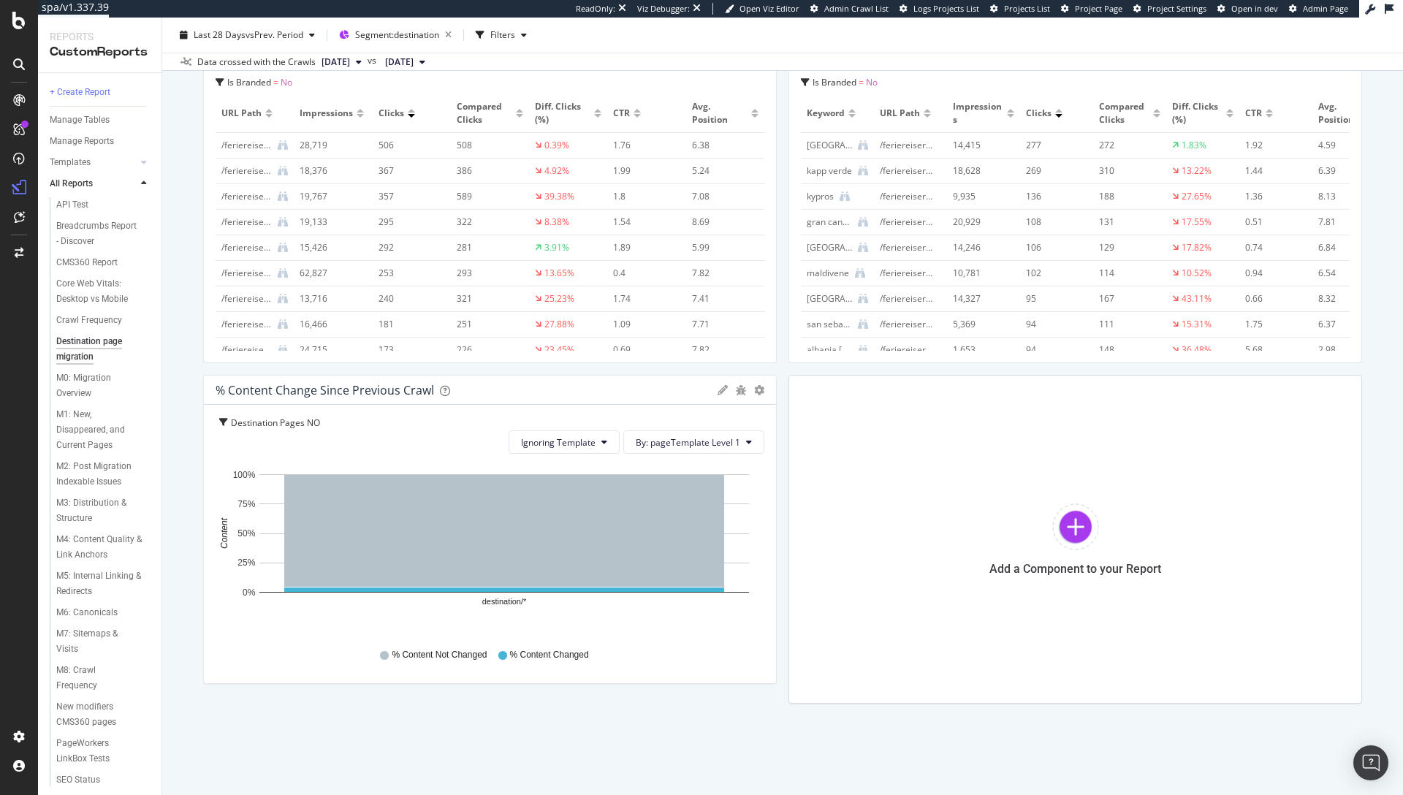
scroll to position [3213, 0]
click at [762, 385] on div at bounding box center [769, 538] width 15 height 329
click at [754, 389] on icon "gear" at bounding box center [759, 389] width 10 height 10
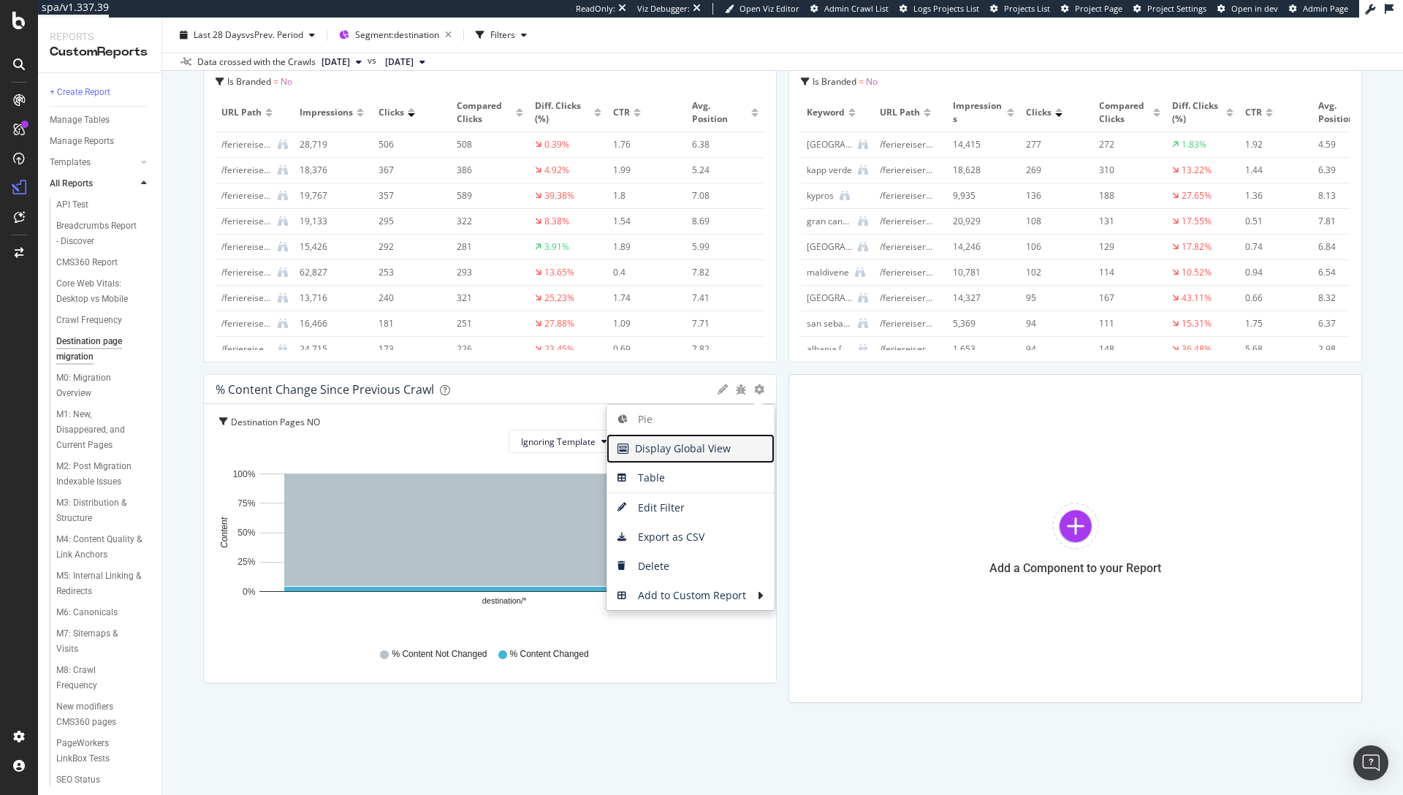
click at [701, 451] on span "Display Global View" at bounding box center [691, 449] width 168 height 22
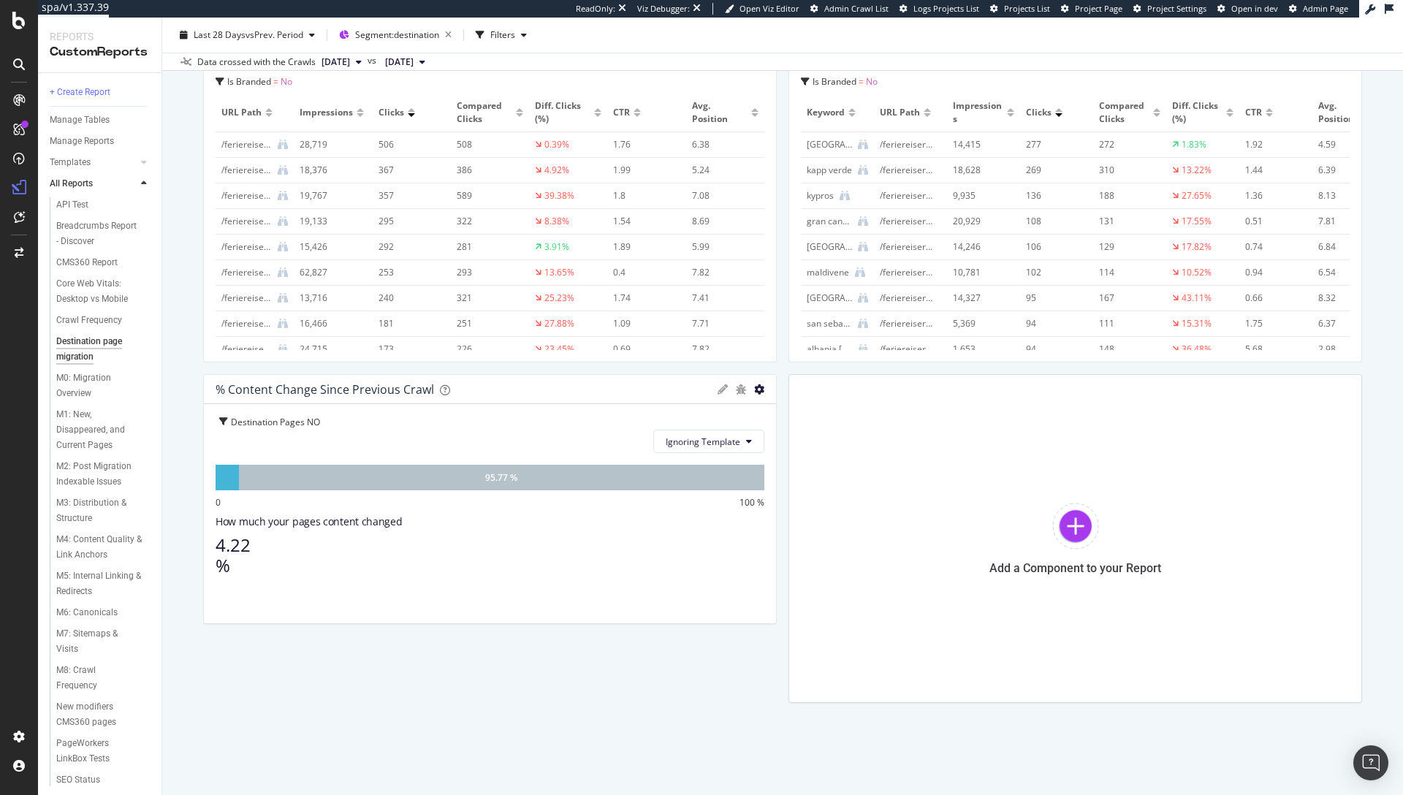
click at [754, 384] on icon "gear" at bounding box center [759, 389] width 10 height 10
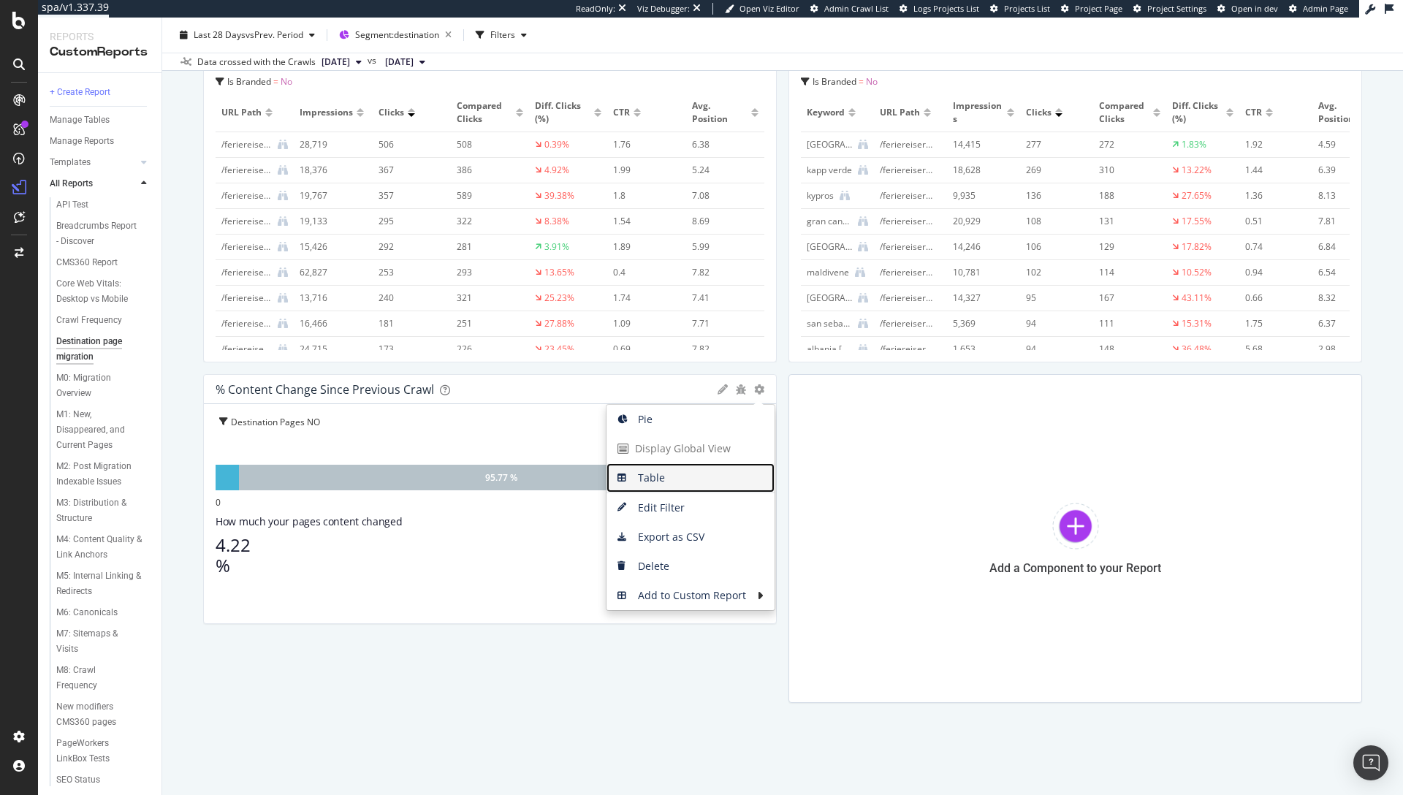
click at [676, 474] on span "Table" at bounding box center [691, 478] width 168 height 22
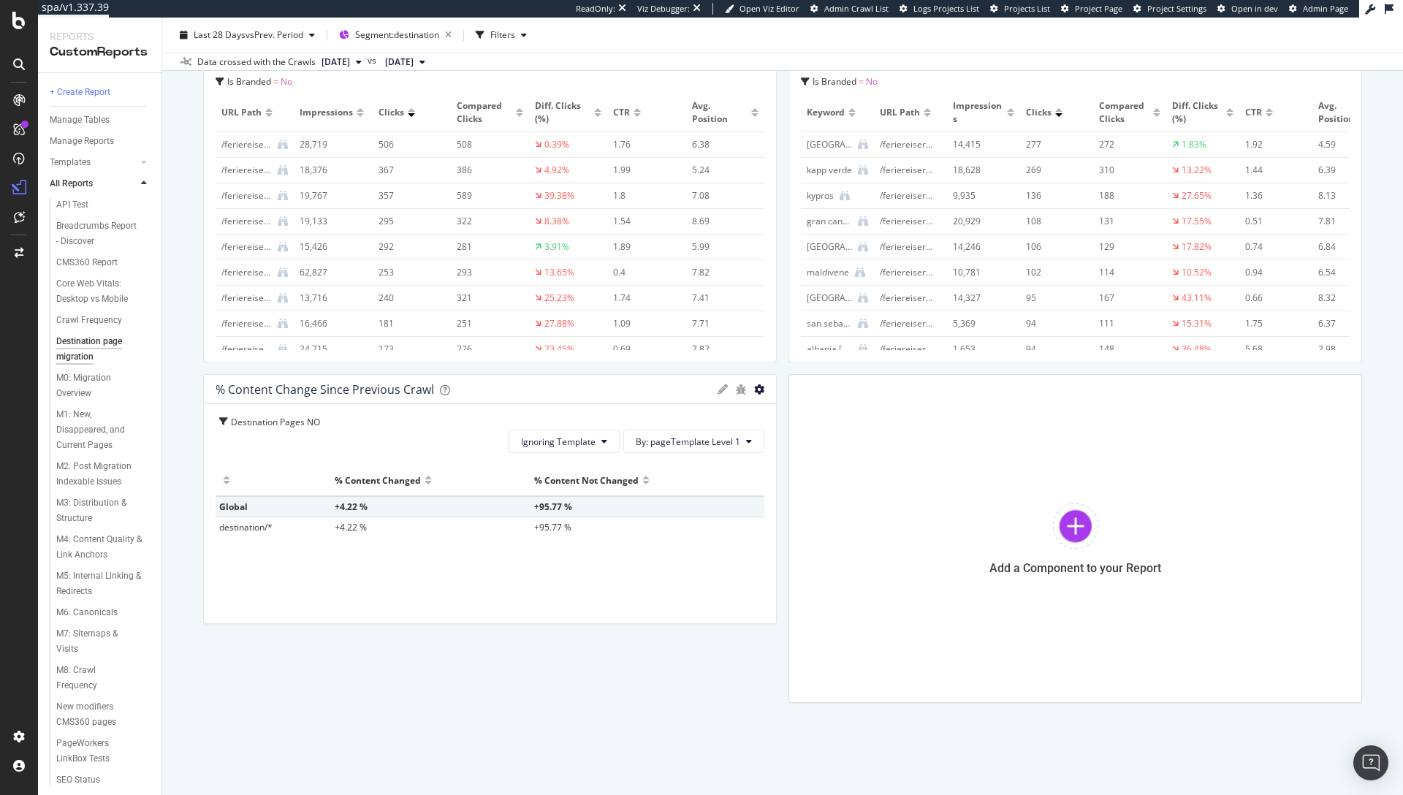
click at [754, 390] on icon "gear" at bounding box center [759, 389] width 10 height 10
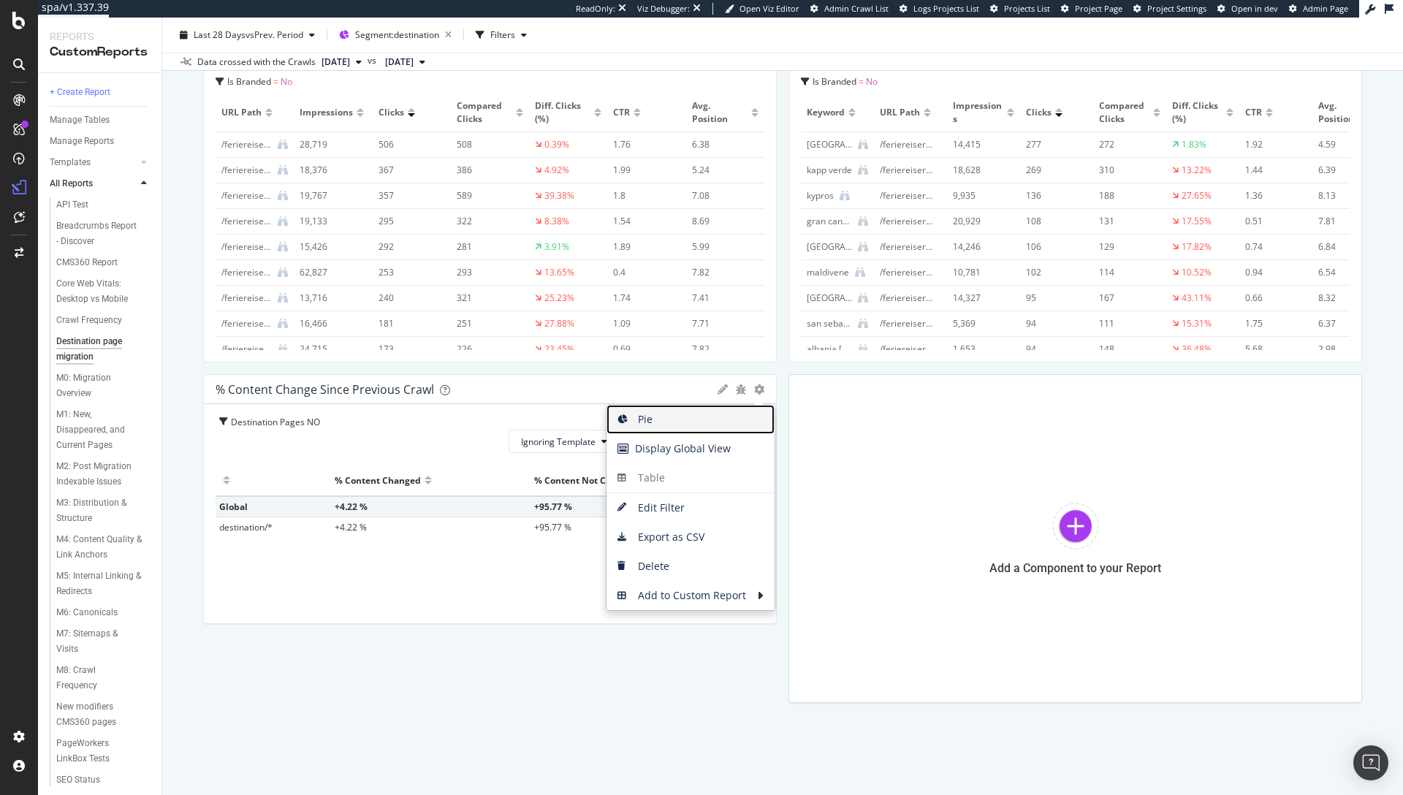
click at [670, 430] on span "Pie" at bounding box center [691, 420] width 168 height 22
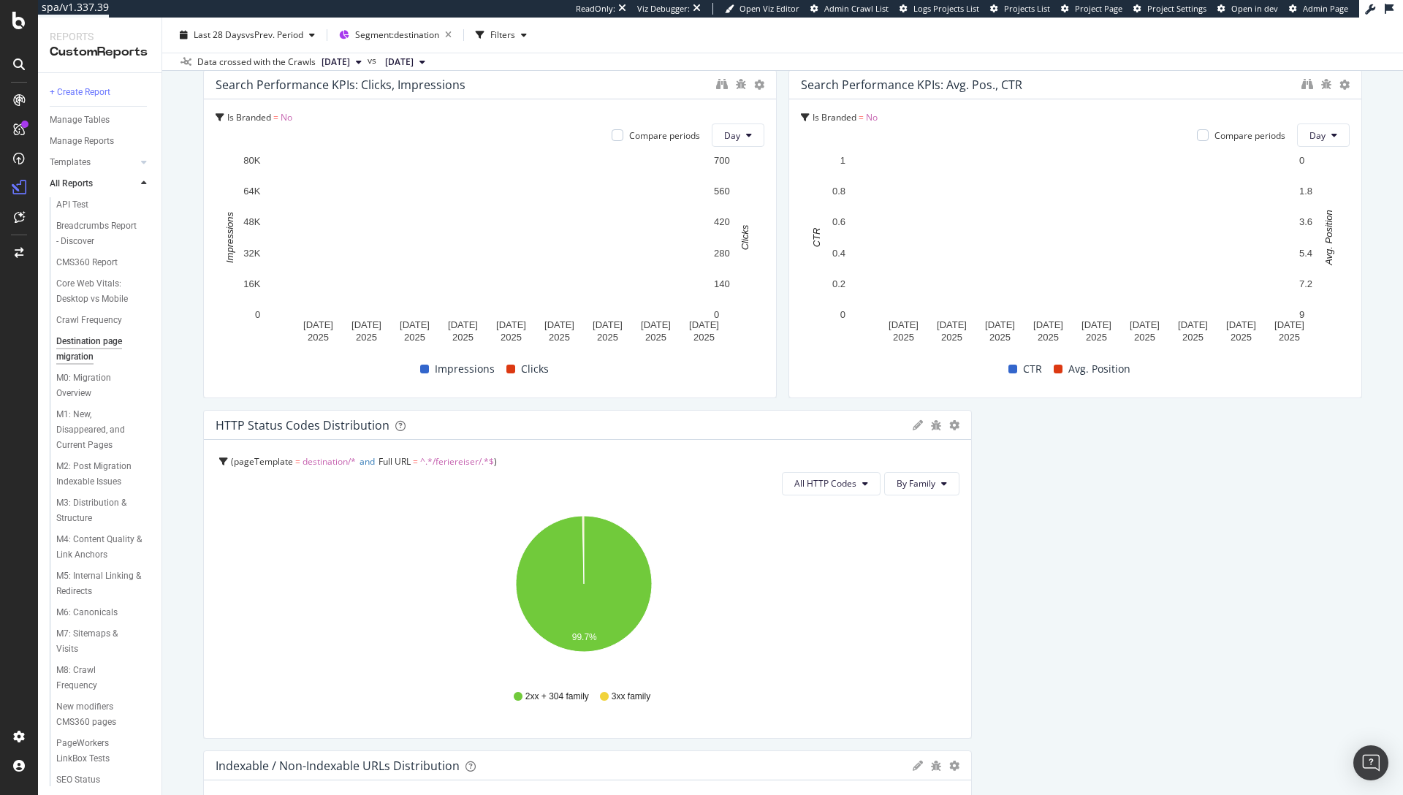
scroll to position [0, 0]
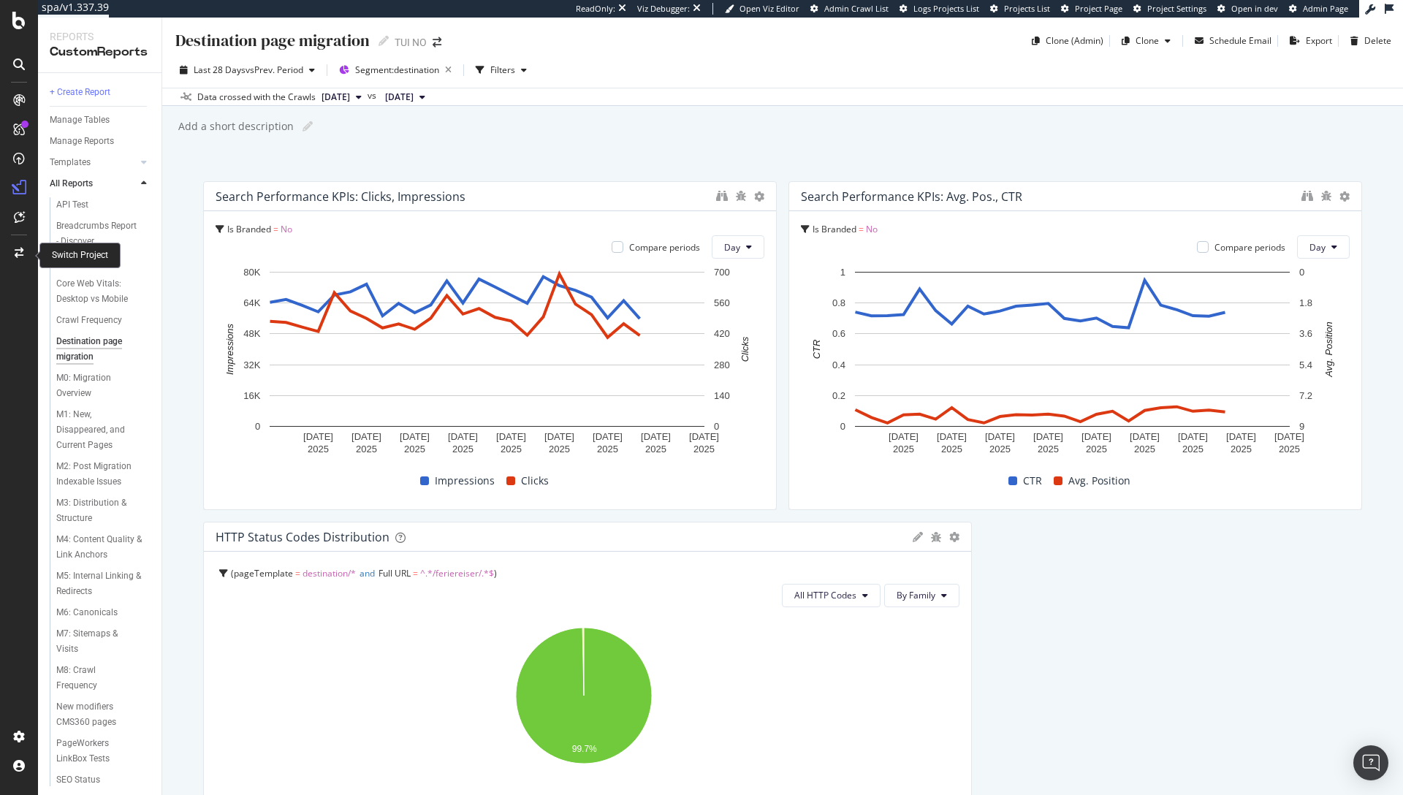
click at [22, 260] on div at bounding box center [18, 252] width 35 height 23
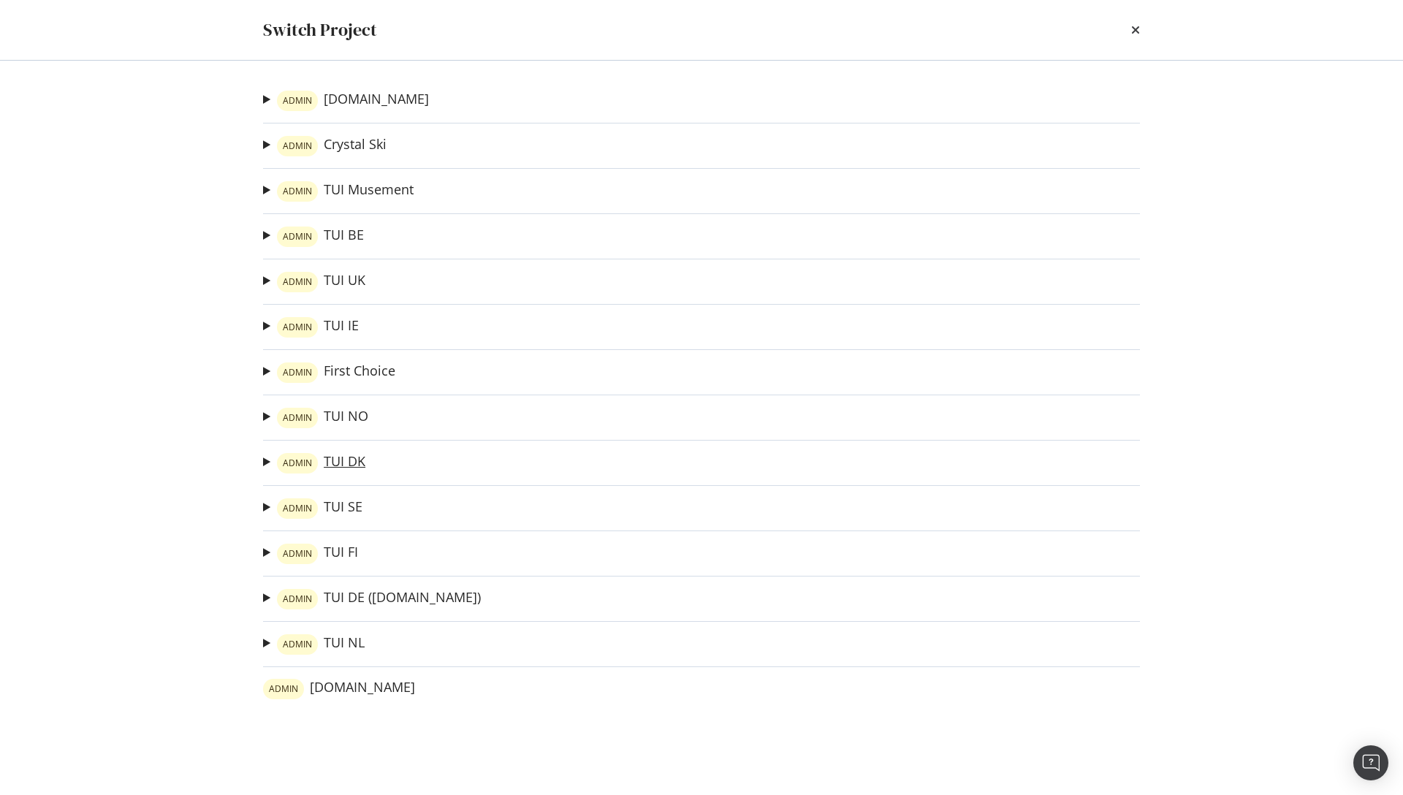
click at [333, 464] on link "ADMIN TUI DK" at bounding box center [321, 463] width 88 height 20
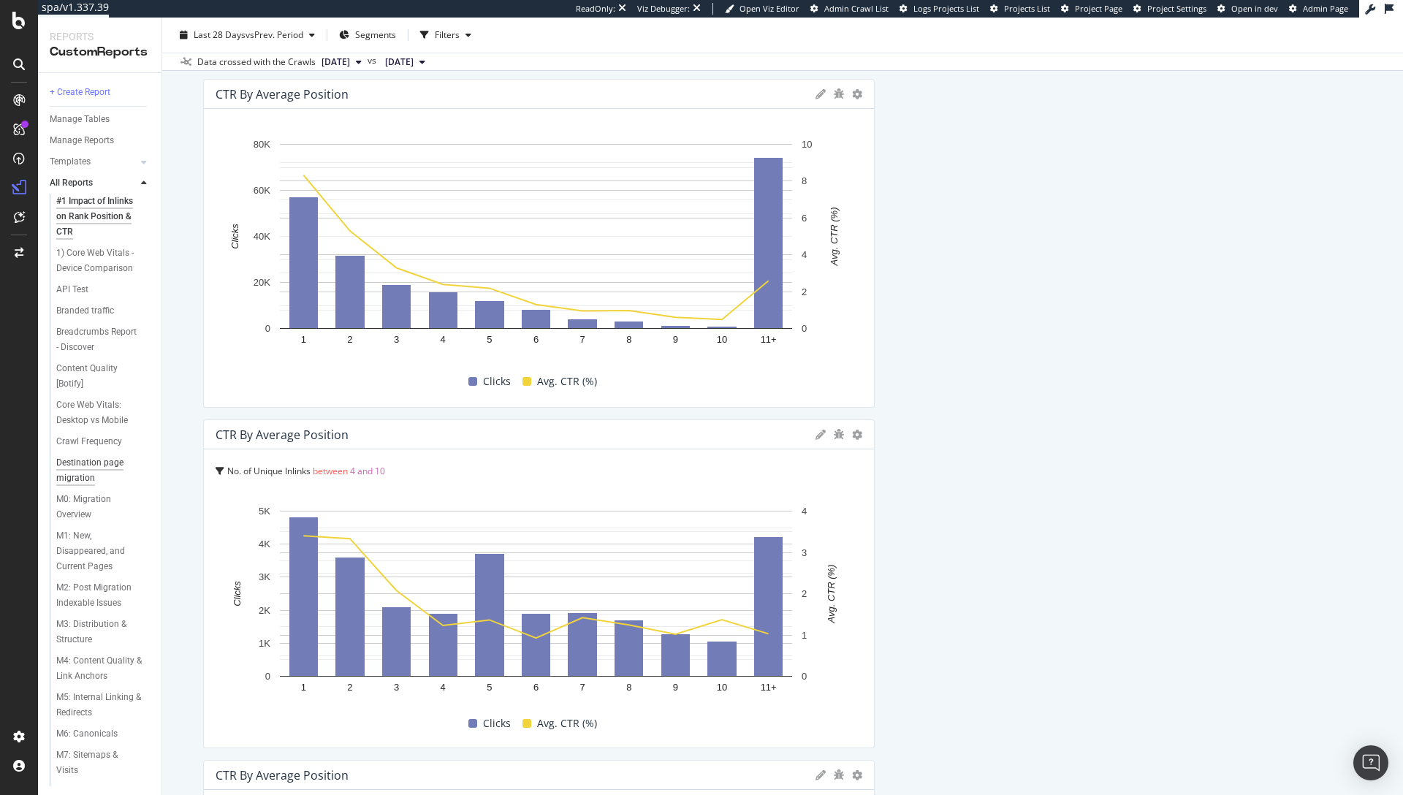
scroll to position [6, 0]
click at [80, 463] on div "Destination page migration" at bounding box center [98, 467] width 84 height 31
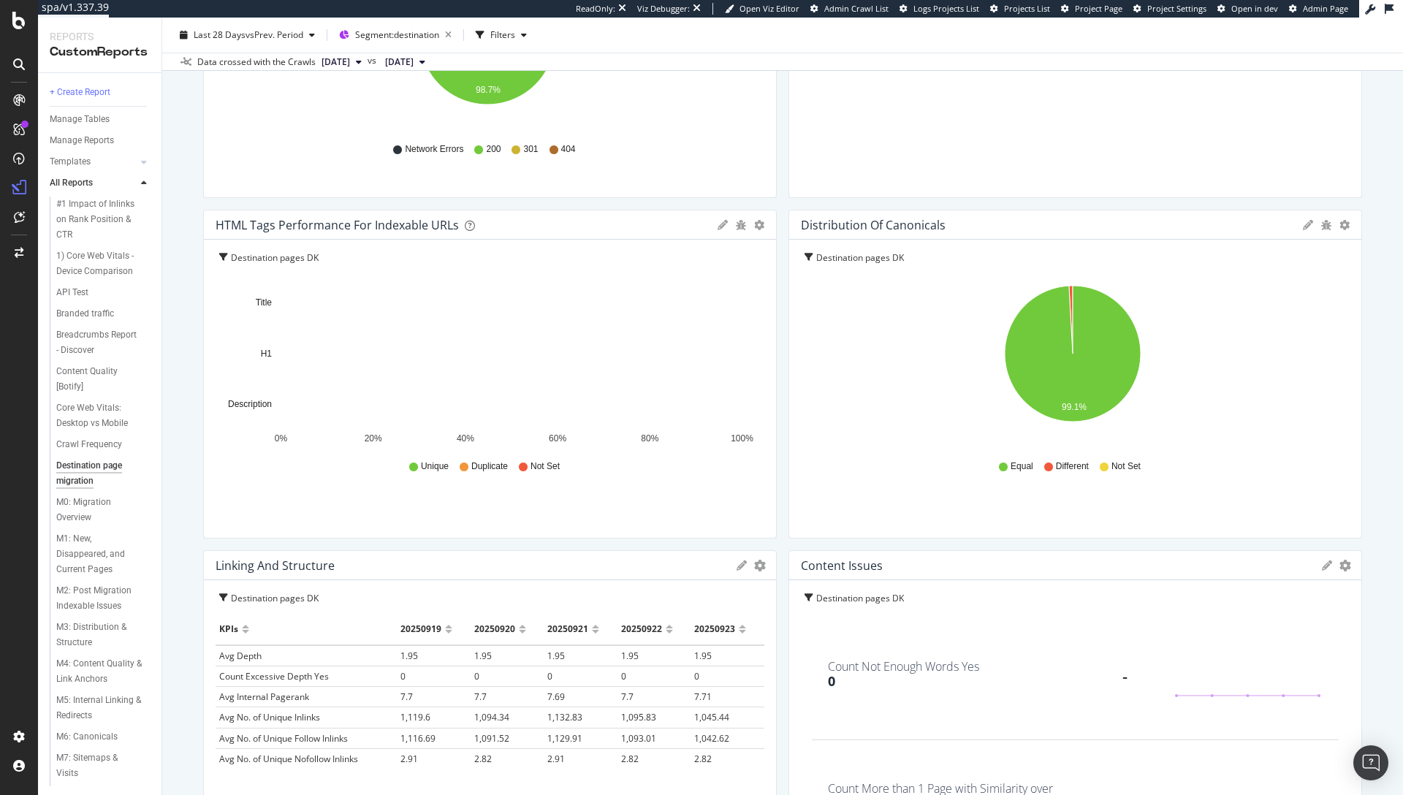
scroll to position [343, 0]
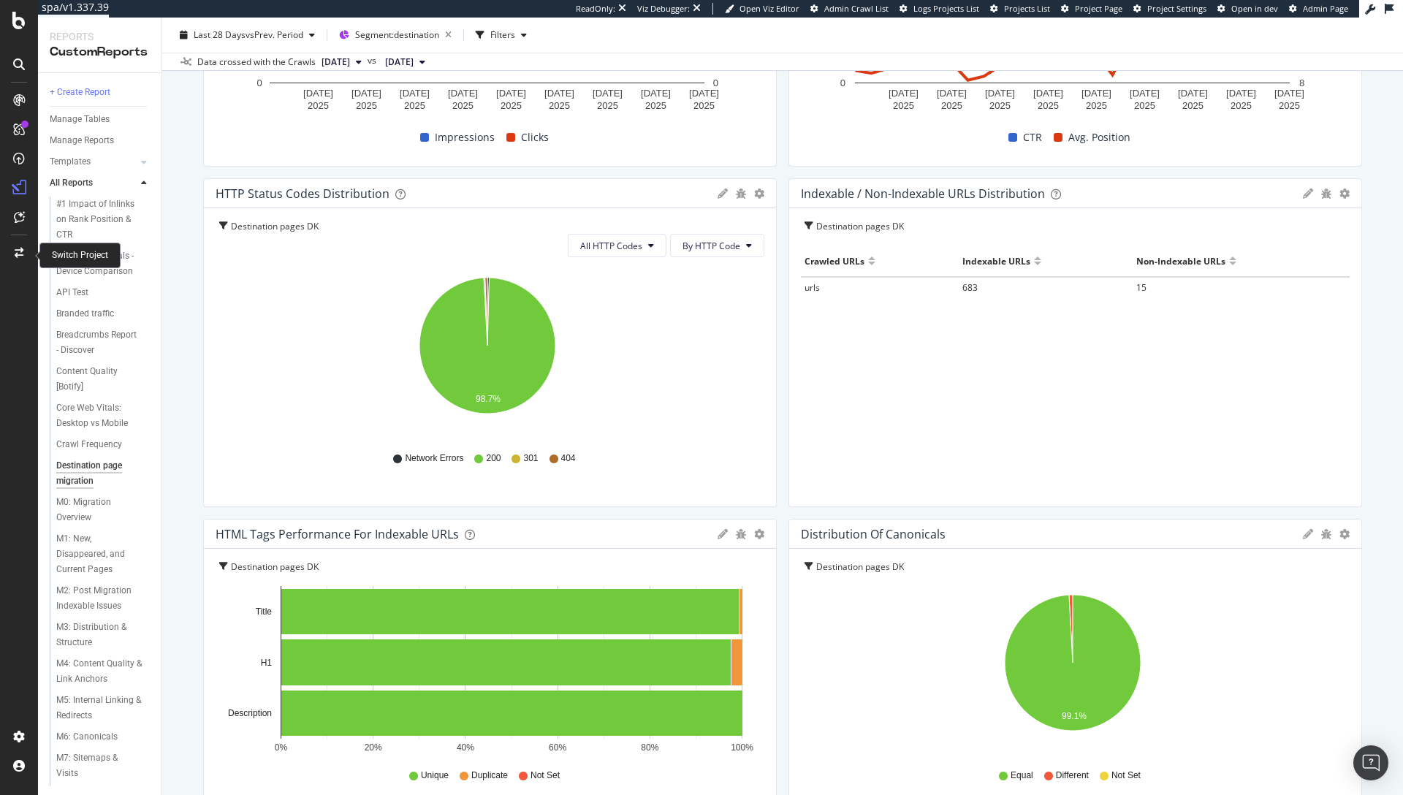
click at [17, 253] on icon at bounding box center [19, 253] width 9 height 10
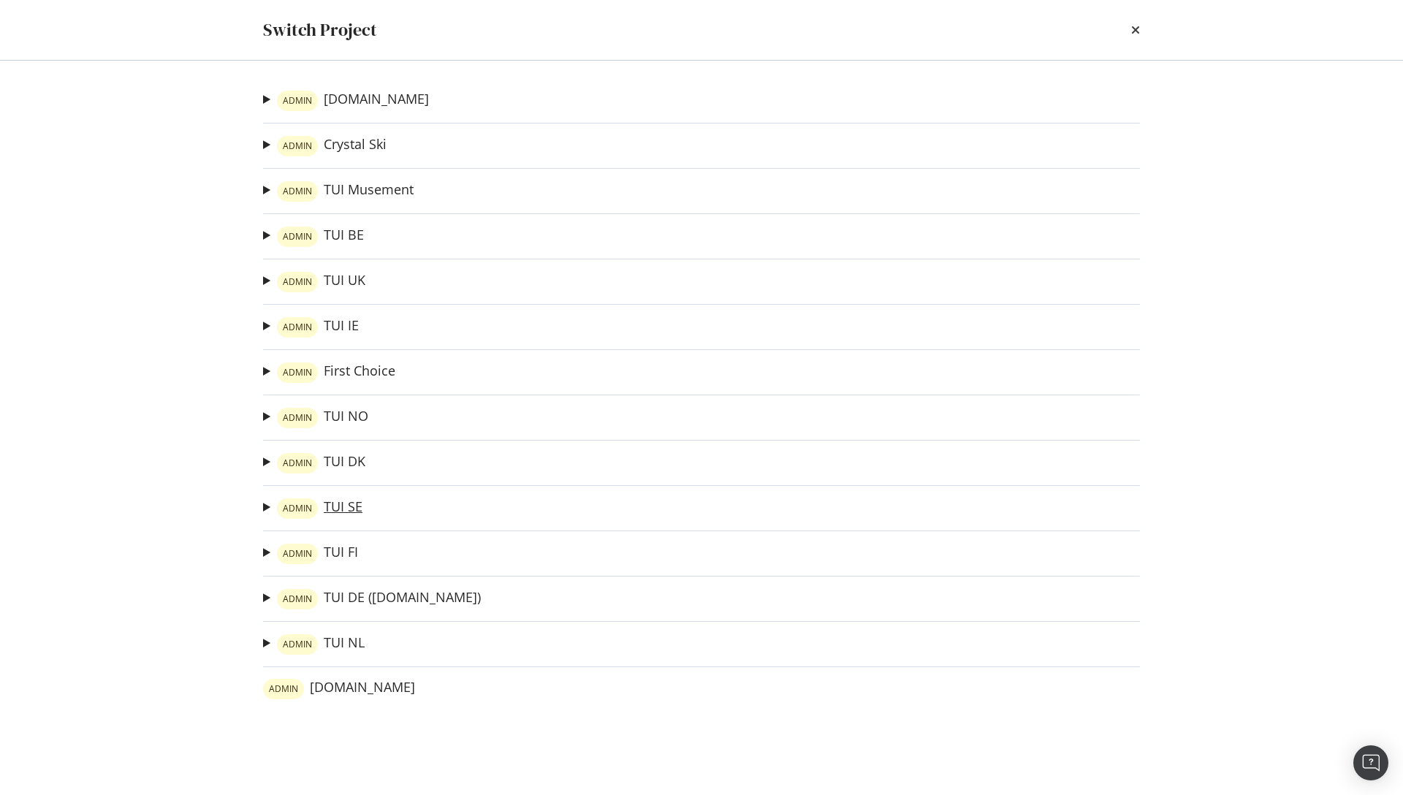
click at [341, 506] on link "ADMIN TUI SE" at bounding box center [320, 508] width 86 height 20
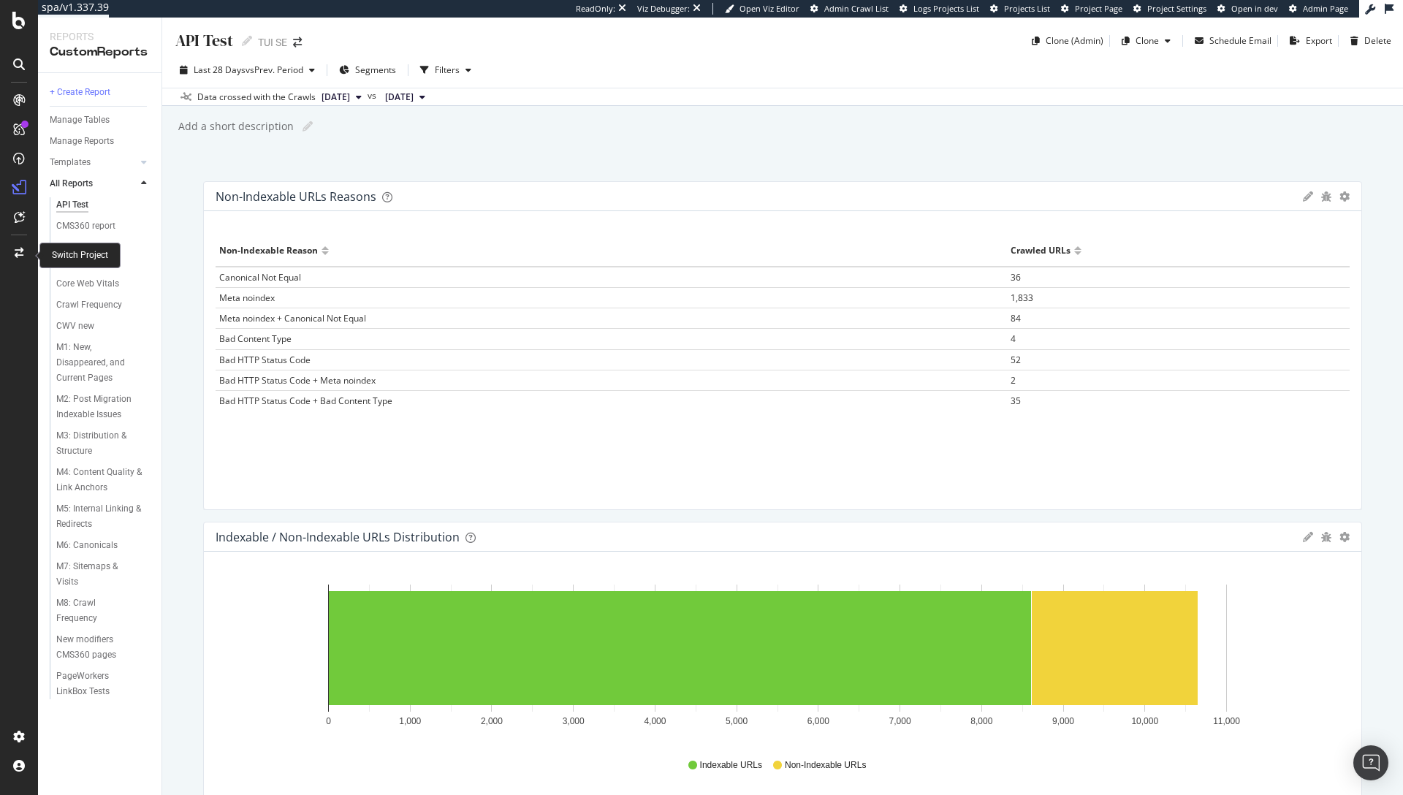
click at [10, 257] on div at bounding box center [18, 252] width 35 height 23
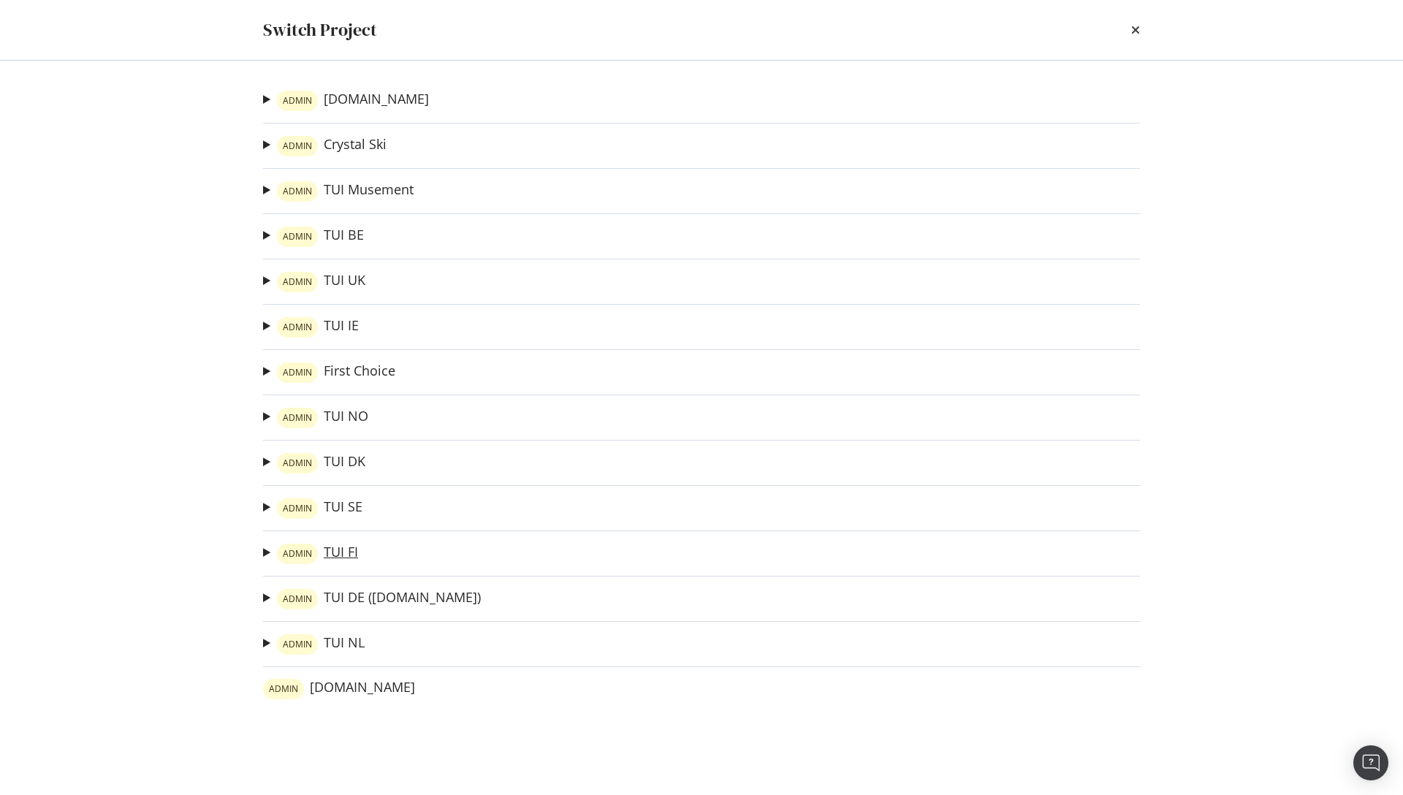
click at [343, 548] on link "ADMIN TUI FI" at bounding box center [317, 554] width 81 height 20
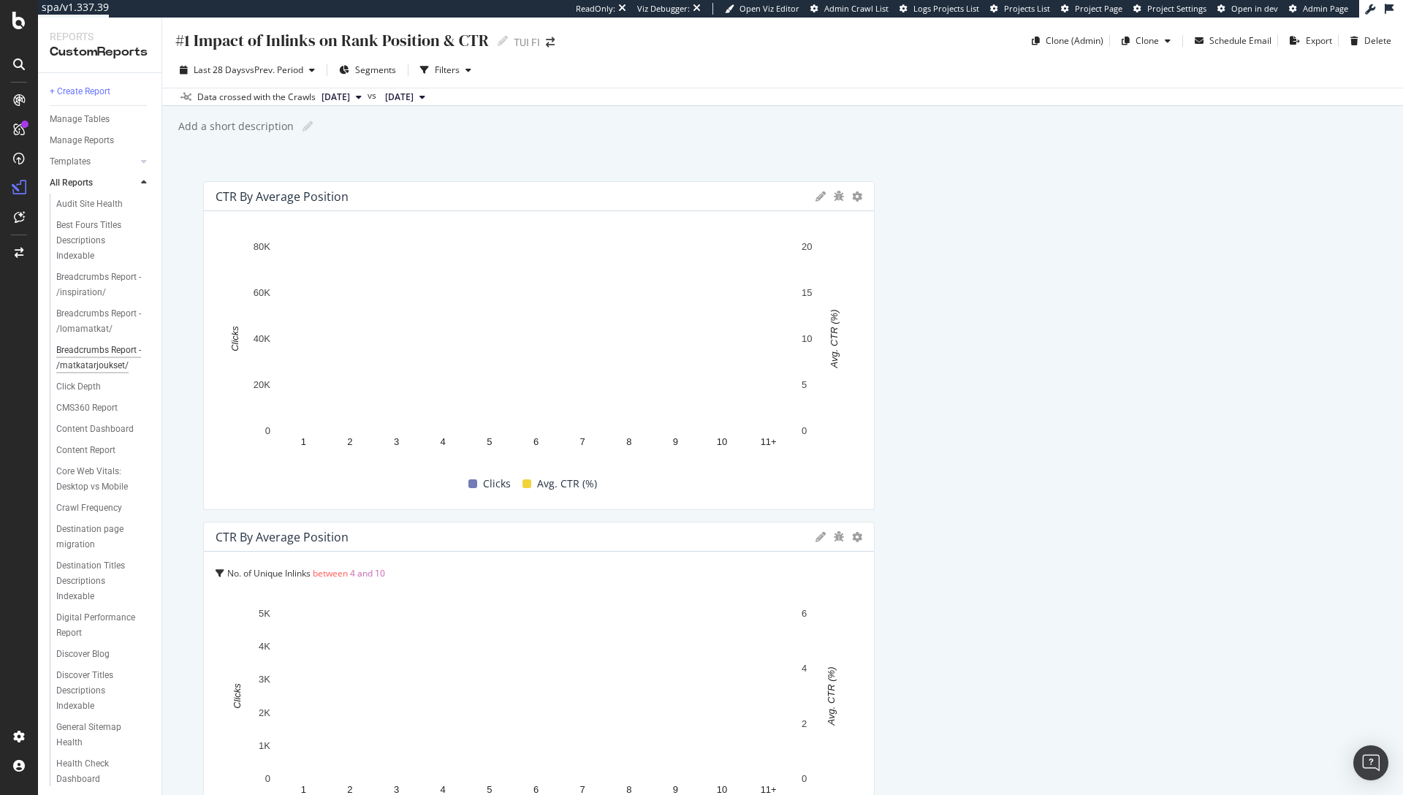
scroll to position [74, 0]
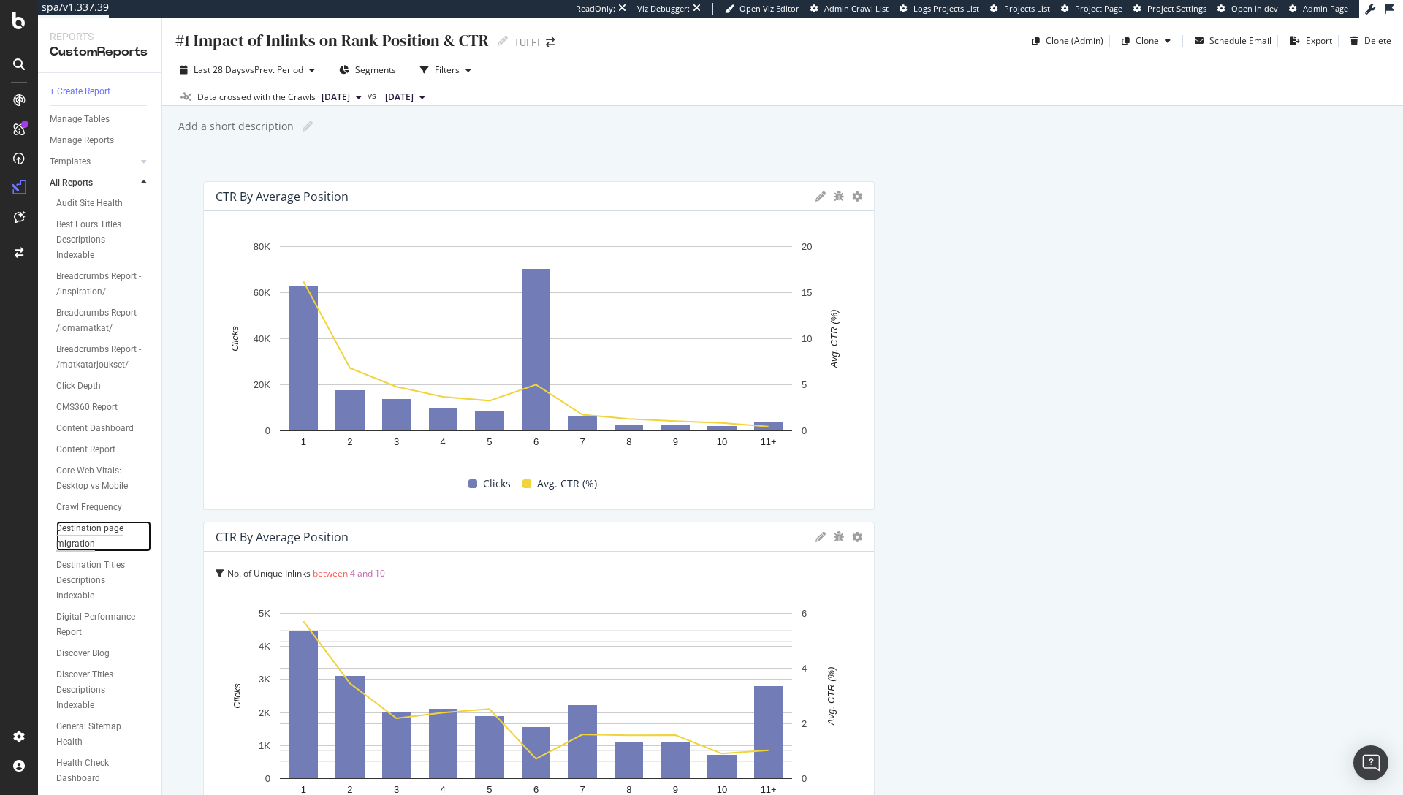
click at [81, 552] on div "Destination page migration" at bounding box center [98, 536] width 84 height 31
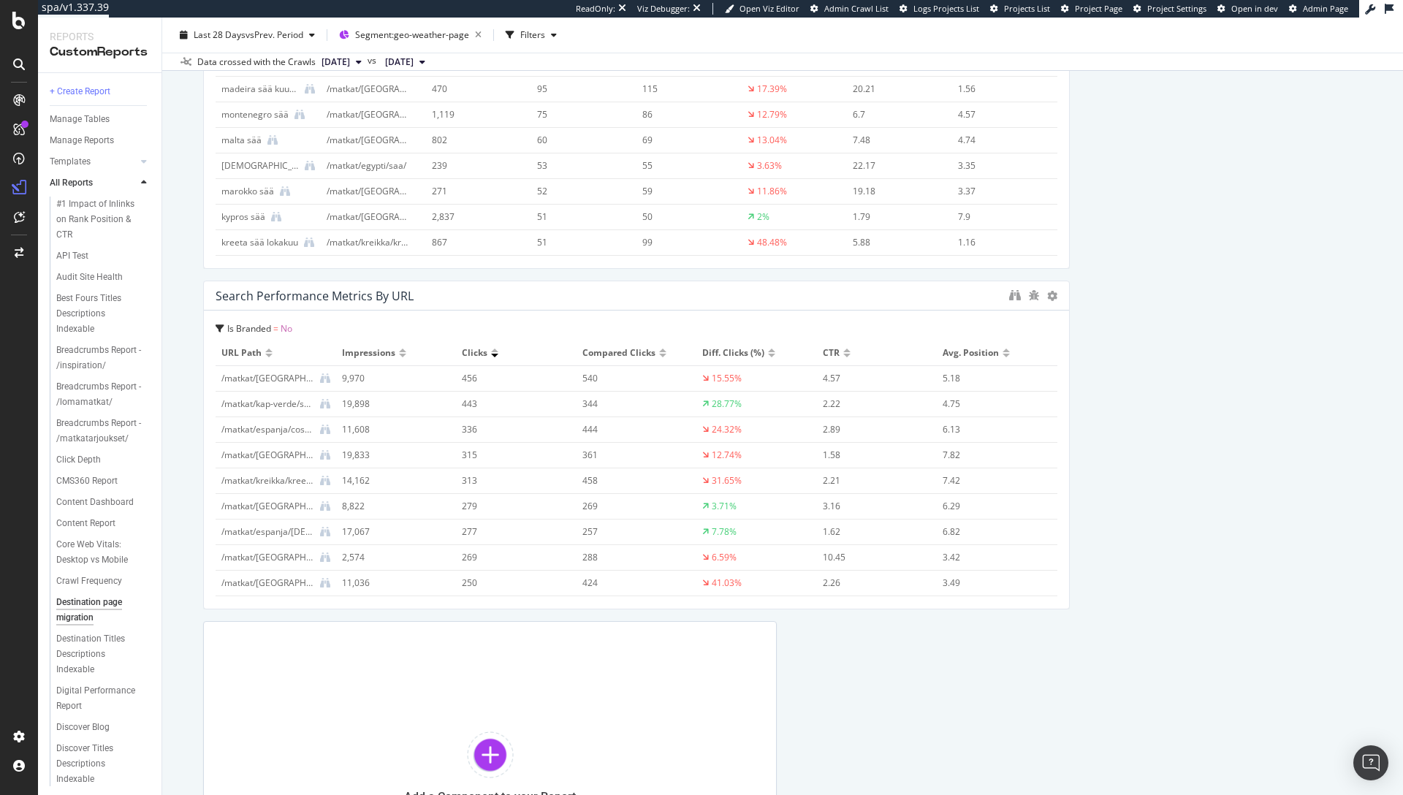
scroll to position [660, 0]
click at [499, 749] on div at bounding box center [490, 755] width 47 height 47
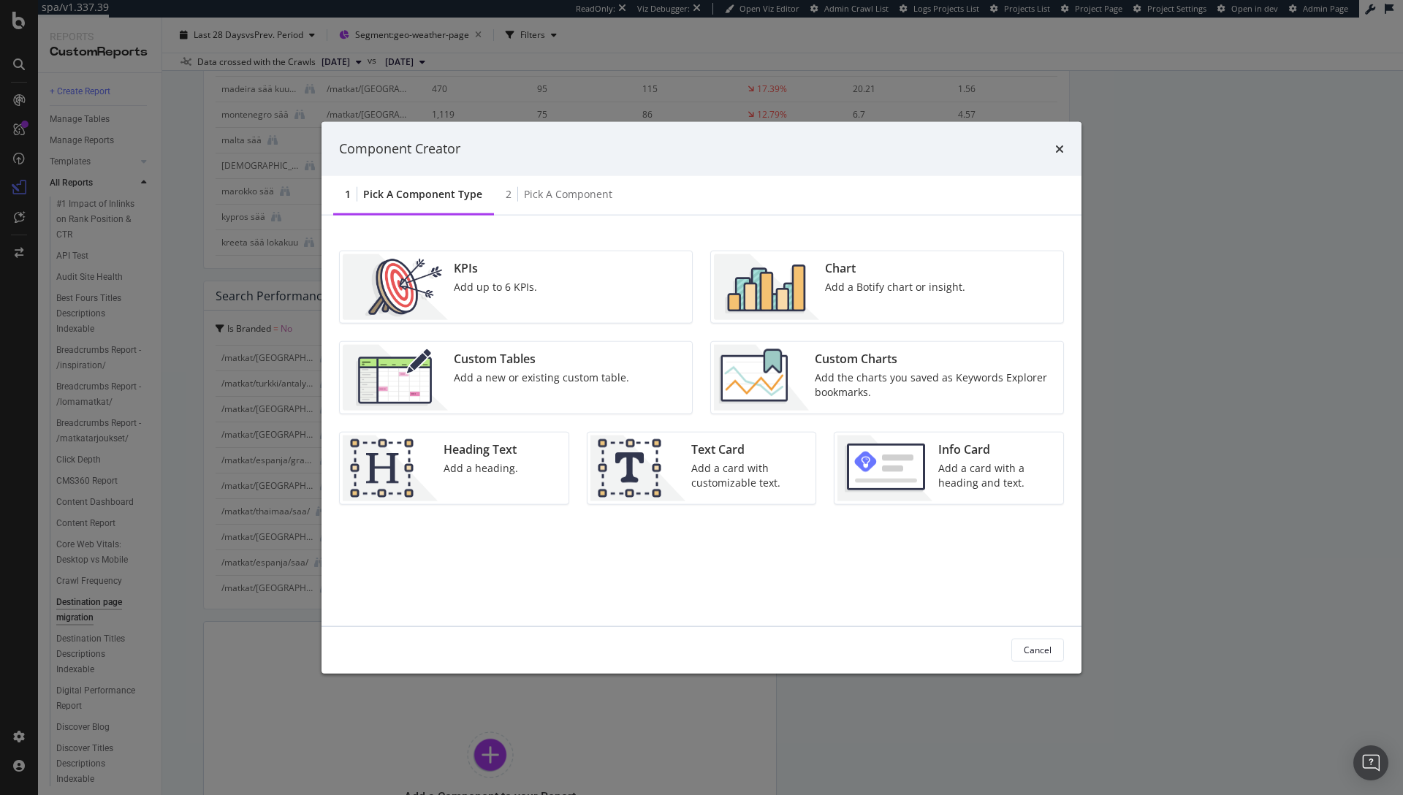
click at [882, 282] on div "Add a Botify chart or insight." at bounding box center [895, 286] width 140 height 15
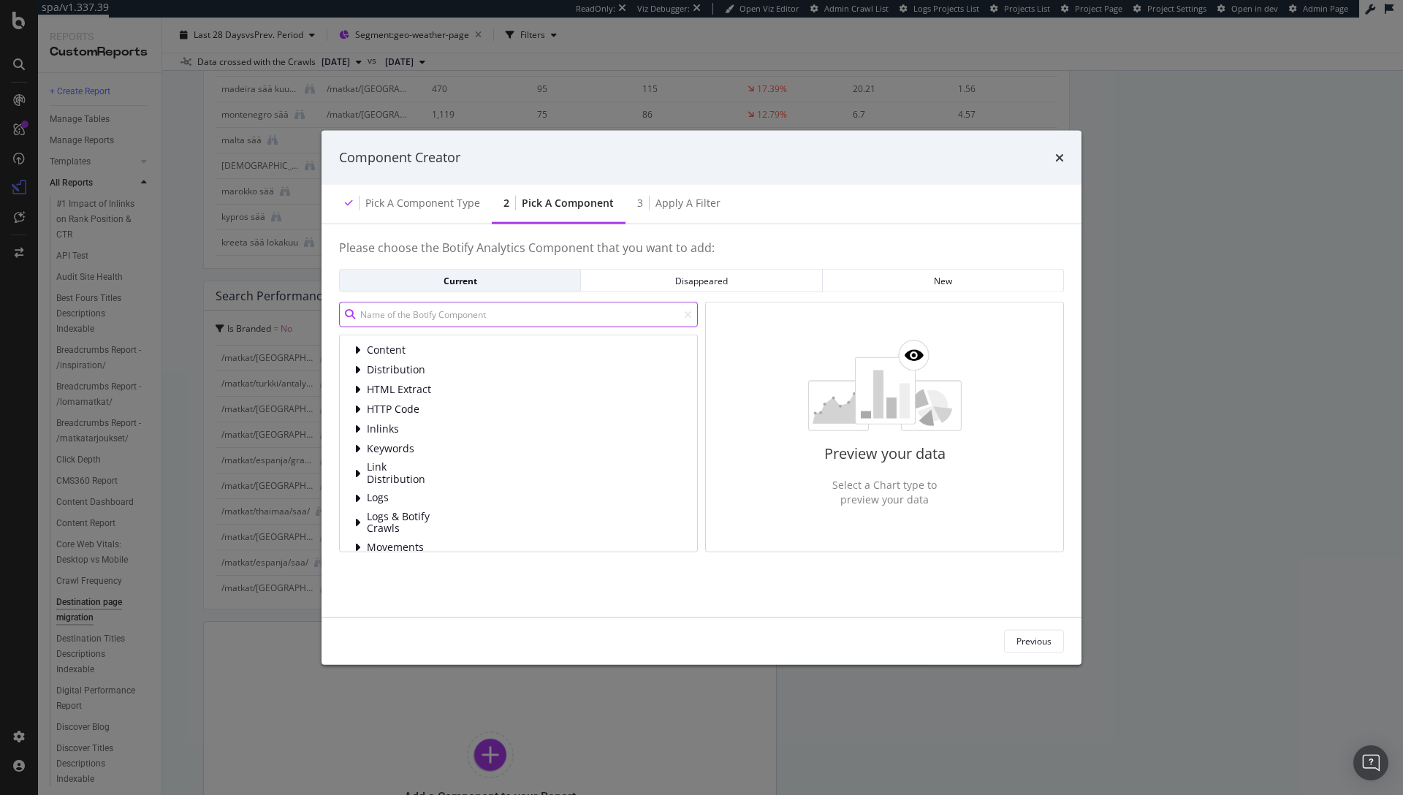
click at [463, 313] on input "modal" at bounding box center [518, 315] width 359 height 26
click at [405, 350] on span "Content" at bounding box center [399, 350] width 65 height 12
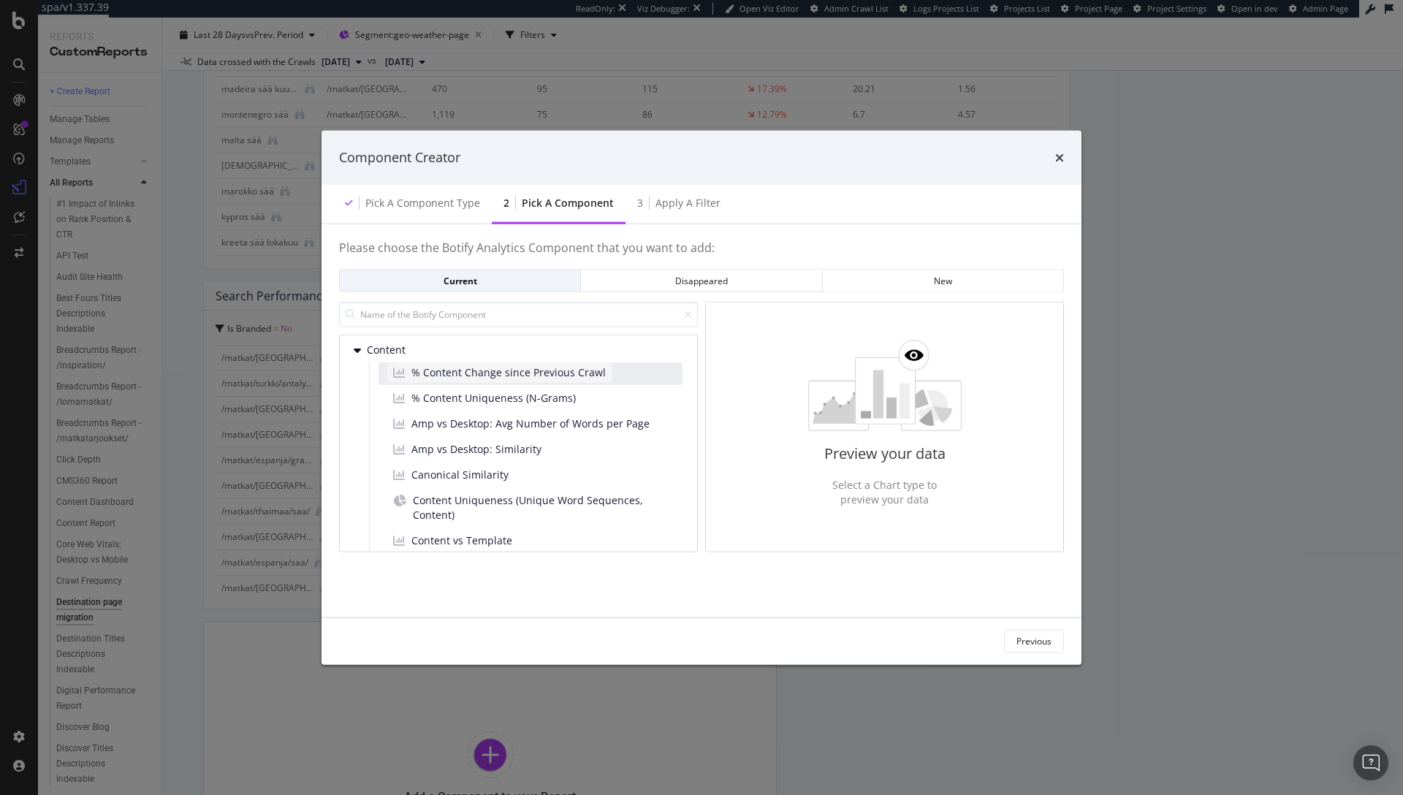
click at [444, 376] on span "% Content Change since Previous Crawl" at bounding box center [508, 372] width 194 height 15
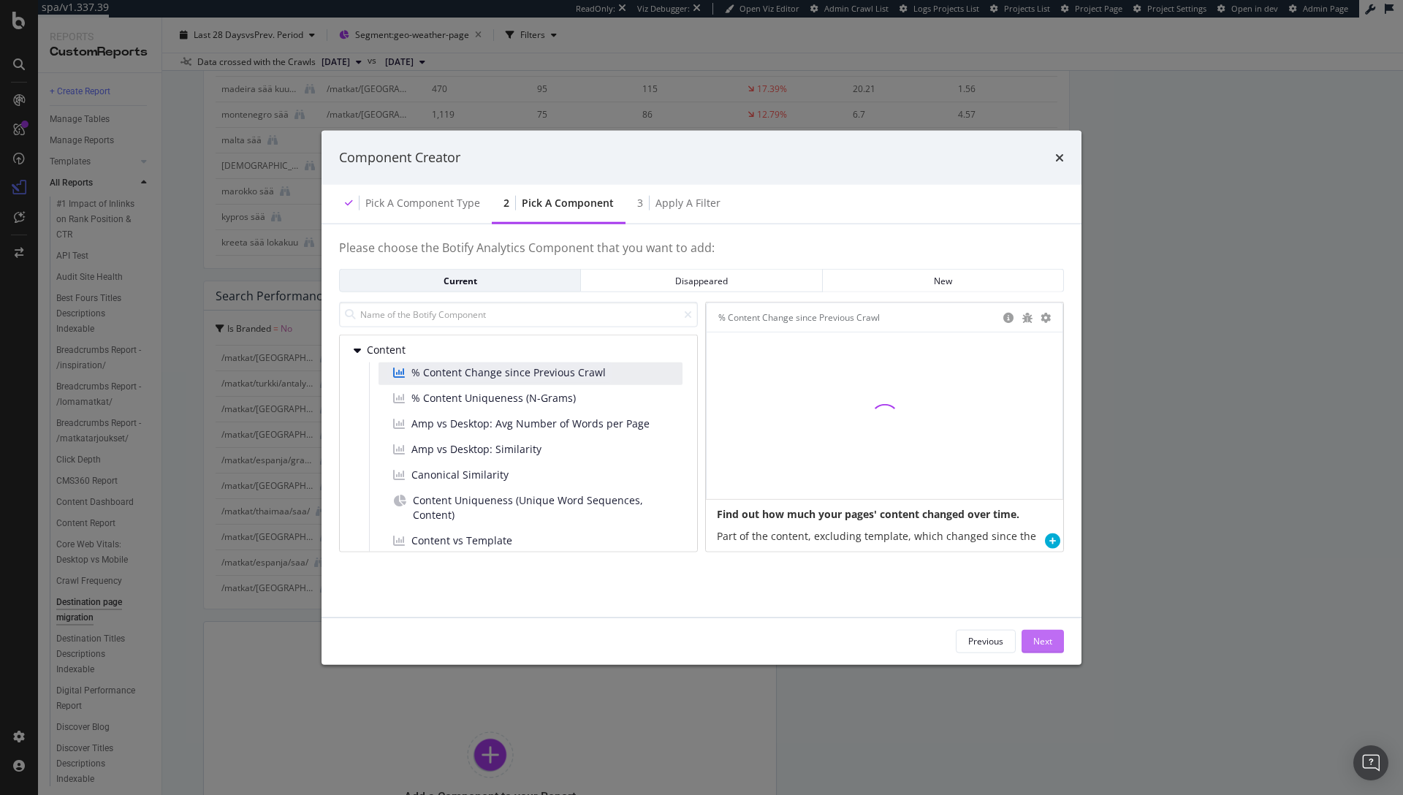
click at [1039, 631] on div "Next" at bounding box center [1042, 641] width 19 height 22
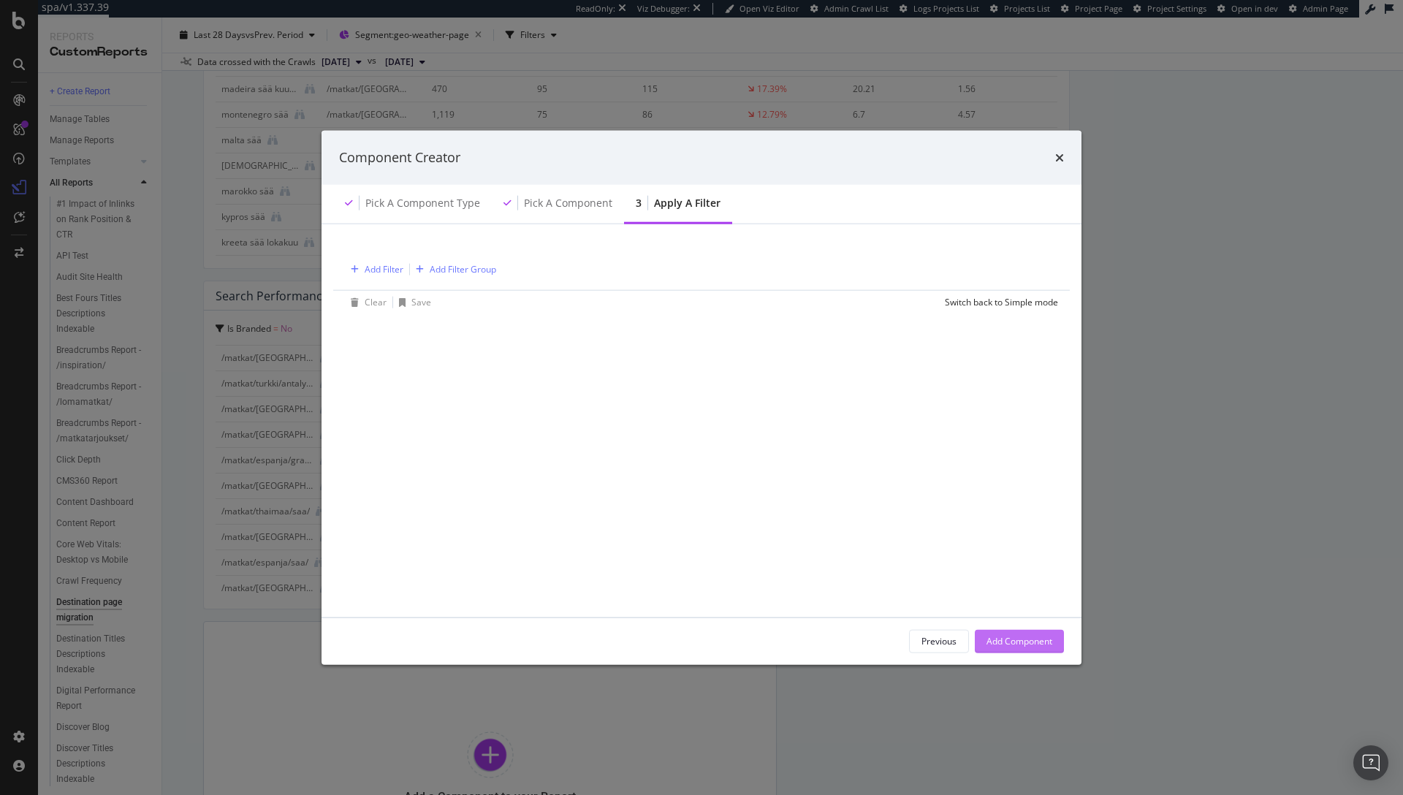
click at [1033, 639] on div "Add Component" at bounding box center [1020, 641] width 66 height 12
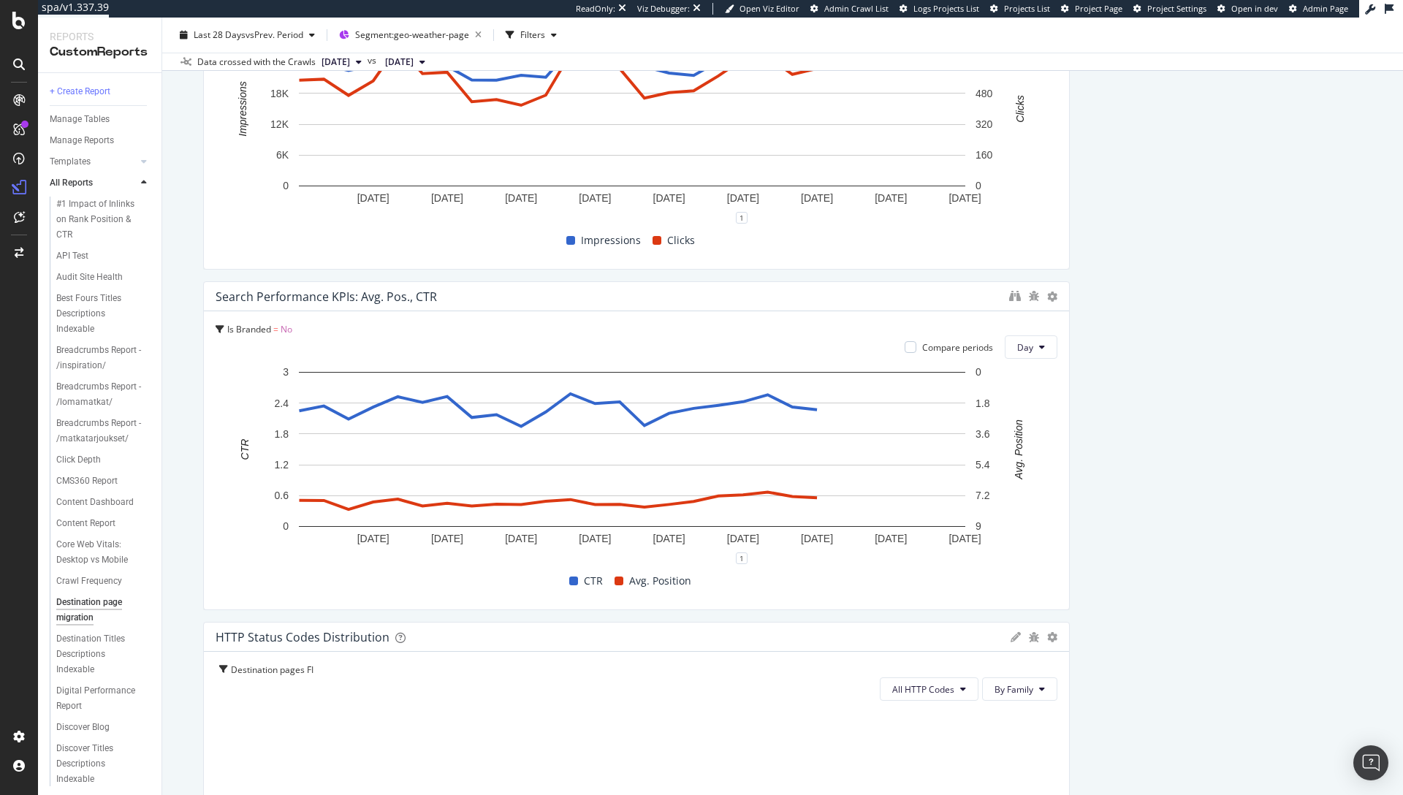
scroll to position [0, 0]
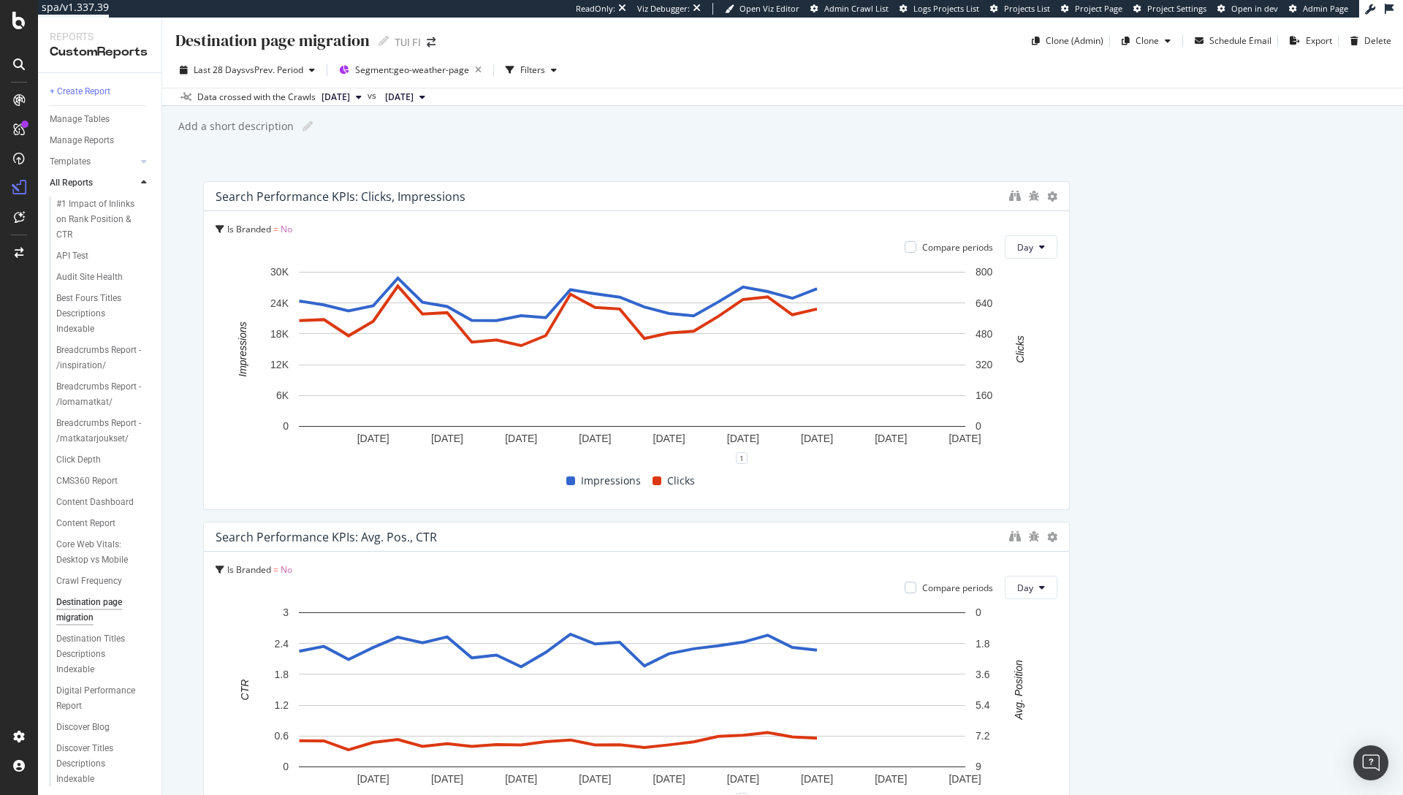
click at [16, 259] on div at bounding box center [18, 252] width 35 height 23
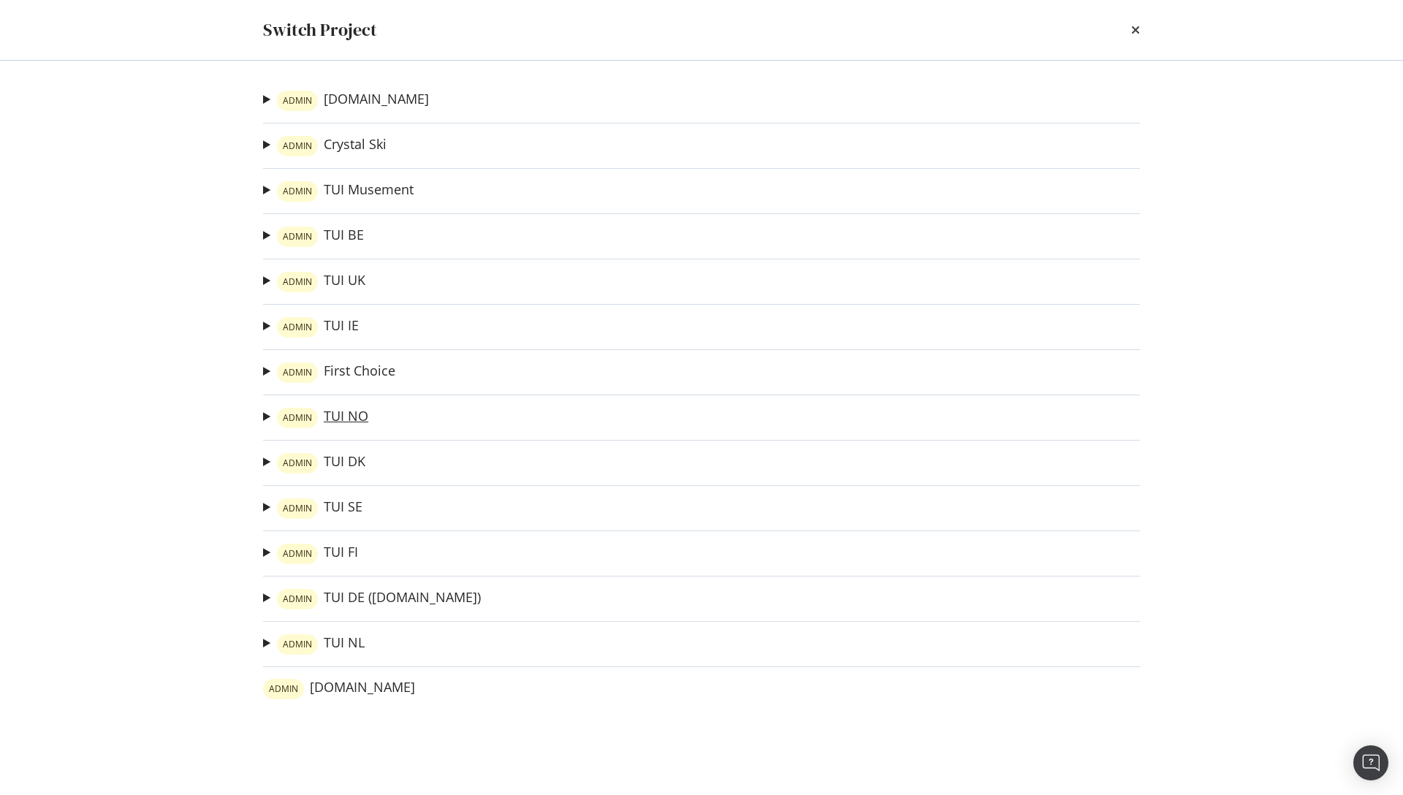
click at [334, 414] on link "ADMIN TUI NO" at bounding box center [322, 418] width 91 height 20
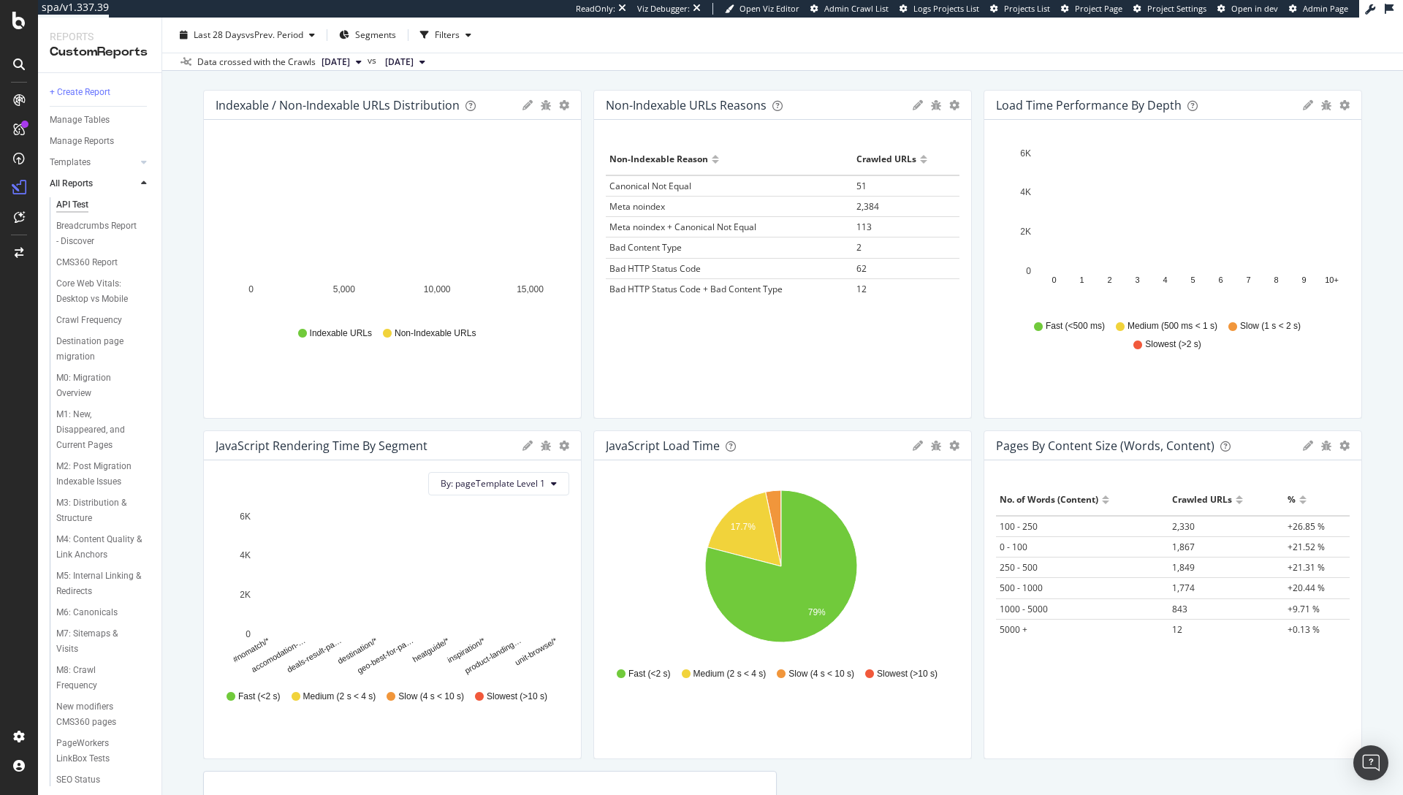
scroll to position [452, 0]
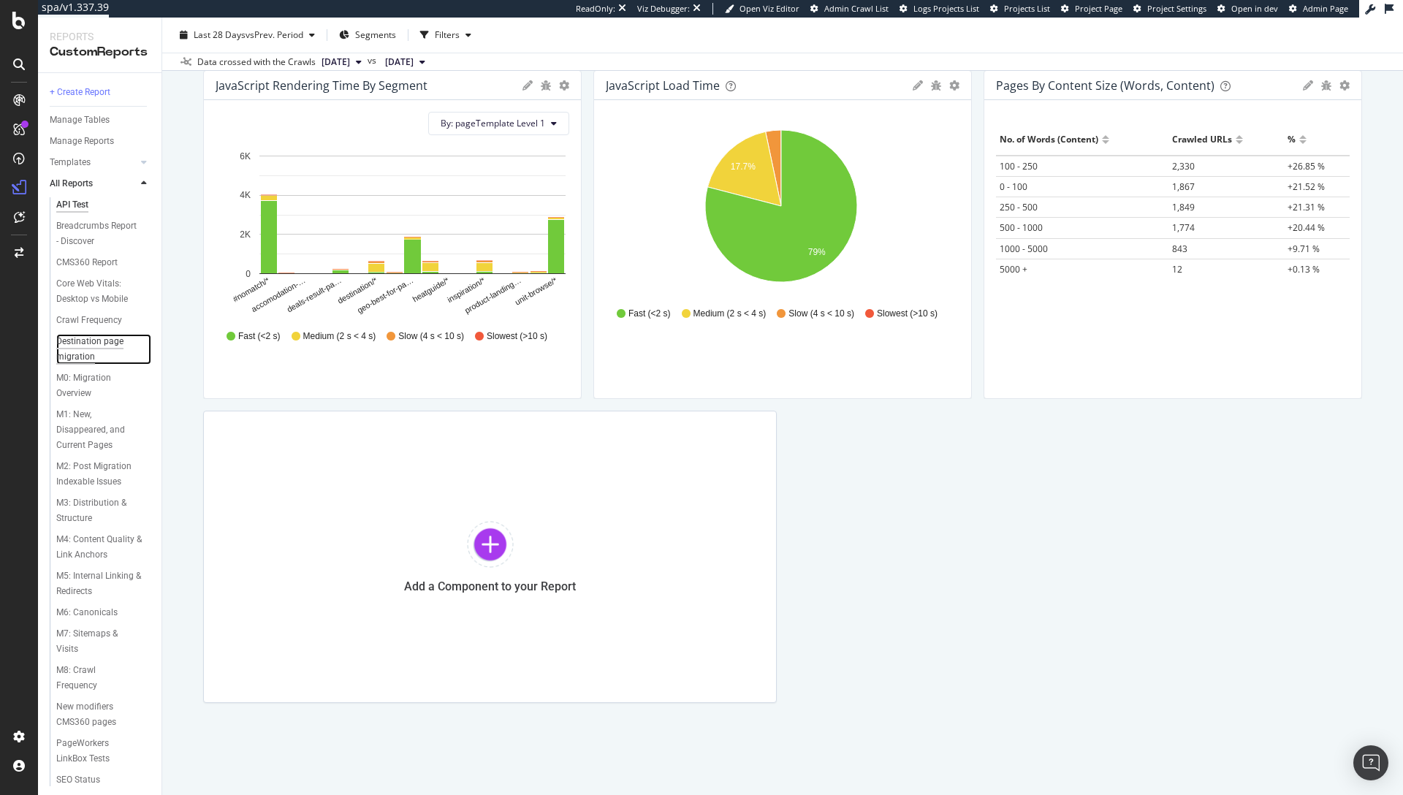
click at [86, 350] on div "Destination page migration" at bounding box center [98, 349] width 84 height 31
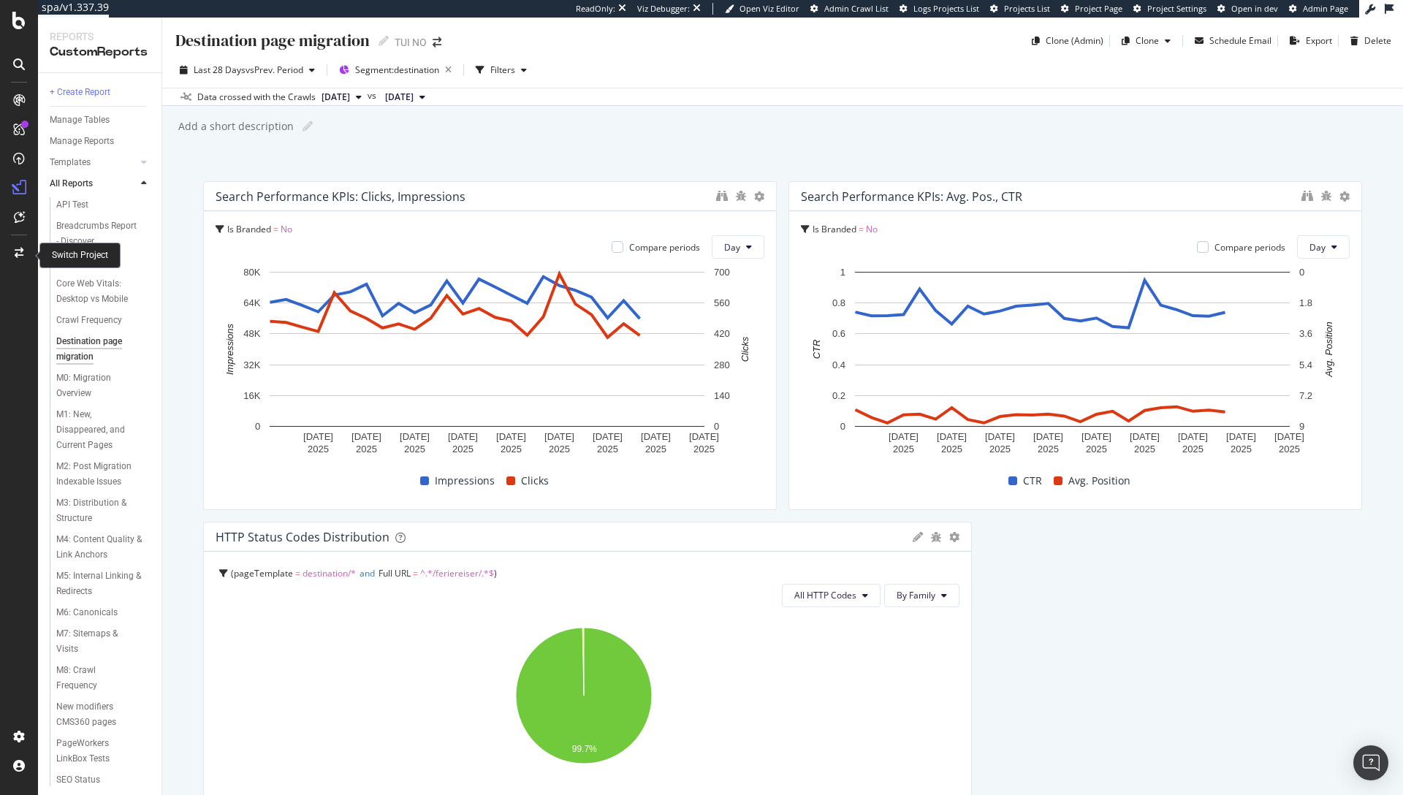
click at [15, 252] on icon at bounding box center [19, 253] width 9 height 10
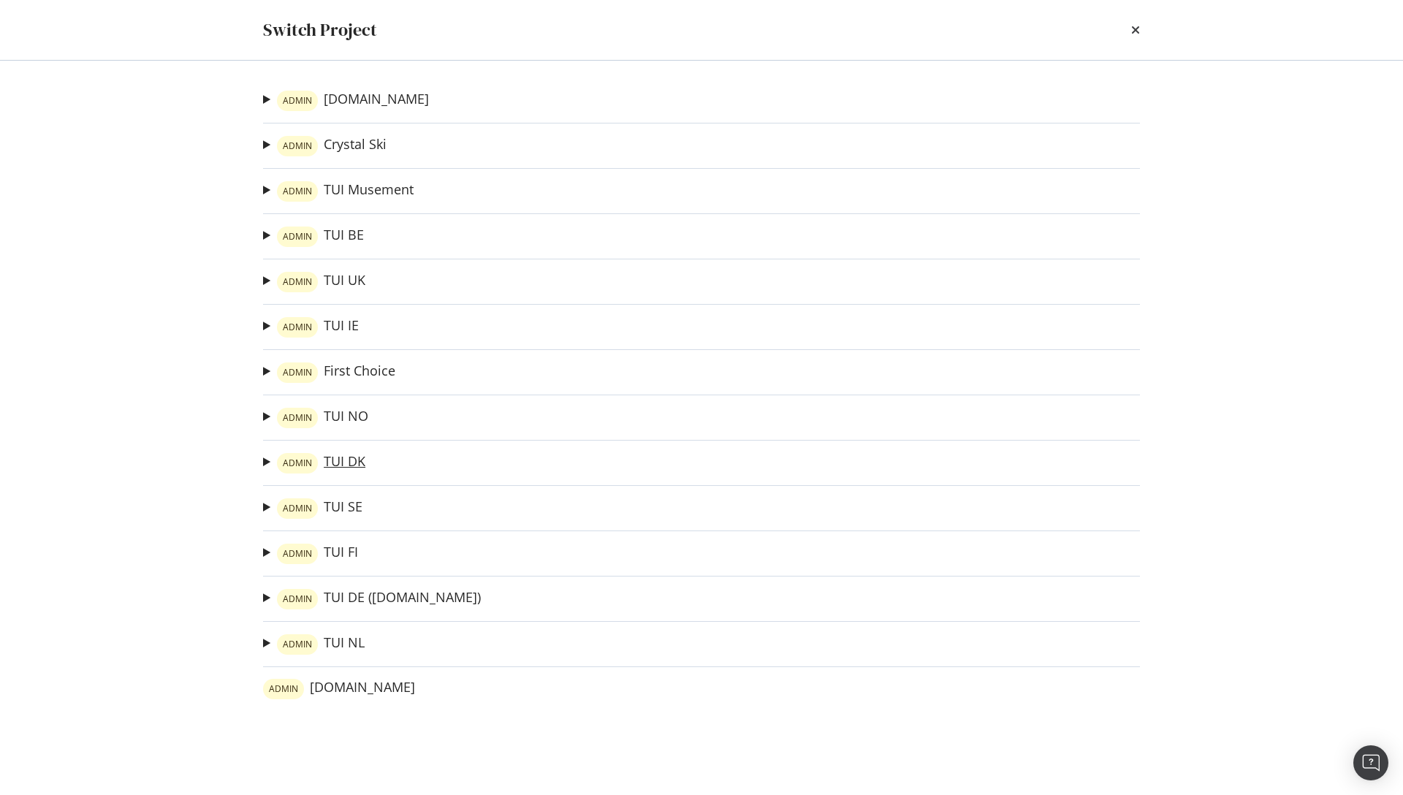
click at [342, 467] on link "ADMIN TUI DK" at bounding box center [321, 463] width 88 height 20
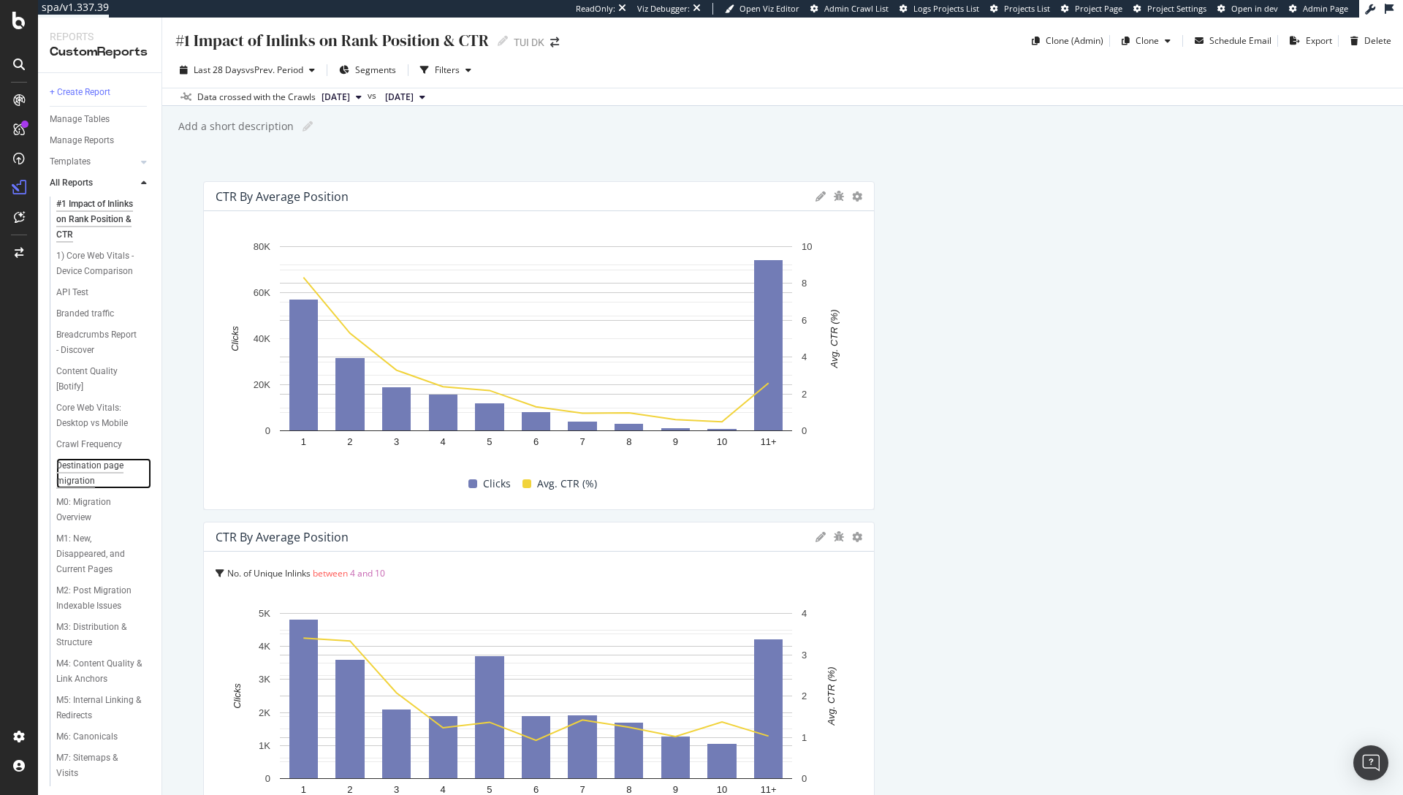
click at [84, 472] on div "Destination page migration" at bounding box center [98, 473] width 84 height 31
